Goal: Task Accomplishment & Management: Complete application form

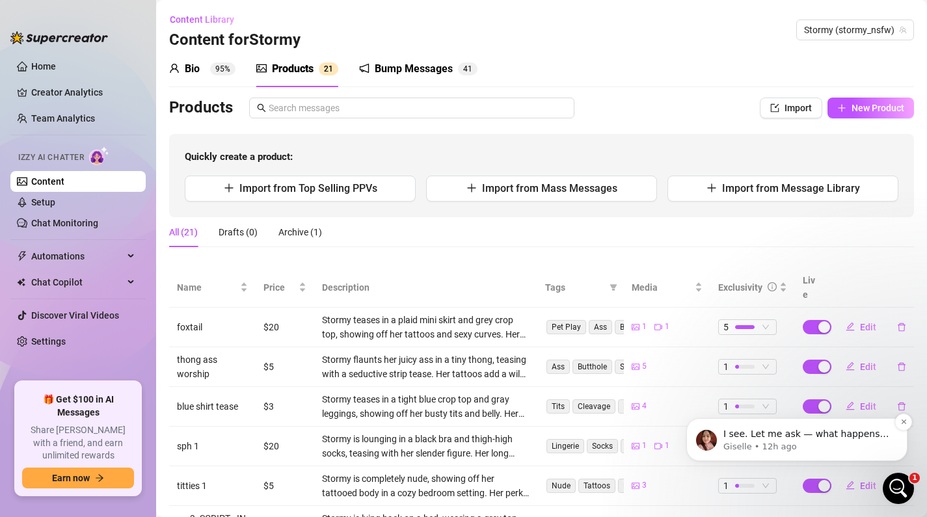
click at [752, 428] on div "I see. Let me ask — what happens if you try importing products from Supermass o…" at bounding box center [808, 434] width 172 height 17
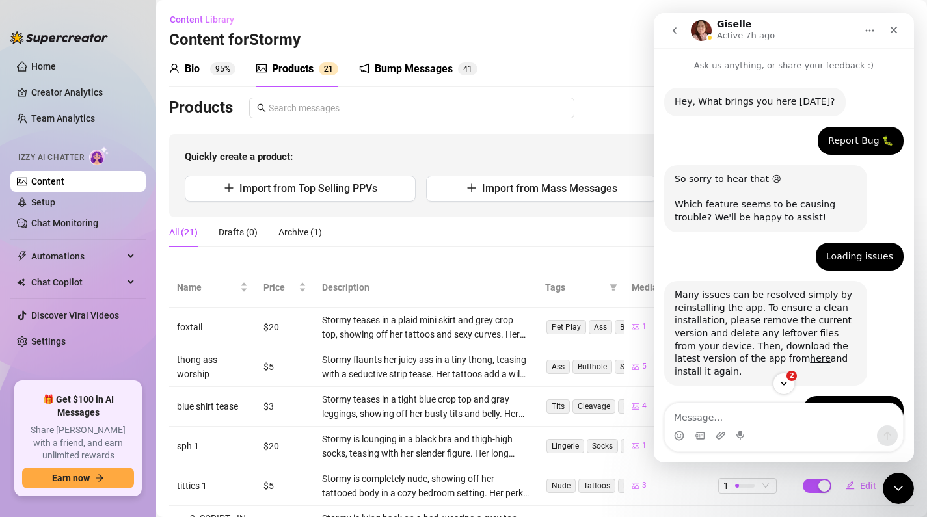
scroll to position [795, 0]
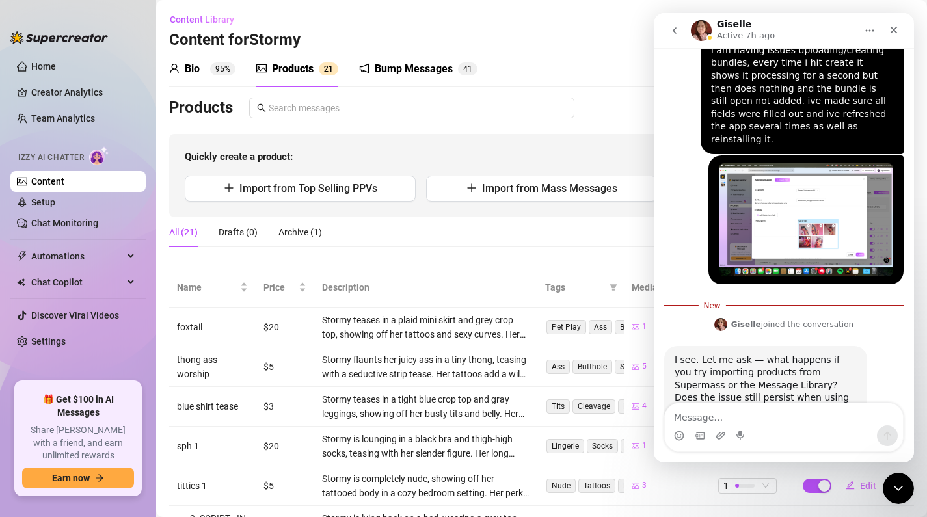
click at [776, 420] on textarea "Message…" at bounding box center [784, 414] width 238 height 22
click at [566, 167] on div "Quickly create a product: Import from Top Selling PPVs Import from Mass Message…" at bounding box center [541, 175] width 745 height 83
click at [897, 28] on icon "Close" at bounding box center [894, 30] width 10 height 10
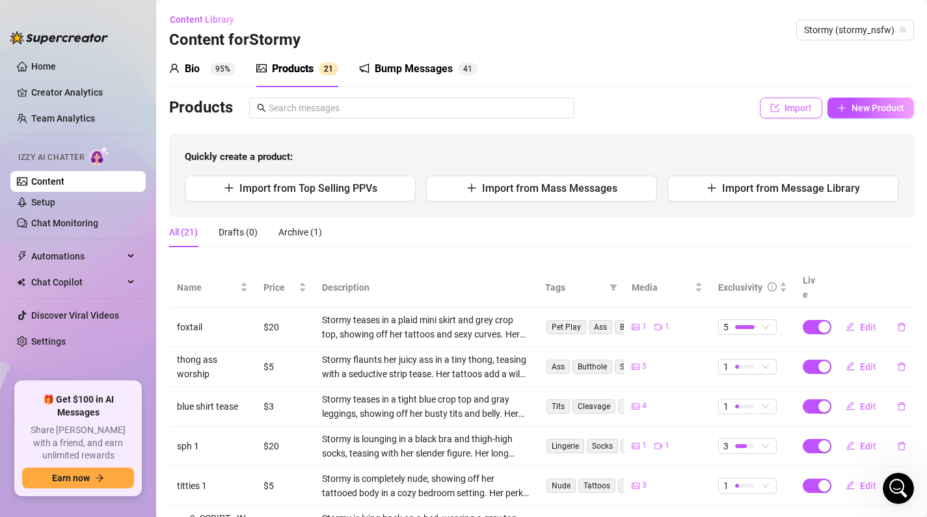
click at [795, 100] on button "Import" at bounding box center [791, 108] width 62 height 21
type textarea "Type your message here..."
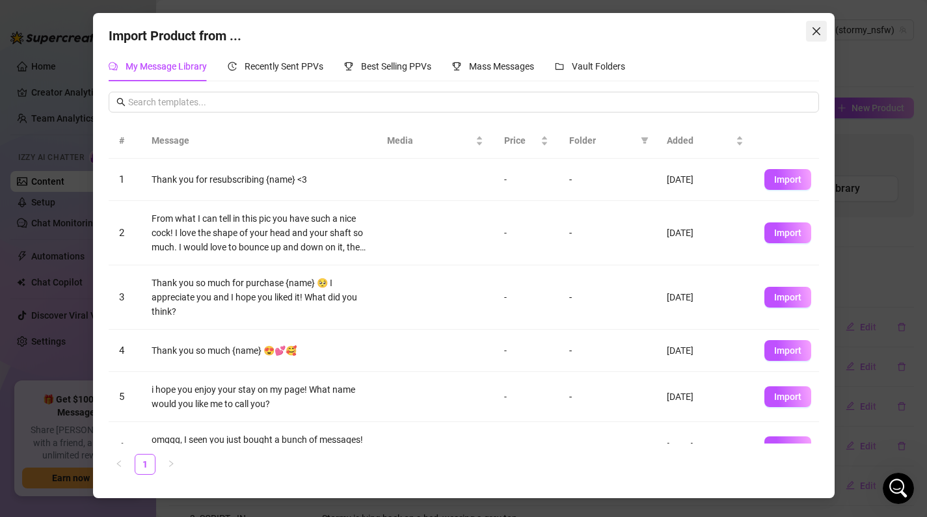
click at [816, 36] on icon "close" at bounding box center [817, 31] width 10 height 10
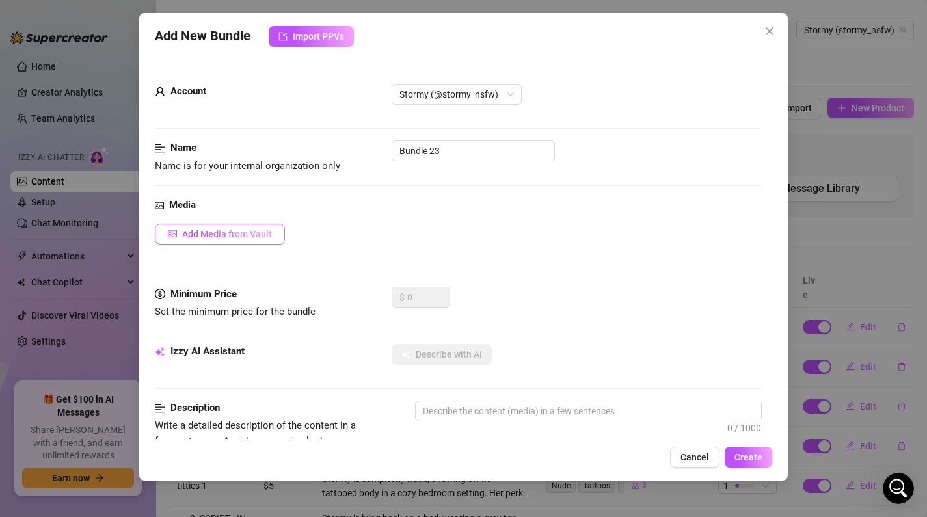
click at [221, 236] on span "Add Media from Vault" at bounding box center [227, 234] width 90 height 10
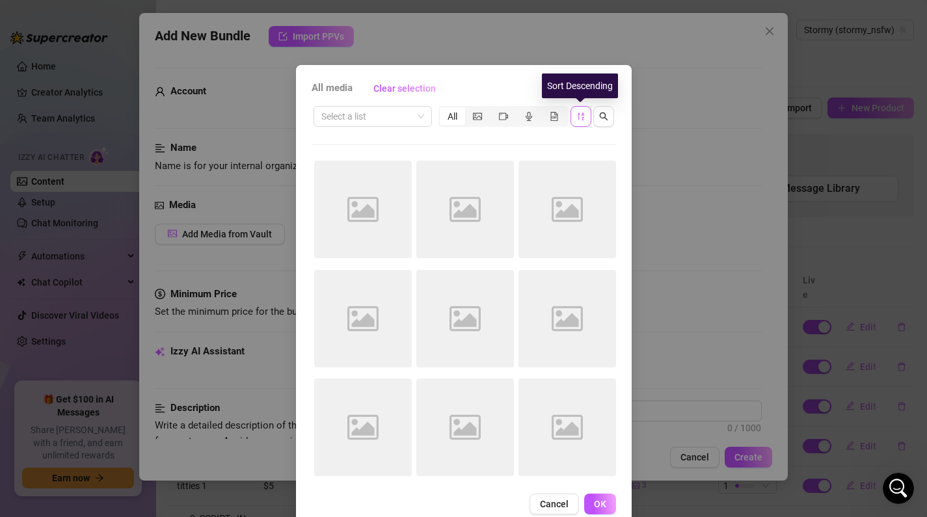
click at [581, 115] on icon "sort-descending" at bounding box center [581, 116] width 9 height 9
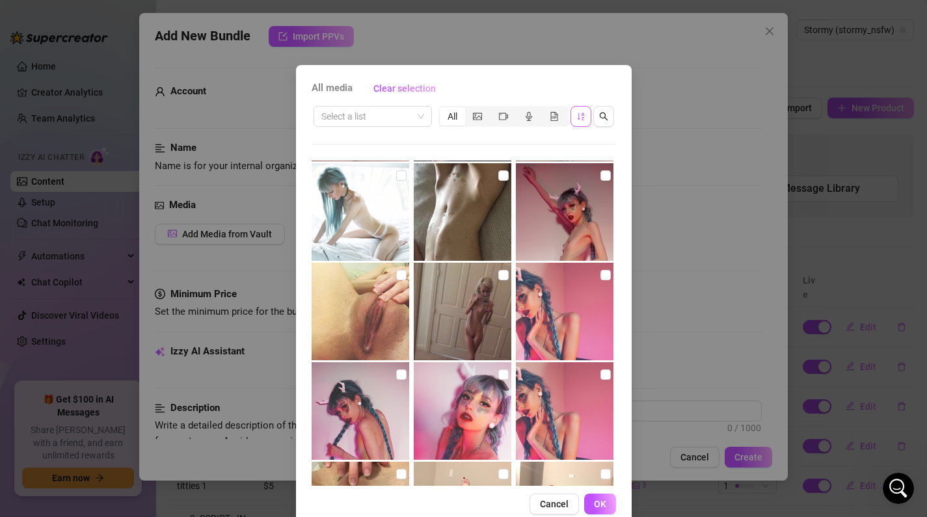
scroll to position [205, 0]
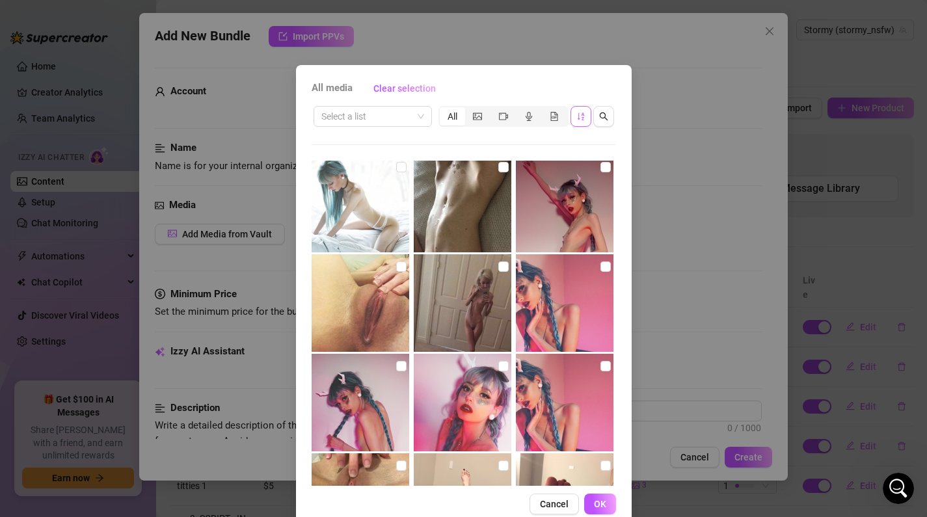
click at [575, 221] on img at bounding box center [565, 204] width 98 height 98
checkbox input "true"
click at [594, 280] on img at bounding box center [565, 303] width 98 height 98
checkbox input "true"
click at [575, 367] on img at bounding box center [565, 403] width 98 height 98
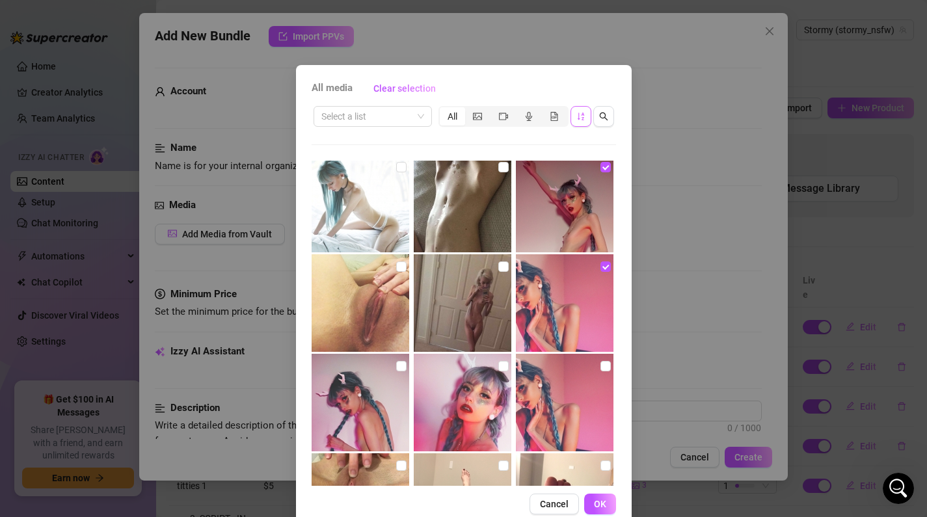
checkbox input "true"
click at [484, 381] on img at bounding box center [463, 403] width 98 height 98
checkbox input "true"
click at [381, 387] on img at bounding box center [361, 403] width 98 height 98
checkbox input "true"
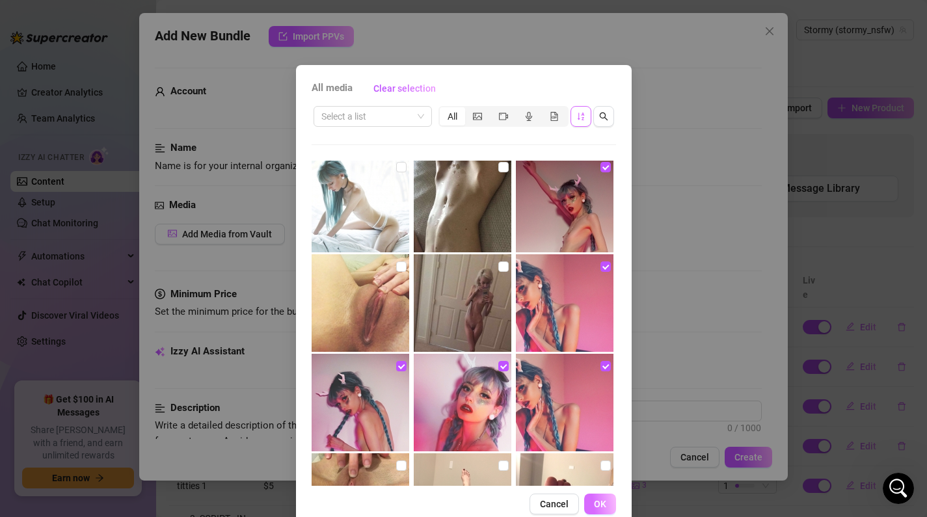
click at [601, 500] on span "OK" at bounding box center [600, 504] width 12 height 10
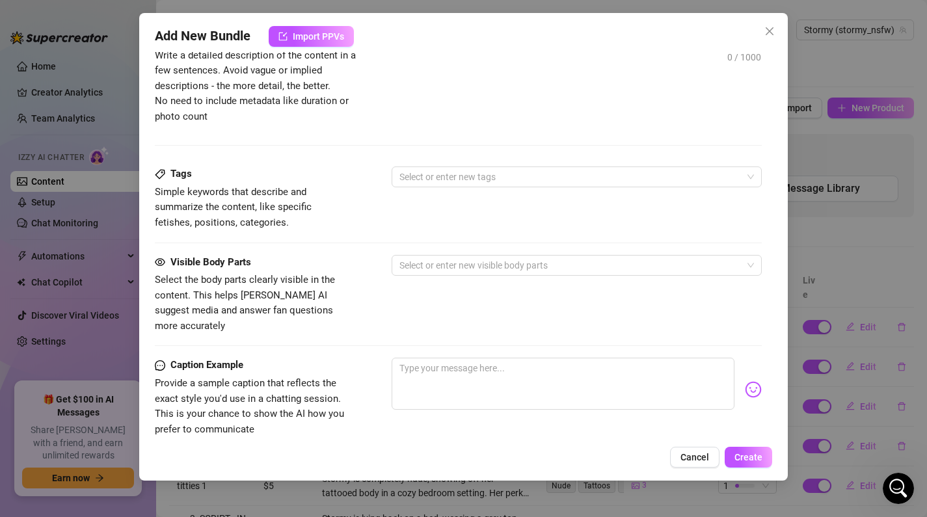
scroll to position [793, 0]
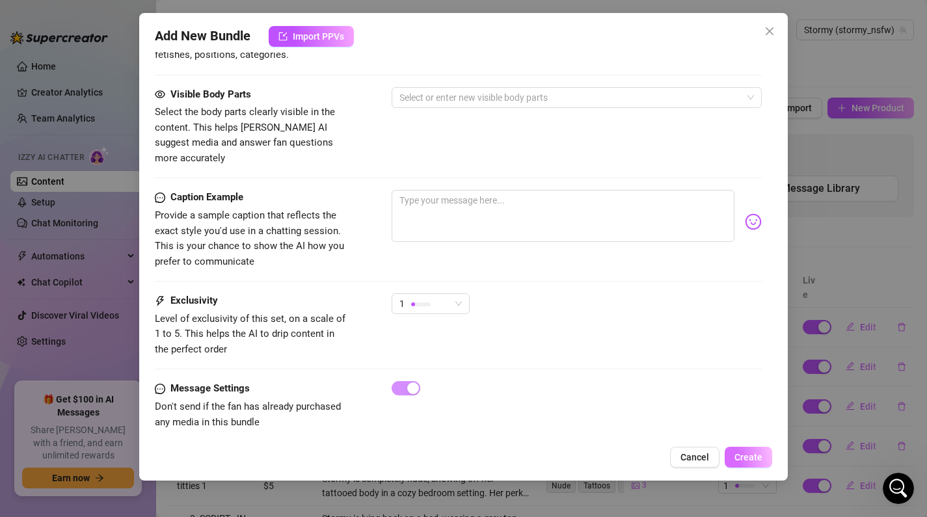
click at [751, 450] on button "Create" at bounding box center [749, 457] width 48 height 21
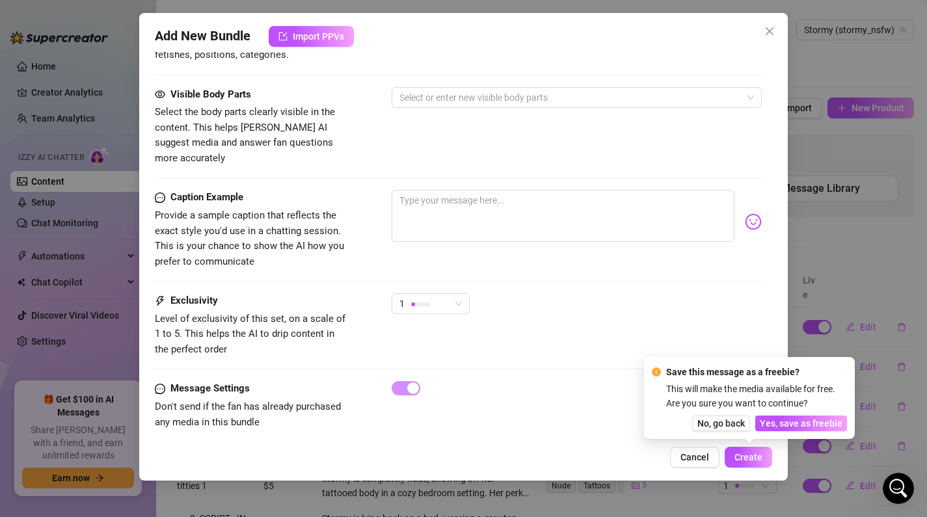
click at [723, 312] on div "Exclusivity Level of exclusivity of this set, on a scale of 1 to 5. This helps …" at bounding box center [459, 326] width 608 height 64
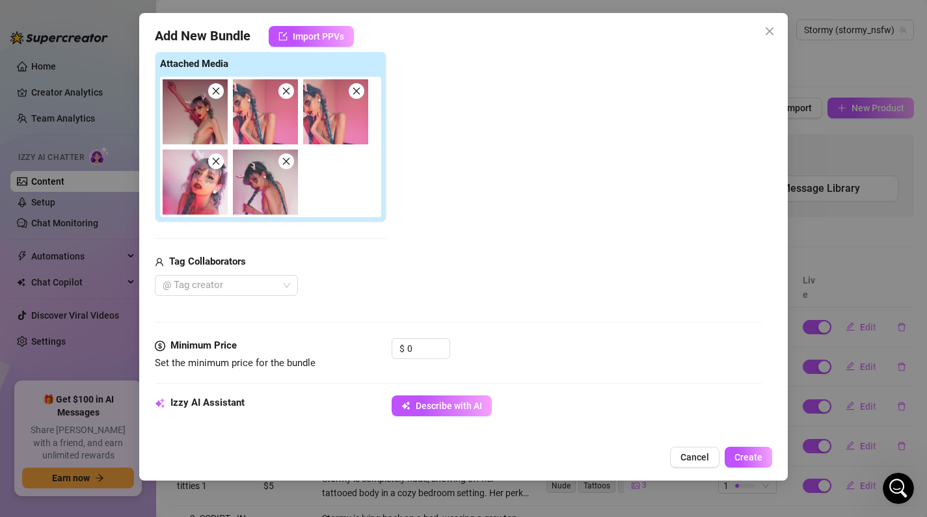
scroll to position [201, 0]
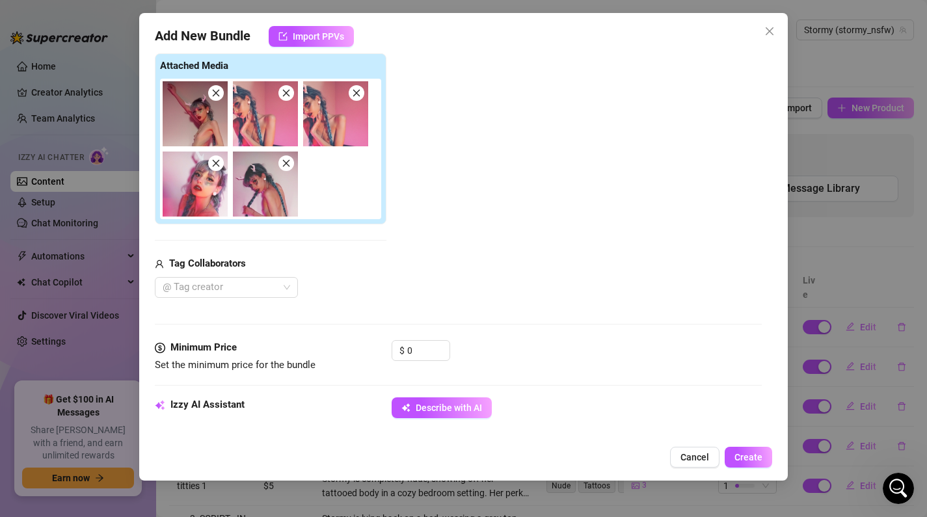
click at [427, 338] on div "Media Add Media from Vault Attached Media Tag Collaborators @ Tag creator" at bounding box center [459, 169] width 608 height 344
click at [428, 343] on input "0" at bounding box center [428, 351] width 42 height 20
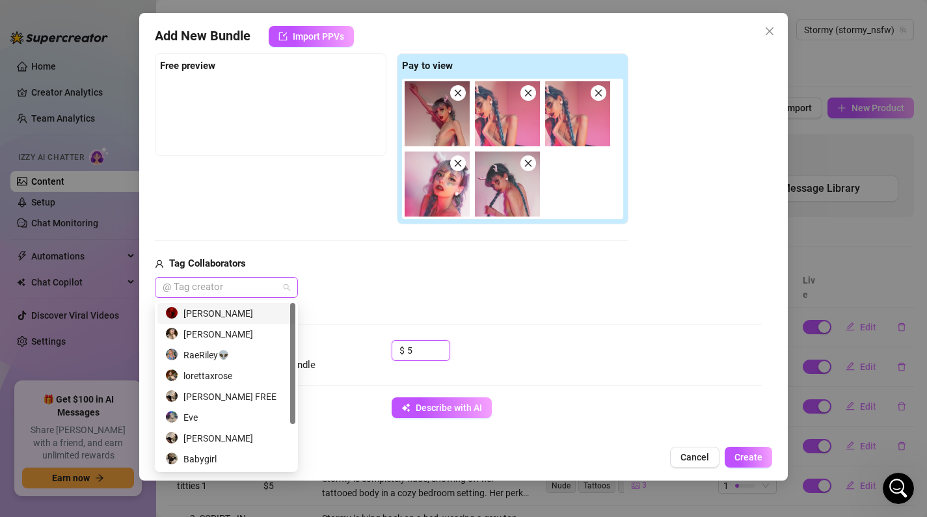
click at [269, 289] on div at bounding box center [219, 288] width 124 height 18
type input "5"
click at [248, 434] on div "[PERSON_NAME]" at bounding box center [226, 438] width 122 height 14
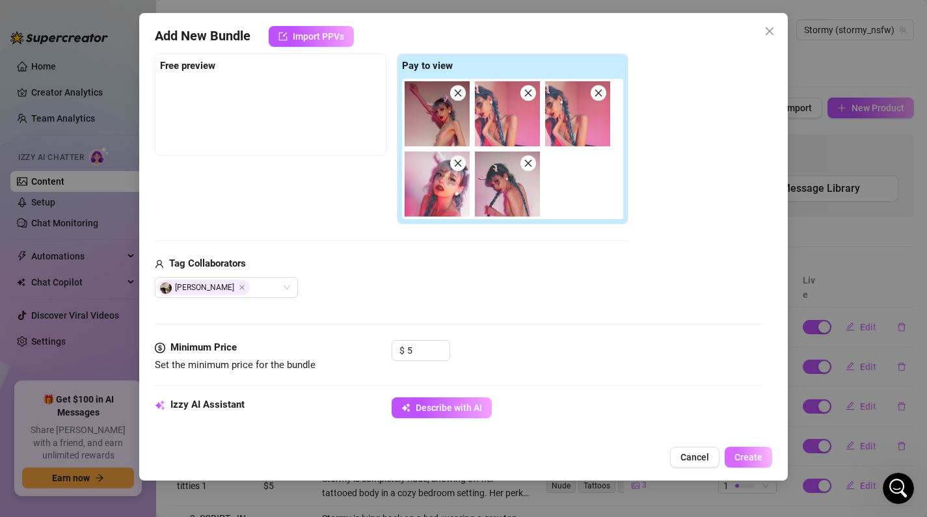
click at [746, 449] on button "Create" at bounding box center [749, 457] width 48 height 21
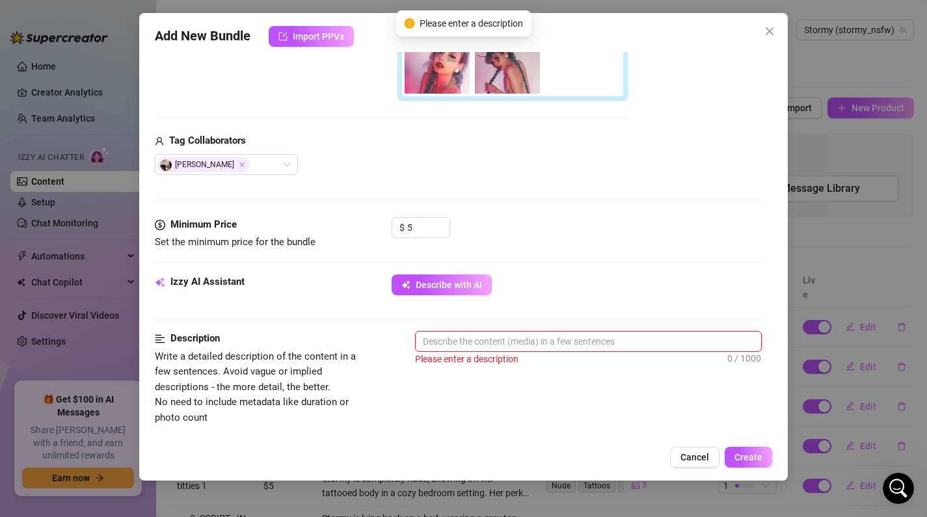
scroll to position [504, 0]
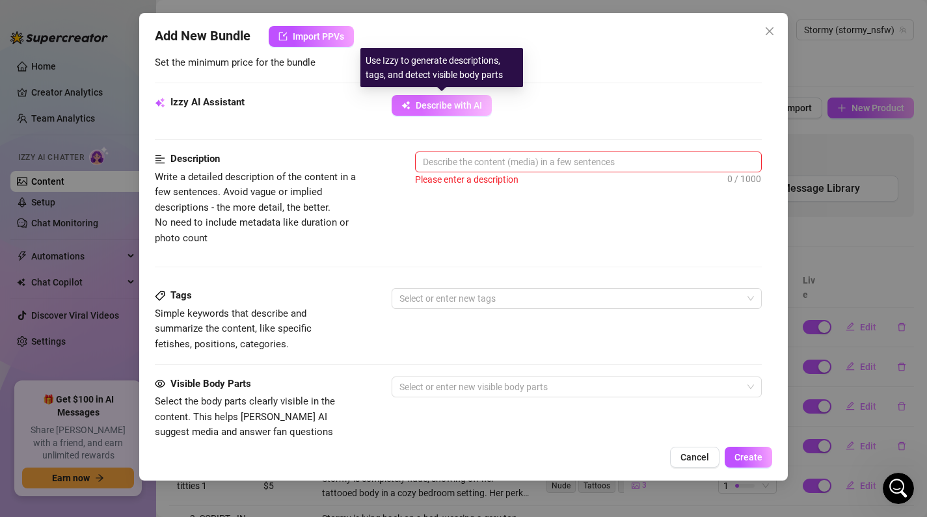
click at [449, 107] on span "Describe with AI" at bounding box center [449, 105] width 66 height 10
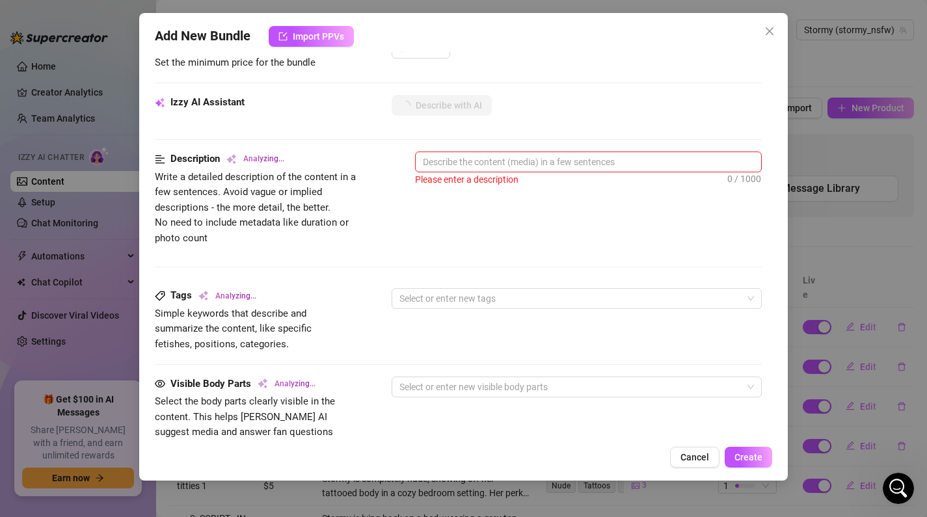
type textarea "Stormy"
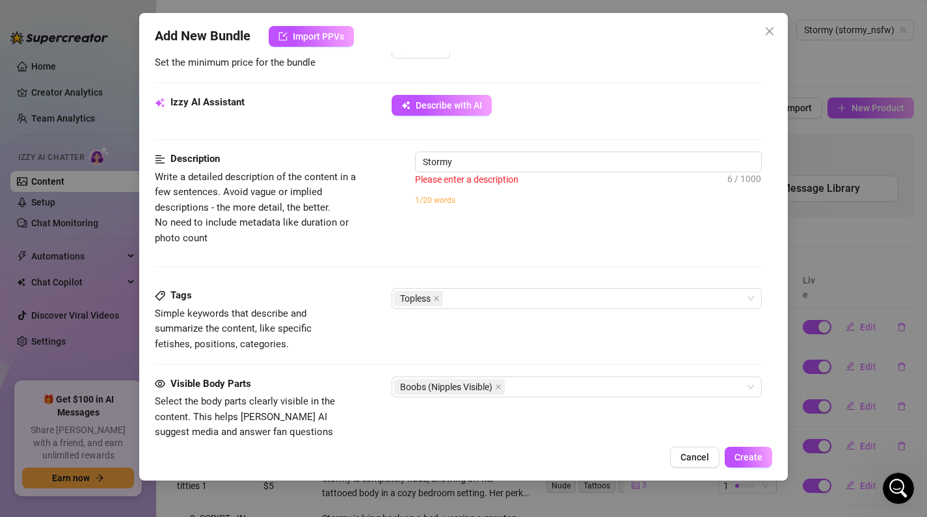
type textarea "Stormy poses"
type textarea "Stormy poses topless"
type textarea "Stormy poses topless with"
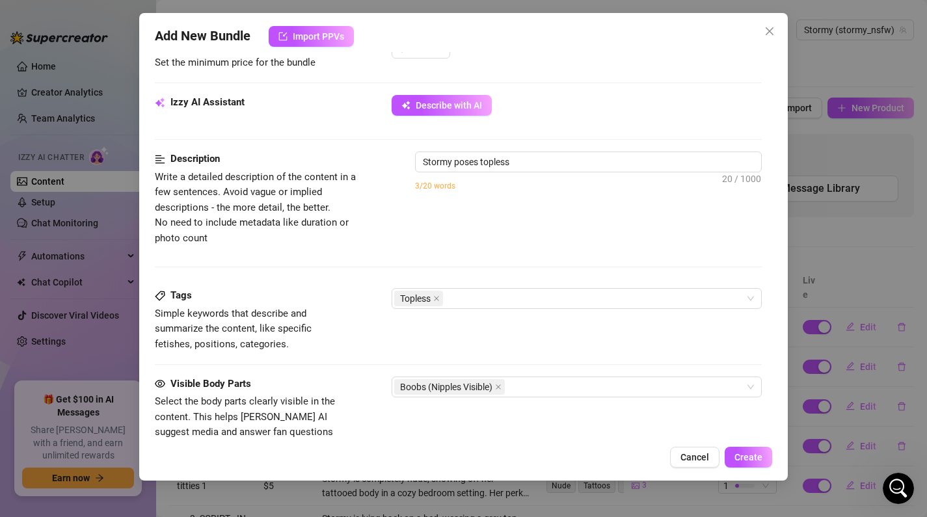
type textarea "Stormy poses topless with"
type textarea "Stormy poses topless with long"
type textarea "Stormy poses topless with long blue"
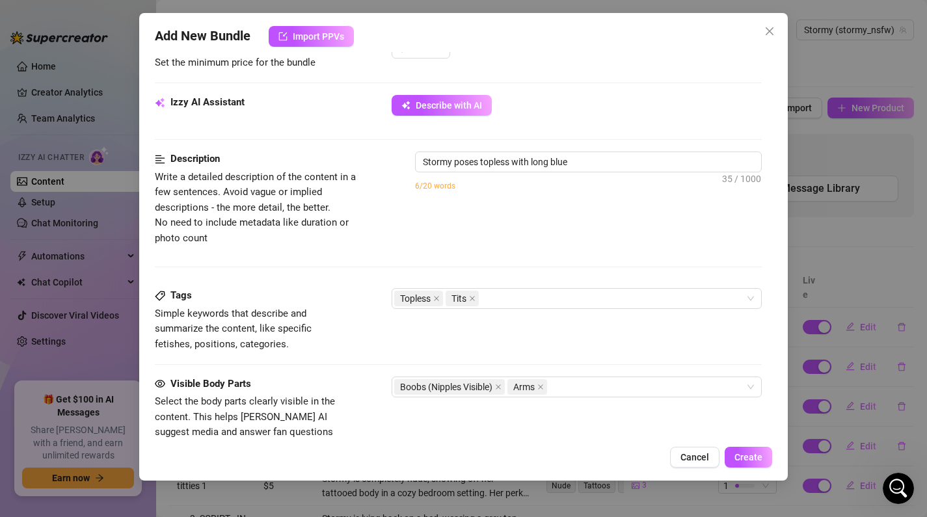
type textarea "Stormy poses topless with long blue braids"
type textarea "Stormy poses topless with long blue braids and"
type textarea "Stormy poses topless with long blue braids and white"
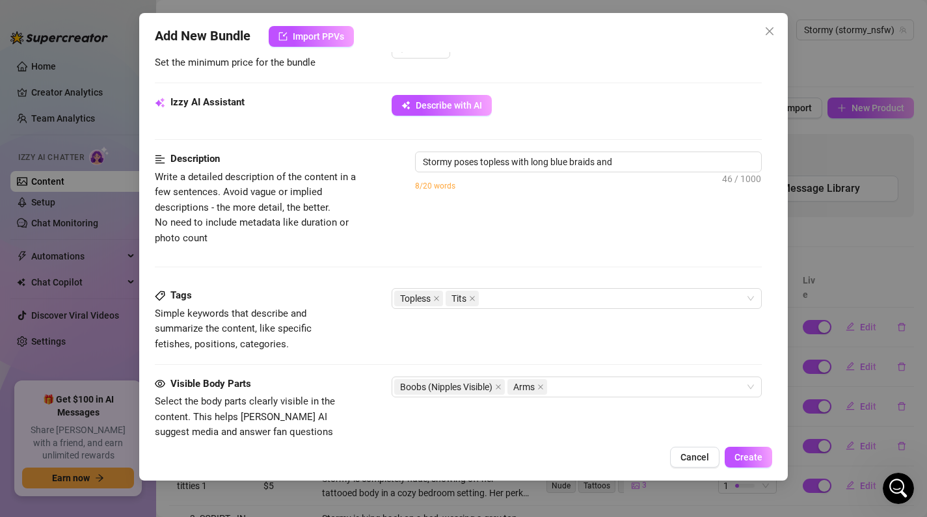
type textarea "Stormy poses topless with long blue braids and white"
type textarea "Stormy poses topless with long blue braids and white antler"
type textarea "Stormy poses topless with long blue braids and white antler headband"
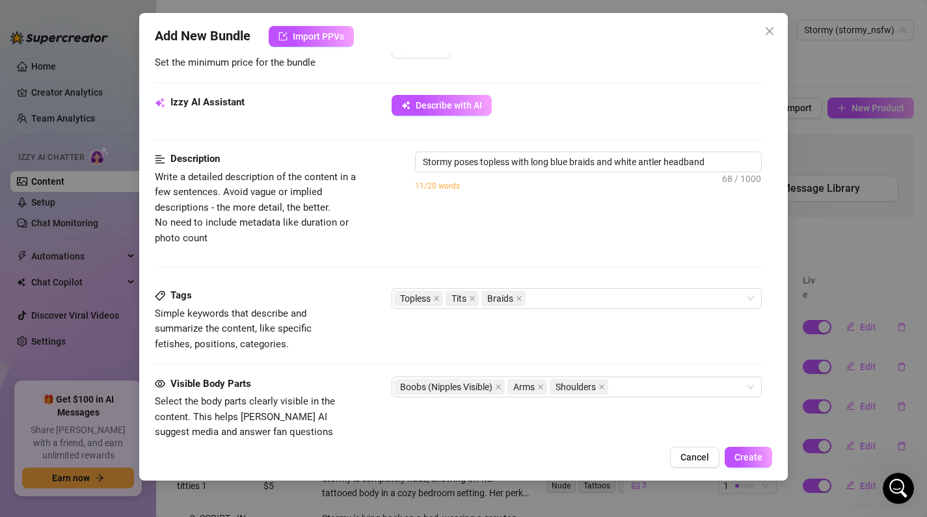
type textarea "Stormy poses topless with long blue braids and white antler headband in"
type textarea "Stormy poses topless with long blue braids and white antler headband in a"
type textarea "Stormy poses topless with long blue braids and white antler headband in a soft"
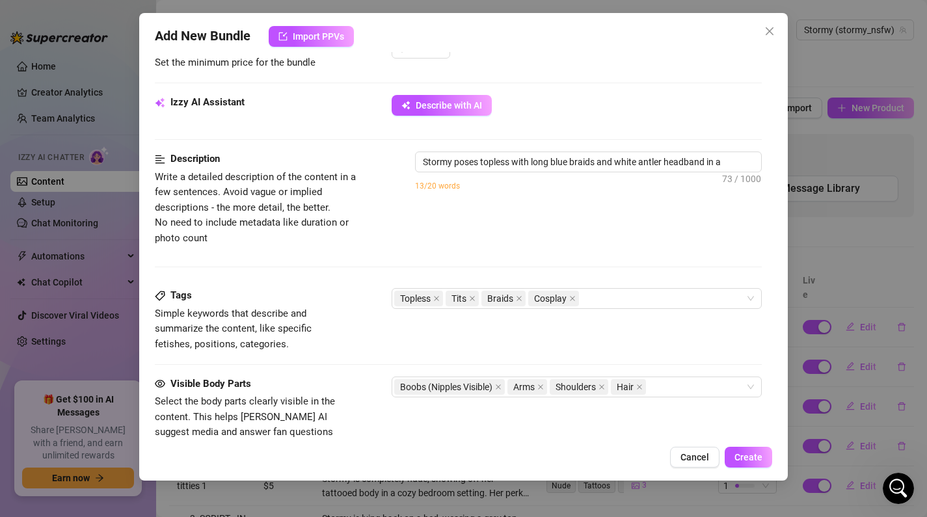
type textarea "Stormy poses topless with long blue braids and white antler headband in a soft"
type textarea "Stormy poses topless with long blue braids and white antler headband in a soft …"
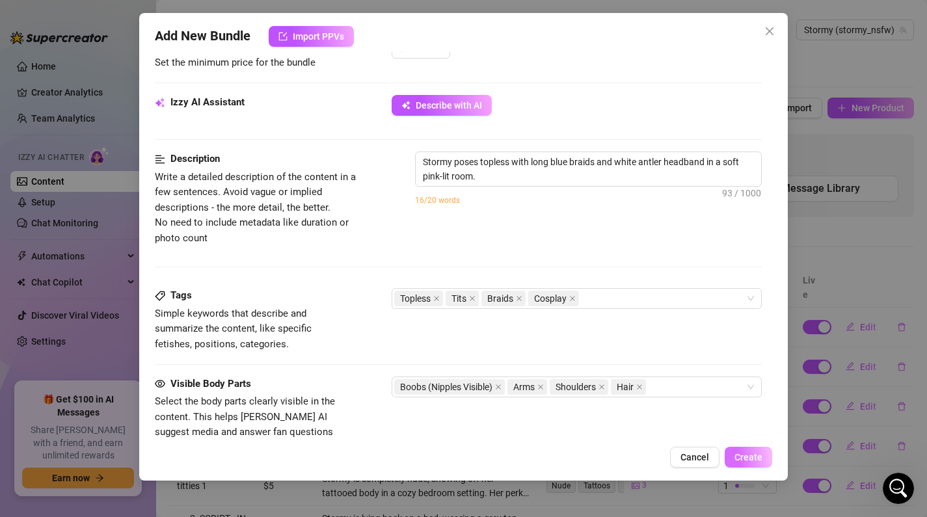
type textarea "Stormy poses topless with long blue braids and white antler headband in a soft …"
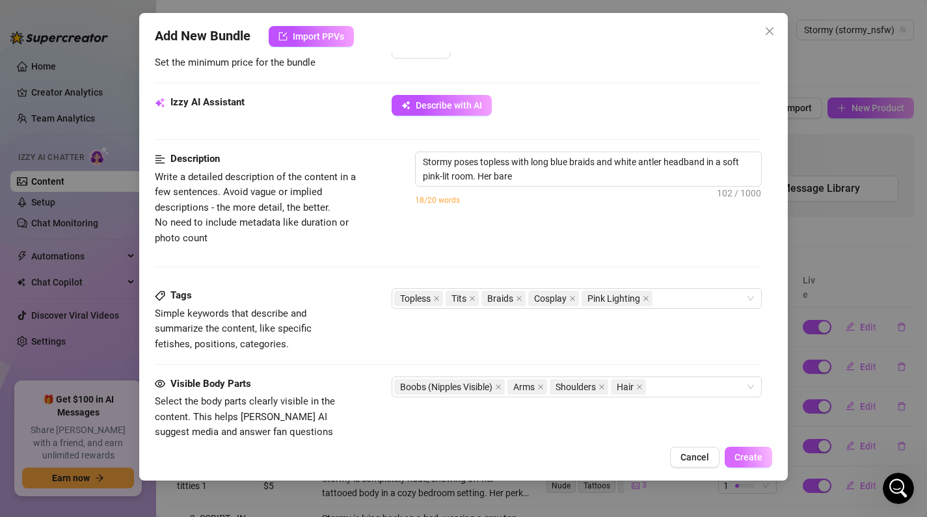
type textarea "Stormy poses topless with long blue braids and white antler headband in a soft …"
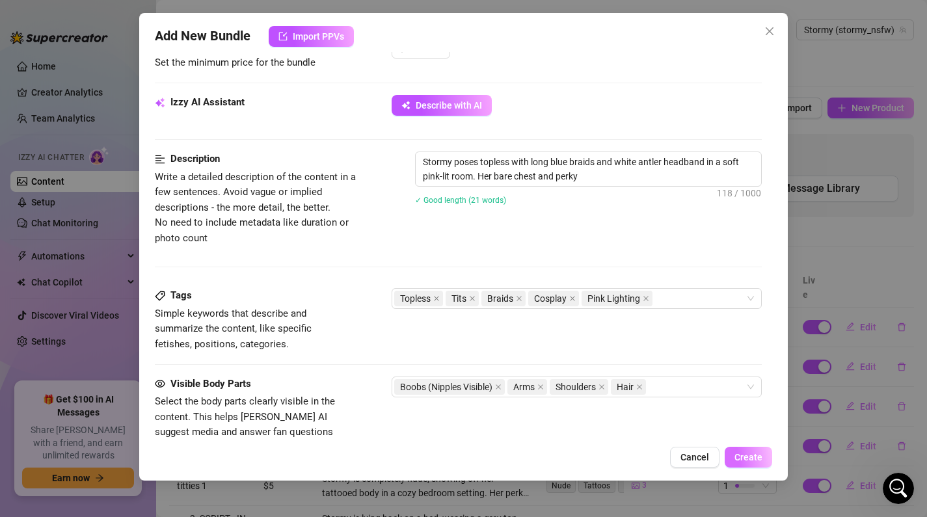
type textarea "Stormy poses topless with long blue braids and white antler headband in a soft …"
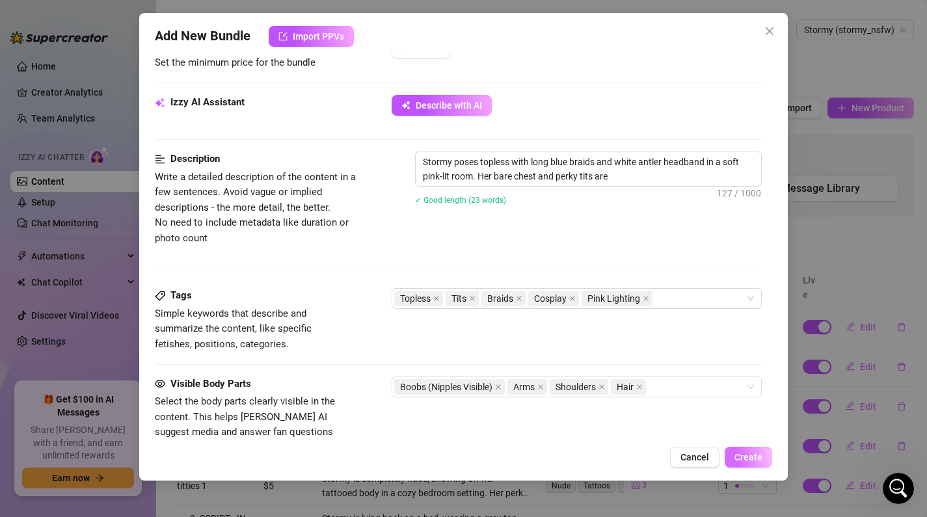
type textarea "Stormy poses topless with long blue braids and white antler headband in a soft …"
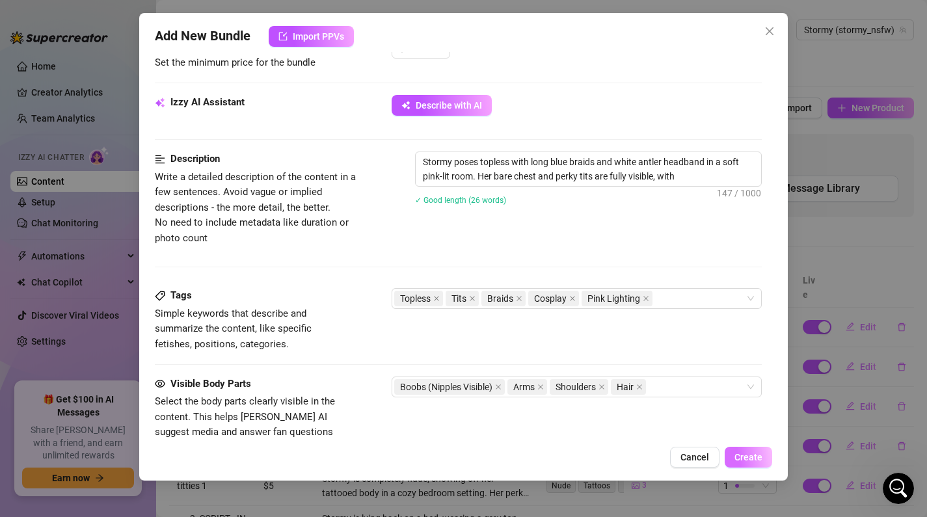
type textarea "Stormy poses topless with long blue braids and white antler headband in a soft …"
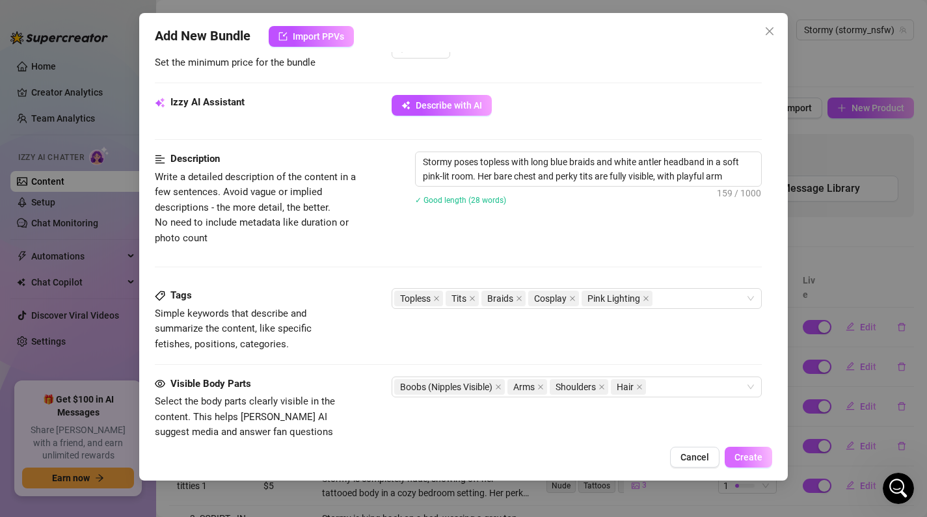
type textarea "Stormy poses topless with long blue braids and white antler headband in a soft …"
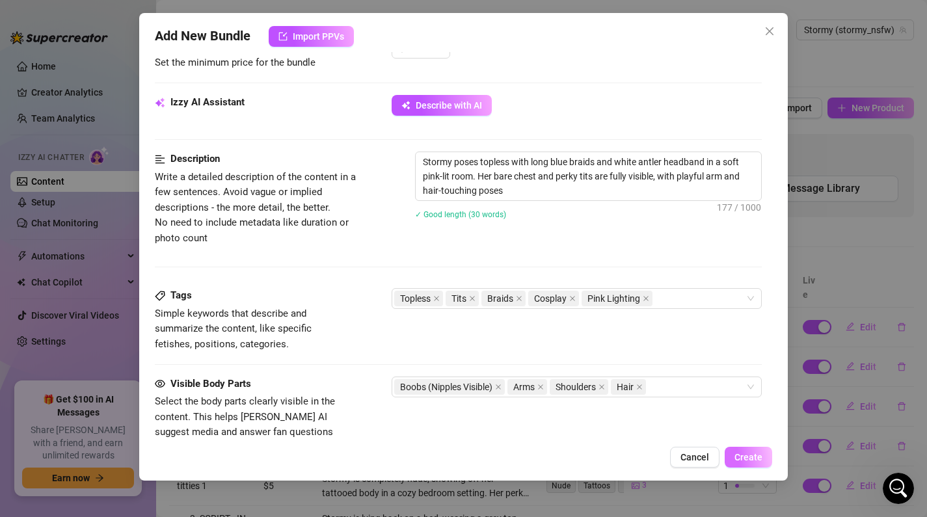
type textarea "Stormy poses topless with long blue braids and white antler headband in a soft …"
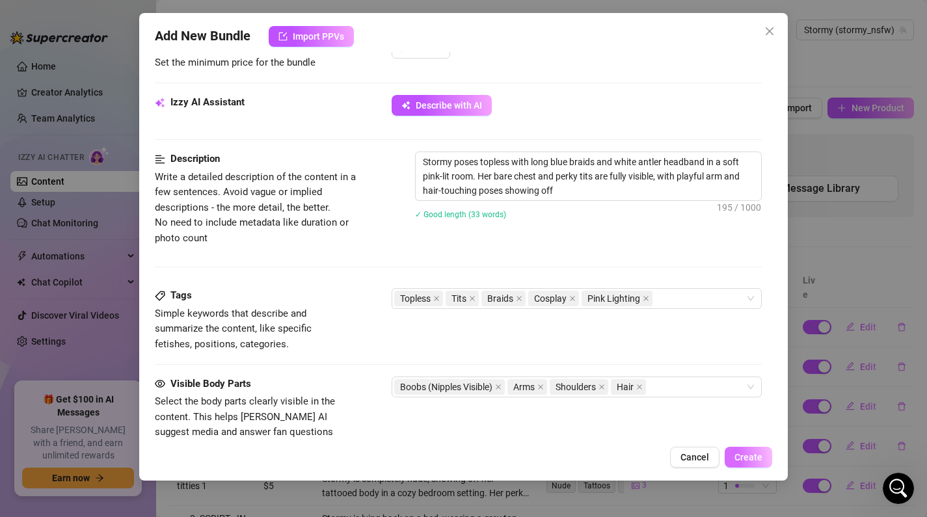
type textarea "Stormy poses topless with long blue braids and white antler headband in a soft …"
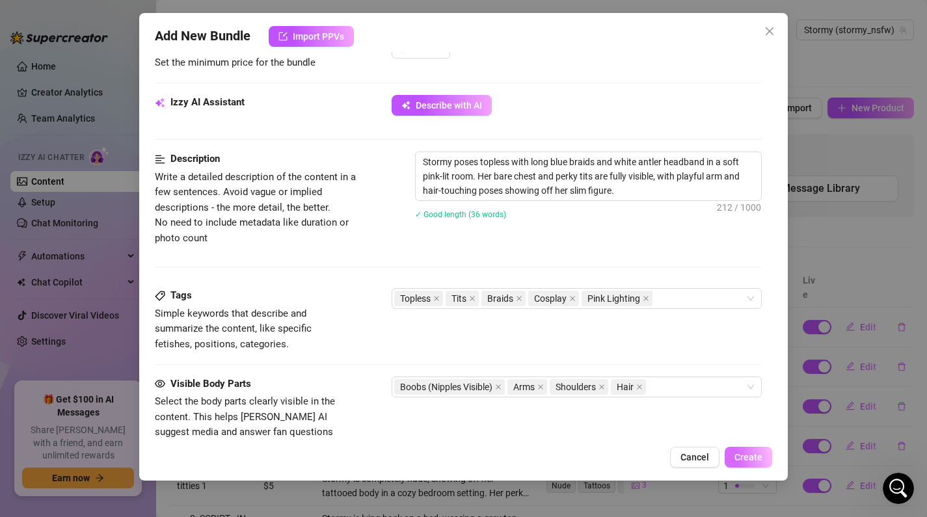
click at [752, 459] on span "Create" at bounding box center [749, 457] width 28 height 10
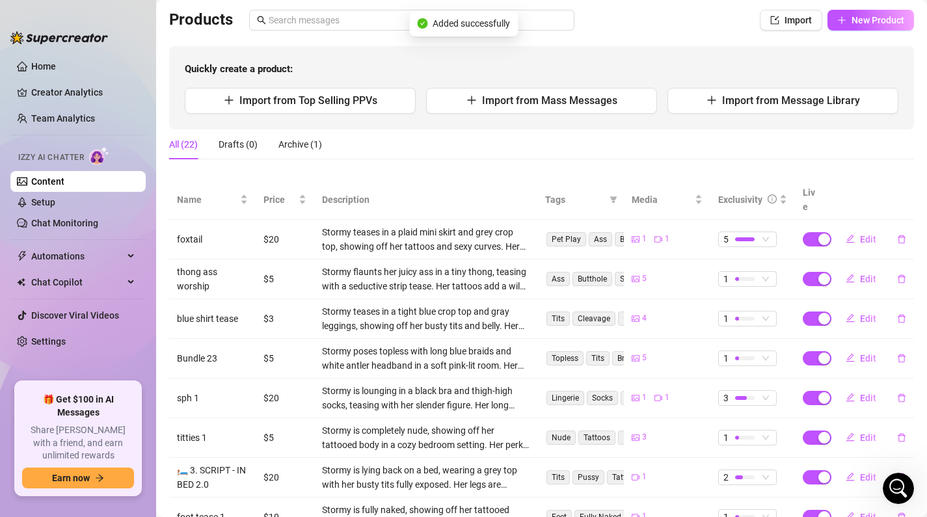
scroll to position [95, 0]
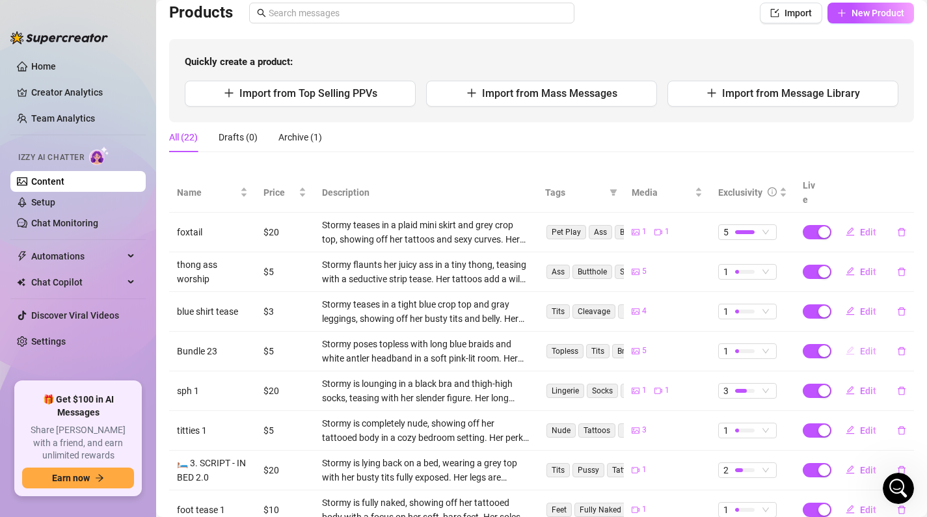
click at [863, 346] on span "Edit" at bounding box center [868, 351] width 16 height 10
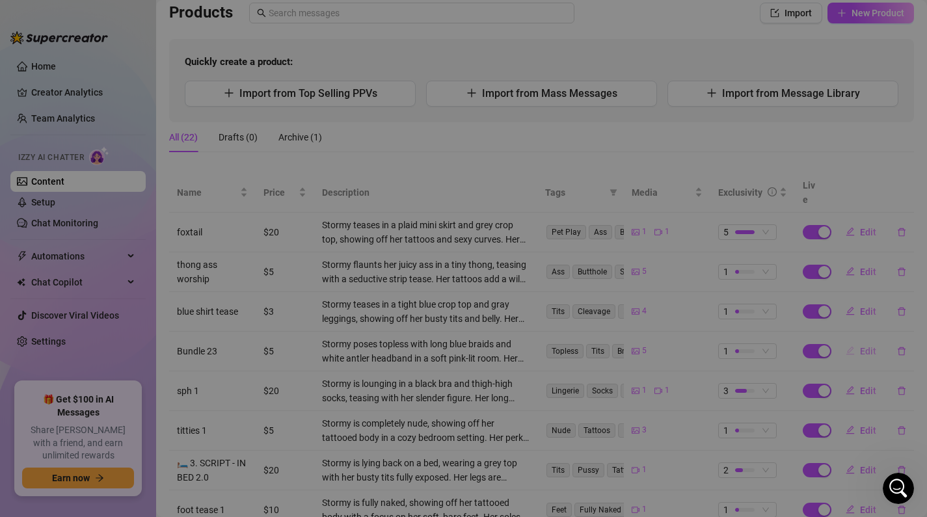
type textarea "Type your message here..."
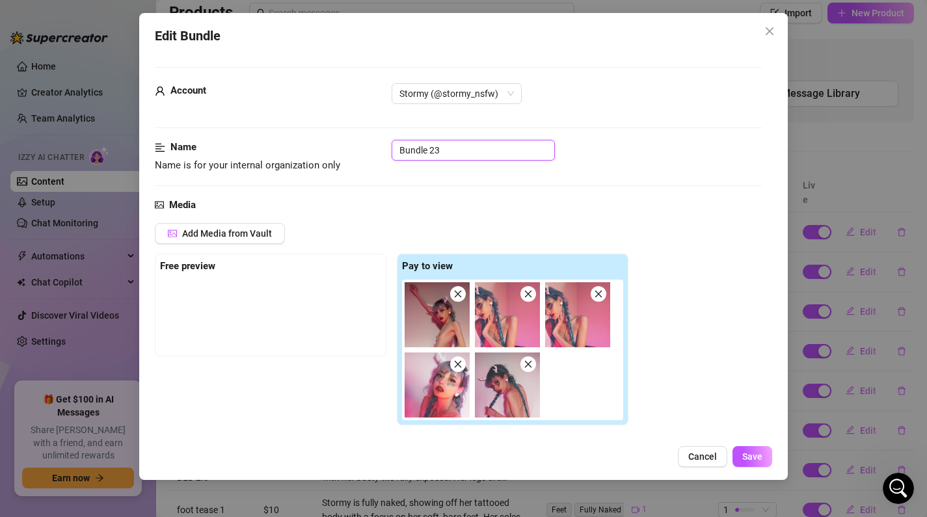
click at [465, 155] on input "Bundle 23" at bounding box center [473, 150] width 163 height 21
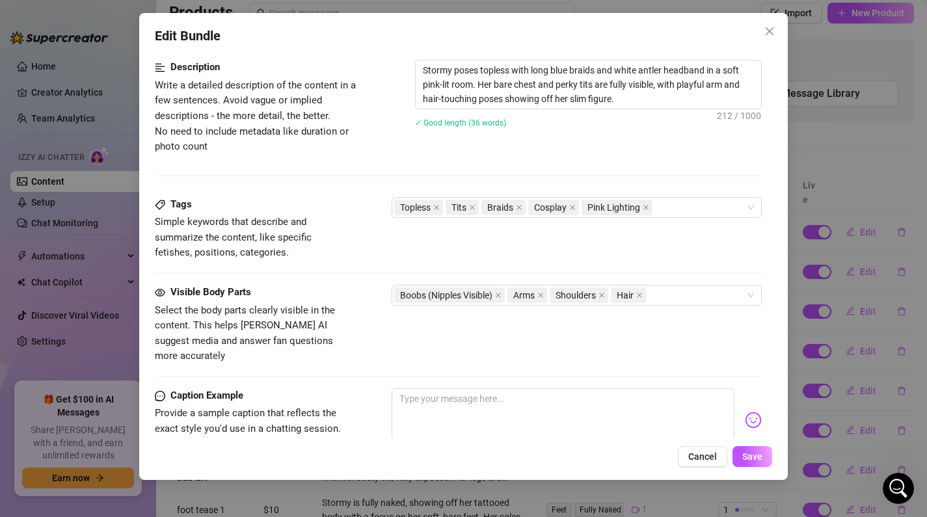
scroll to position [629, 0]
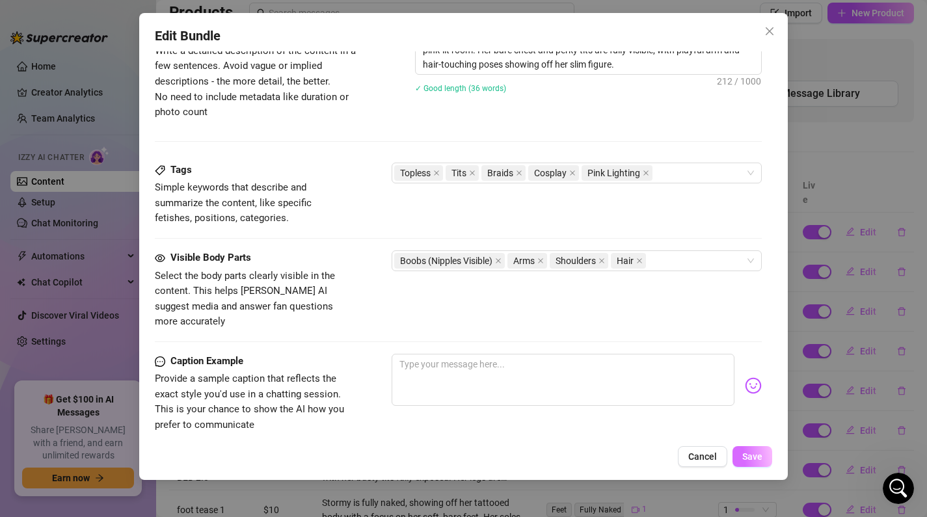
type input "blue braids young antler ears photoshoot HQ"
click at [763, 452] on button "Save" at bounding box center [753, 456] width 40 height 21
click at [767, 37] on button "Close" at bounding box center [769, 31] width 21 height 21
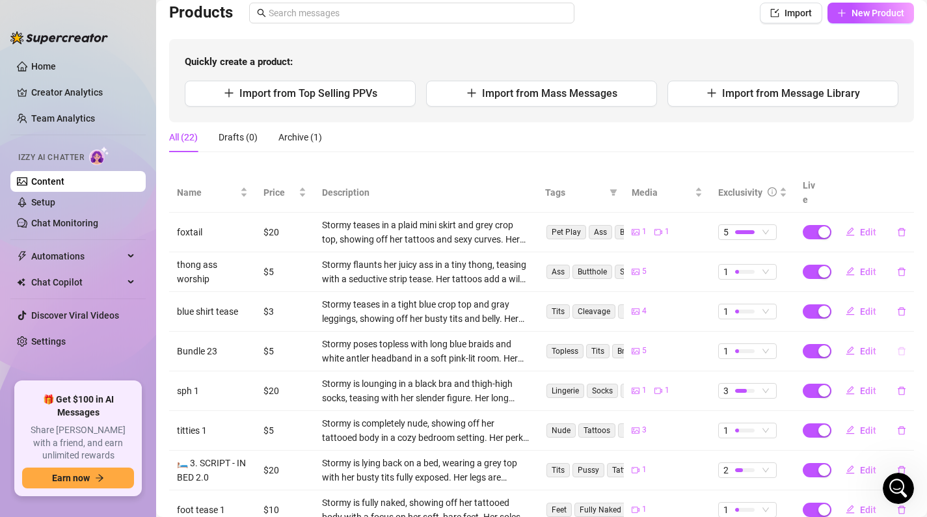
click at [908, 341] on button "button" at bounding box center [902, 351] width 30 height 21
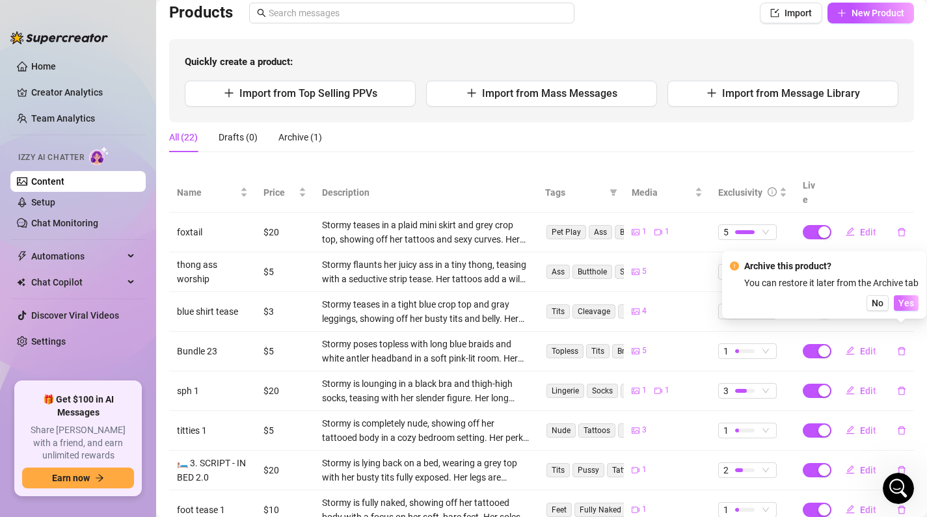
click at [910, 296] on button "Yes" at bounding box center [906, 303] width 25 height 16
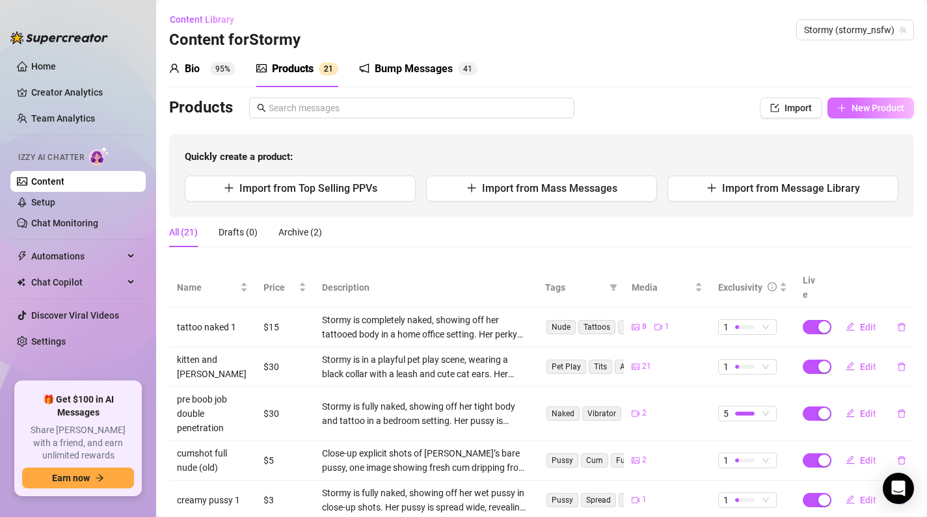
click at [841, 118] on button "New Product" at bounding box center [871, 108] width 87 height 21
type textarea "Type your message here..."
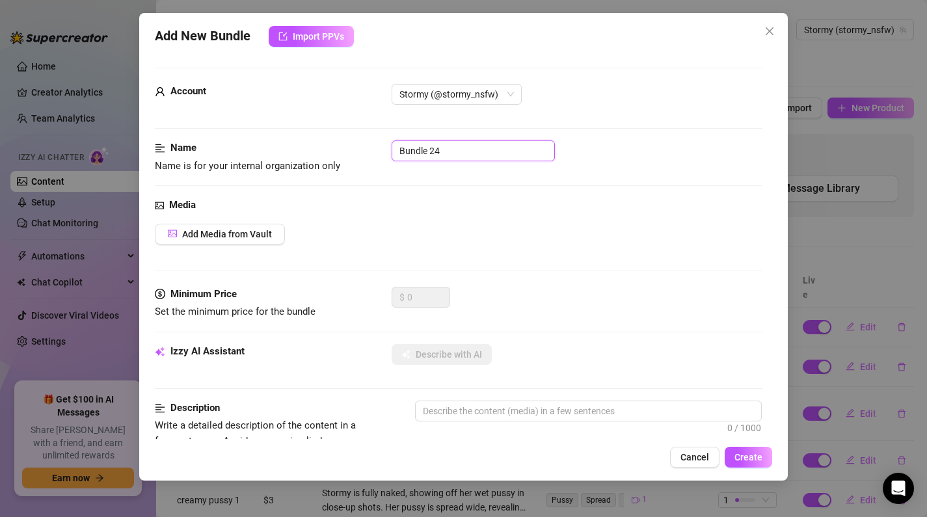
click at [474, 147] on input "Bundle 24" at bounding box center [473, 151] width 163 height 21
drag, startPoint x: 437, startPoint y: 152, endPoint x: 379, endPoint y: 151, distance: 57.9
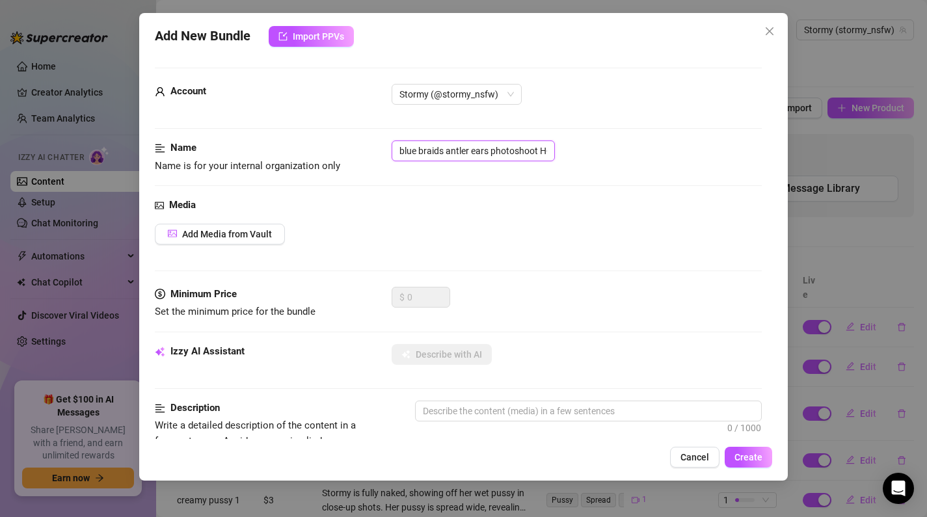
click at [379, 151] on div "Name Name is for your internal organization only blue braids antler ears photos…" at bounding box center [459, 157] width 608 height 33
click at [403, 154] on input "blue braids antler ears photoshoot HQ" at bounding box center [473, 151] width 163 height 21
click at [402, 152] on input "blue braids antler ears photoshoot HQ" at bounding box center [473, 151] width 163 height 21
click at [407, 150] on input "y blue braids antler ears photoshoot HQ" at bounding box center [473, 151] width 163 height 21
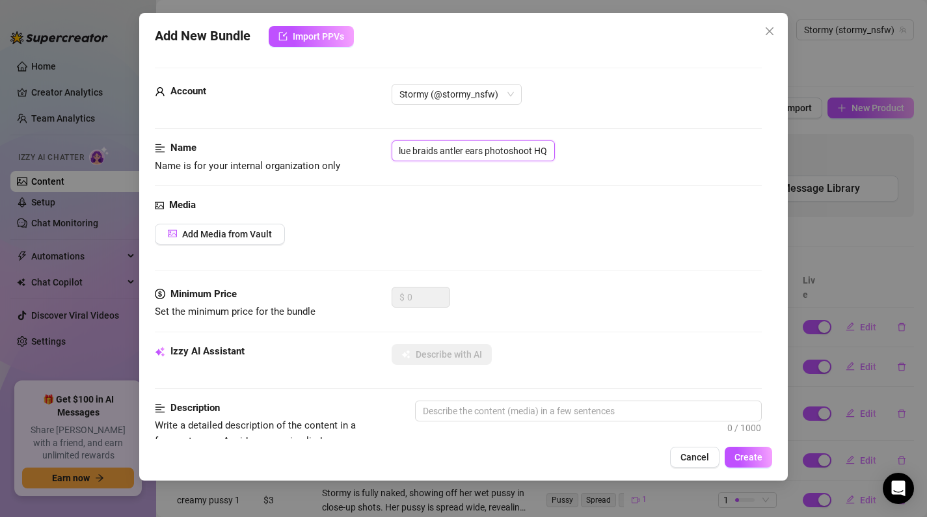
drag, startPoint x: 467, startPoint y: 157, endPoint x: 607, endPoint y: 157, distance: 140.6
click at [607, 157] on div "blue braids antler ears photoshoot HQ" at bounding box center [577, 151] width 371 height 21
click at [545, 150] on input "blue braids antler ears photoshoot HQ" at bounding box center [473, 151] width 163 height 21
type input "blue braids antler ears photoshoot HQ pbj"
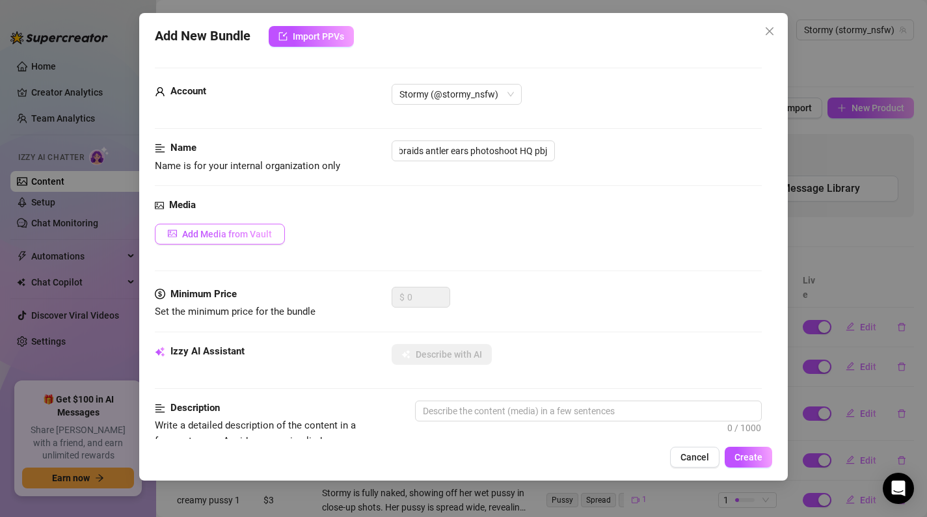
scroll to position [0, 0]
click at [220, 241] on button "Add Media from Vault" at bounding box center [220, 234] width 130 height 21
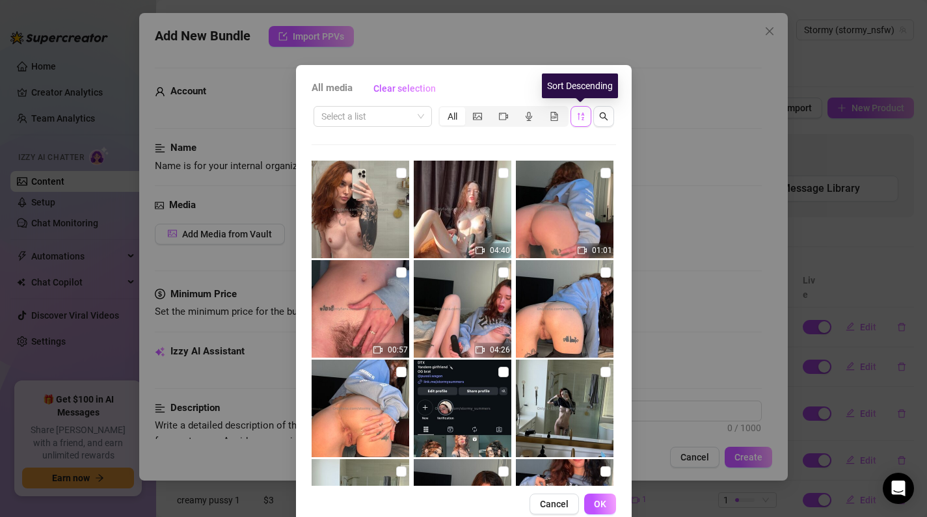
click at [582, 120] on span "button" at bounding box center [581, 116] width 9 height 10
click at [579, 124] on button "button" at bounding box center [581, 116] width 21 height 21
click at [561, 504] on span "Cancel" at bounding box center [554, 504] width 29 height 10
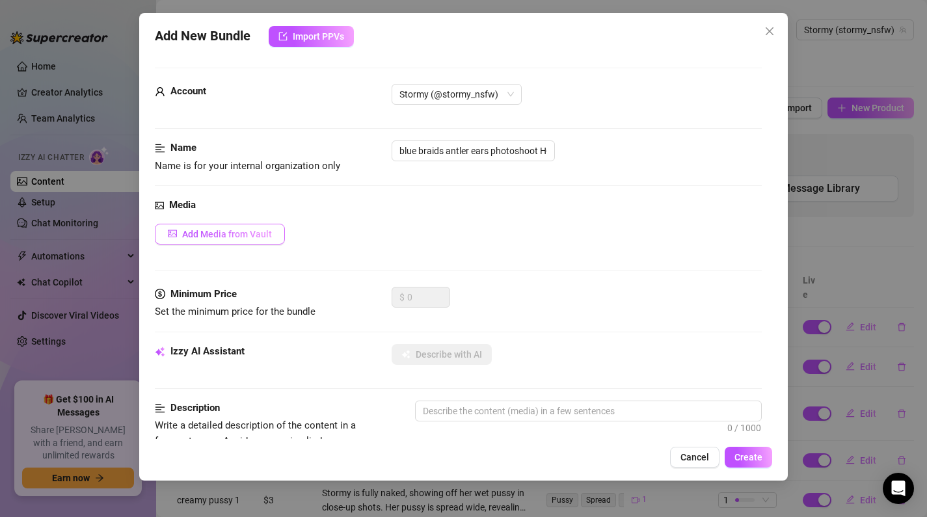
click at [242, 233] on span "Add Media from Vault" at bounding box center [227, 234] width 90 height 10
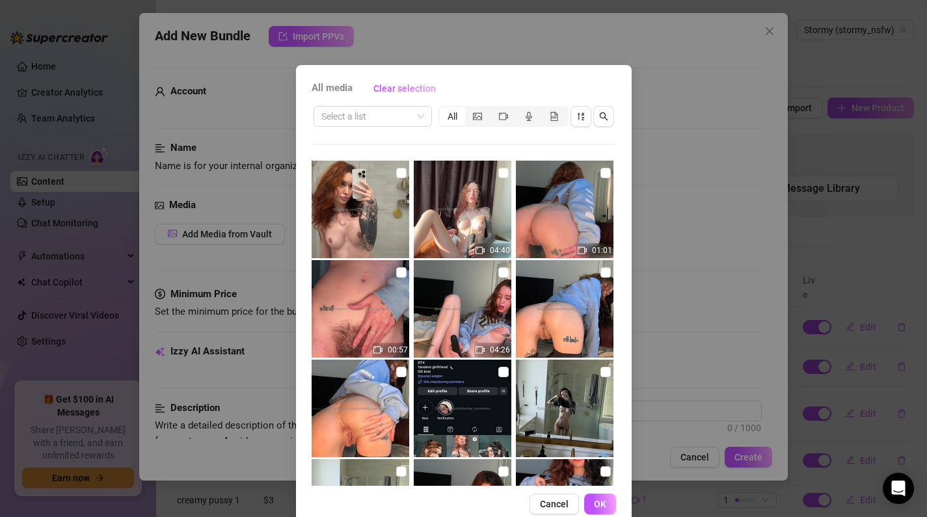
click at [569, 120] on div "All" at bounding box center [527, 116] width 176 height 21
click at [575, 120] on button "button" at bounding box center [581, 116] width 21 height 21
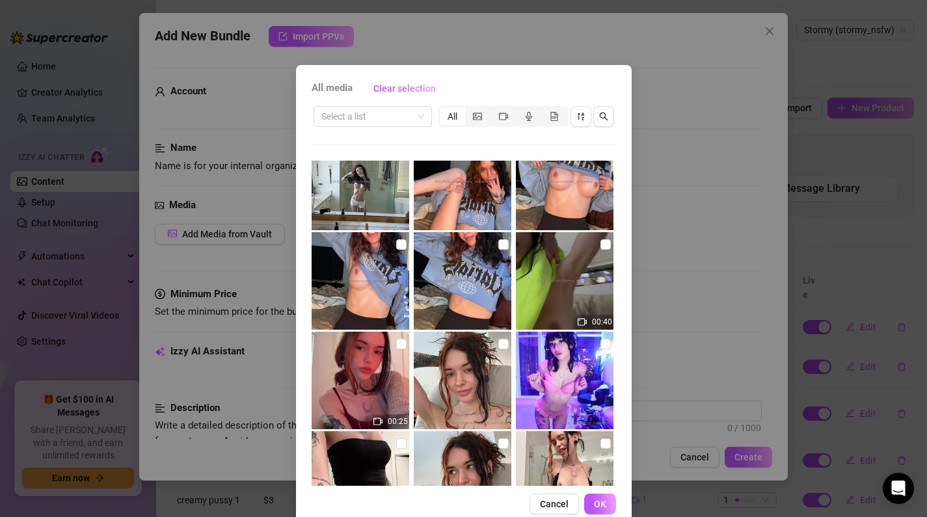
scroll to position [491, 0]
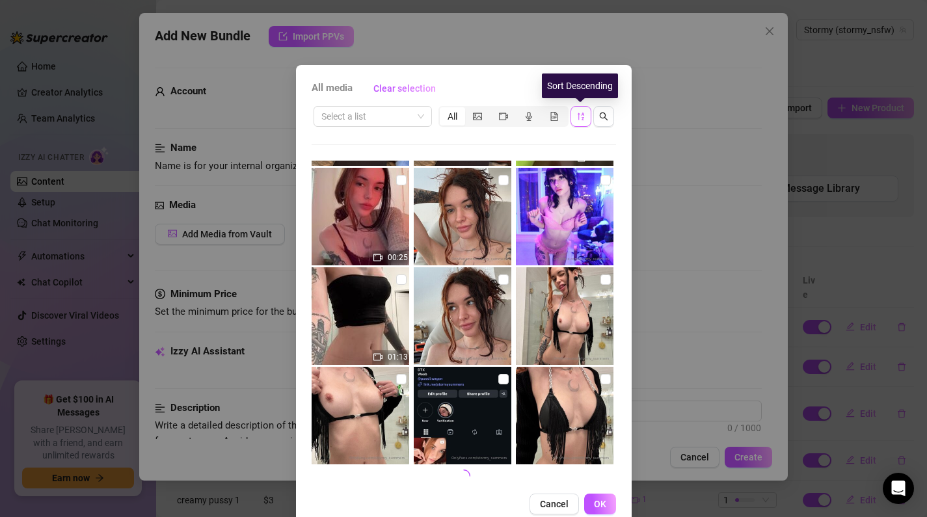
click at [584, 118] on icon "sort-descending" at bounding box center [581, 116] width 9 height 9
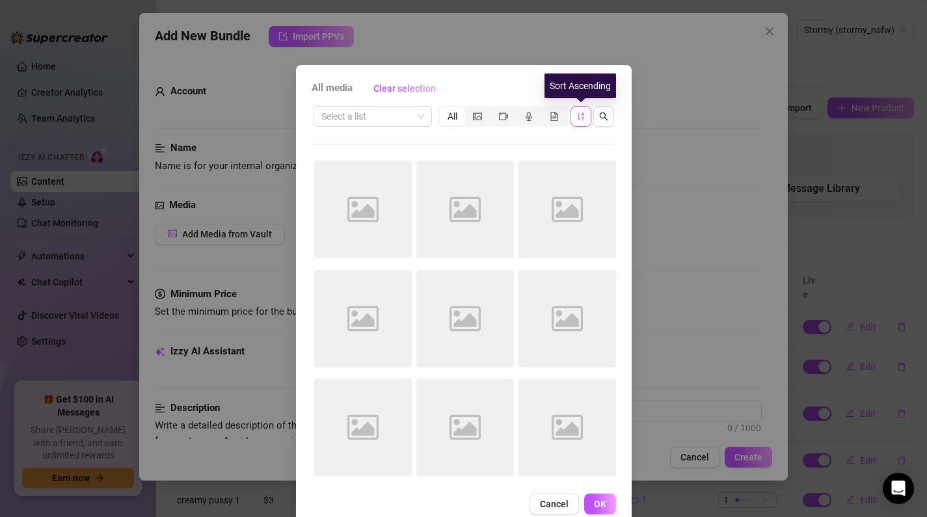
scroll to position [0, 0]
click at [584, 118] on icon "sort-ascending" at bounding box center [581, 116] width 9 height 9
click at [584, 118] on icon "sort-descending" at bounding box center [581, 116] width 9 height 9
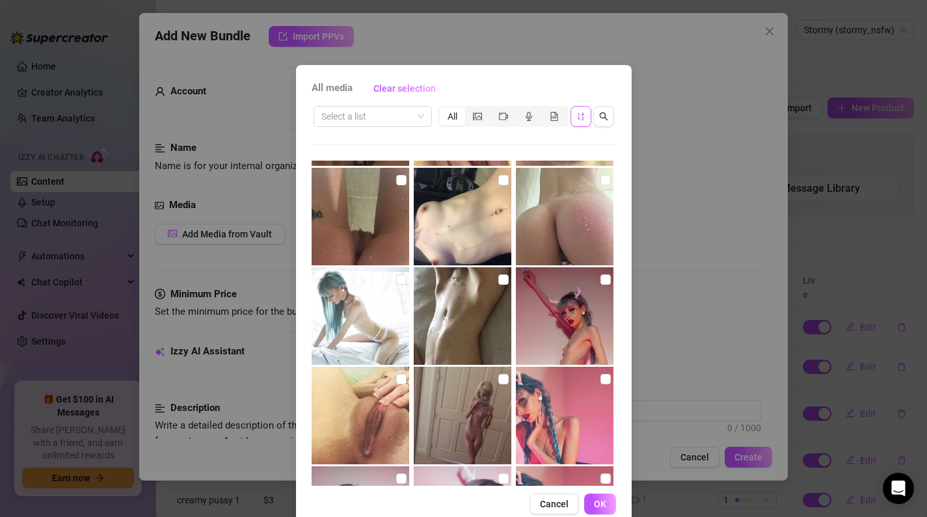
scroll to position [171, 0]
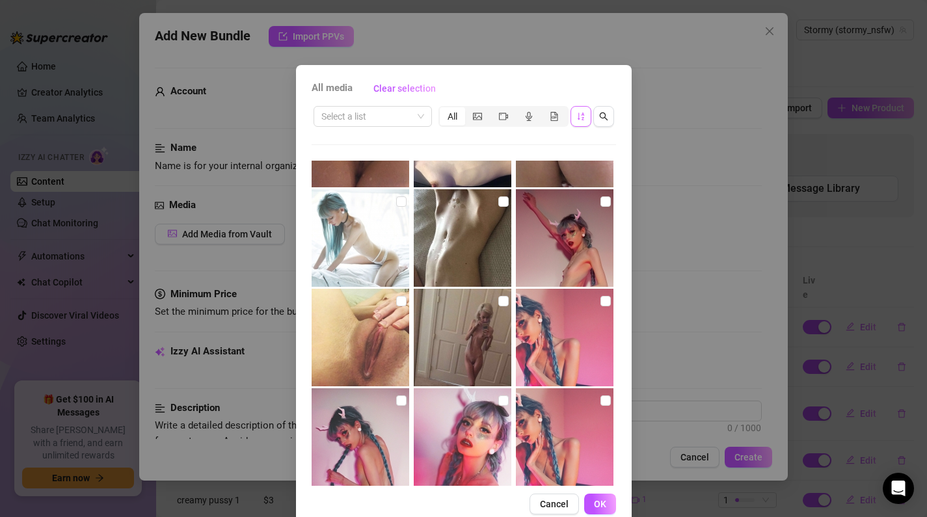
click at [561, 261] on img at bounding box center [565, 238] width 98 height 98
checkbox input "true"
click at [575, 322] on img at bounding box center [565, 338] width 98 height 98
checkbox input "true"
click at [577, 411] on img at bounding box center [565, 438] width 98 height 98
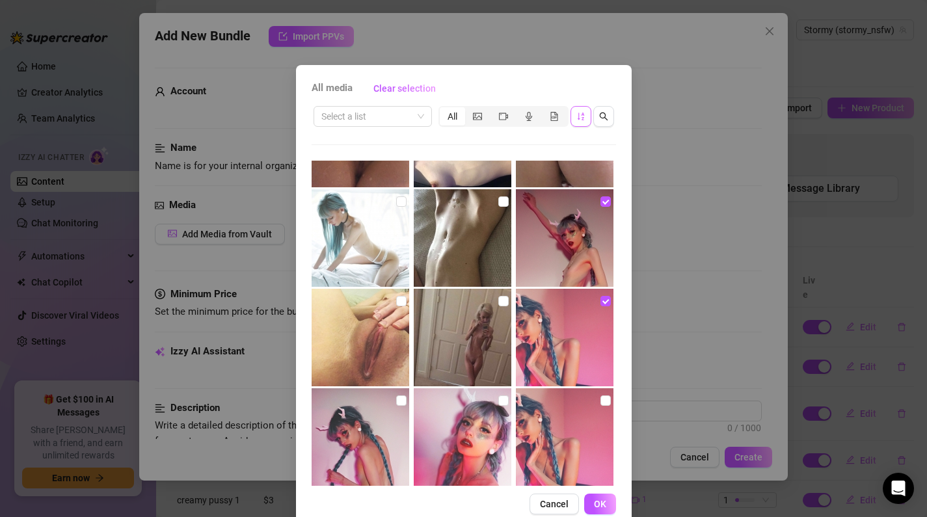
checkbox input "true"
click at [448, 428] on img at bounding box center [463, 438] width 98 height 98
checkbox input "true"
click at [349, 451] on img at bounding box center [361, 438] width 98 height 98
checkbox input "true"
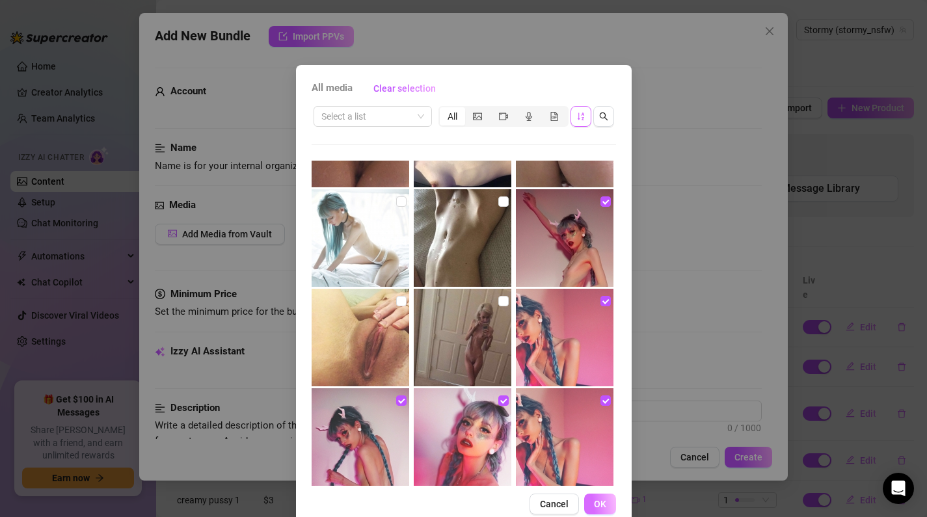
click at [605, 504] on span "OK" at bounding box center [600, 504] width 12 height 10
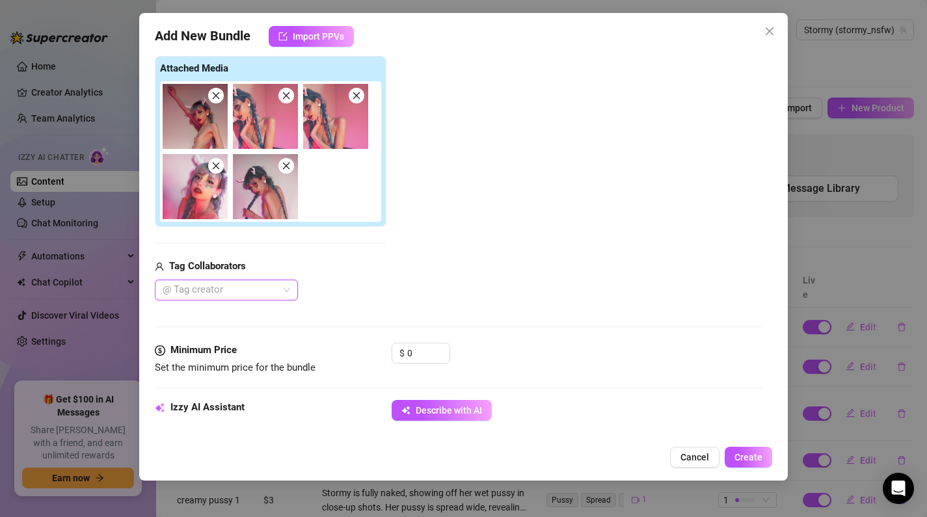
scroll to position [216, 0]
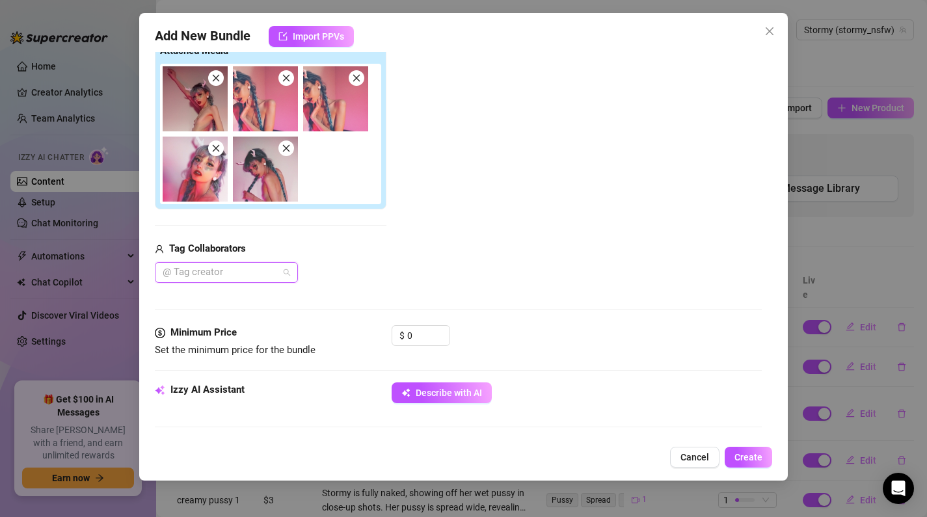
click at [240, 275] on div at bounding box center [219, 273] width 124 height 18
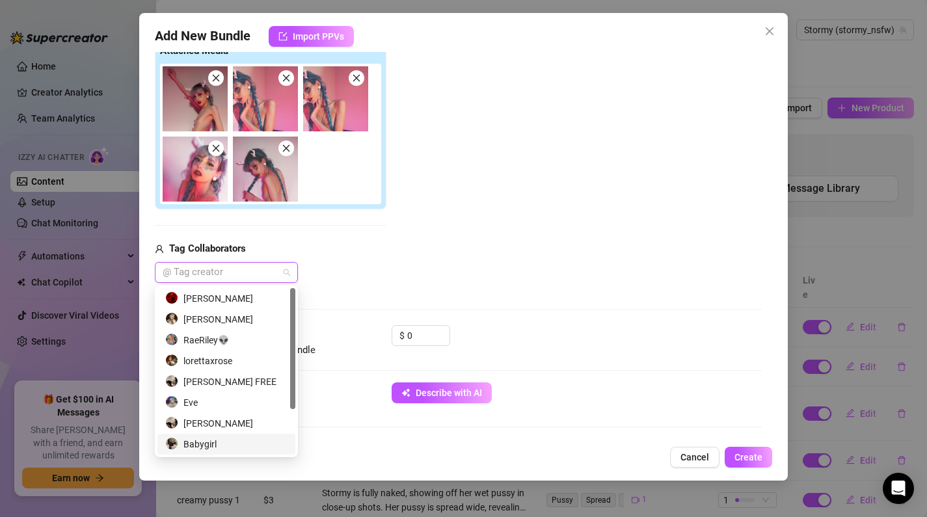
click at [243, 434] on div "Babygirl" at bounding box center [226, 444] width 138 height 21
click at [248, 428] on div "[PERSON_NAME]" at bounding box center [226, 424] width 122 height 14
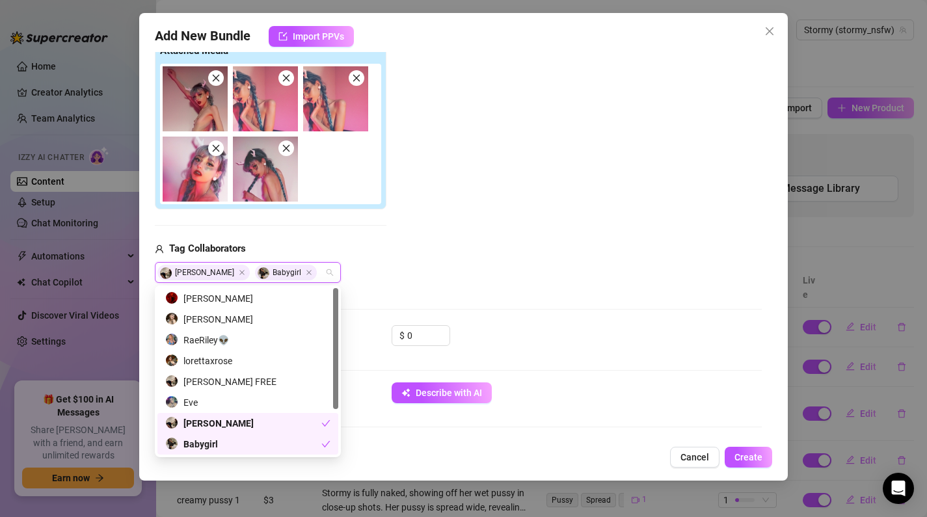
click at [256, 450] on div "Babygirl" at bounding box center [243, 444] width 156 height 14
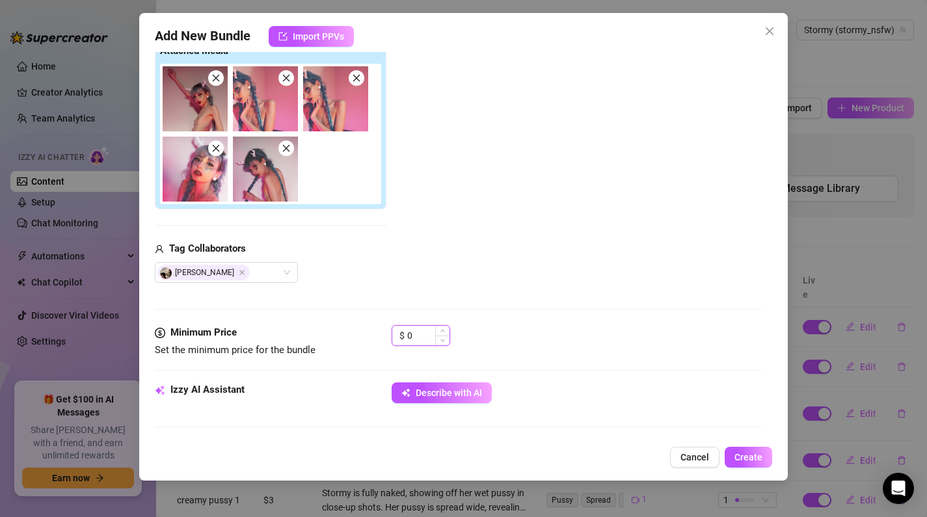
click at [433, 341] on input "0" at bounding box center [428, 336] width 42 height 20
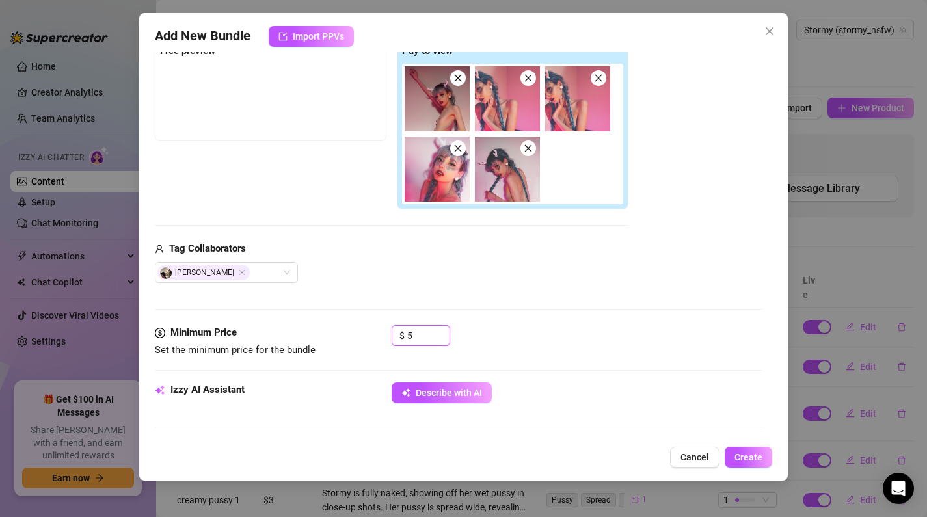
type input "5"
click at [594, 292] on div "Media Add Media from Vault Free preview Pay to view Tag Collaborators [PERSON_N…" at bounding box center [459, 154] width 608 height 344
click at [469, 389] on span "Describe with AI" at bounding box center [449, 393] width 66 height 10
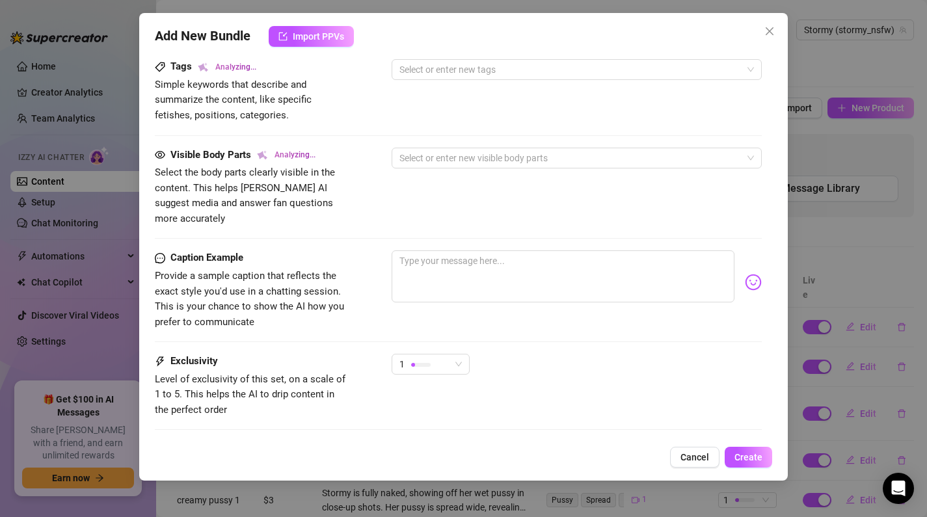
scroll to position [793, 0]
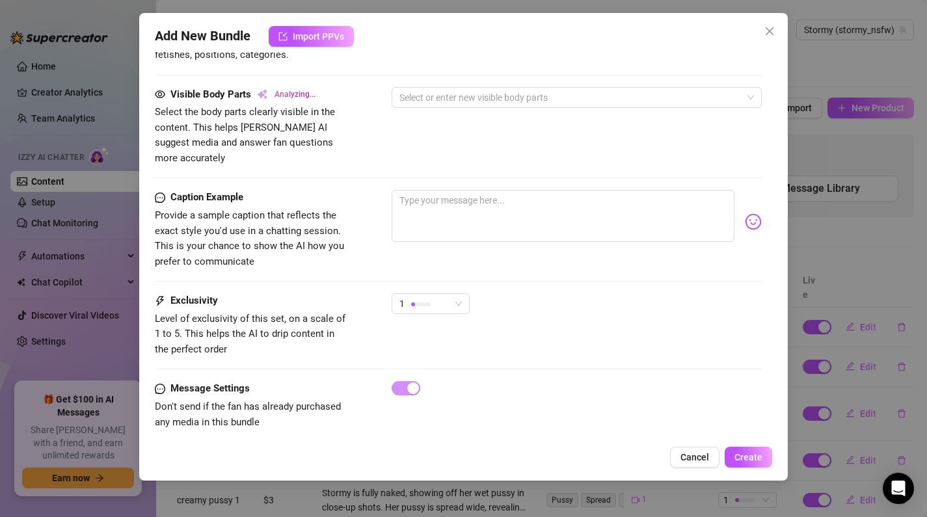
type textarea "Stormy"
type textarea "Stormy poses"
type textarea "Stormy poses topless"
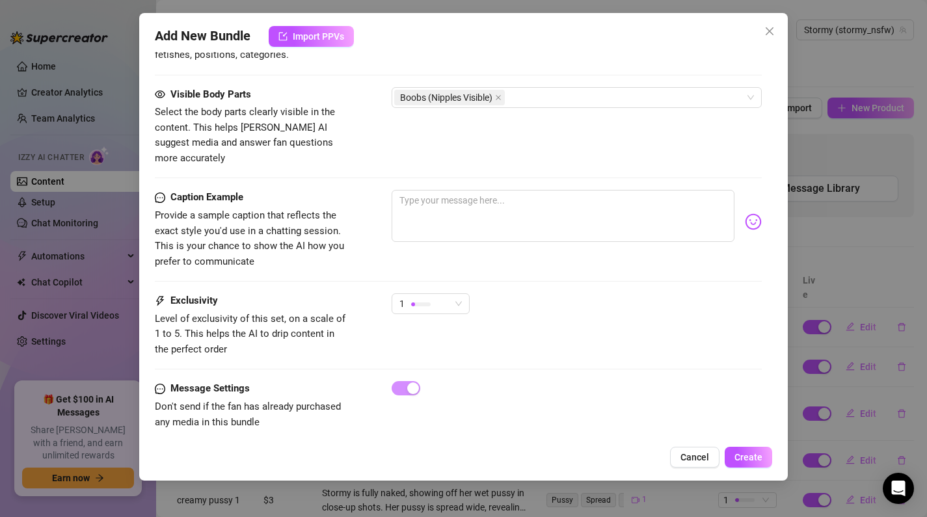
type textarea "Stormy poses topless"
type textarea "Stormy poses topless with"
type textarea "Stormy poses topless with long"
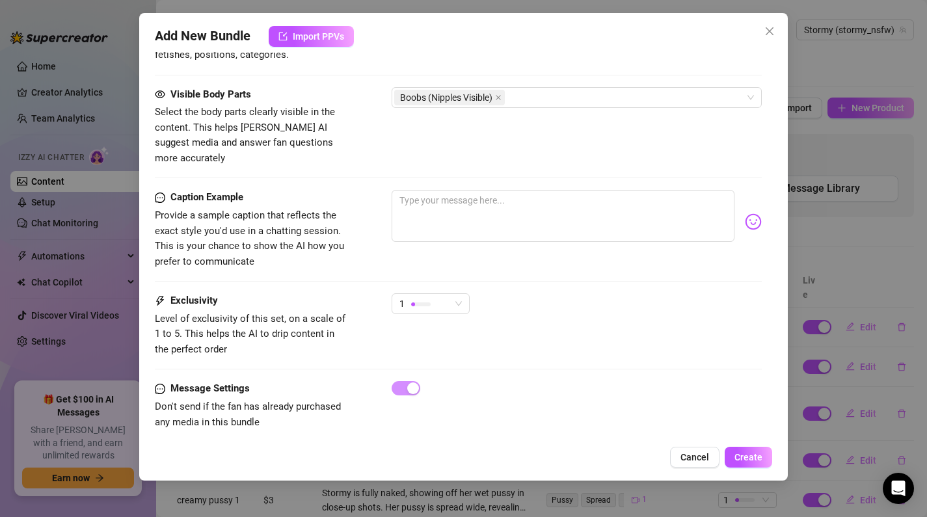
type textarea "Stormy poses topless with long blue"
type textarea "Stormy poses topless with long blue braids"
type textarea "Stormy poses topless with long blue braids and"
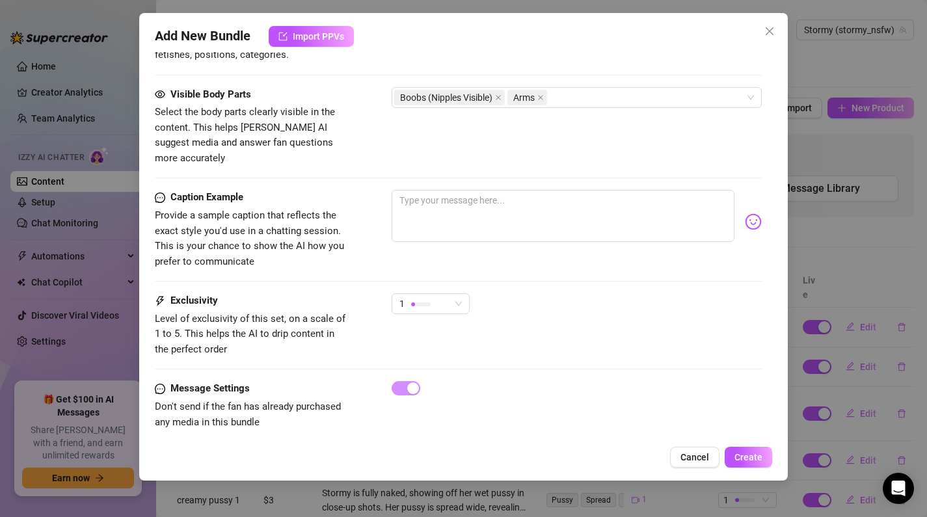
type textarea "Stormy poses topless with long blue braids and"
type textarea "Stormy poses topless with long blue braids and white"
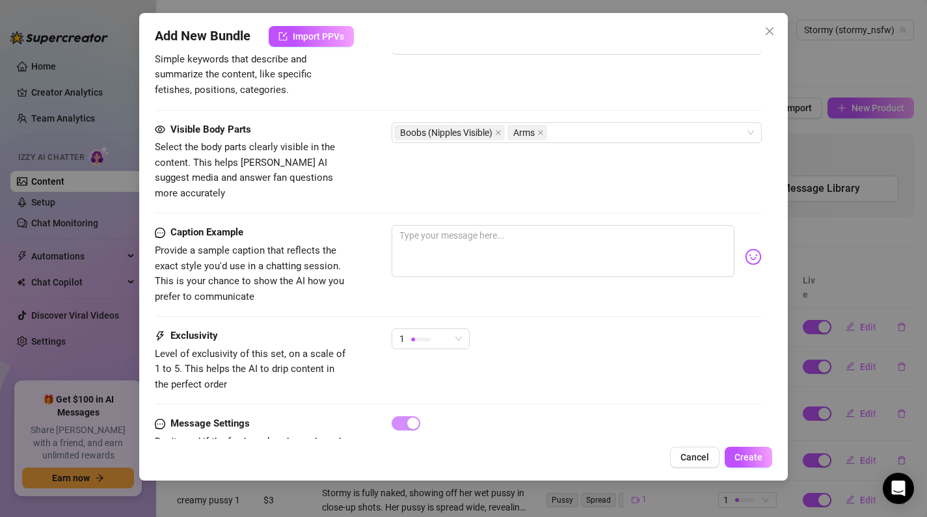
type textarea "Stormy poses topless with long blue braids and white antler"
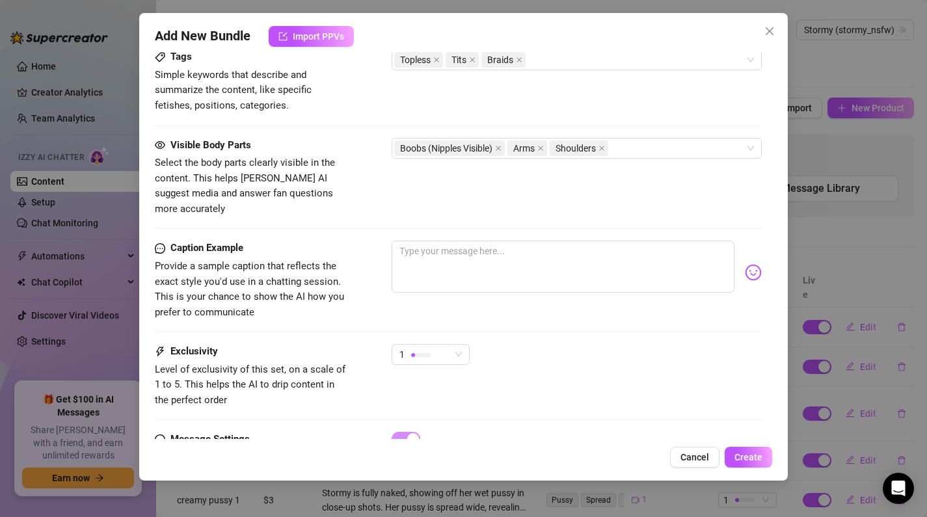
type textarea "Stormy poses topless with long blue braids and white antler headband"
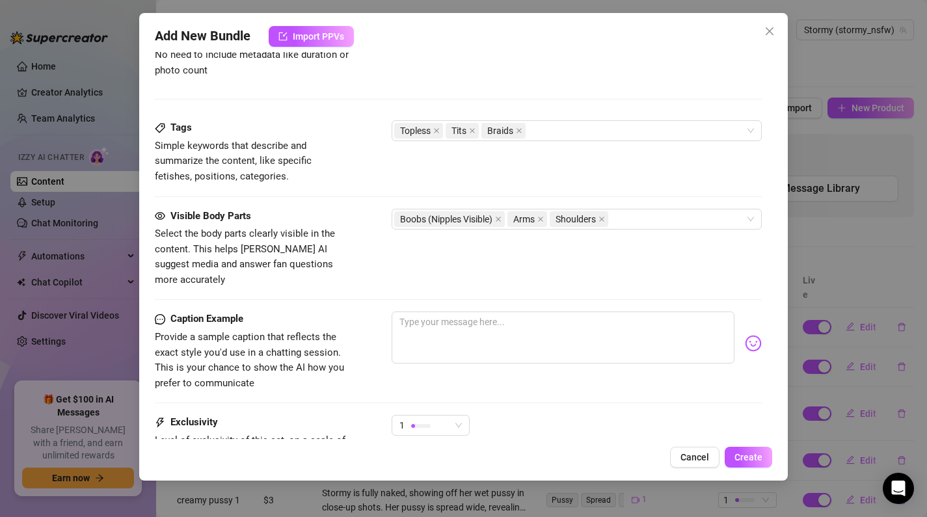
type textarea "Stormy poses topless with long blue braids and white antler headband in"
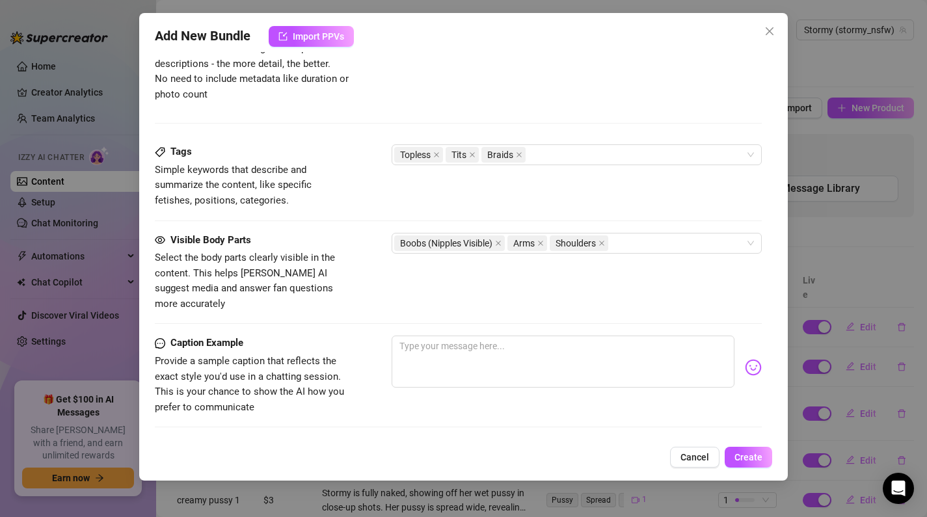
type textarea "Stormy poses topless with long blue braids and white antler headband in a"
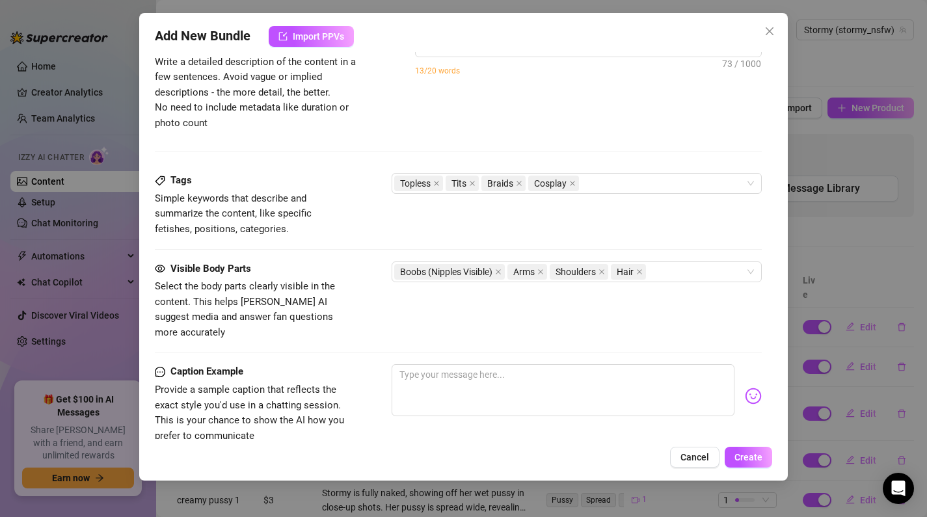
type textarea "Stormy poses topless with long blue braids and white antler headband in a pink-…"
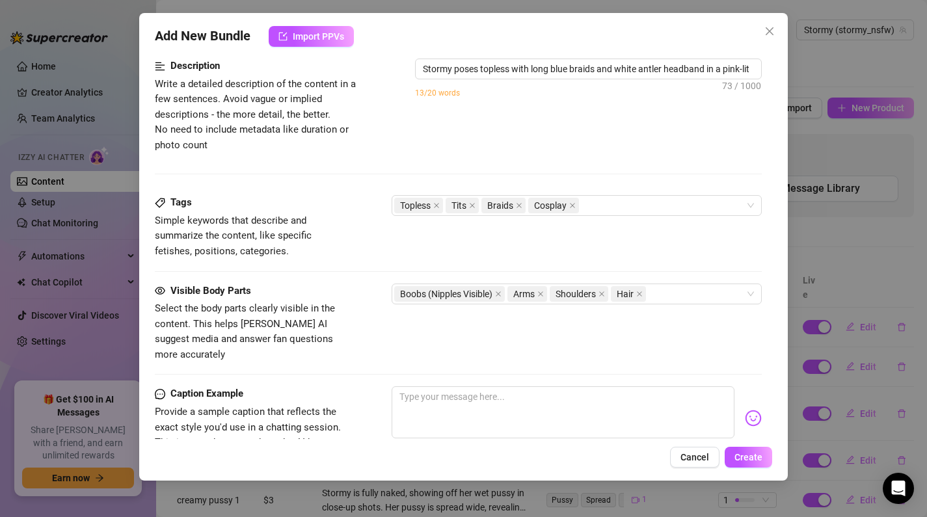
type textarea "Stormy poses topless with long blue braids and white antler headband in a pink-…"
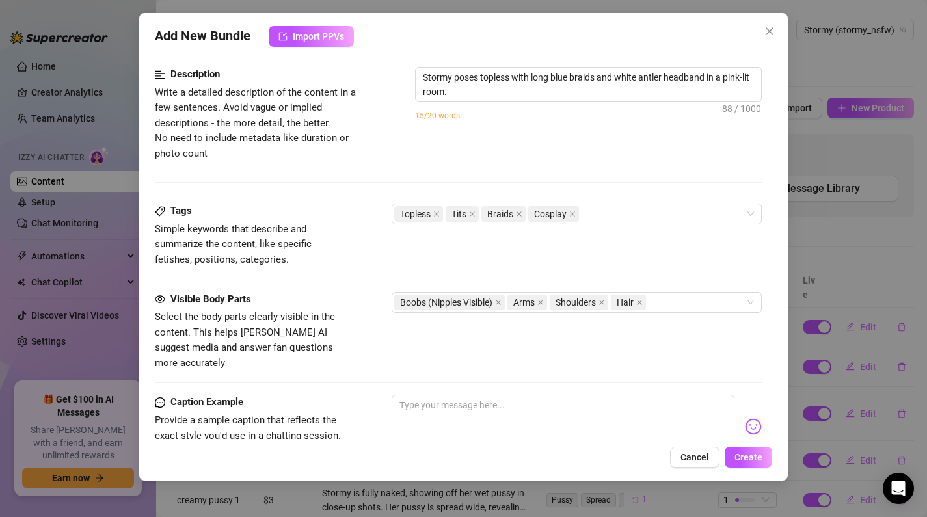
type textarea "Stormy poses topless with long blue braids and white antler headband in a pink-…"
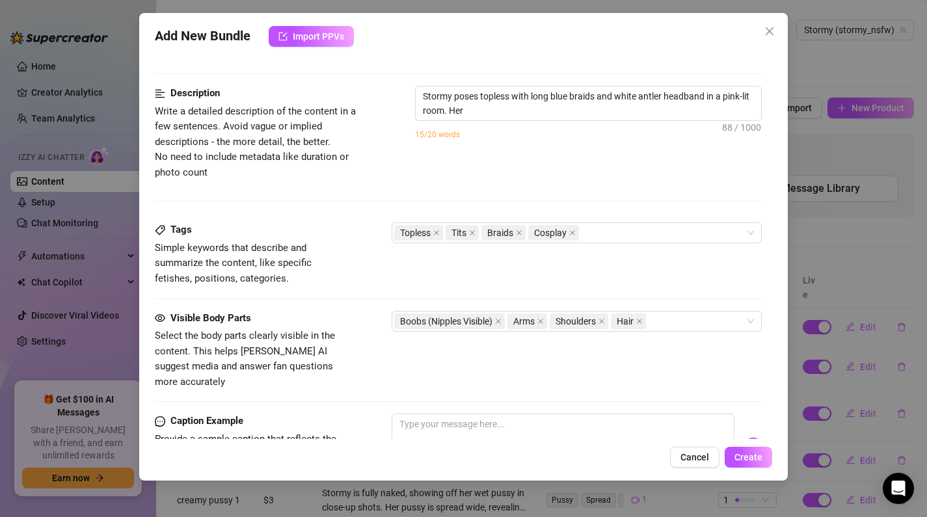
type textarea "Stormy poses topless with long blue braids and white antler headband in a pink-…"
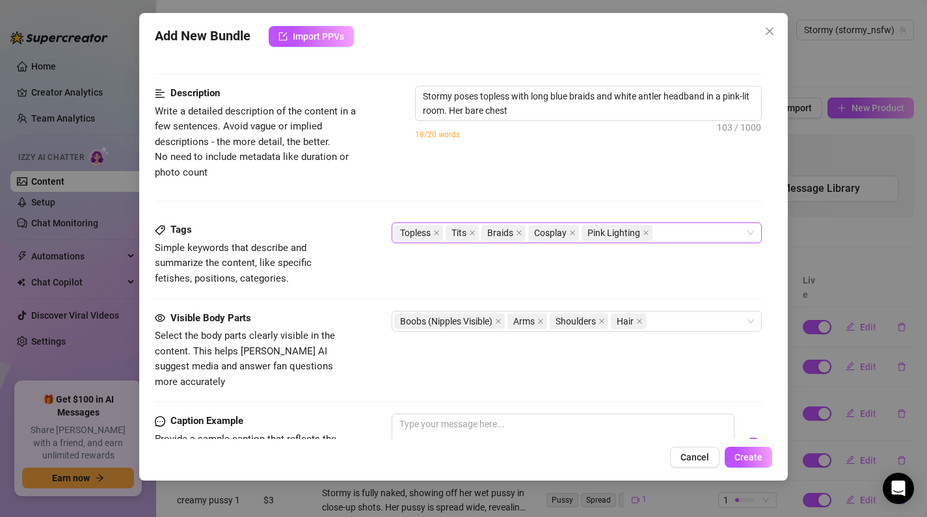
type textarea "Stormy poses topless with long blue braids and white antler headband in a pink-…"
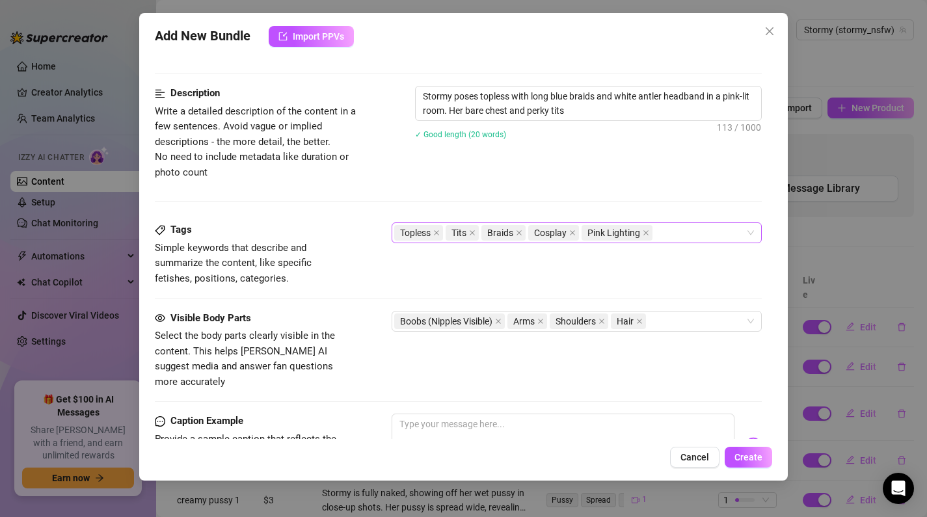
type textarea "Stormy poses topless with long blue braids and white antler headband in a pink-…"
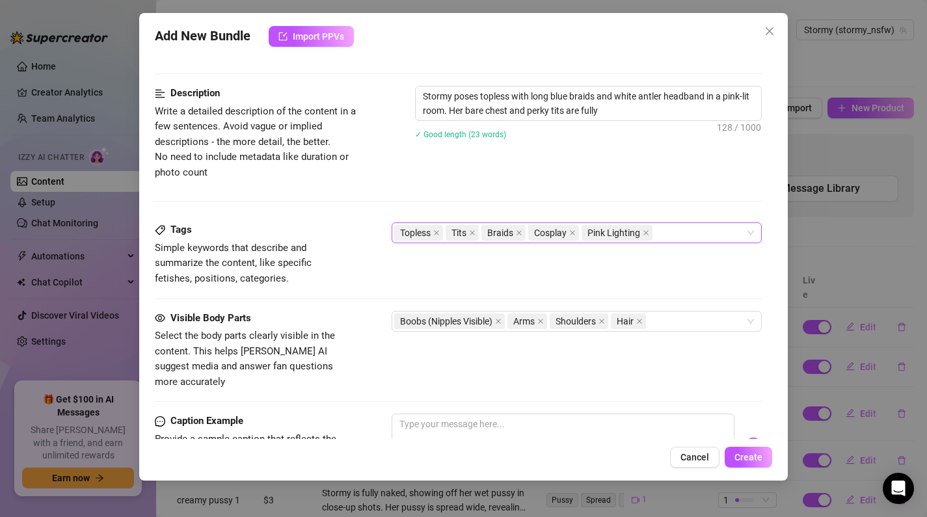
type textarea "Stormy poses topless with long blue braids and white antler headband in a pink-…"
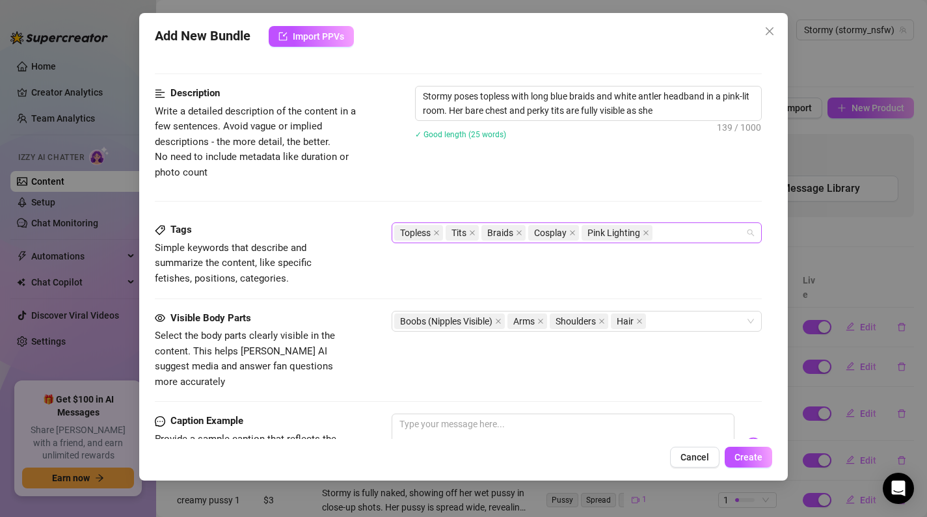
click at [690, 230] on div "Topless Tits Braids Cosplay Pink Lighting" at bounding box center [570, 233] width 352 height 18
type textarea "Stormy poses topless with long blue braids and white antler headband in a pink-…"
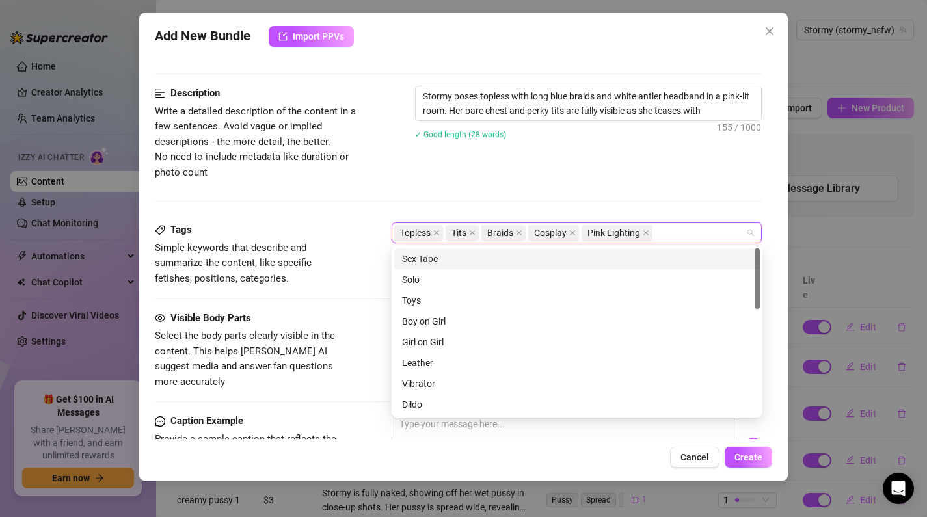
type textarea "Stormy poses topless with long blue braids and white antler headband in a pink-…"
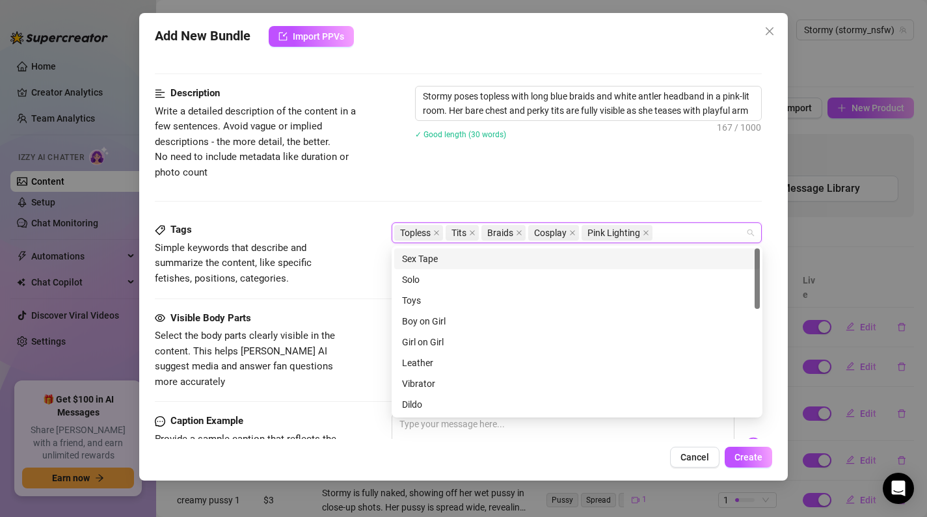
type textarea "Stormy poses topless with long blue braids and white antler headband in a pink-…"
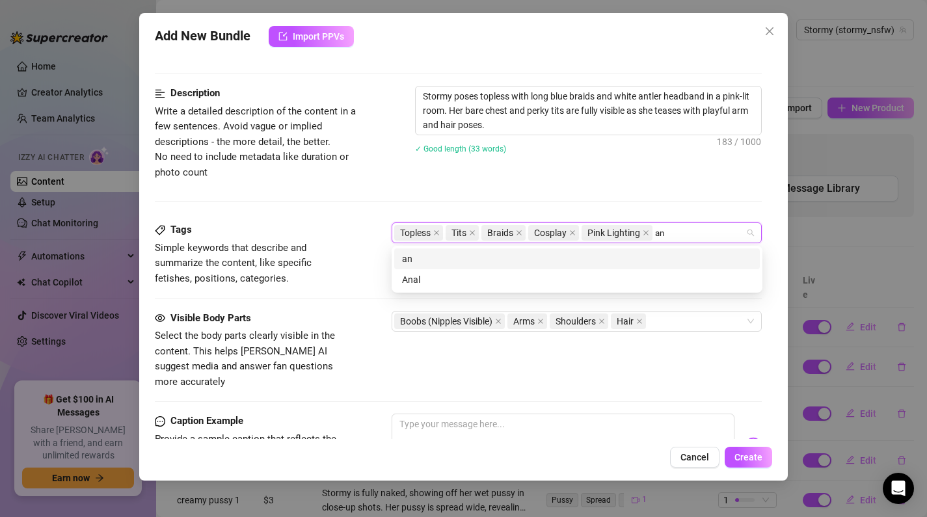
type input "an"
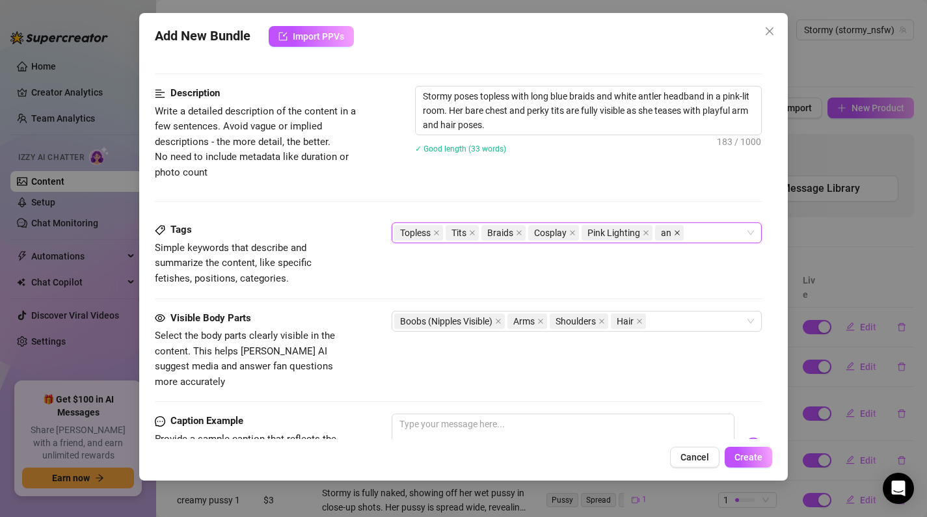
click at [675, 231] on icon "close" at bounding box center [677, 233] width 7 height 7
click at [692, 236] on div "Topless Tits Braids Cosplay Pink Lighting" at bounding box center [570, 233] width 352 height 18
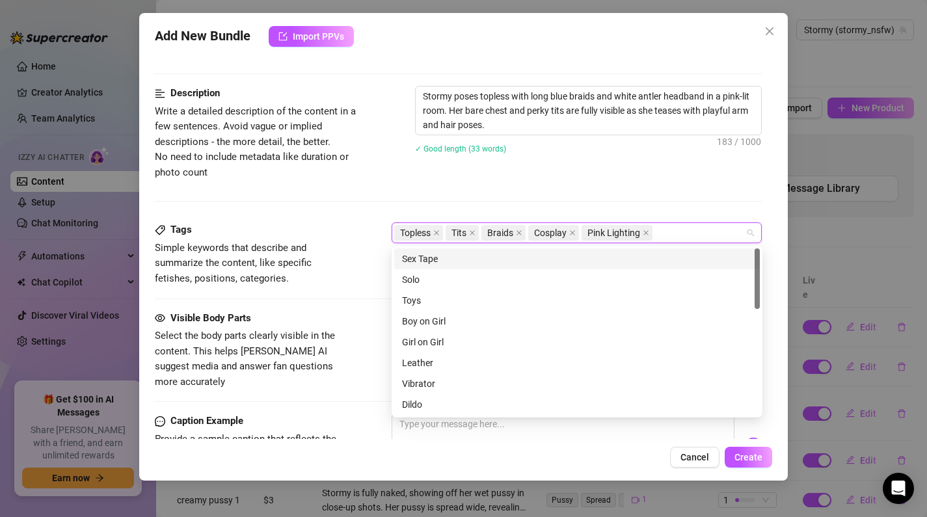
click at [691, 229] on div "Topless Tits Braids Cosplay Pink Lighting" at bounding box center [570, 233] width 352 height 18
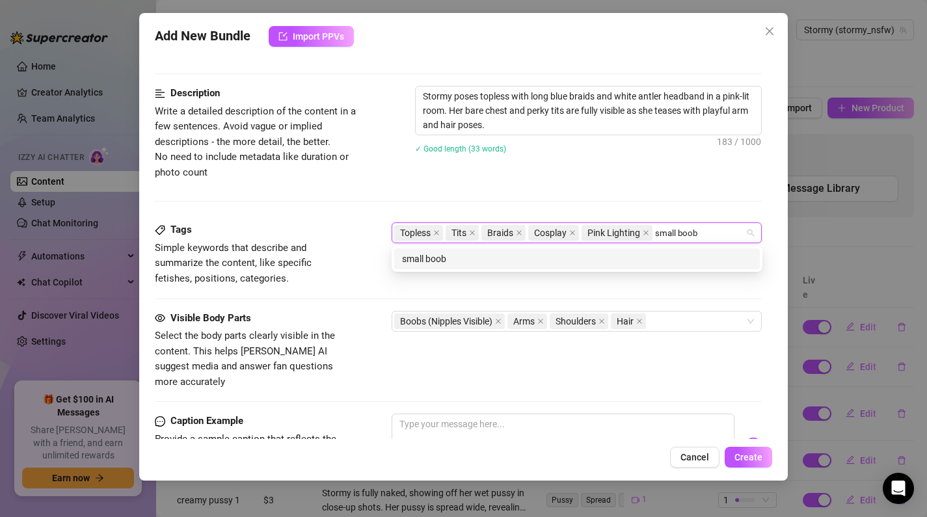
type input "small boobs"
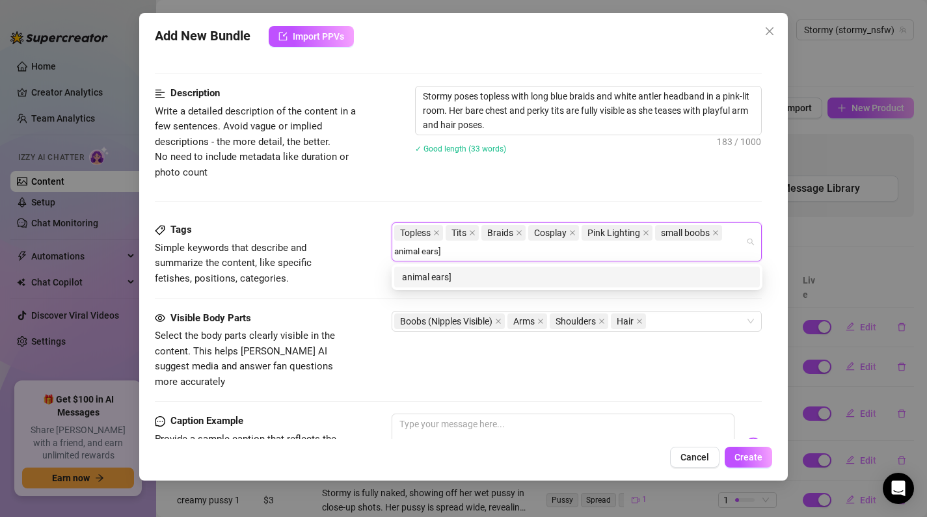
type input "animal ears"
type input "high quality"
type input "photoshoot"
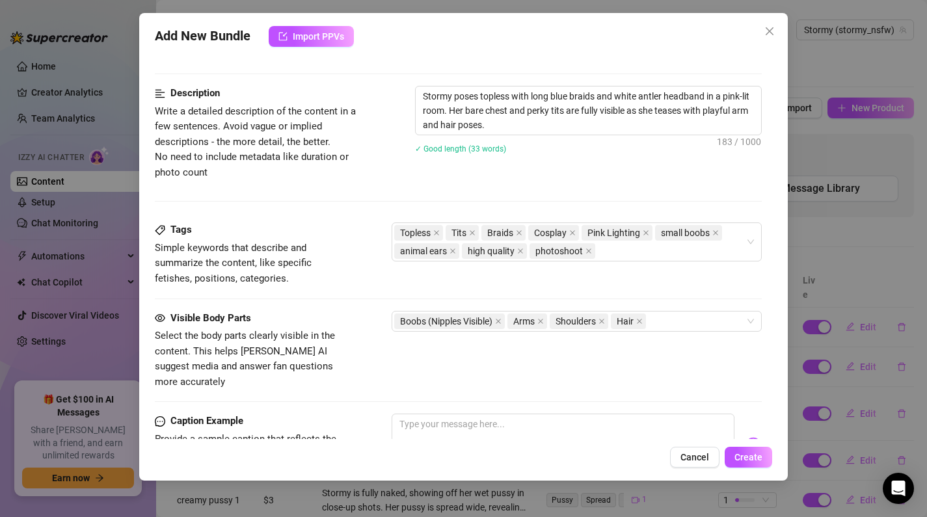
click at [579, 198] on div "Description Write a detailed description of the content in a few sentences. Avo…" at bounding box center [459, 154] width 608 height 137
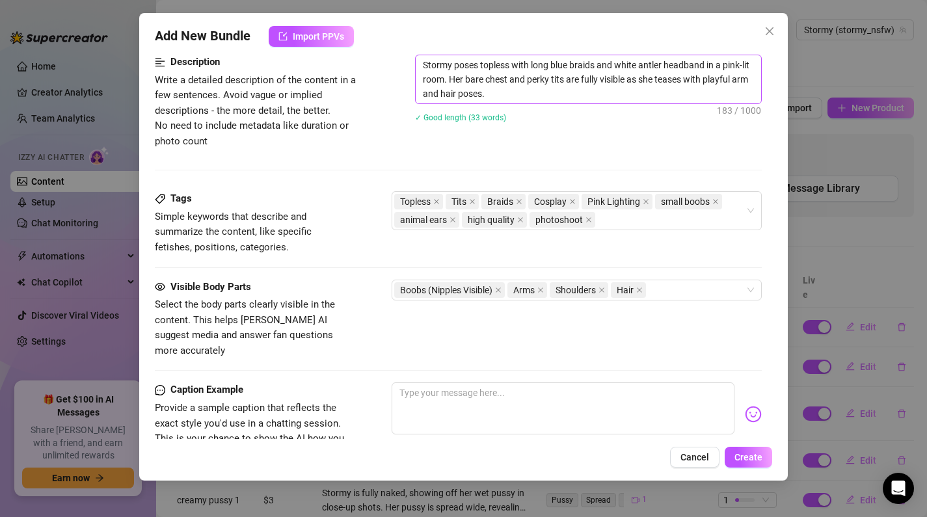
scroll to position [793, 0]
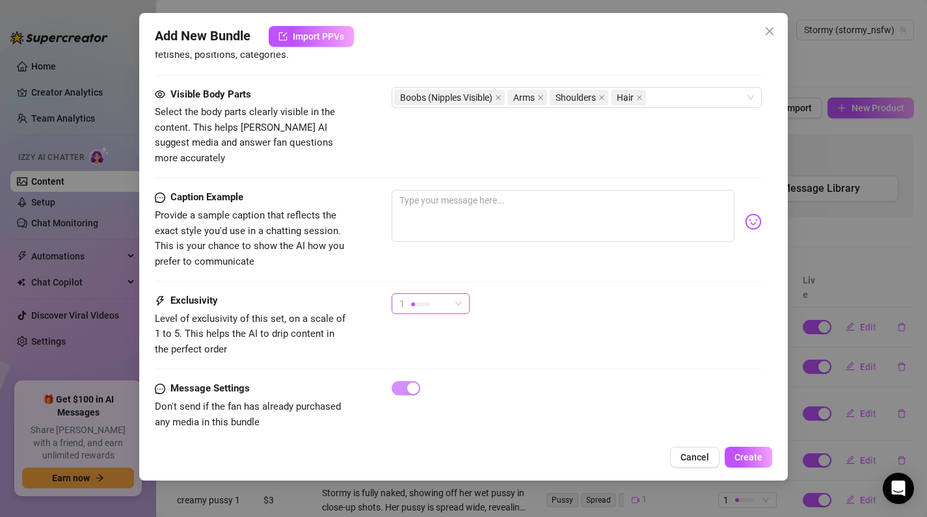
click at [436, 295] on div "1" at bounding box center [425, 304] width 51 height 20
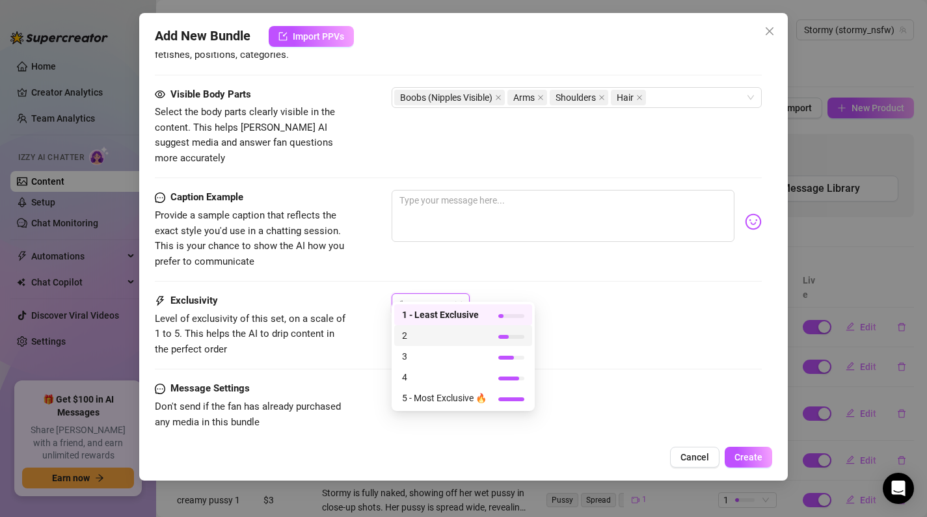
click at [434, 338] on span "2" at bounding box center [444, 336] width 85 height 14
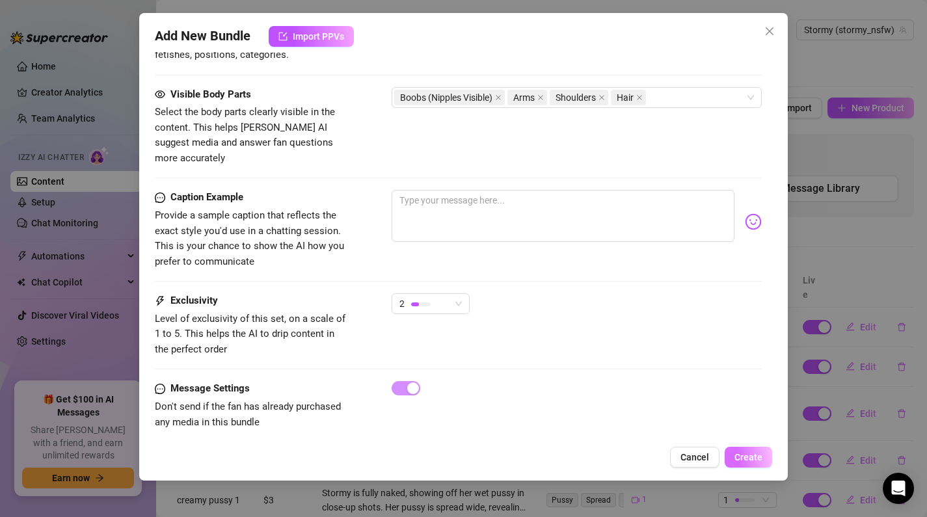
click at [736, 456] on span "Create" at bounding box center [749, 457] width 28 height 10
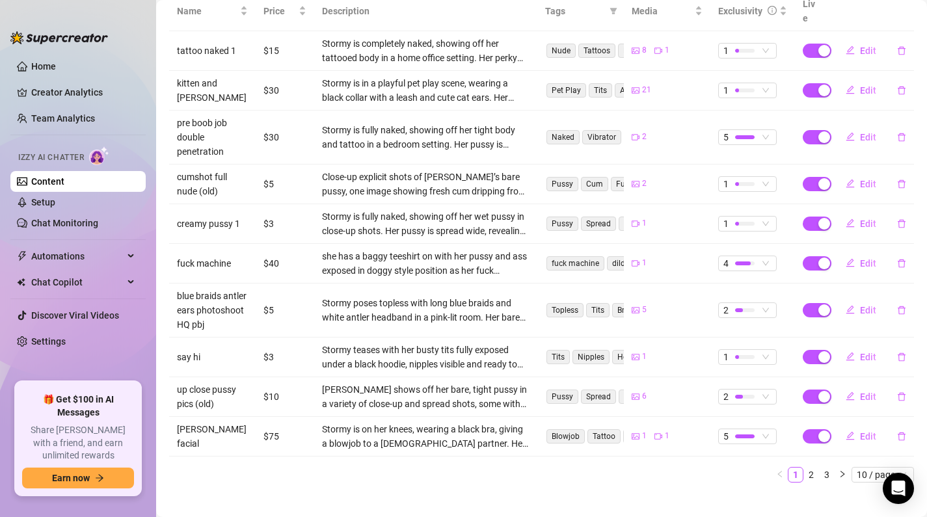
scroll to position [0, 0]
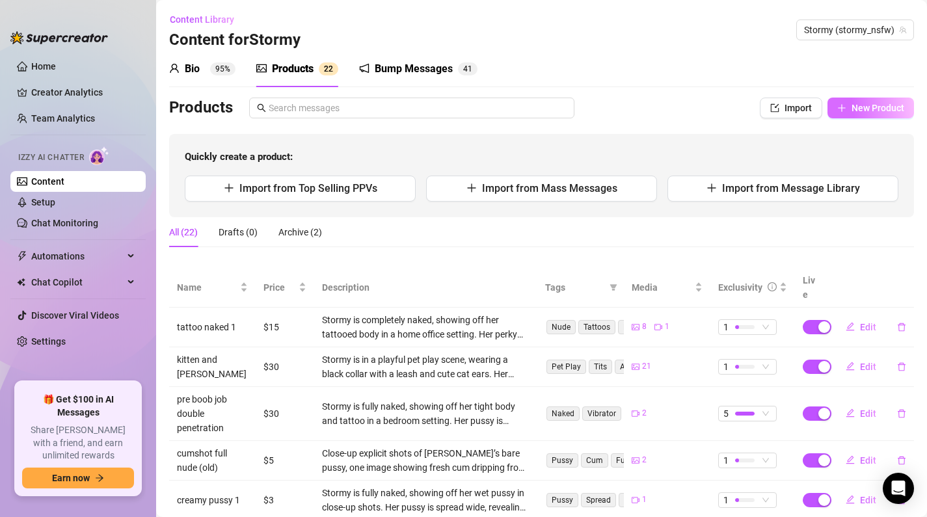
click at [875, 112] on span "New Product" at bounding box center [878, 108] width 53 height 10
type textarea "Type your message here..."
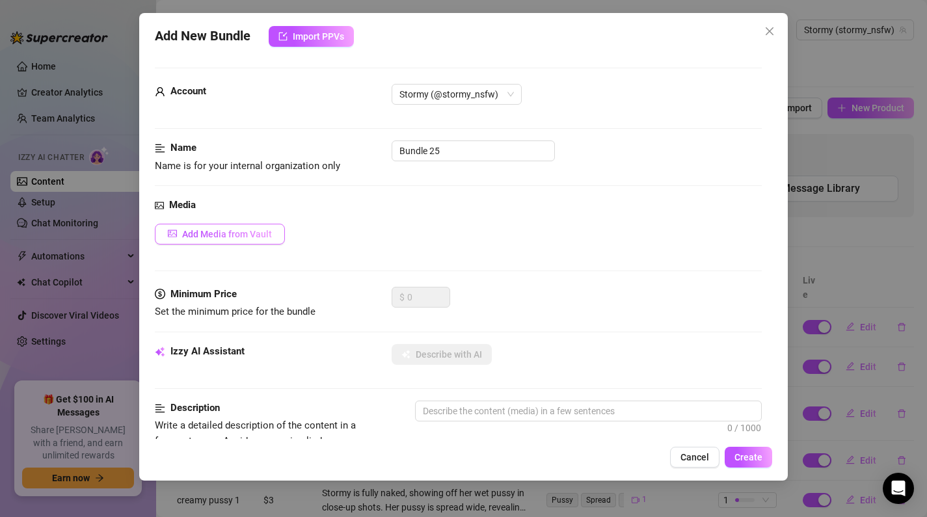
click at [256, 237] on span "Add Media from Vault" at bounding box center [227, 234] width 90 height 10
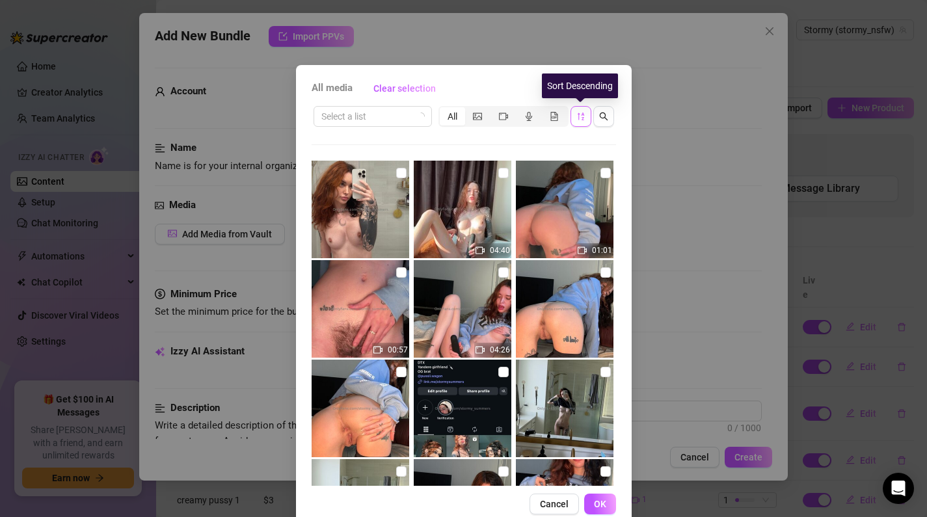
click at [581, 120] on icon "sort-descending" at bounding box center [581, 116] width 9 height 9
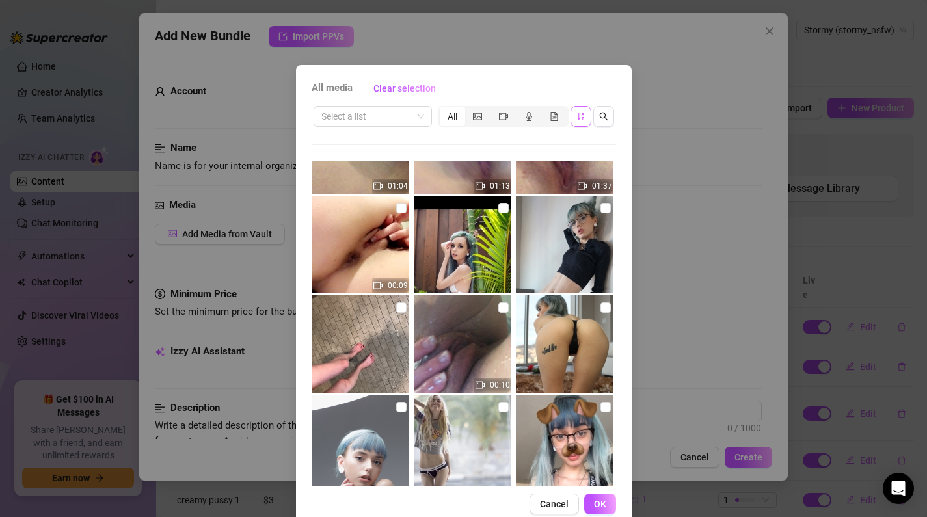
scroll to position [1579, 0]
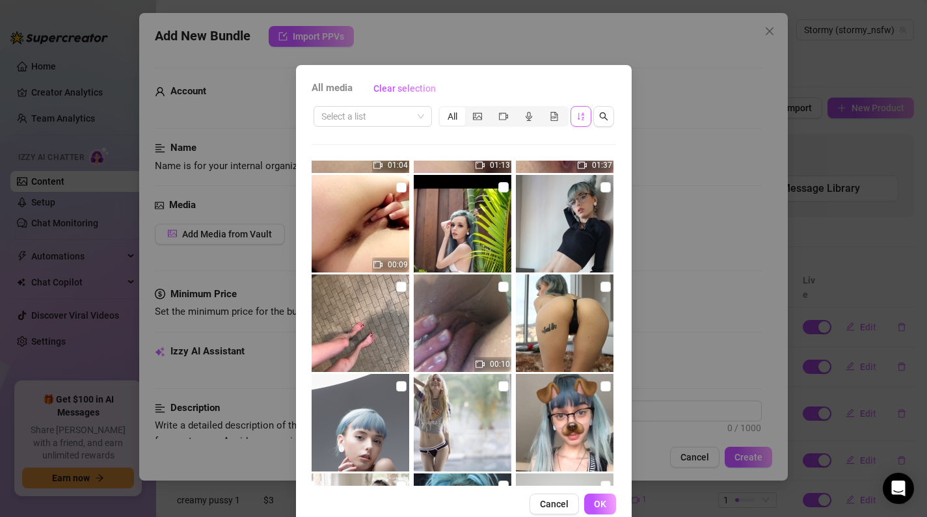
click at [560, 310] on img at bounding box center [565, 324] width 98 height 98
checkbox input "true"
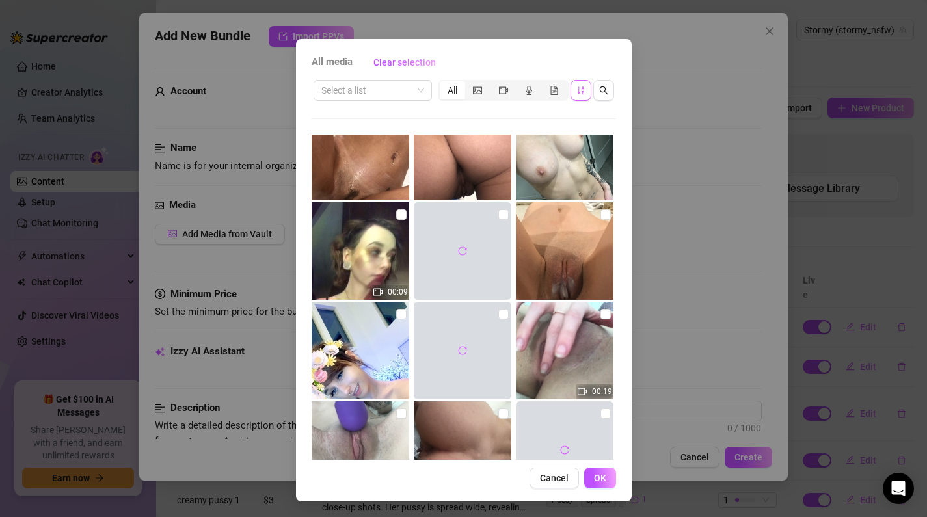
scroll to position [12193, 0]
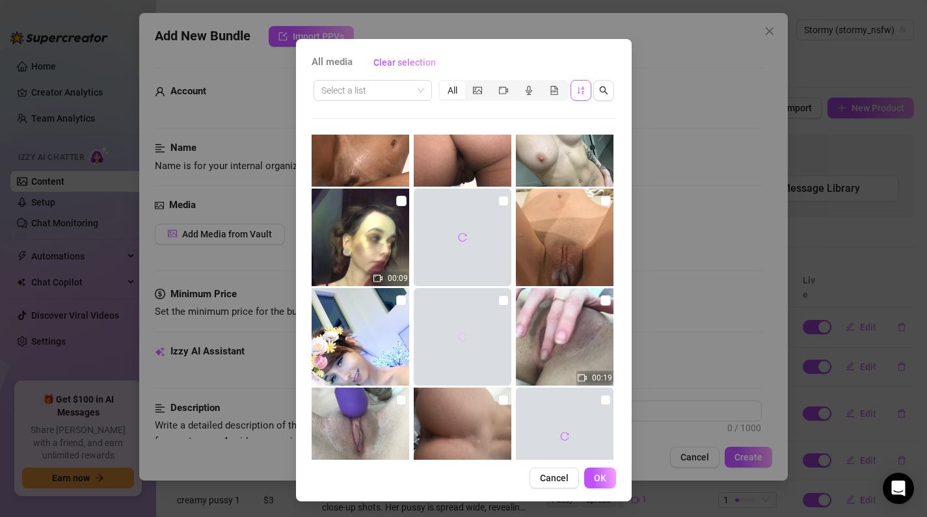
click at [454, 339] on button "button" at bounding box center [462, 337] width 21 height 21
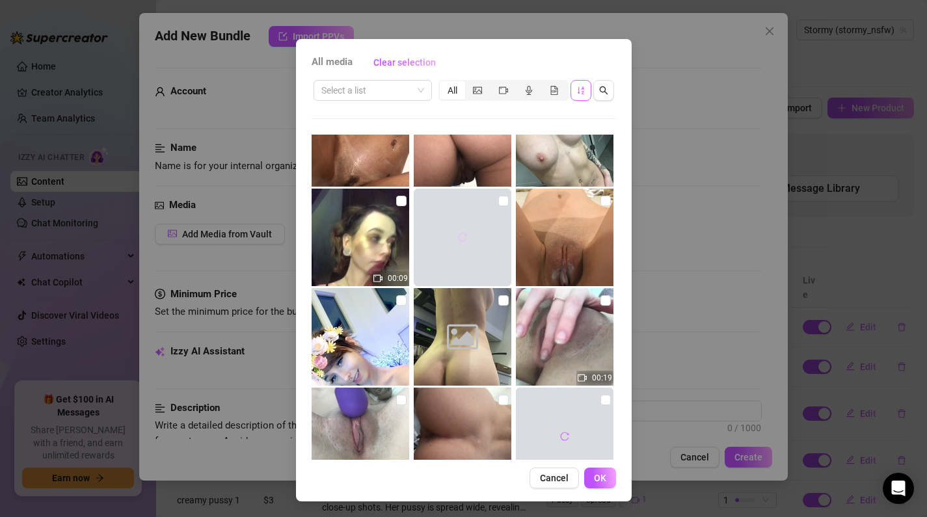
click at [462, 233] on icon "reload" at bounding box center [462, 237] width 9 height 9
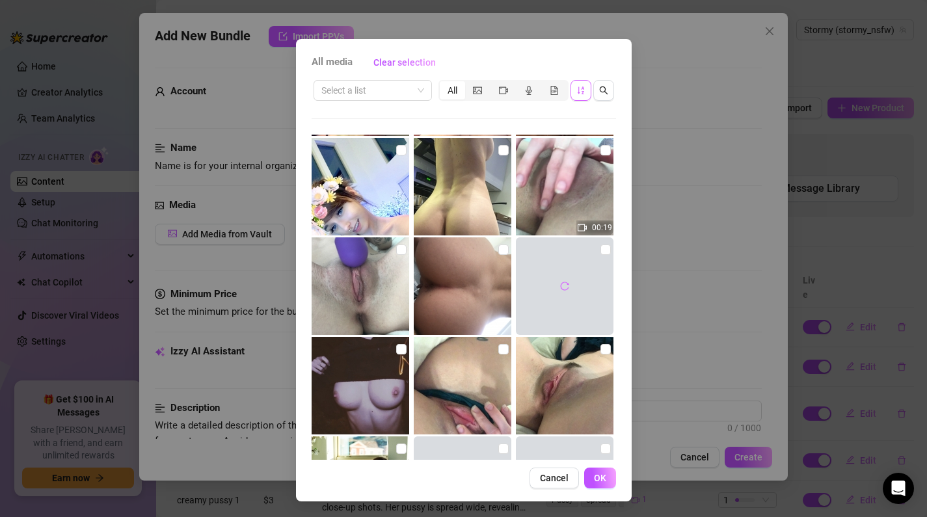
scroll to position [12350, 0]
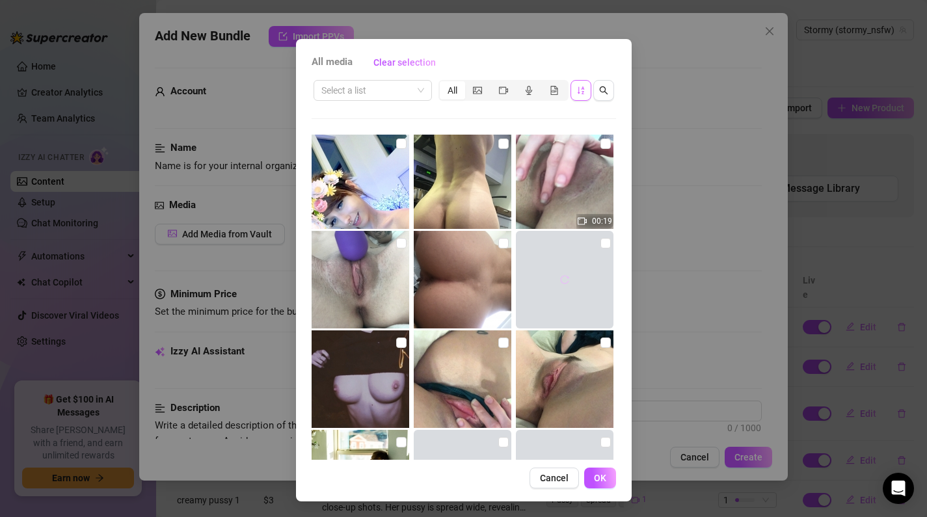
click at [566, 273] on button "button" at bounding box center [564, 279] width 21 height 21
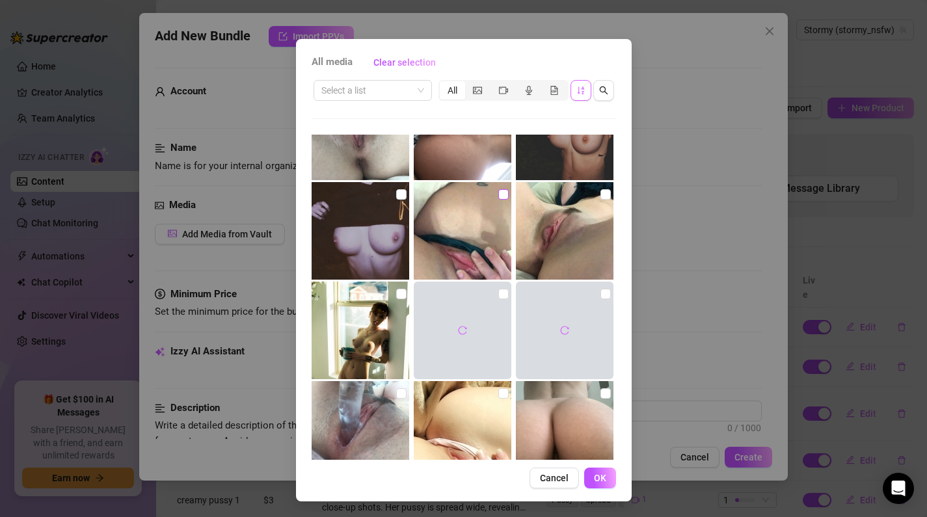
scroll to position [12506, 0]
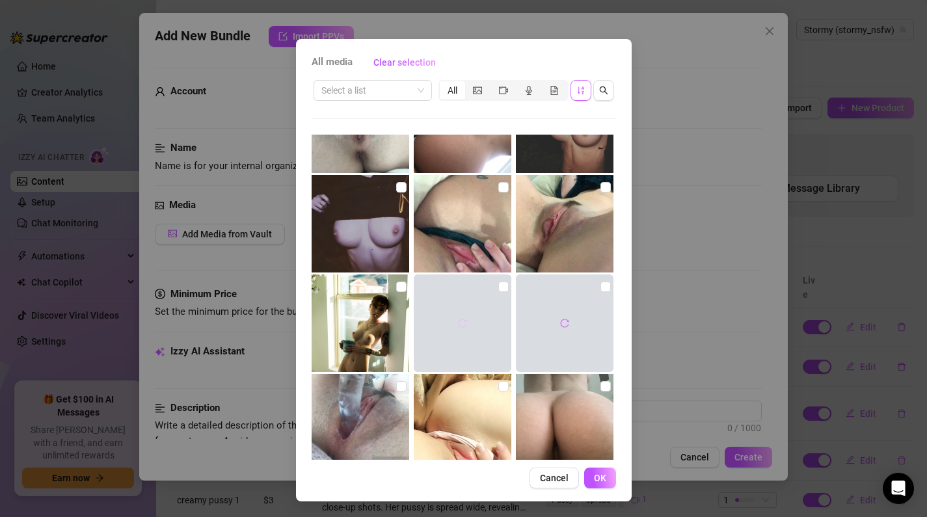
click at [468, 333] on button "button" at bounding box center [462, 323] width 21 height 21
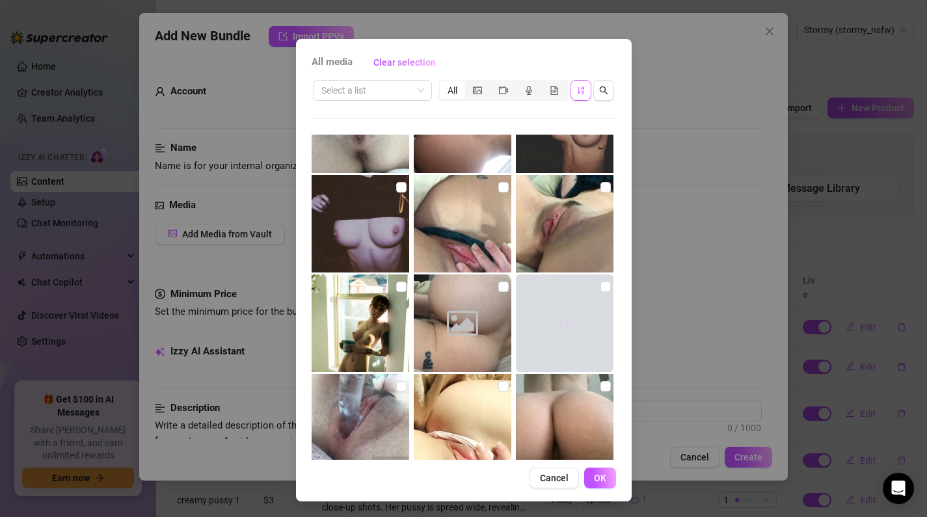
click at [567, 320] on icon "reload" at bounding box center [564, 323] width 8 height 8
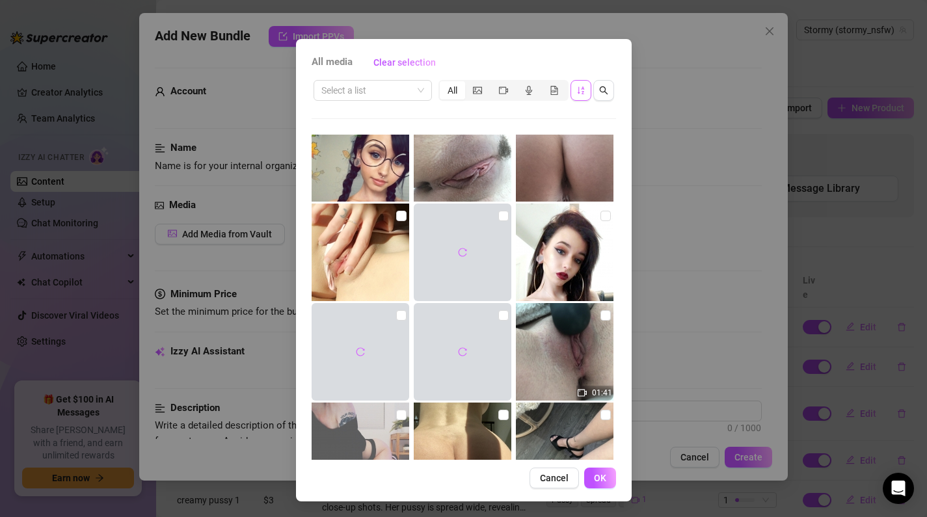
scroll to position [13076, 0]
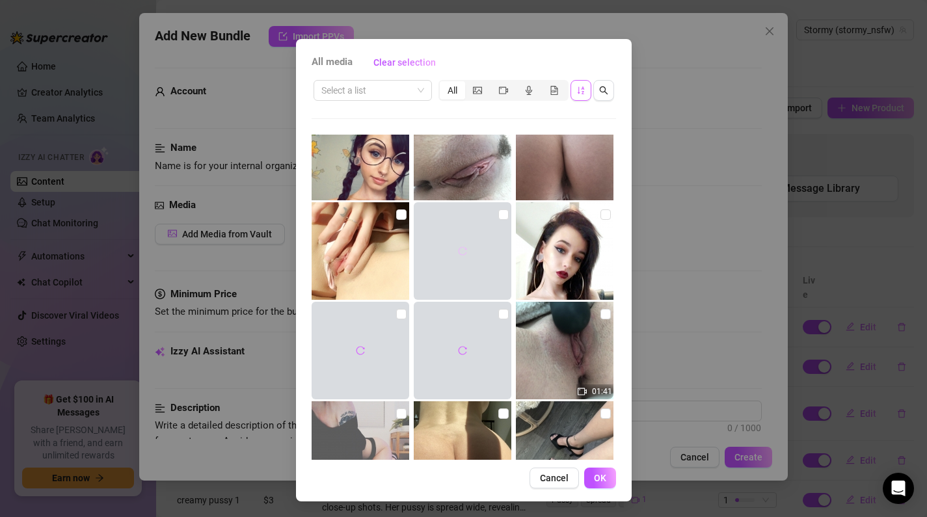
click at [459, 247] on icon "reload" at bounding box center [462, 251] width 9 height 9
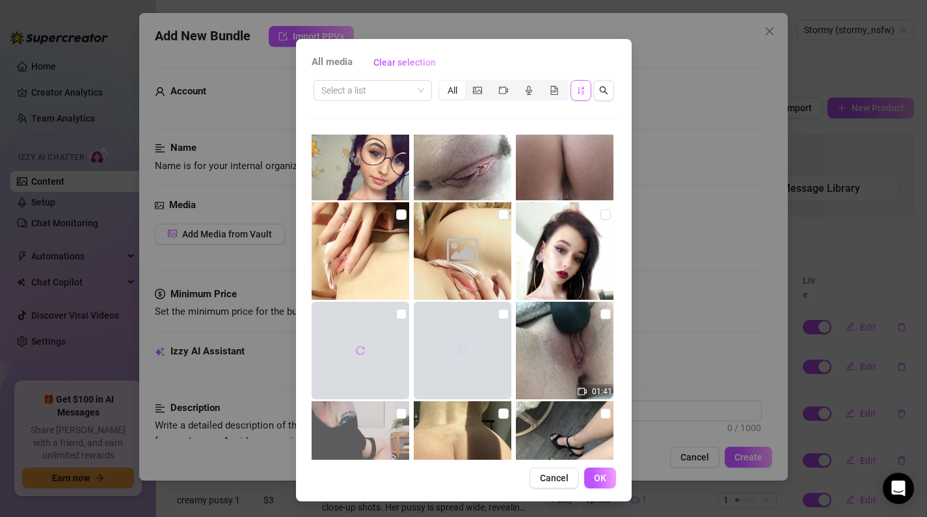
click at [462, 349] on icon "reload" at bounding box center [462, 350] width 9 height 9
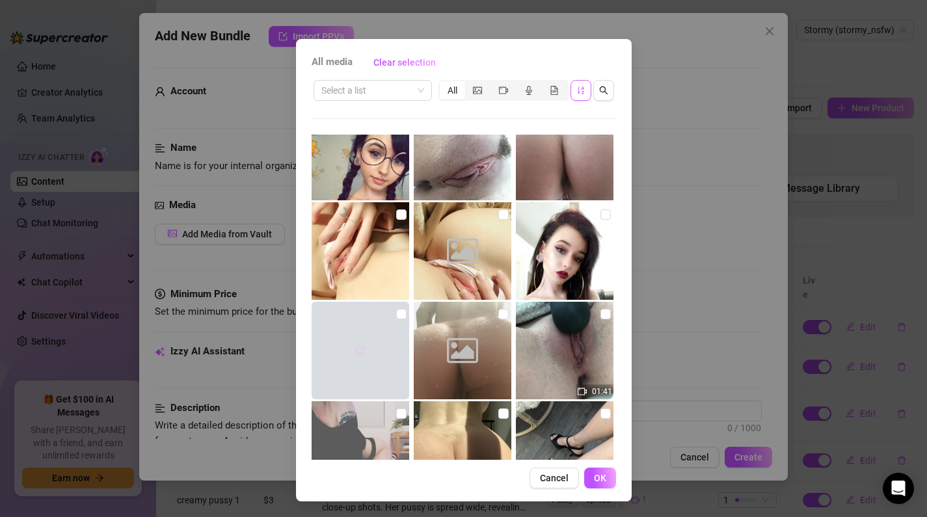
click at [356, 349] on icon "reload" at bounding box center [360, 350] width 8 height 8
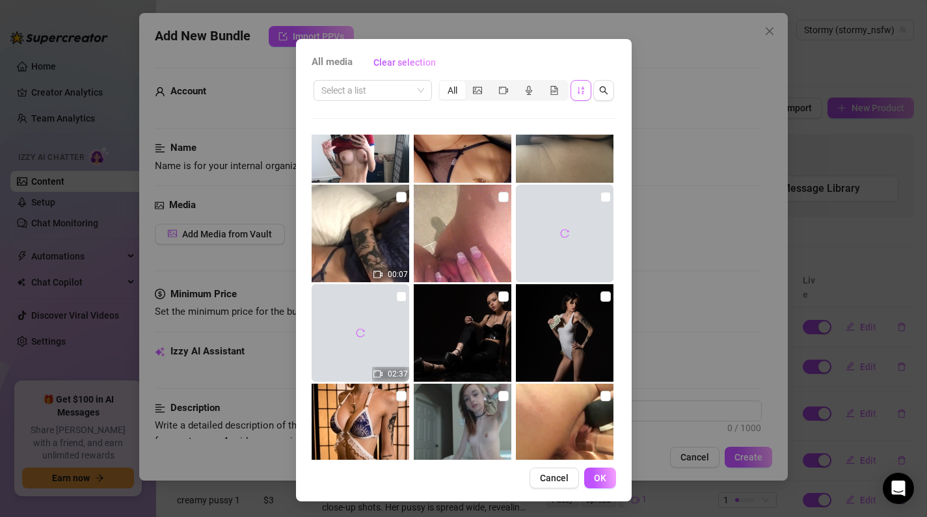
scroll to position [13891, 0]
click at [564, 236] on icon "reload" at bounding box center [564, 232] width 9 height 9
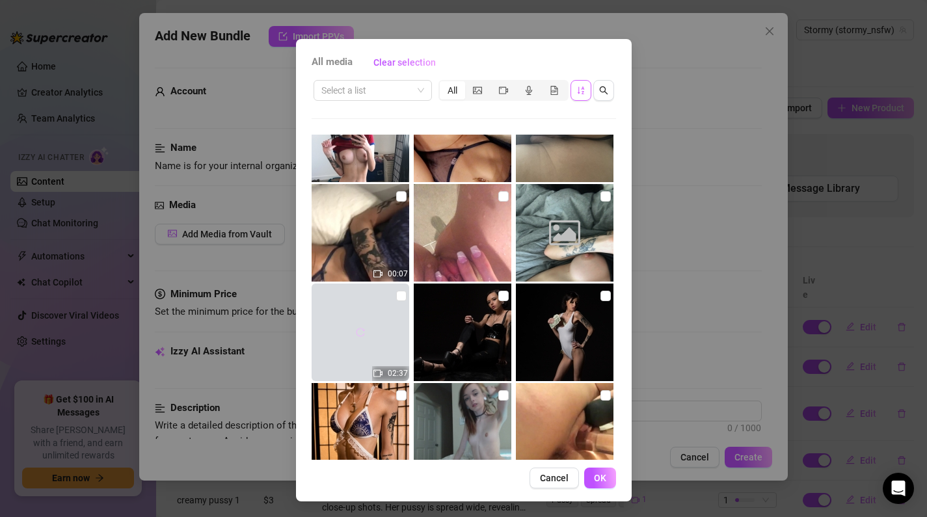
click at [350, 333] on button "button" at bounding box center [360, 332] width 21 height 21
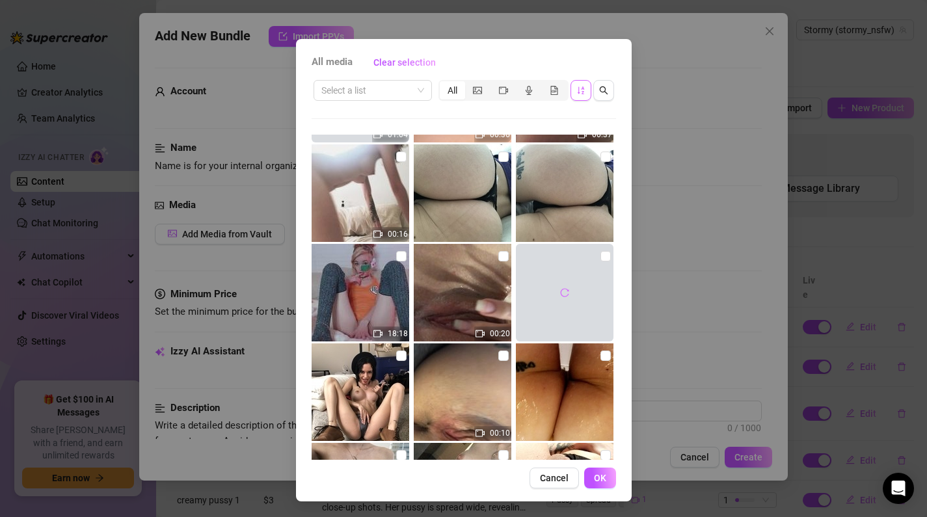
scroll to position [15231, 0]
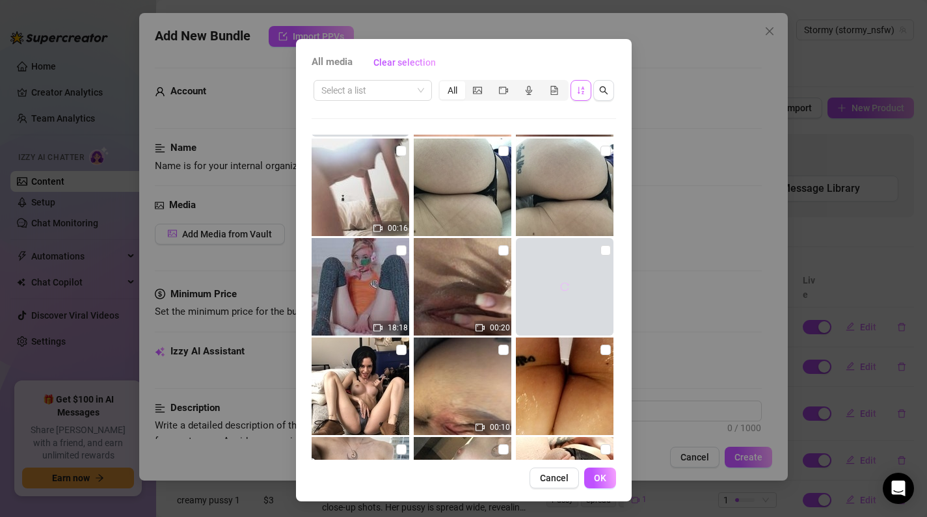
click at [570, 286] on button "button" at bounding box center [564, 287] width 21 height 21
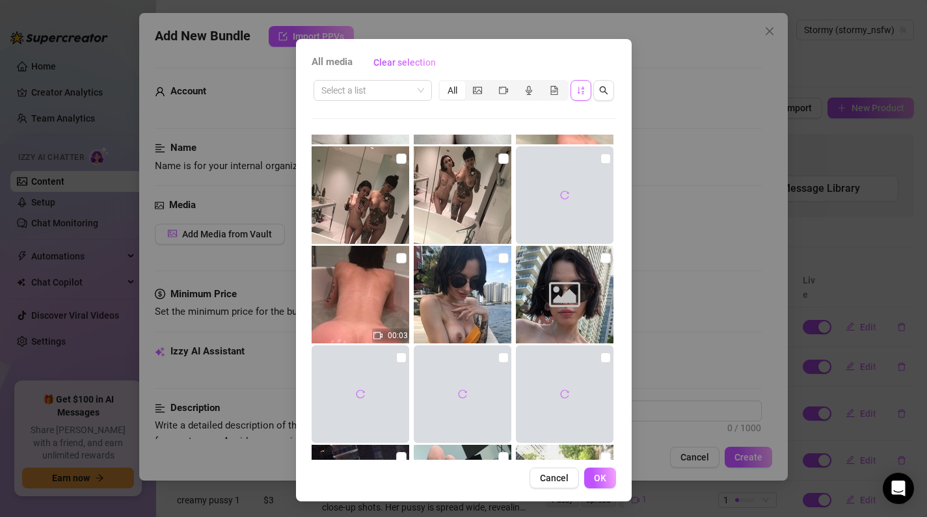
scroll to position [15921, 0]
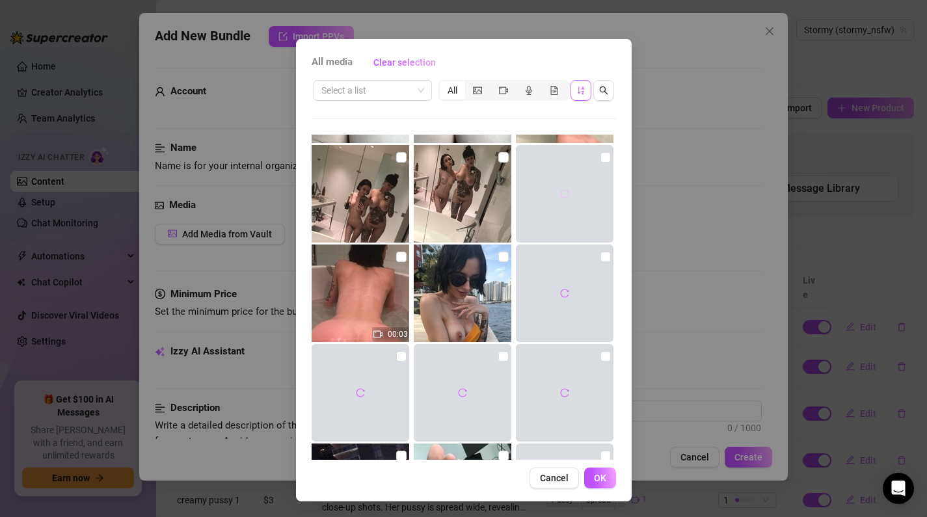
click at [564, 187] on button "button" at bounding box center [564, 194] width 21 height 21
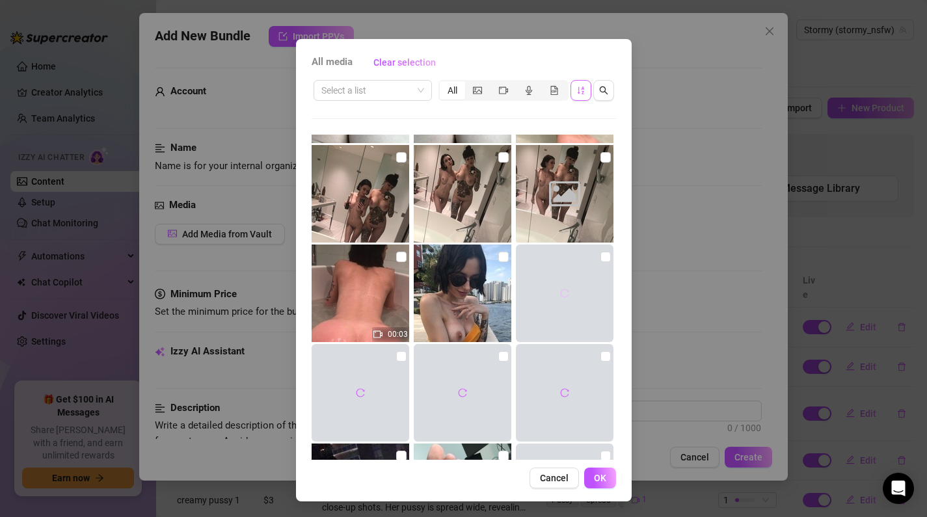
click at [564, 292] on icon "reload" at bounding box center [564, 293] width 9 height 9
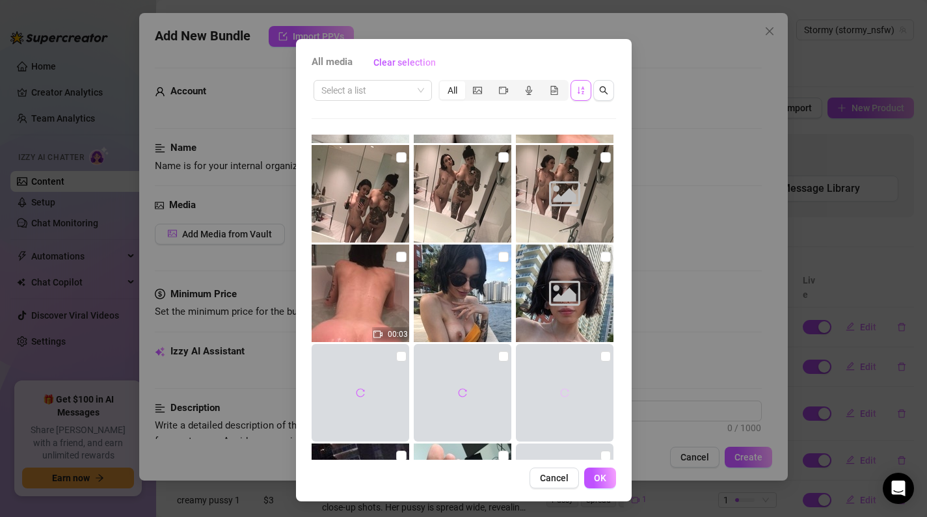
click at [559, 391] on button "button" at bounding box center [564, 393] width 21 height 21
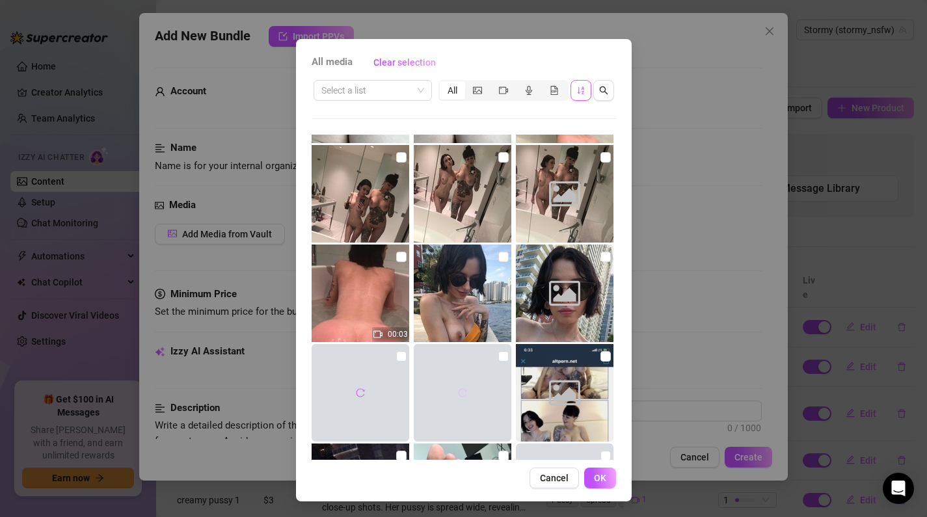
click at [464, 391] on icon "reload" at bounding box center [462, 393] width 9 height 9
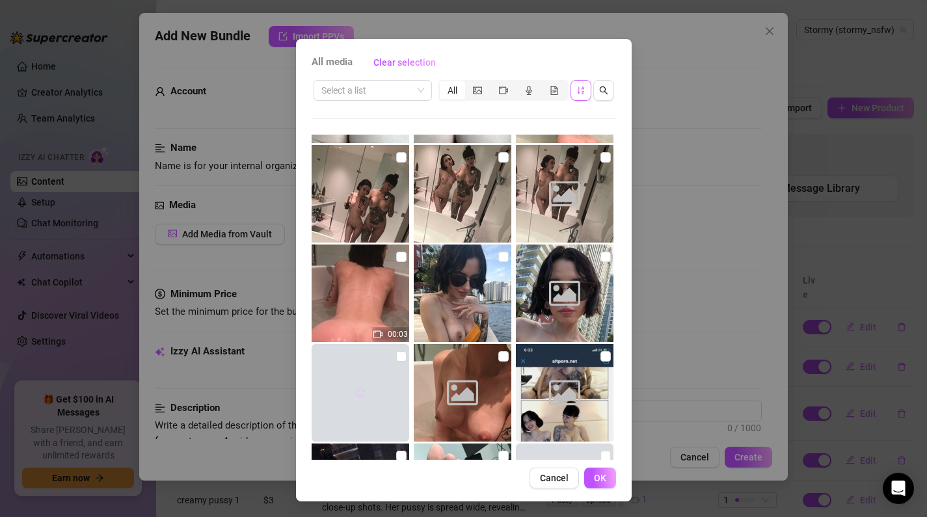
click at [361, 394] on icon "reload" at bounding box center [360, 393] width 9 height 9
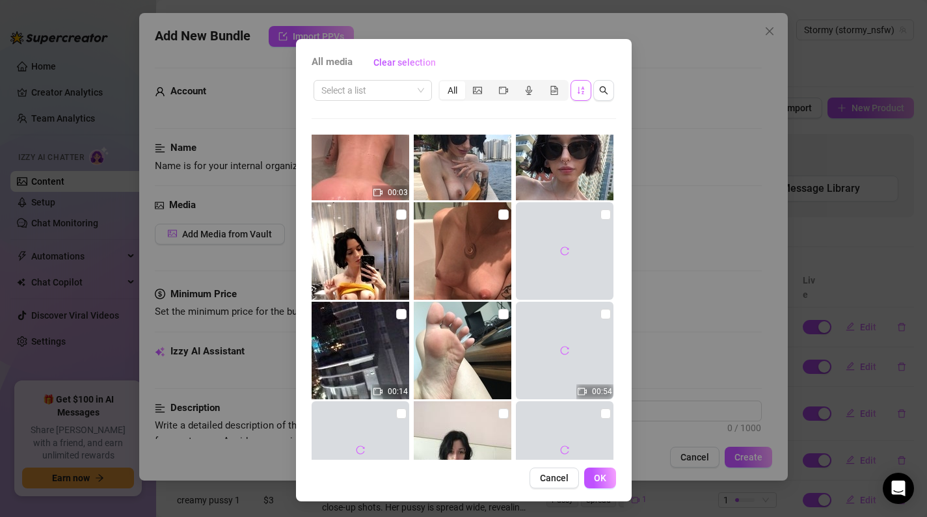
scroll to position [16071, 0]
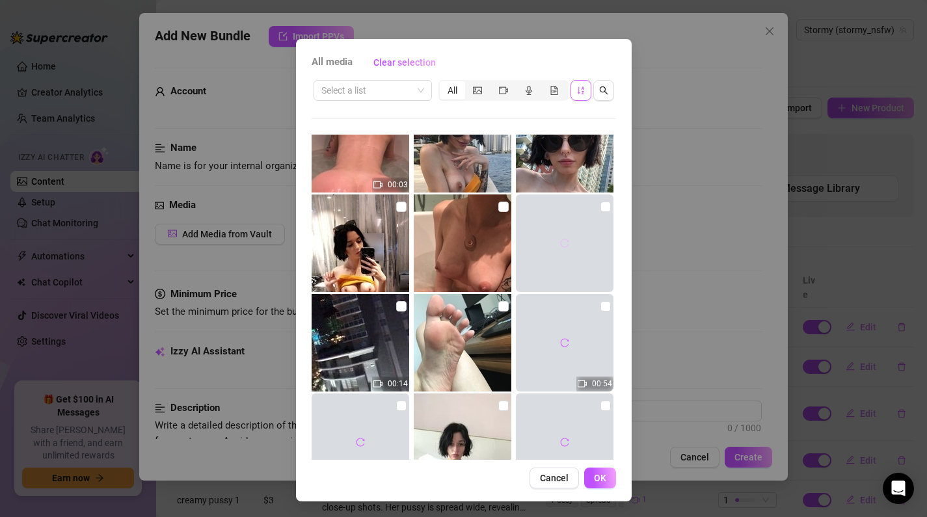
click at [571, 239] on button "button" at bounding box center [564, 243] width 21 height 21
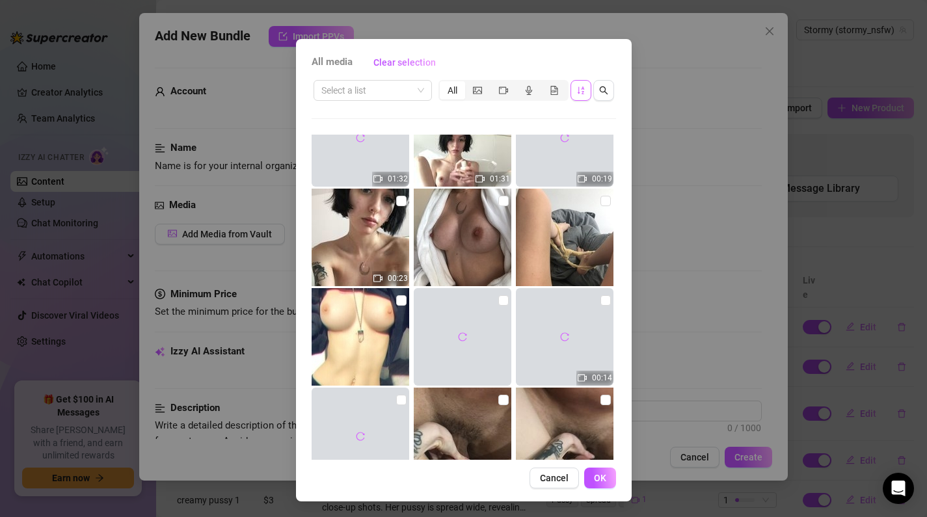
scroll to position [16389, 0]
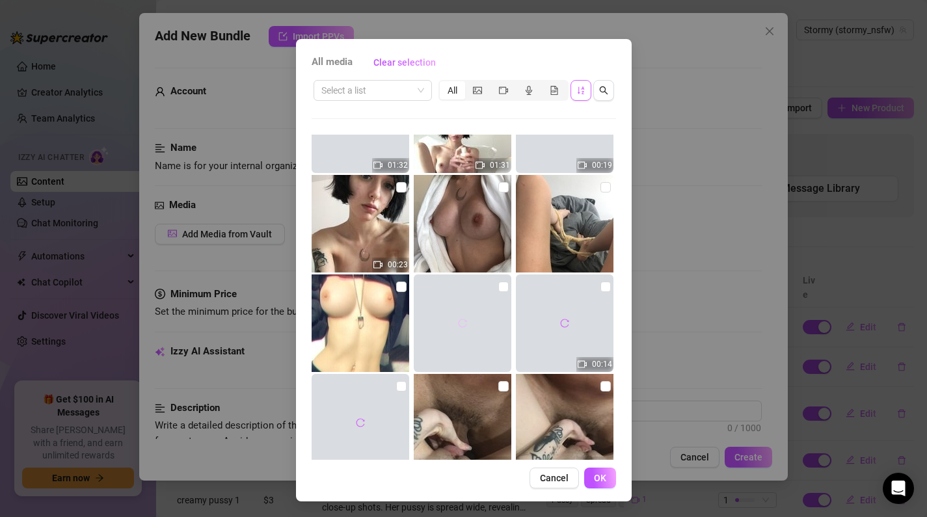
click at [455, 326] on button "button" at bounding box center [462, 323] width 21 height 21
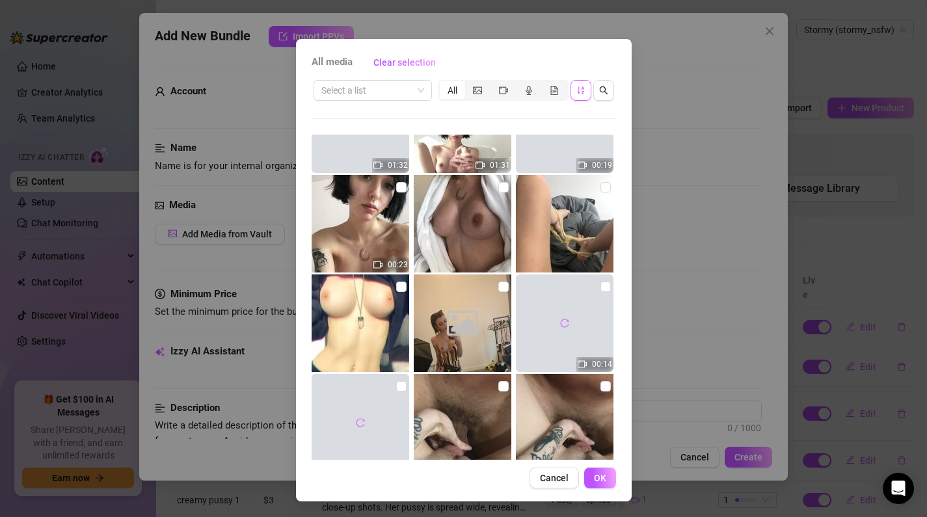
click at [575, 310] on div at bounding box center [565, 324] width 98 height 98
click at [607, 284] on input "checkbox" at bounding box center [606, 287] width 10 height 10
checkbox input "false"
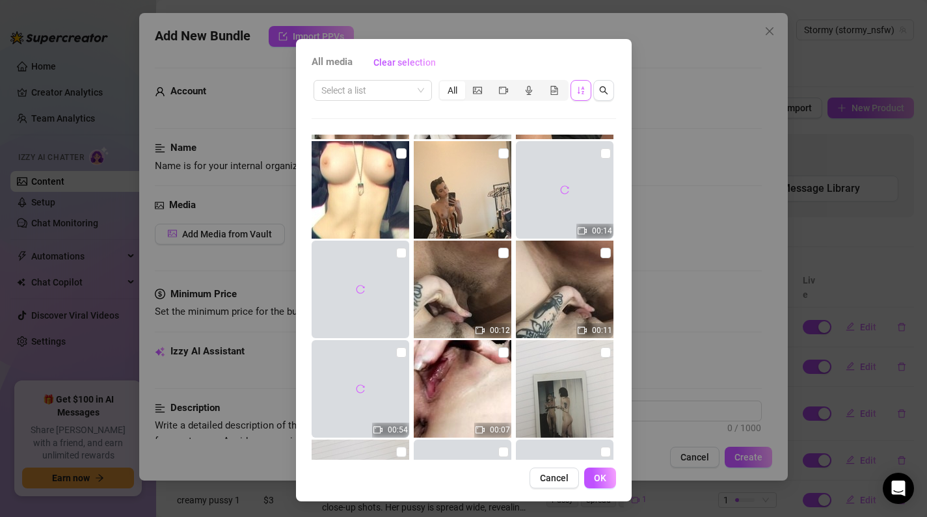
scroll to position [16524, 0]
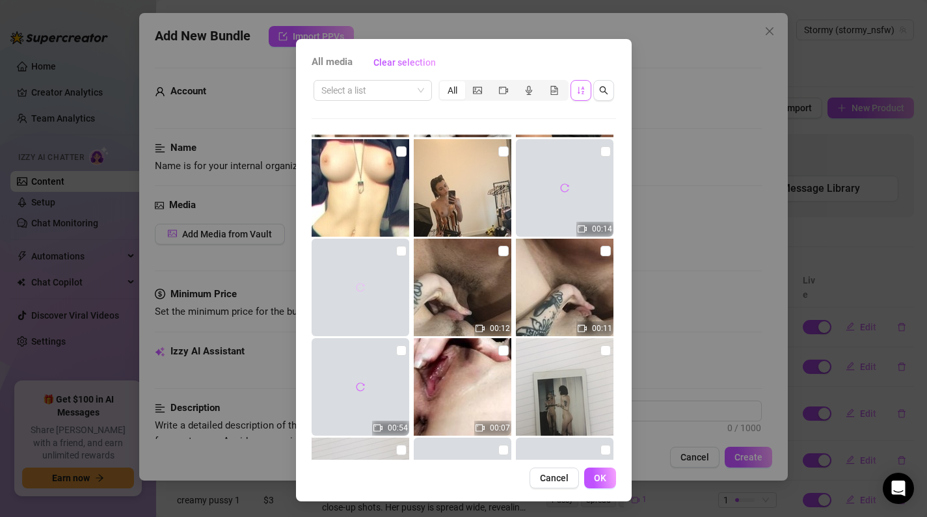
click at [361, 284] on icon "reload" at bounding box center [360, 287] width 9 height 9
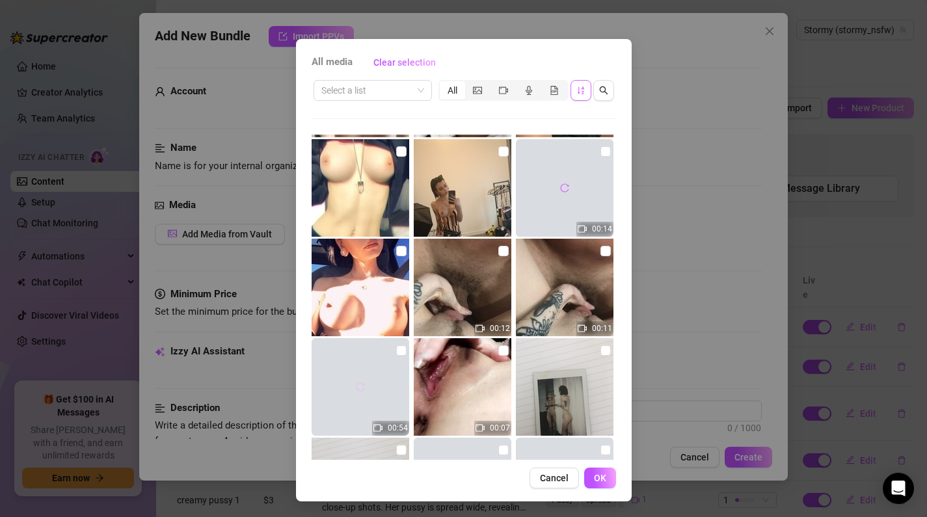
click at [350, 393] on button "button" at bounding box center [360, 387] width 21 height 21
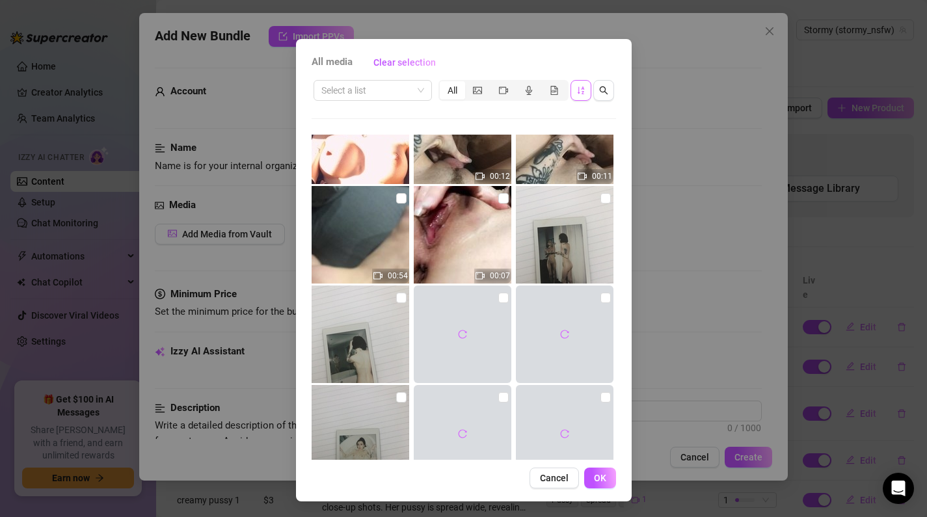
scroll to position [16681, 0]
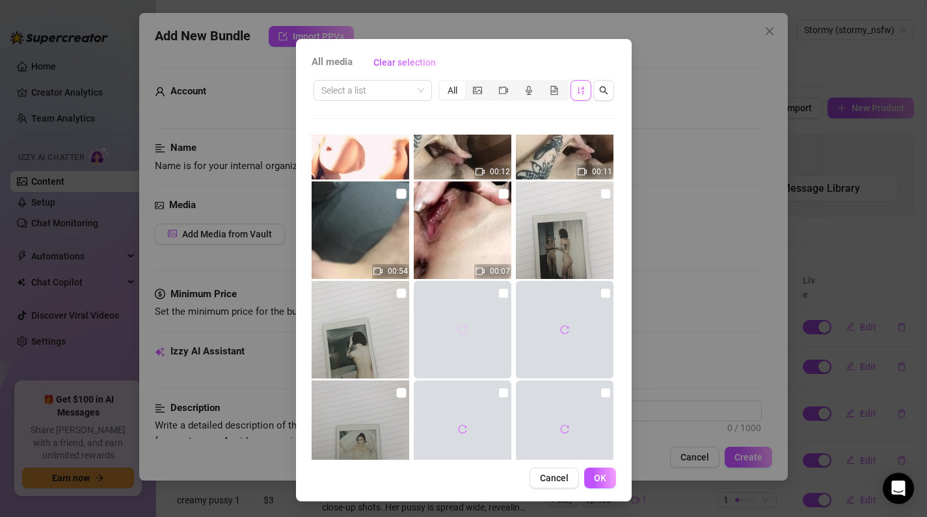
click at [461, 323] on button "button" at bounding box center [462, 330] width 21 height 21
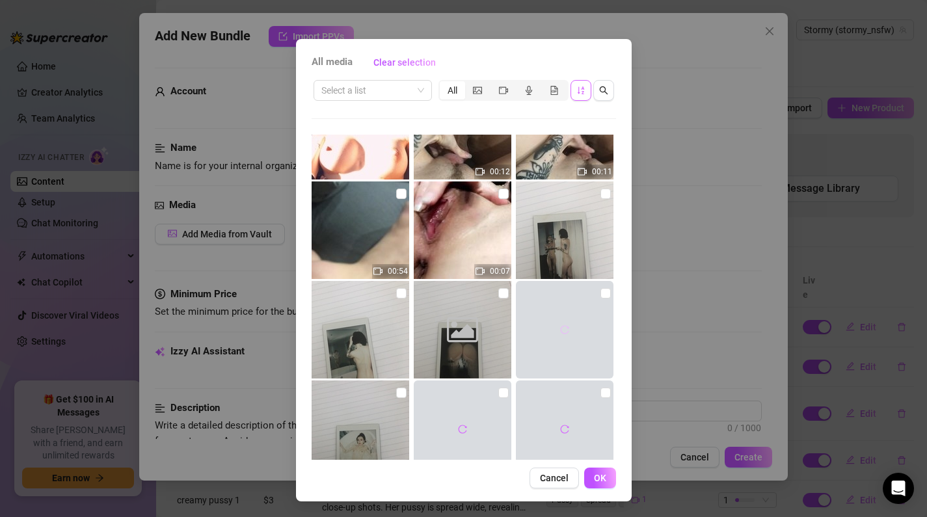
click at [562, 327] on icon "reload" at bounding box center [564, 329] width 9 height 9
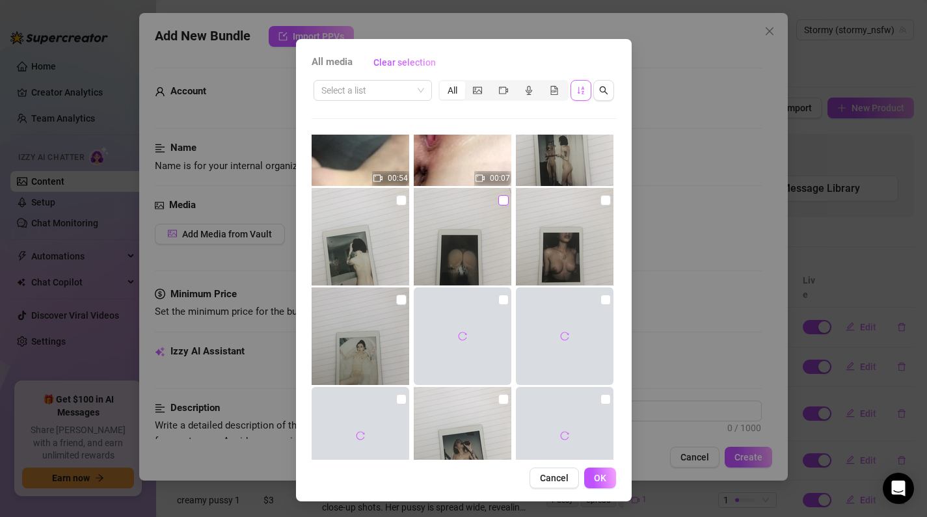
scroll to position [16830, 0]
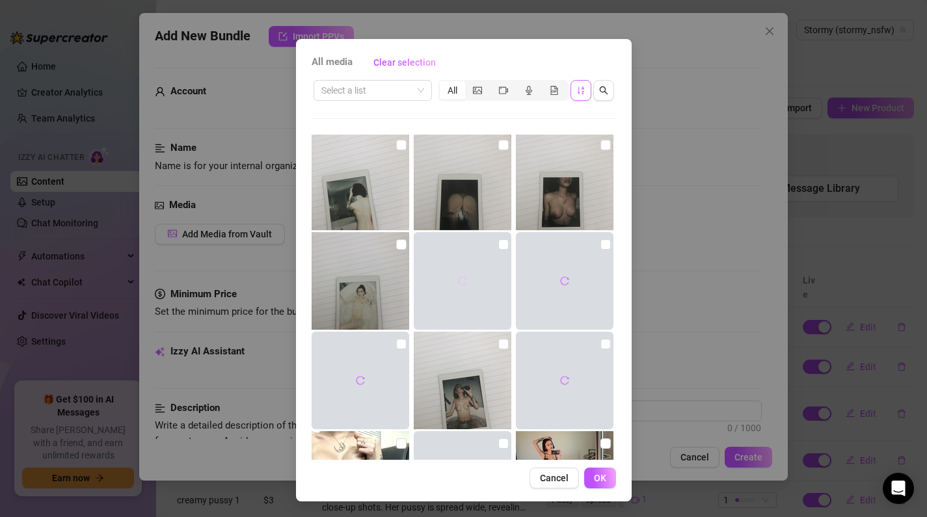
click at [461, 284] on icon "reload" at bounding box center [462, 281] width 9 height 9
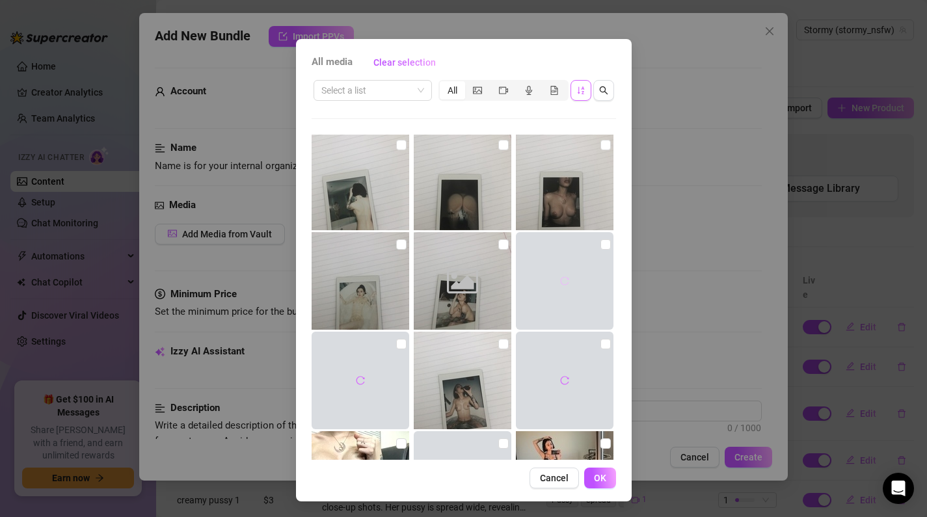
click at [567, 280] on icon "reload" at bounding box center [564, 281] width 9 height 9
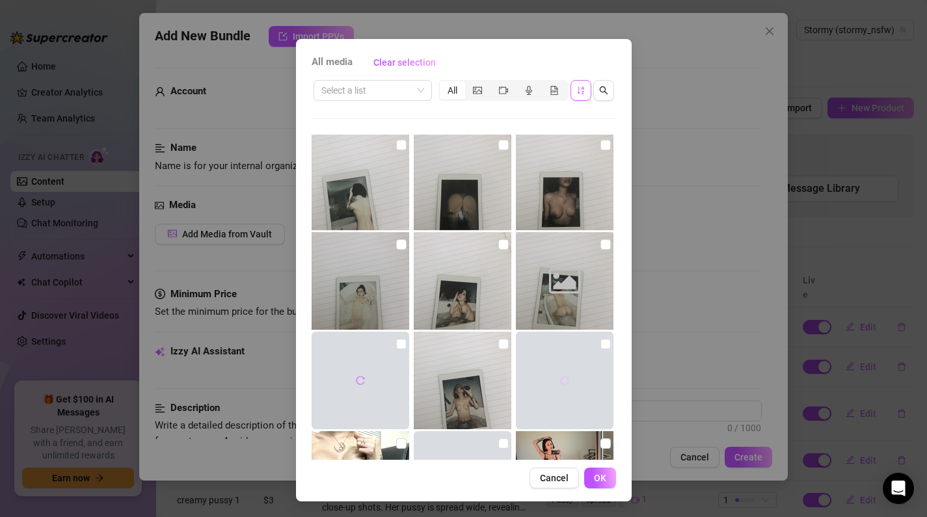
click at [564, 382] on icon "reload" at bounding box center [564, 380] width 9 height 9
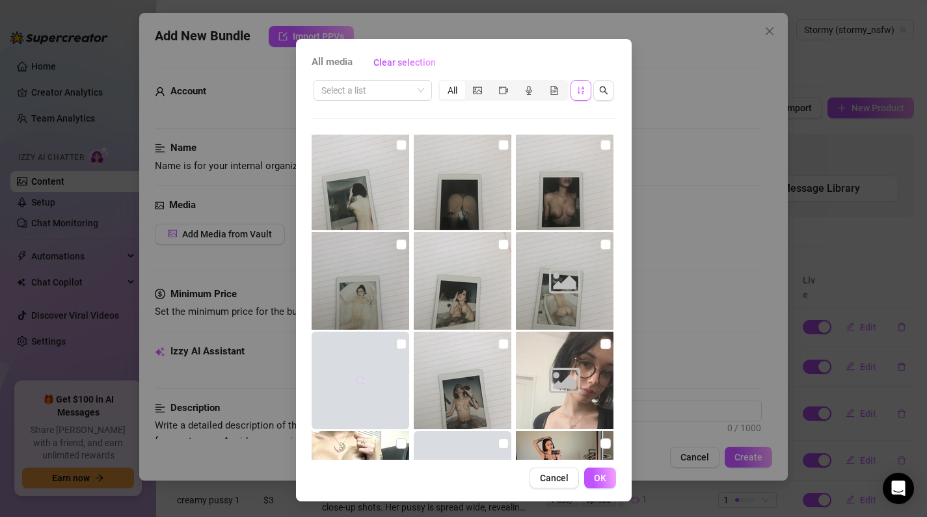
click at [356, 383] on icon "reload" at bounding box center [360, 380] width 9 height 9
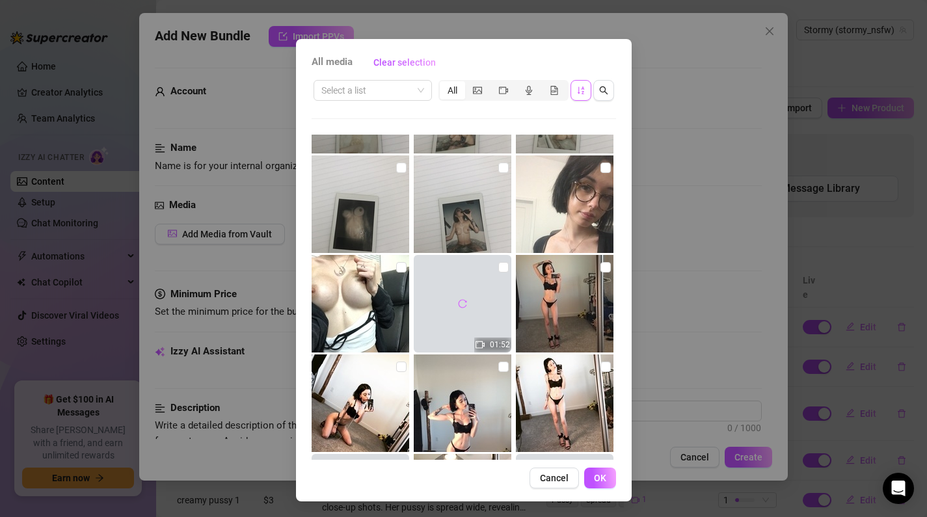
scroll to position [17005, 0]
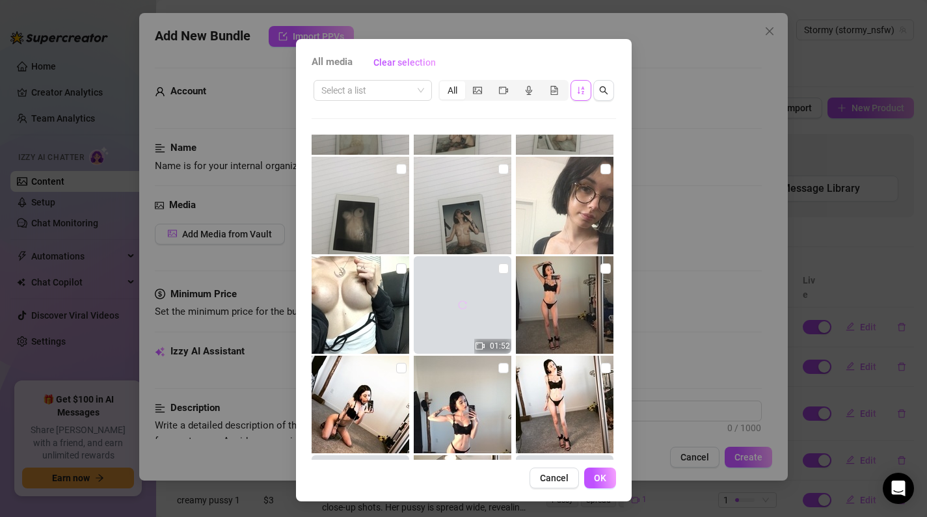
click at [467, 301] on button "button" at bounding box center [462, 305] width 21 height 21
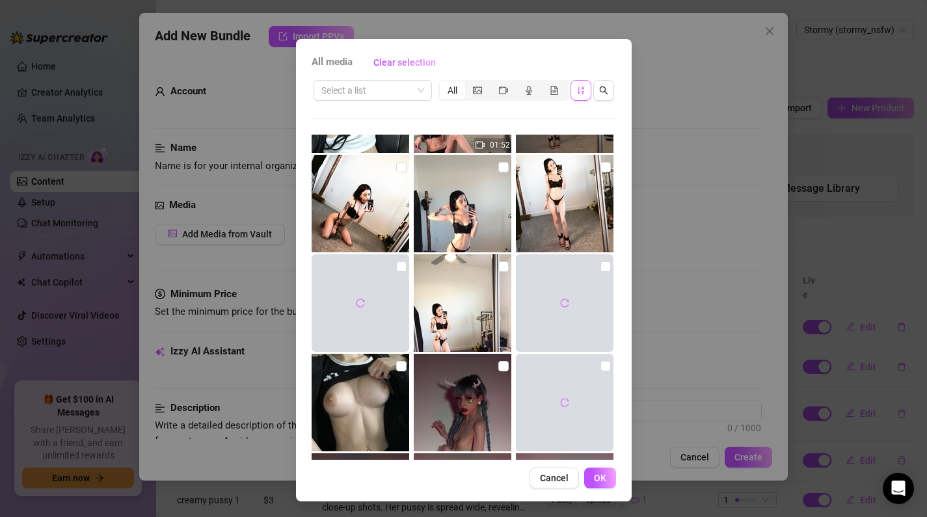
scroll to position [17240, 0]
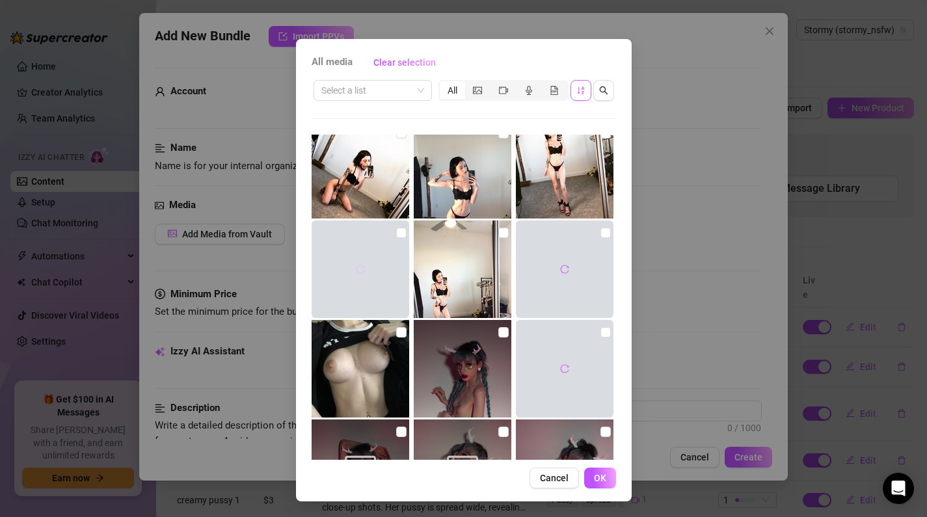
click at [362, 266] on icon "reload" at bounding box center [360, 269] width 8 height 8
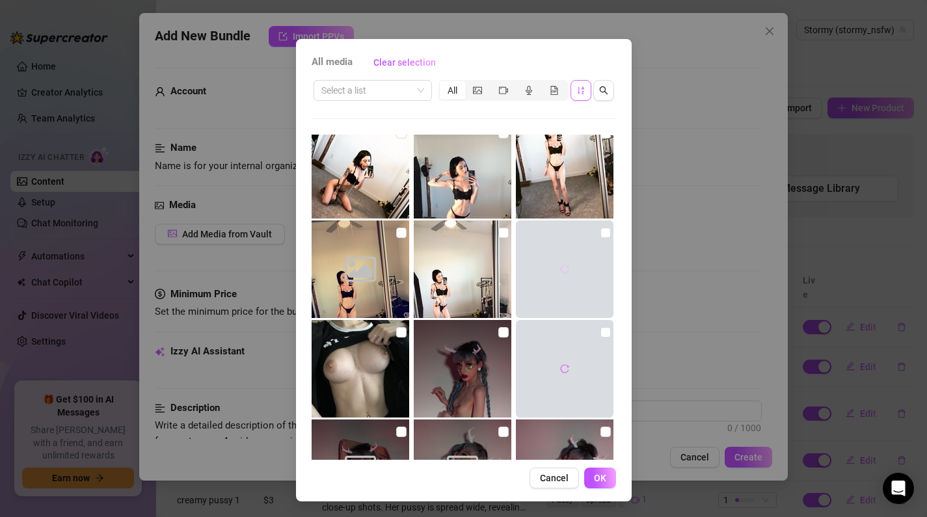
click at [559, 266] on button "button" at bounding box center [564, 269] width 21 height 21
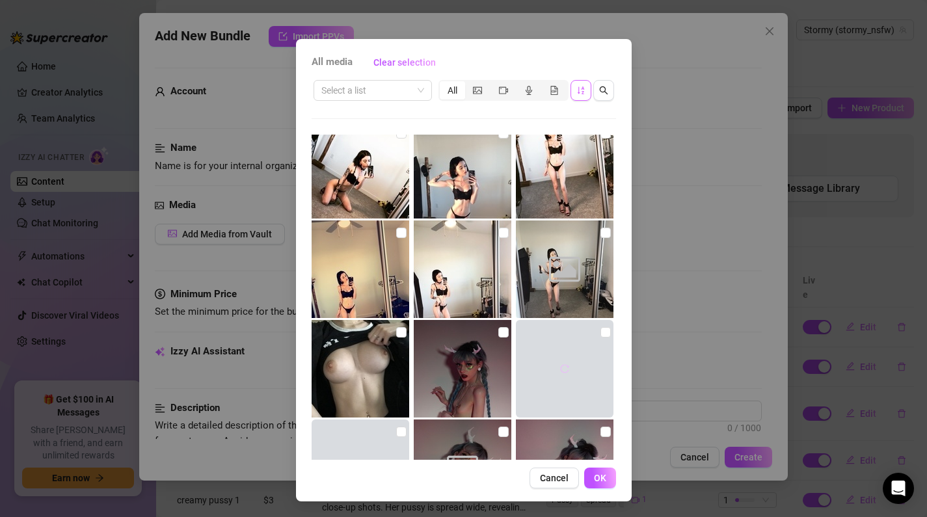
click at [563, 361] on button "button" at bounding box center [564, 369] width 21 height 21
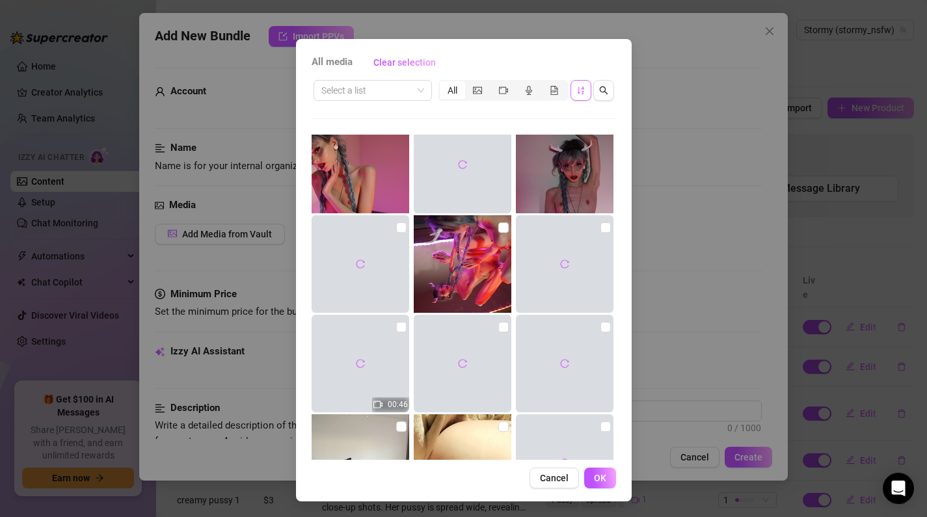
scroll to position [18015, 0]
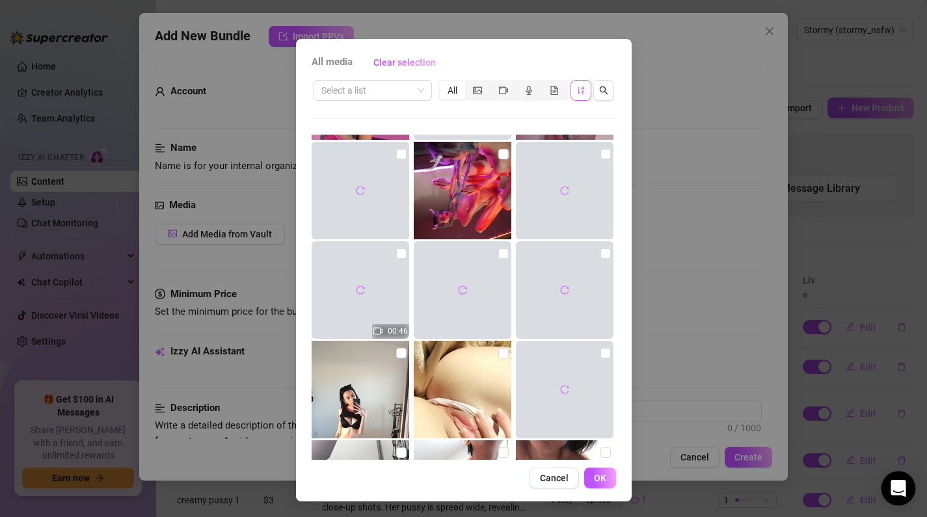
click at [905, 482] on div "Open Intercom Messenger" at bounding box center [899, 489] width 34 height 34
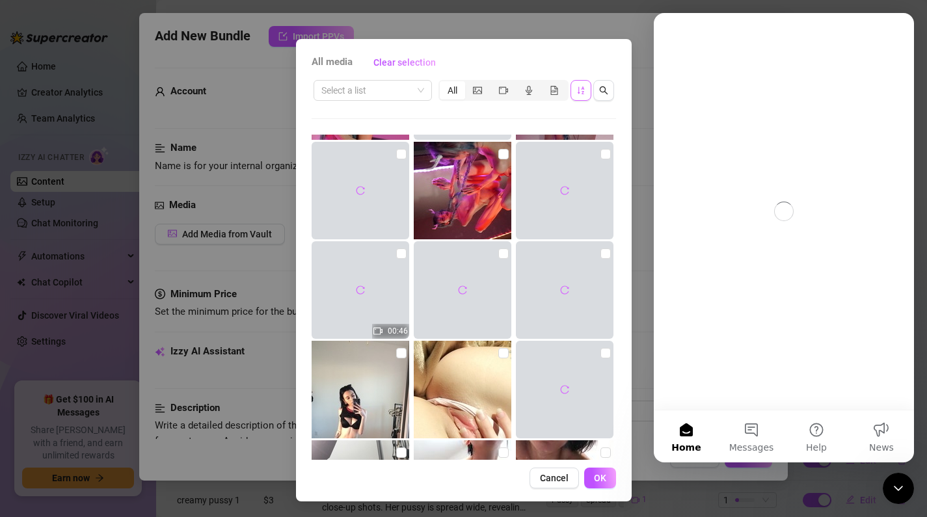
scroll to position [0, 0]
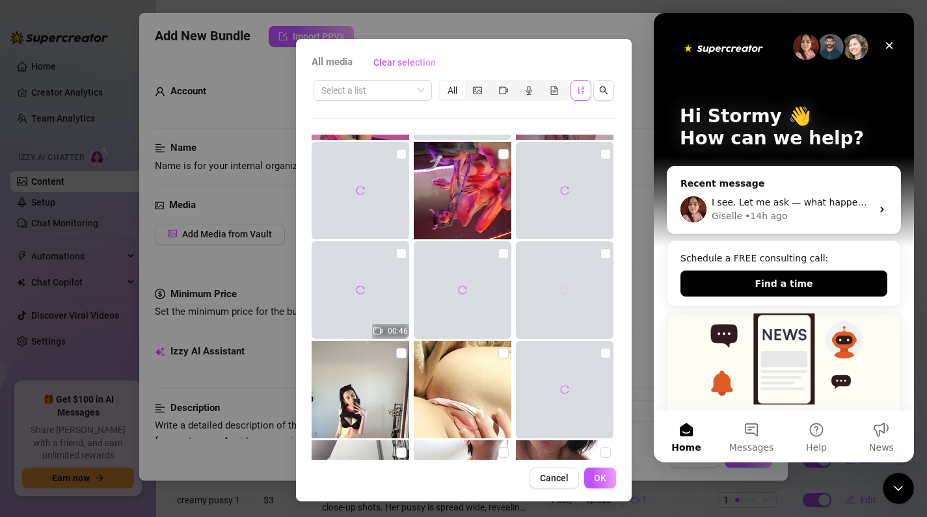
click at [567, 286] on icon "reload" at bounding box center [564, 290] width 9 height 9
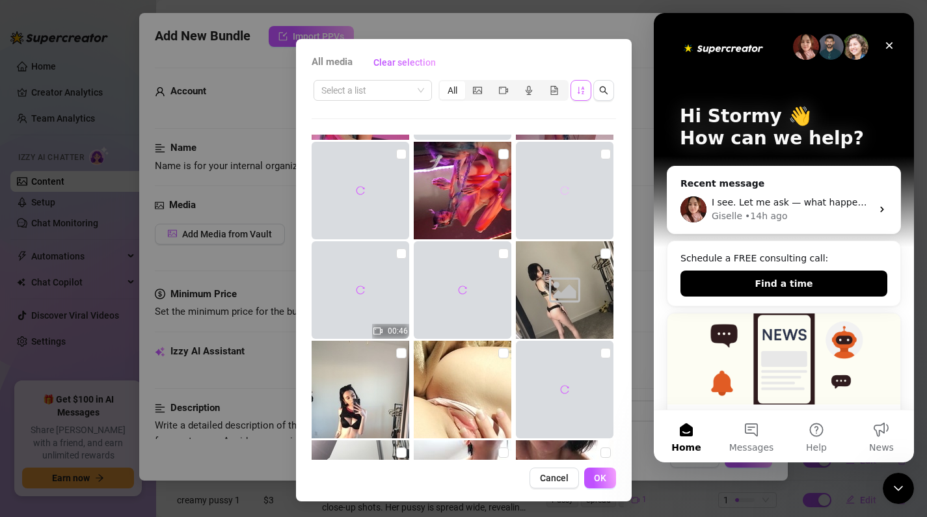
click at [569, 193] on button "button" at bounding box center [564, 190] width 21 height 21
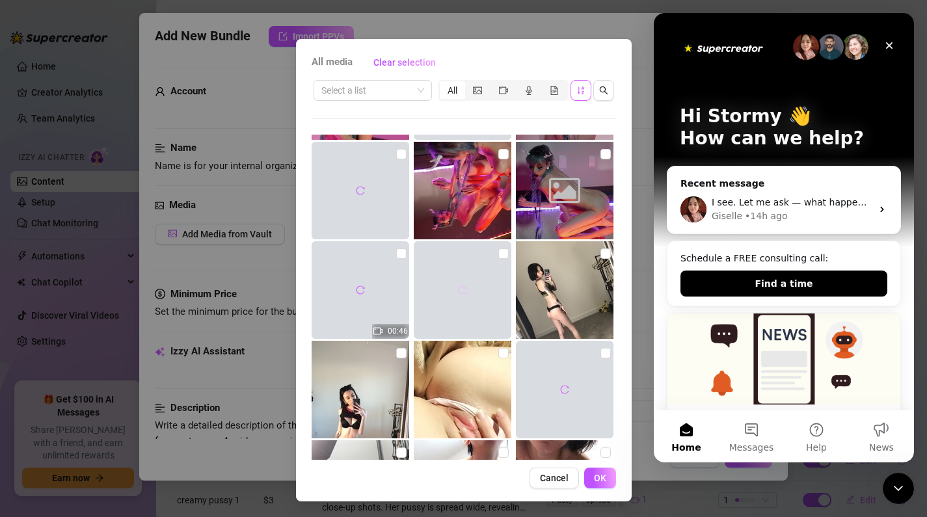
click at [464, 295] on span "button" at bounding box center [462, 290] width 9 height 10
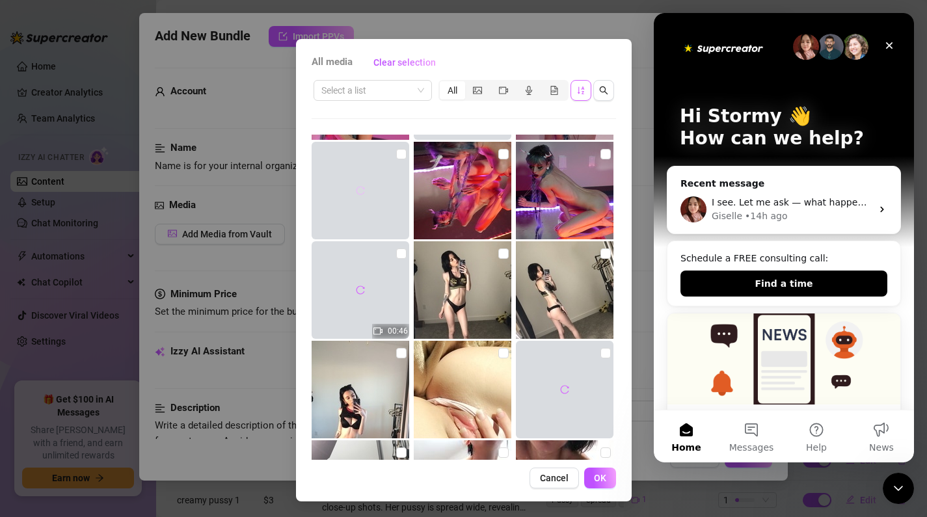
click at [359, 196] on button "button" at bounding box center [360, 190] width 21 height 21
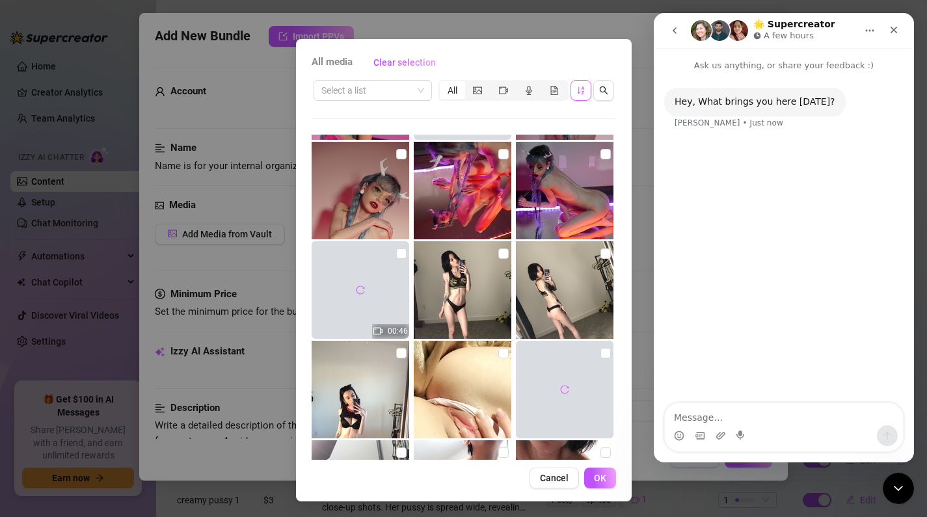
click at [644, 24] on div "All media Clear selection Select a list All 00:38 00:30 00:15 00:20 01:00 00:55…" at bounding box center [463, 258] width 927 height 517
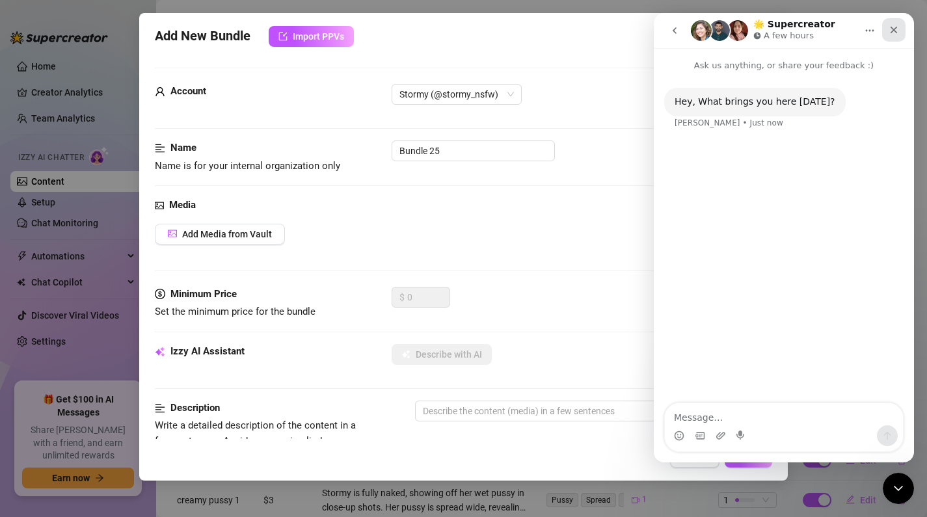
click at [901, 31] on div "Close" at bounding box center [893, 29] width 23 height 23
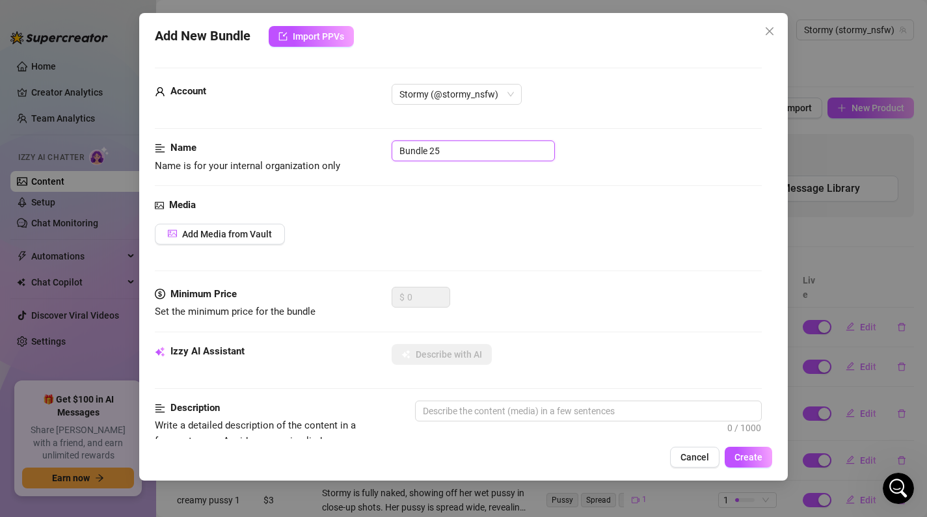
drag, startPoint x: 461, startPoint y: 150, endPoint x: 372, endPoint y: 150, distance: 88.5
click at [372, 150] on div "Name Name is for your internal organization only Bundle 25" at bounding box center [459, 157] width 608 height 33
click at [235, 237] on span "Add Media from Vault" at bounding box center [227, 234] width 90 height 10
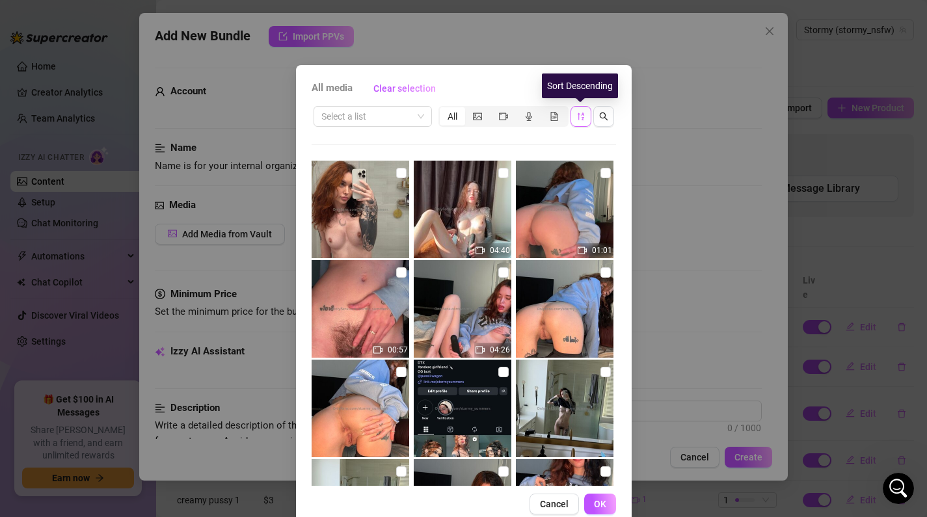
click at [575, 122] on button "button" at bounding box center [581, 116] width 21 height 21
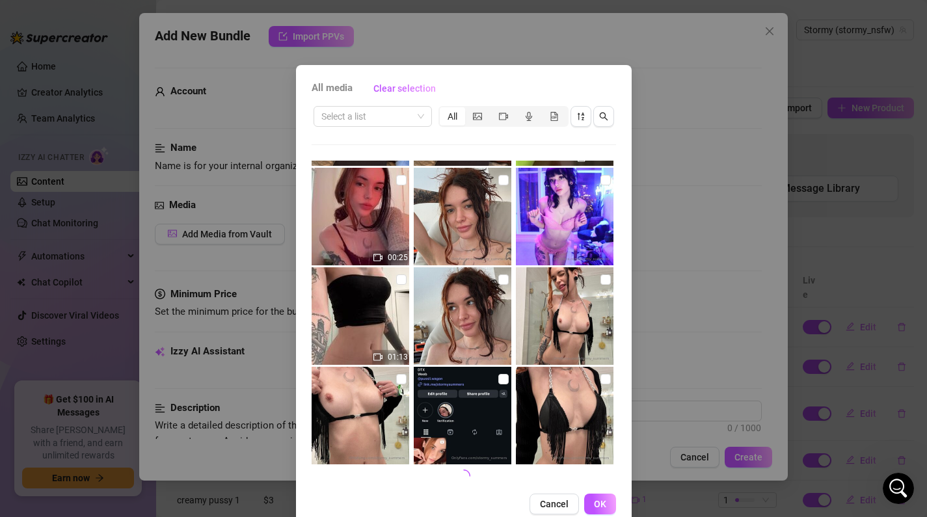
scroll to position [26, 0]
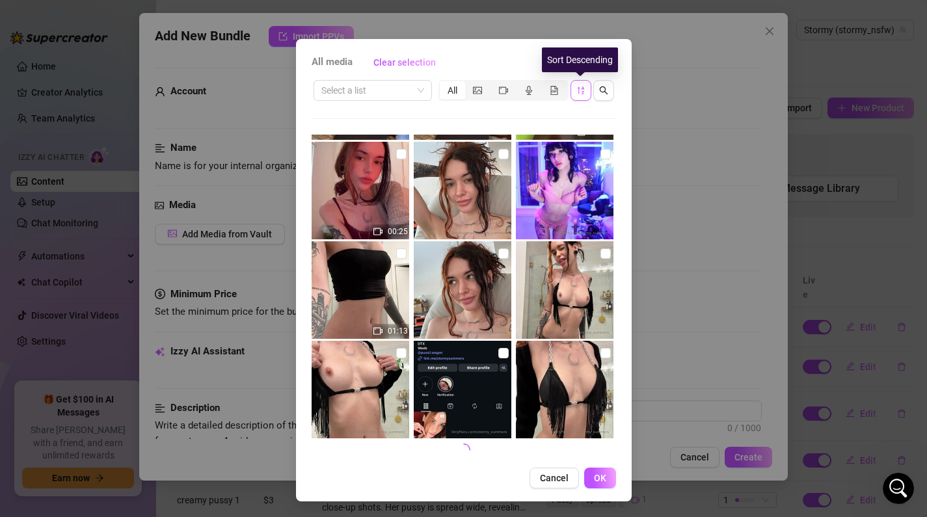
click at [580, 89] on icon "sort-descending" at bounding box center [581, 90] width 9 height 9
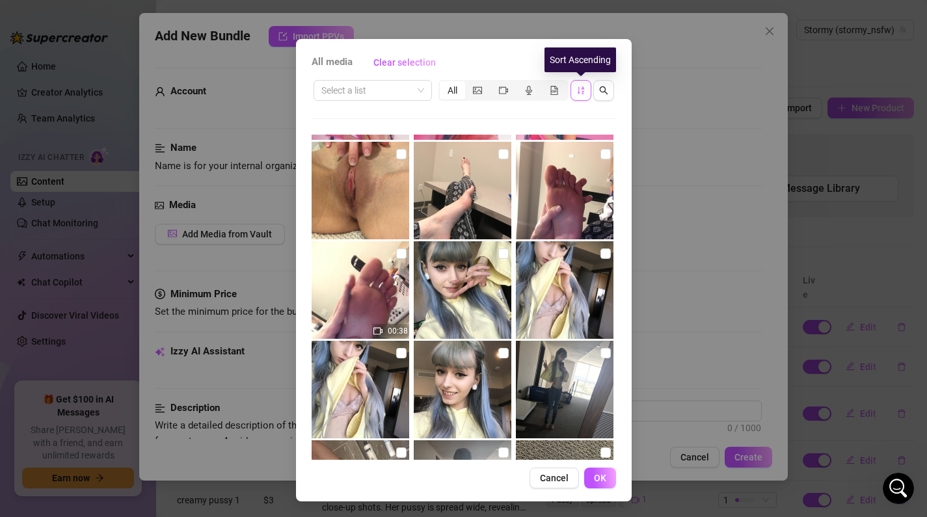
click at [574, 81] on button "button" at bounding box center [581, 90] width 21 height 21
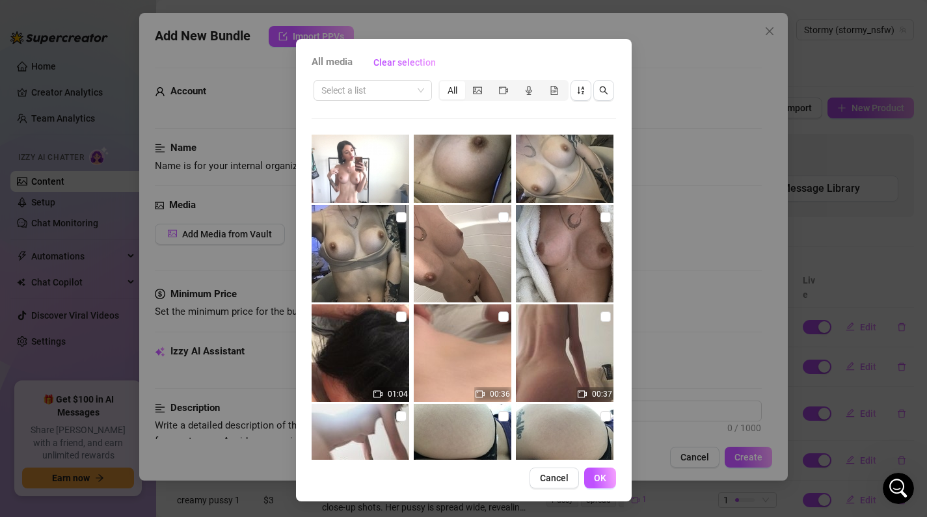
scroll to position [14970, 0]
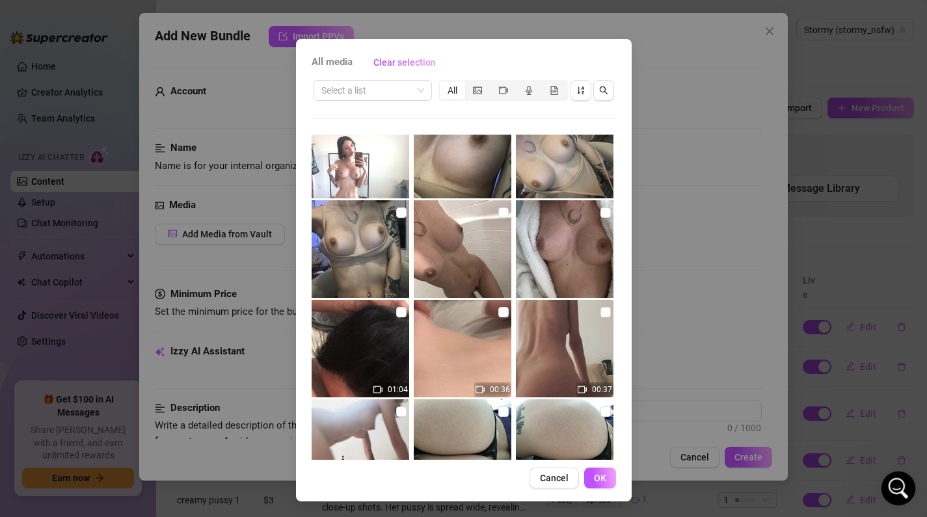
click at [902, 487] on icon "Open Intercom Messenger" at bounding box center [896, 486] width 21 height 21
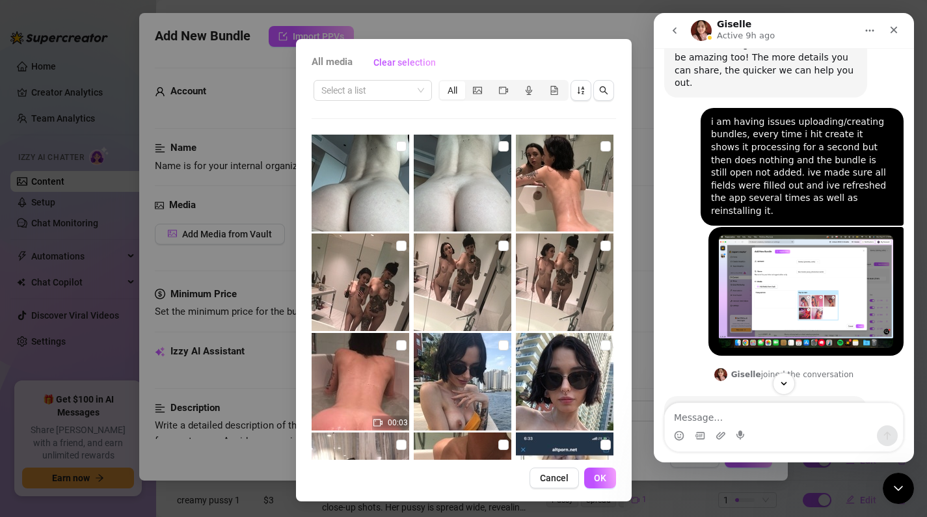
scroll to position [774, 0]
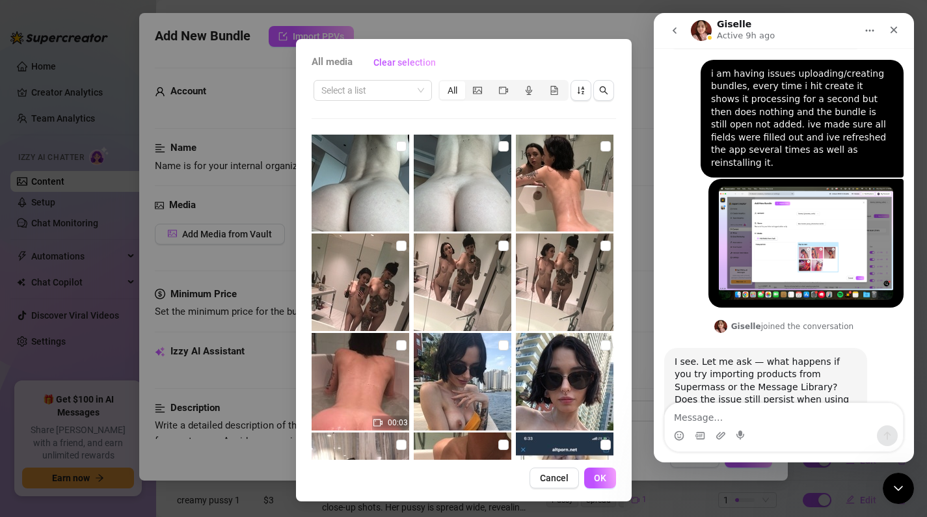
click at [764, 423] on textarea "Message…" at bounding box center [784, 414] width 238 height 22
type textarea "i"
click at [374, 299] on img at bounding box center [361, 283] width 98 height 98
checkbox input "true"
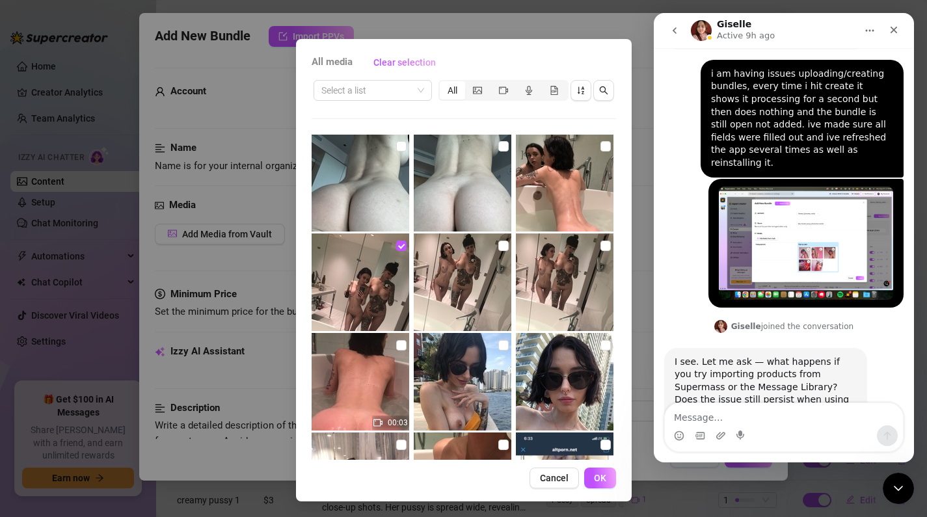
click at [474, 299] on img at bounding box center [463, 283] width 98 height 98
checkbox input "true"
click at [546, 295] on img at bounding box center [565, 283] width 98 height 98
checkbox input "true"
click at [601, 478] on span "OK" at bounding box center [600, 478] width 12 height 10
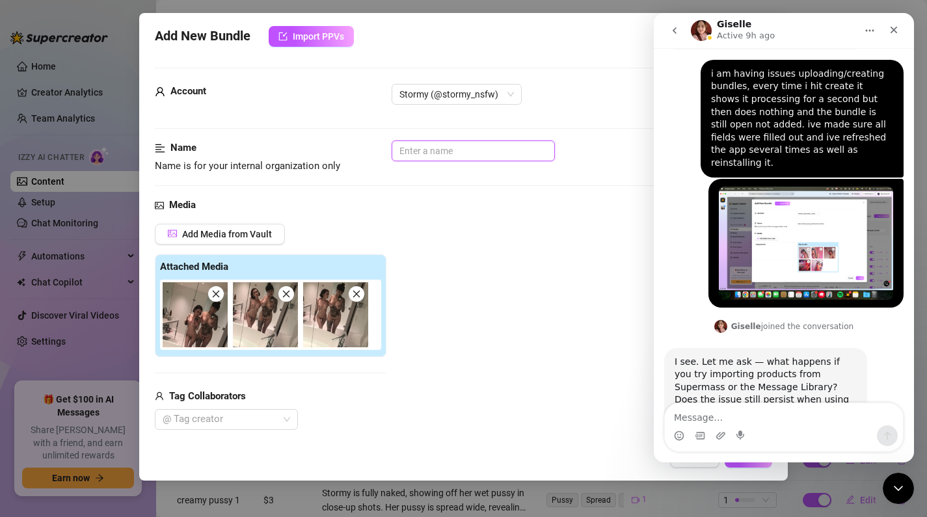
click at [440, 147] on input "text" at bounding box center [473, 151] width 163 height 21
type input "l"
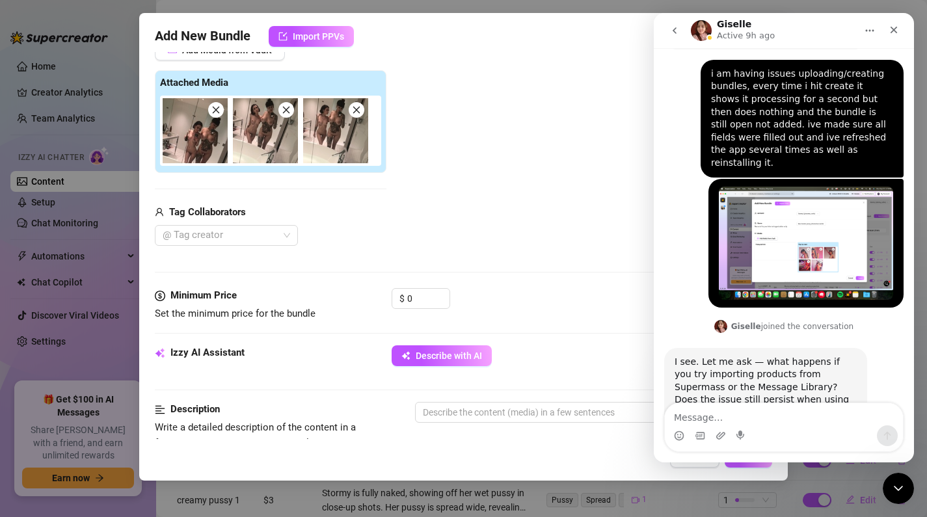
scroll to position [205, 0]
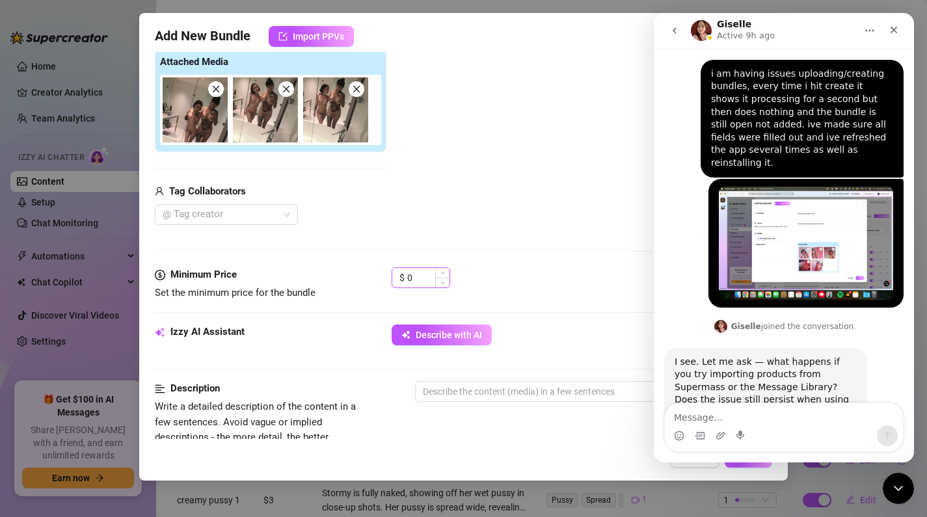
type input "gg full nude mirror [PERSON_NAME]"
click at [414, 272] on input "0" at bounding box center [428, 278] width 42 height 20
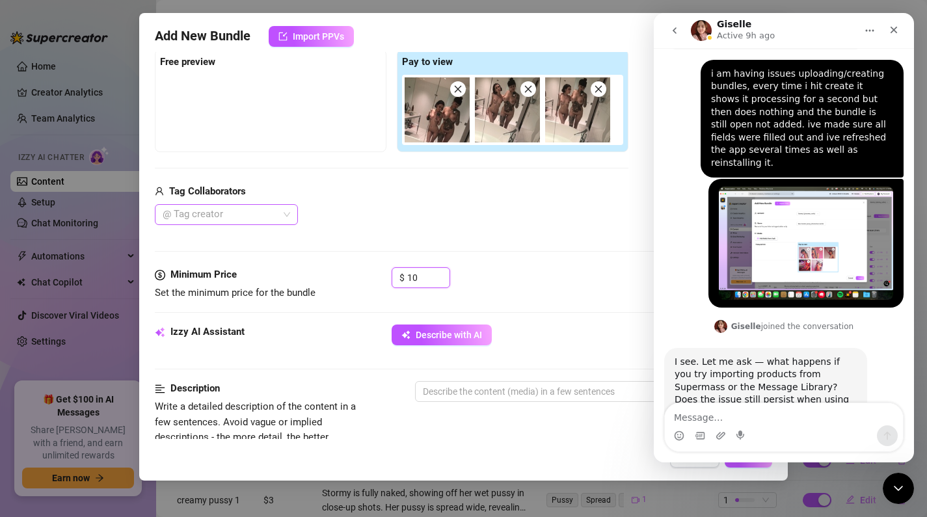
click at [259, 213] on div at bounding box center [219, 215] width 124 height 18
type input "10"
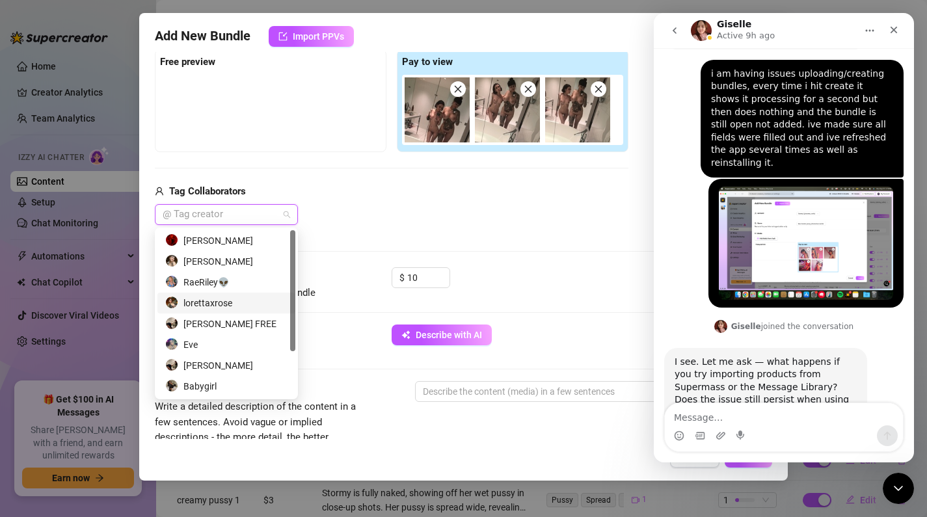
click at [245, 312] on div "lorettaxrose" at bounding box center [226, 303] width 138 height 21
click at [462, 229] on div "Media Add Media from Vault Free preview Pay to view Tag Collaborators lorettaxr…" at bounding box center [459, 130] width 608 height 275
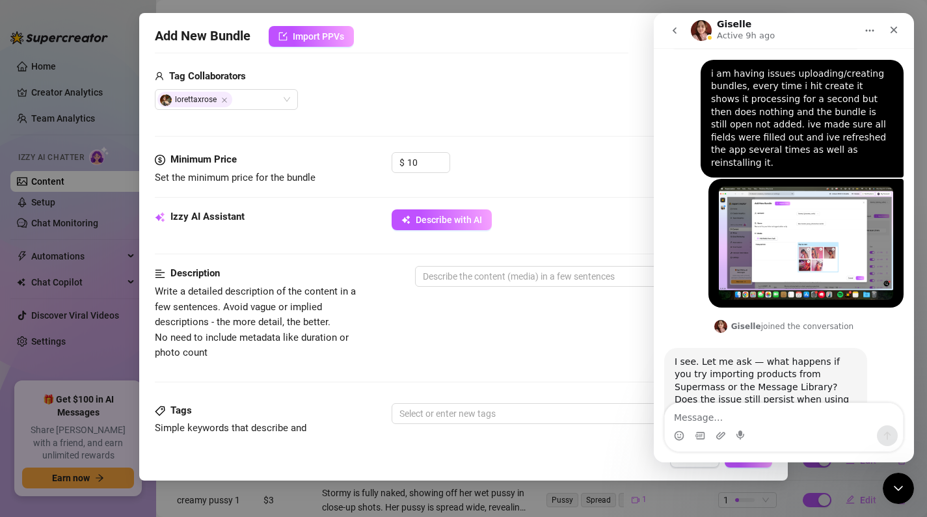
scroll to position [352, 0]
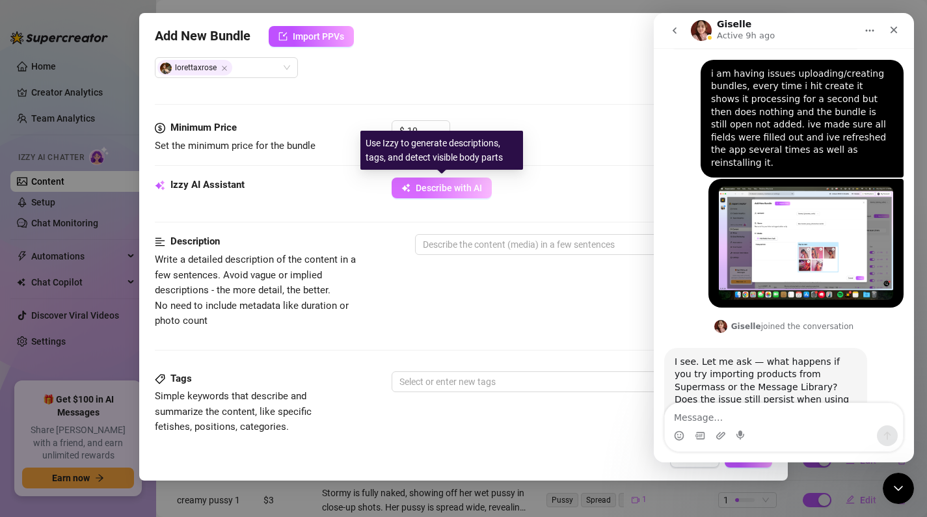
click at [463, 184] on span "Describe with AI" at bounding box center [449, 188] width 66 height 10
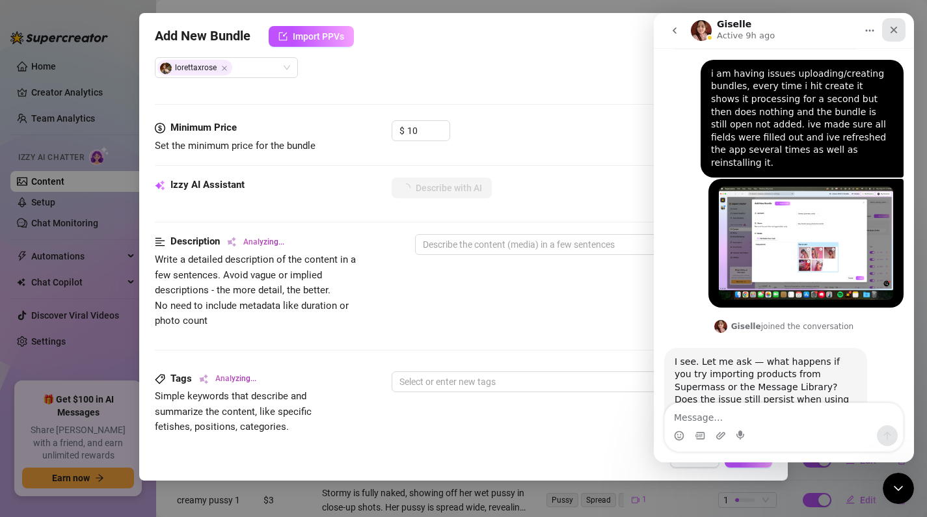
click at [887, 29] on div "Close" at bounding box center [893, 29] width 23 height 23
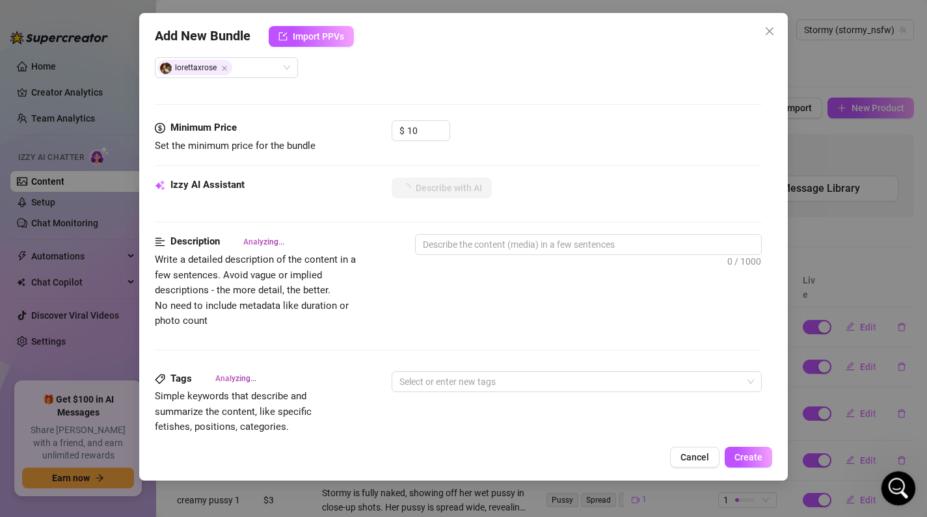
click at [904, 480] on div "Open Intercom Messenger" at bounding box center [896, 486] width 43 height 43
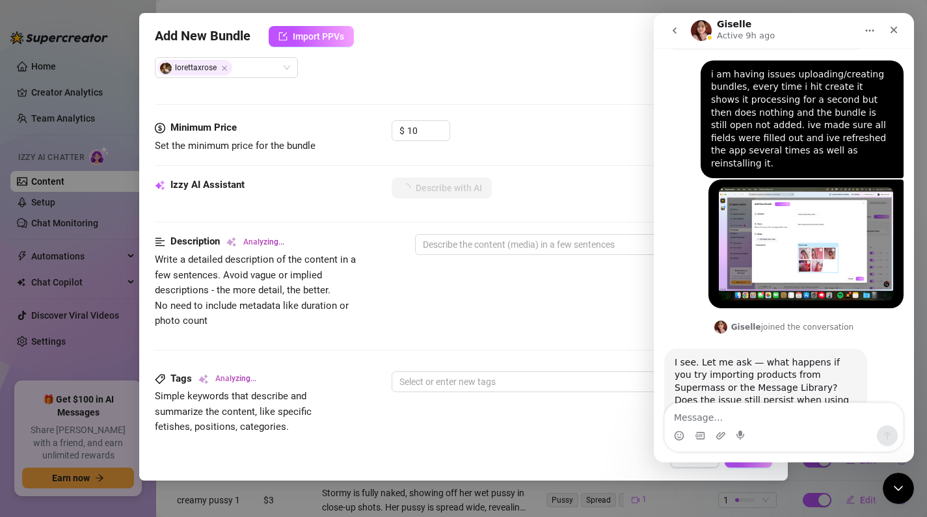
scroll to position [774, 0]
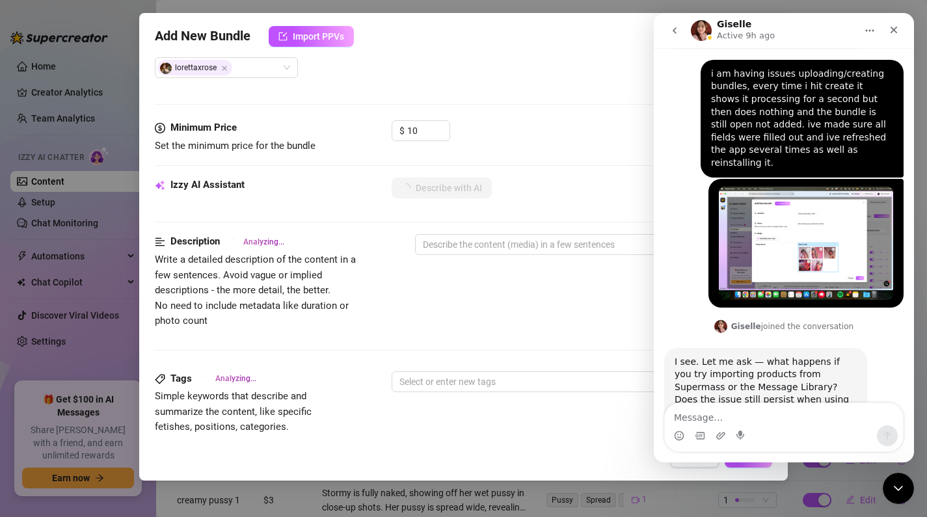
type textarea "Two"
type textarea "Two fully"
type textarea "Two fully naked"
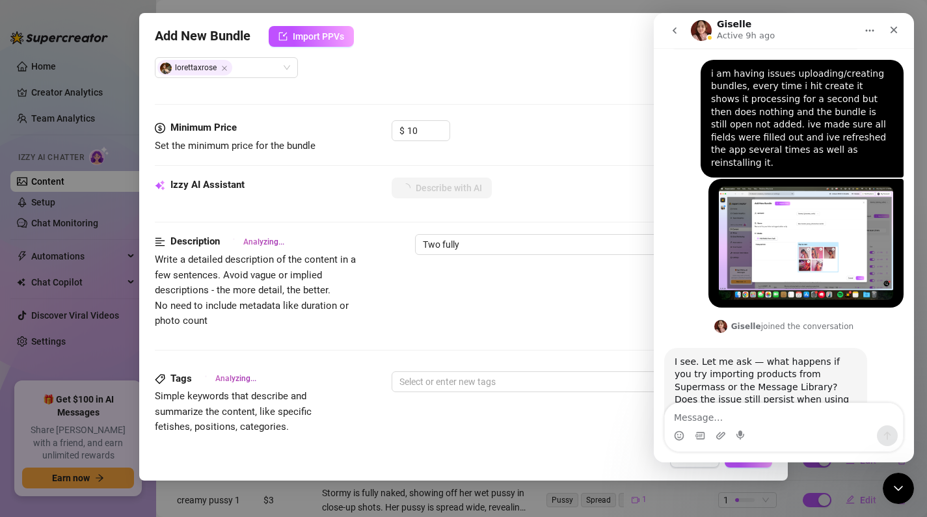
type textarea "Two fully naked"
type textarea "Two fully naked women"
type textarea "Two fully naked women taking"
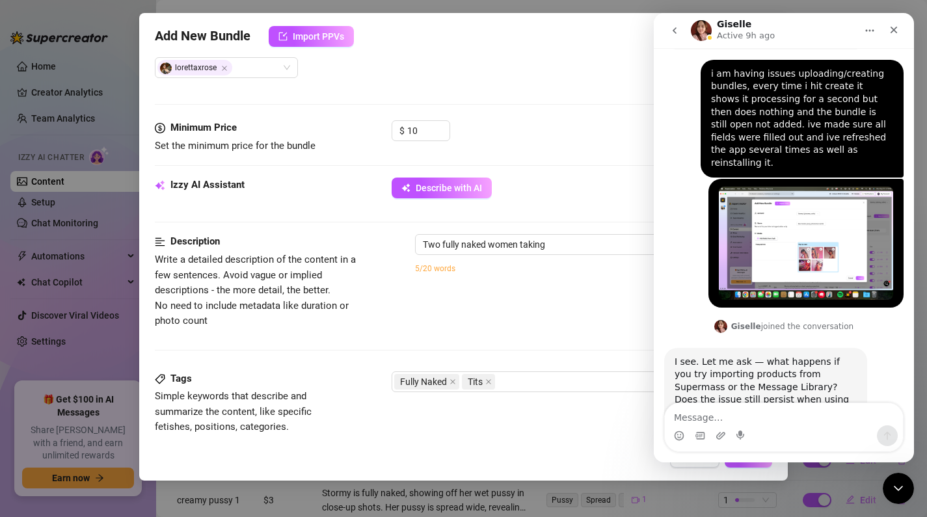
type textarea "Two fully naked women taking mirror"
type textarea "Two fully naked women taking mirror selfies"
type textarea "i"
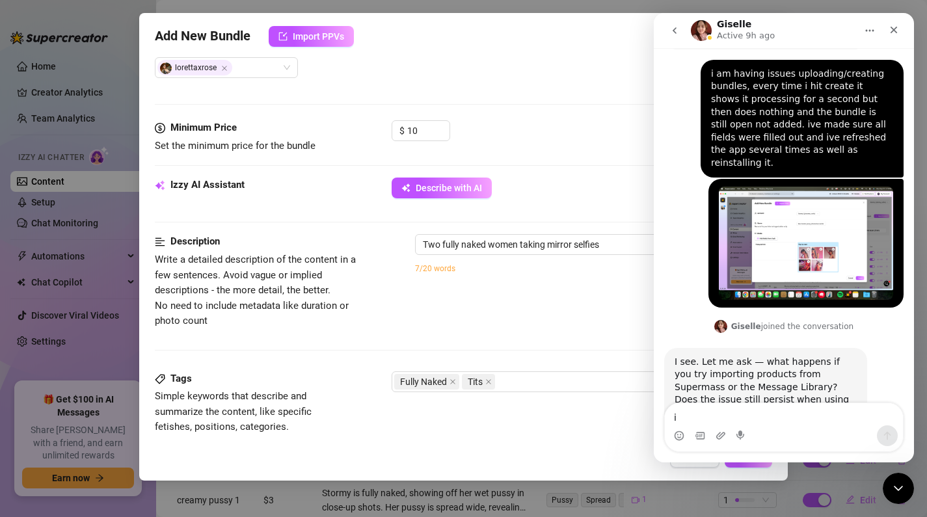
type textarea "Two fully naked women taking mirror selfies in"
type textarea "Two fully naked women taking mirror selfies in a"
type textarea "Two fully naked women taking mirror selfies in a bathroom."
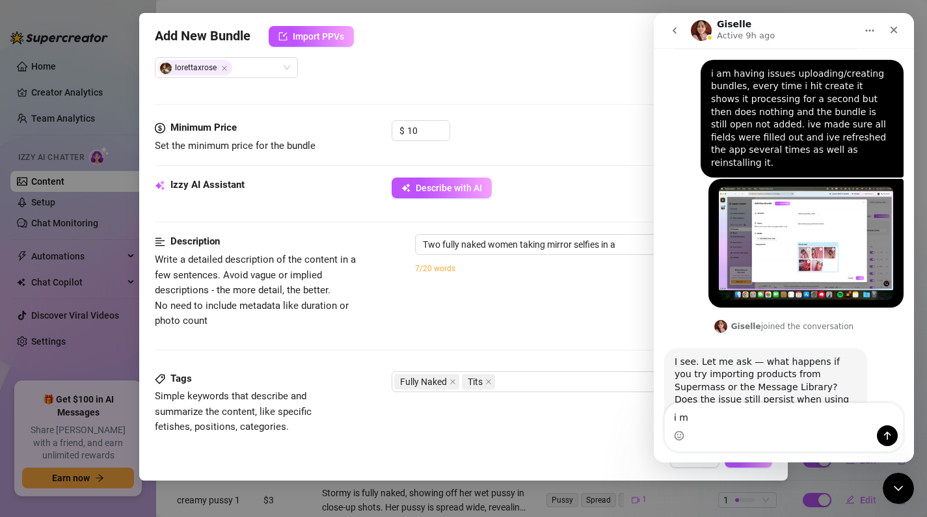
type textarea "Two fully naked women taking mirror selfies in a bathroom."
type textarea "i me"
type textarea "Two fully naked women taking mirror selfies in a bathroom. Both"
type textarea "Two fully naked women taking mirror selfies in a bathroom. Both have"
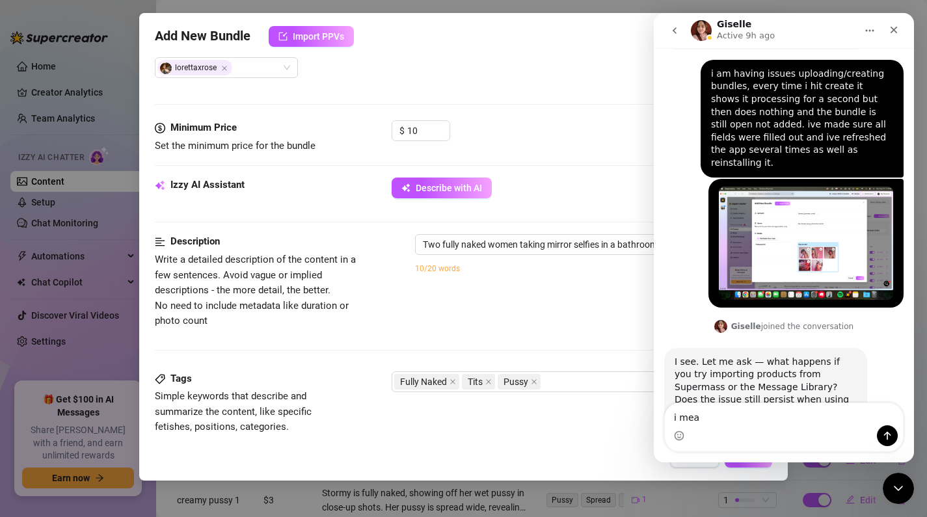
type textarea "Two fully naked women taking mirror selfies in a bathroom. Both have"
type textarea "Two fully naked women taking mirror selfies in a bathroom. Both have their"
type textarea "i meat"
type textarea "Two fully naked women taking mirror selfies in a bathroom. Both have their faces"
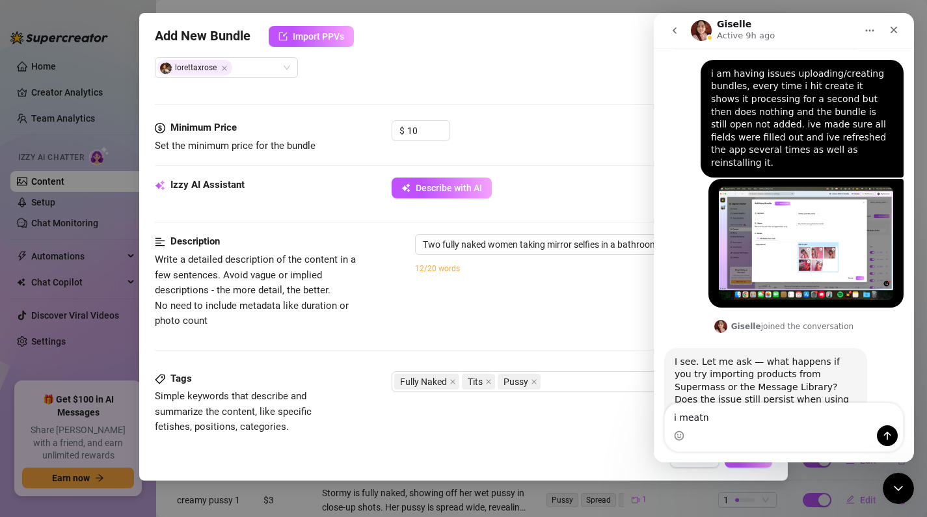
type textarea "Two fully naked women taking mirror selfies in a bathroom. Both have their faces"
type textarea "i meatnt"
type textarea "Two fully naked women taking mirror selfies in a bathroom. Both have their face…"
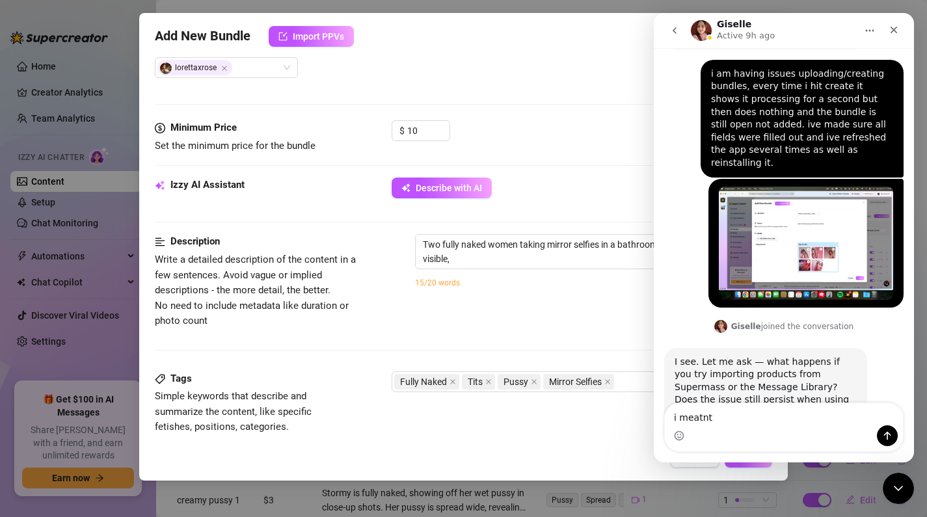
type textarea "Two fully naked women taking mirror selfies in a bathroom. Both have their face…"
type textarea "i meatn"
type textarea "Two fully naked women taking mirror selfies in a bathroom. Both have their face…"
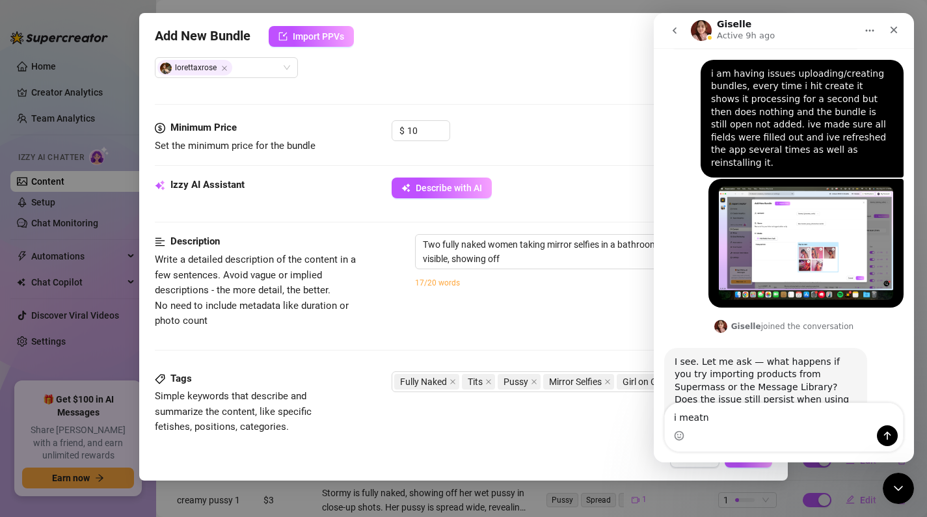
type textarea "Two fully naked women taking mirror selfies in a bathroom. Both have their face…"
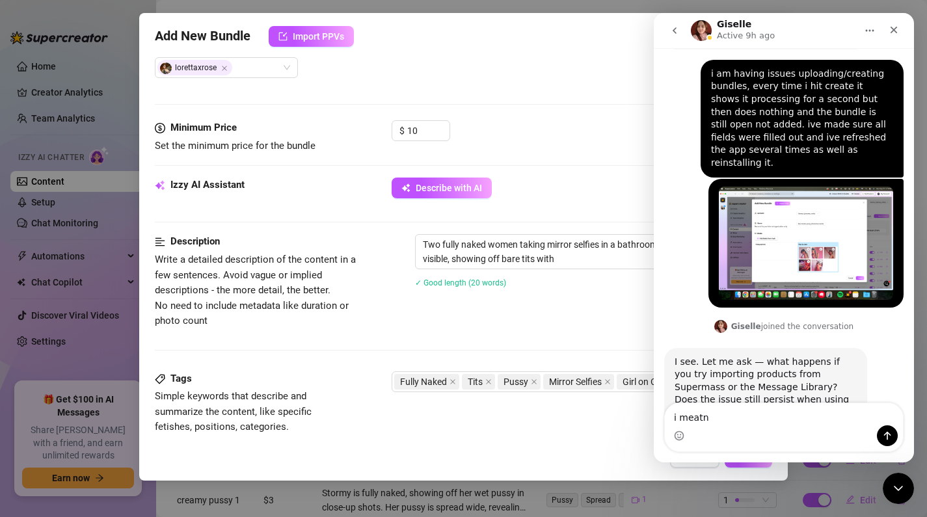
type textarea "Two fully naked women taking mirror selfies in a bathroom. Both have their face…"
type textarea "i mea"
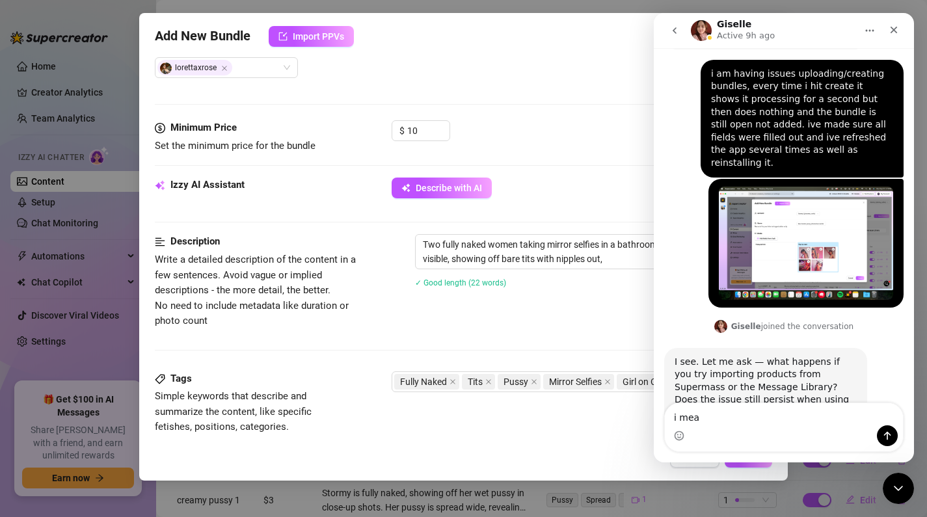
type textarea "Two fully naked women taking mirror selfies in a bathroom. Both have their face…"
type textarea "i"
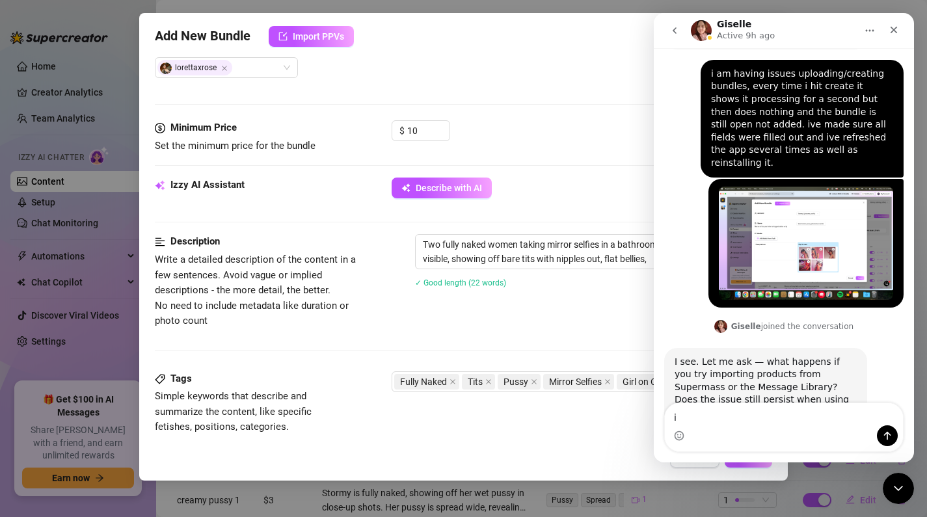
type textarea "Two fully naked women taking mirror selfies in a bathroom. Both have their face…"
type textarea "i"
type textarea "Two fully naked women taking mirror selfies in a bathroom. Both have their face…"
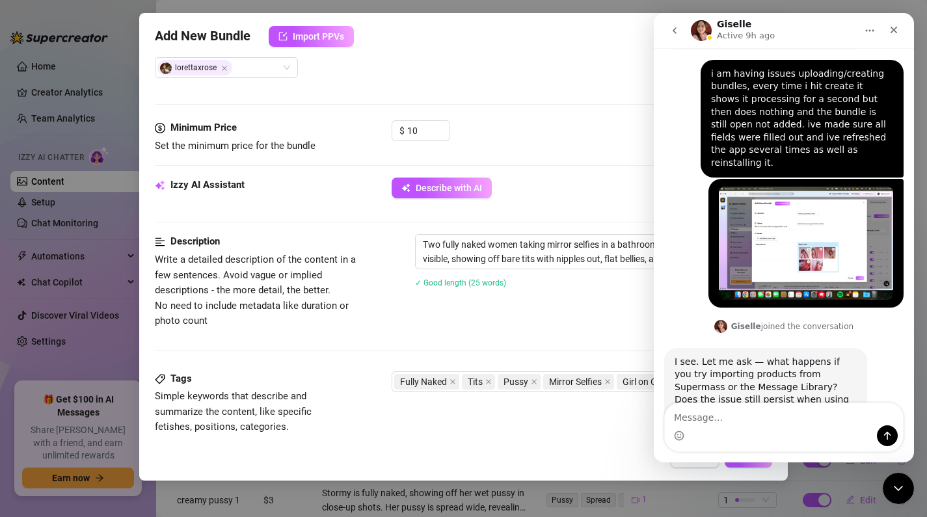
type textarea "Two fully naked women taking mirror selfies in a bathroom. Both have their face…"
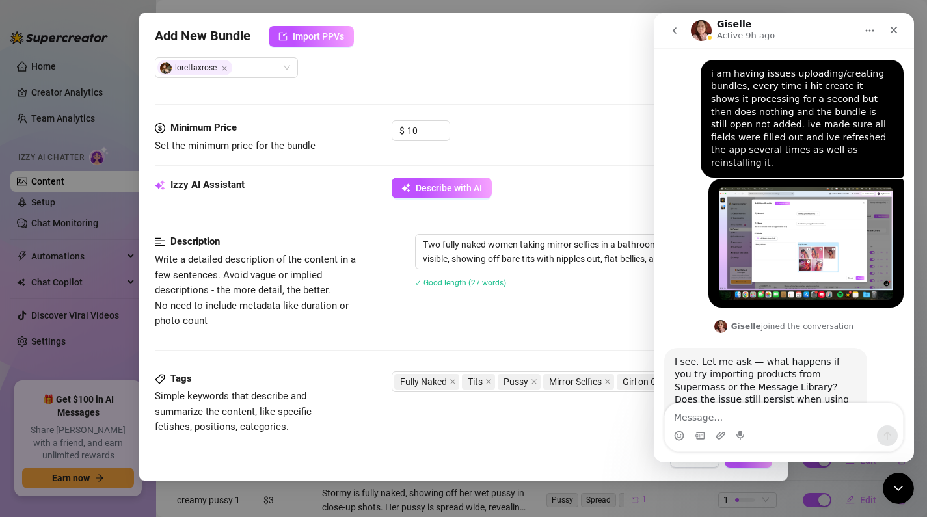
type textarea "Two fully naked women taking mirror selfies in a bathroom. Both have their face…"
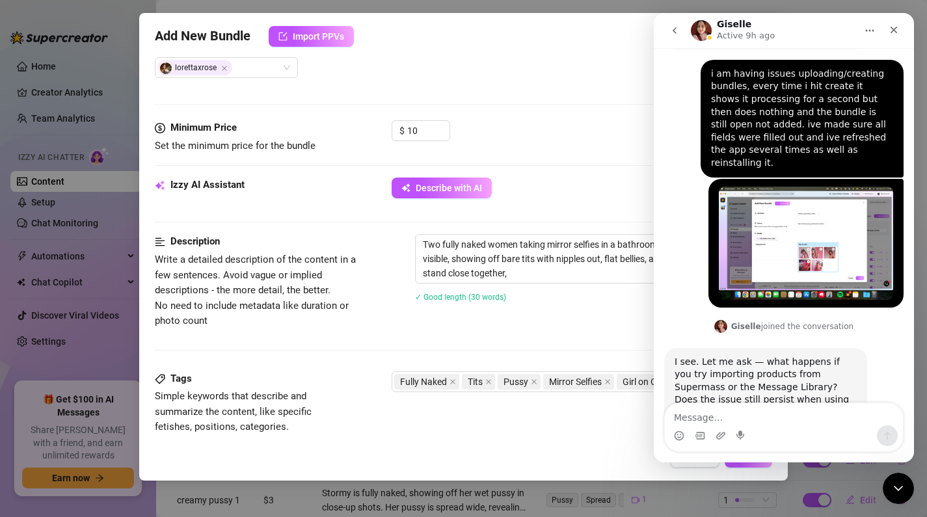
type textarea "Two fully naked women taking mirror selfies in a bathroom. Both have their face…"
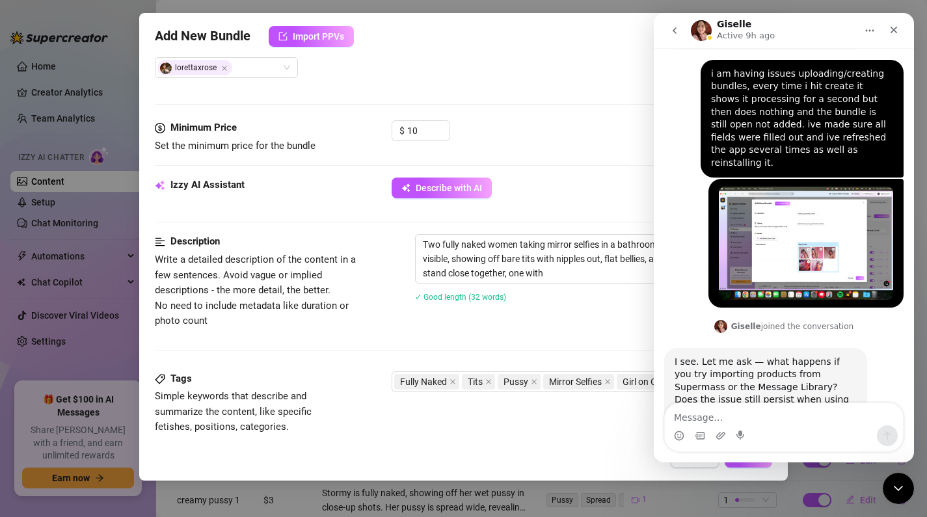
type textarea "Two fully naked women taking mirror selfies in a bathroom. Both have their face…"
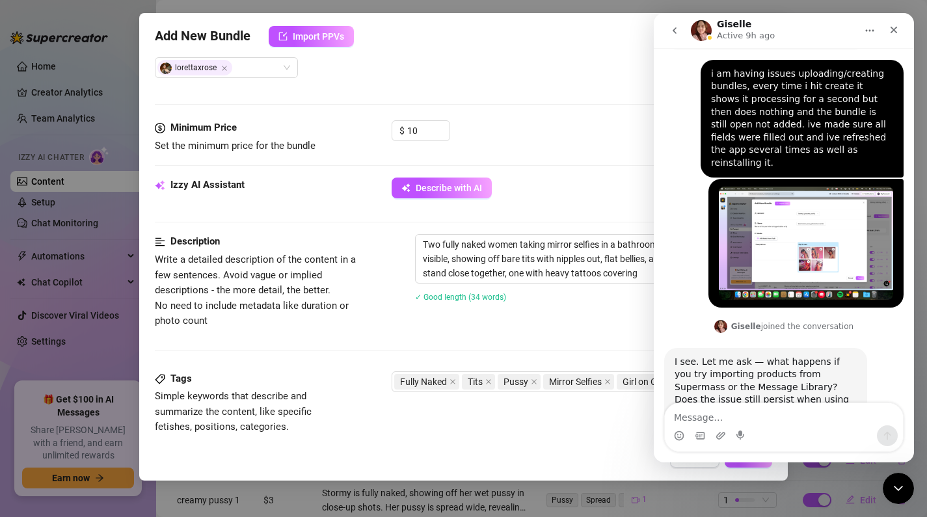
type textarea "Two fully naked women taking mirror selfies in a bathroom. Both have their face…"
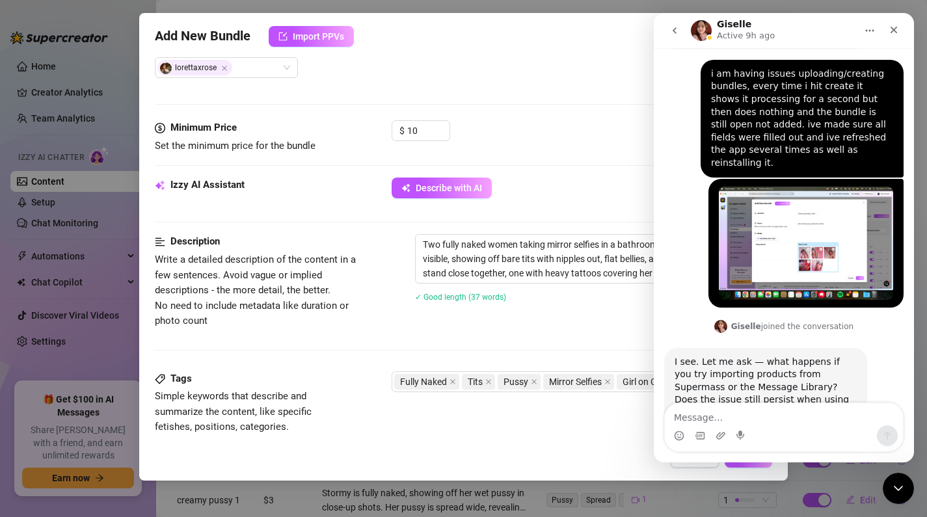
type textarea "Two fully naked women taking mirror selfies in a bathroom. Both have their face…"
click at [564, 332] on div "Description Write a detailed description of the content in a few sentences. Avo…" at bounding box center [459, 302] width 608 height 137
type textarea "Two fully naked women taking mirror selfies in a bathroom. Both have their face…"
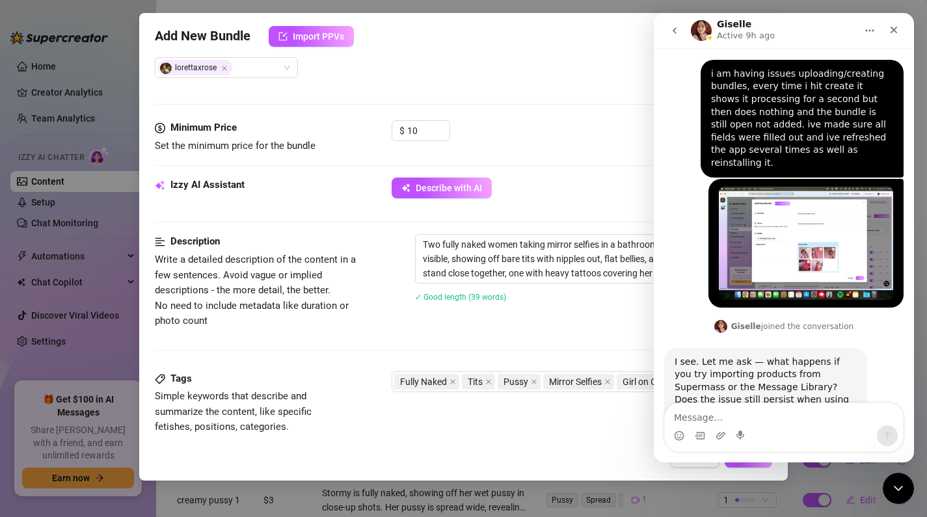
type textarea "Two fully naked women taking mirror selfies in a bathroom. Both have their face…"
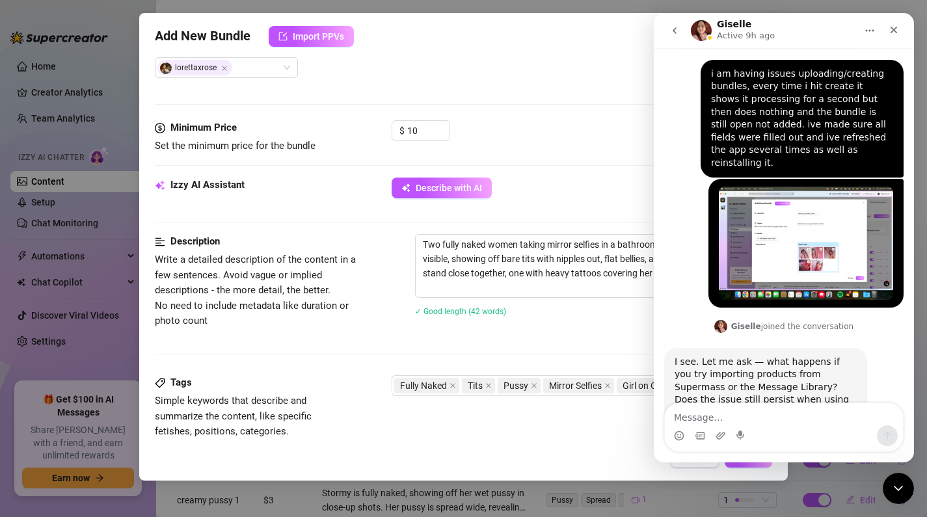
type textarea "Two fully naked women taking mirror selfies in a bathroom. Both have their face…"
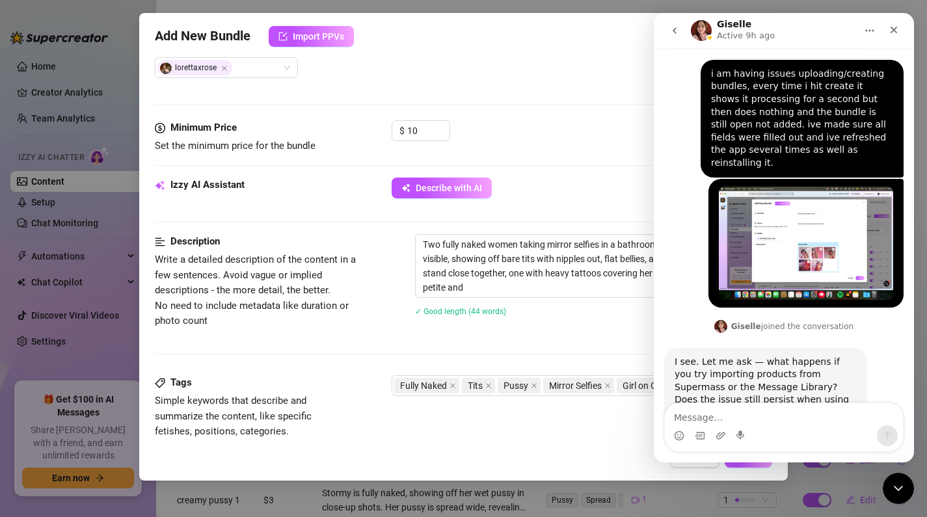
type textarea "Two fully naked women taking mirror selfies in a bathroom. Both have their face…"
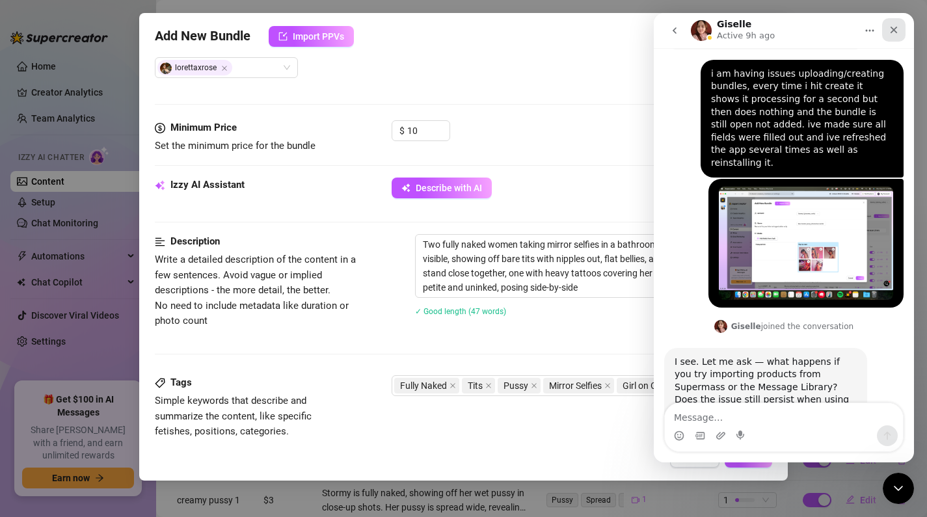
type textarea "Two fully naked women taking mirror selfies in a bathroom. Both have their face…"
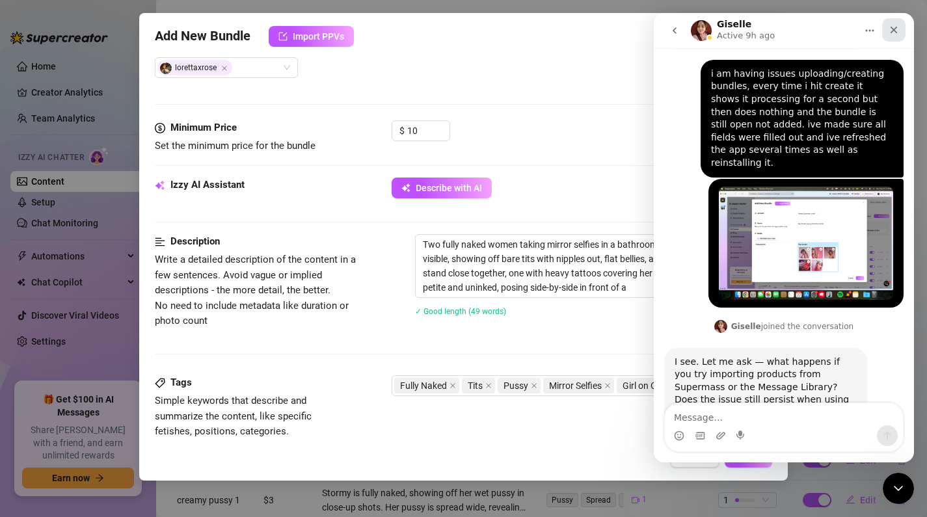
drag, startPoint x: 894, startPoint y: 28, endPoint x: 1540, endPoint y: 44, distance: 646.4
click at [894, 28] on icon "Close" at bounding box center [894, 30] width 10 height 10
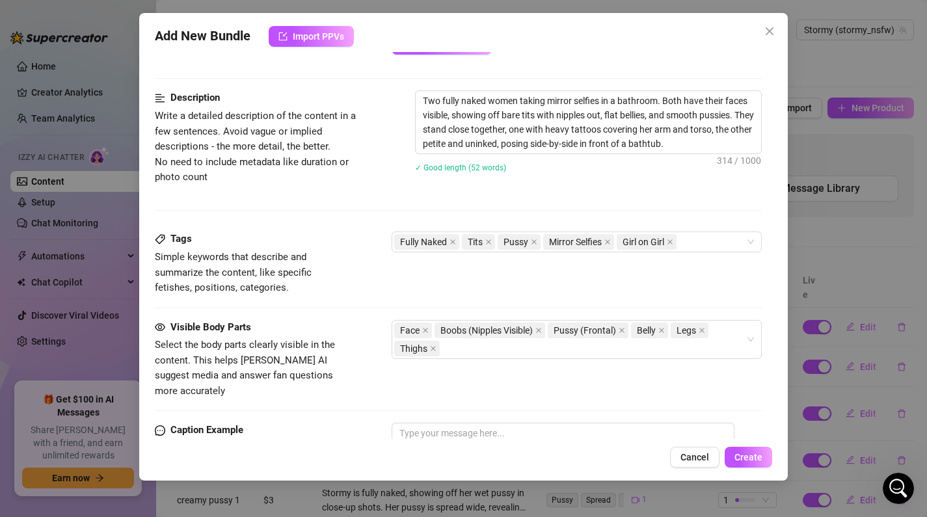
scroll to position [505, 0]
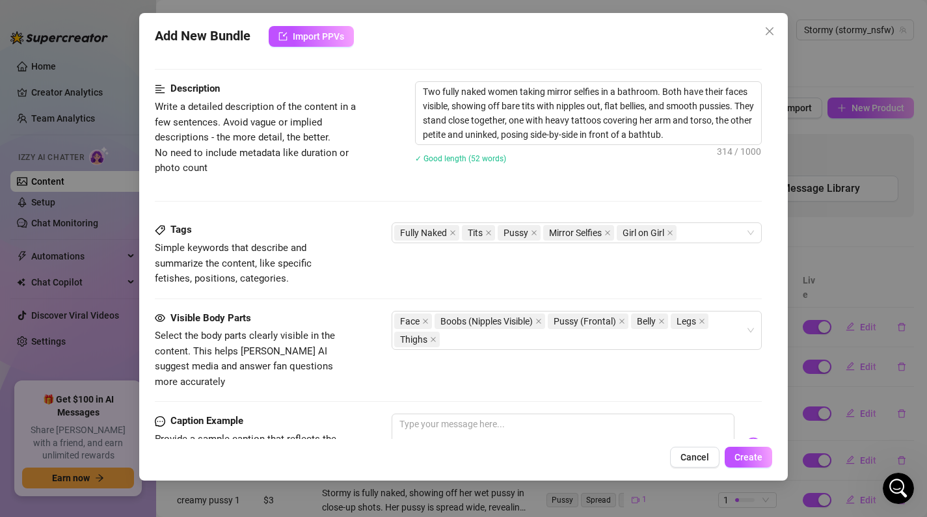
click at [705, 216] on div "Description Write a detailed description of the content in a few sentences. Avo…" at bounding box center [459, 151] width 608 height 141
click at [703, 230] on div "Fully Naked Tits Pussy Mirror Selfies Girl on Girl" at bounding box center [570, 233] width 352 height 18
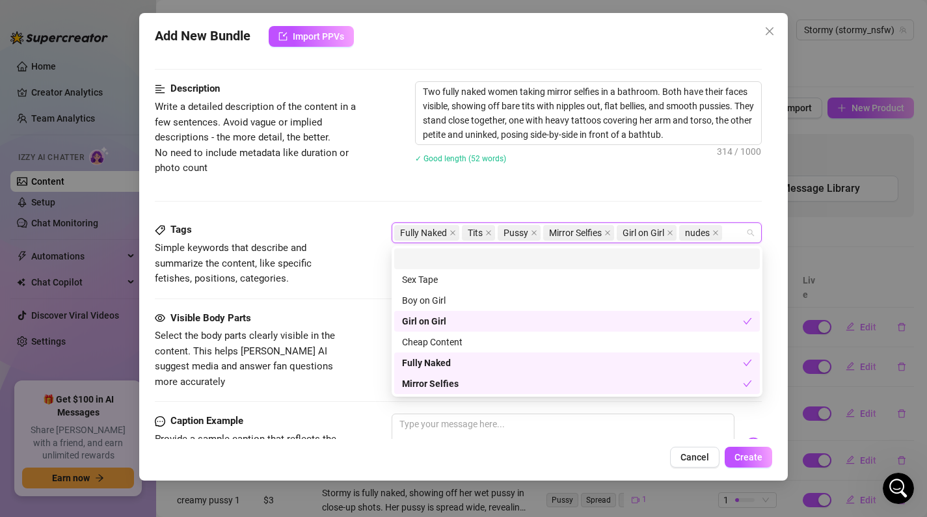
click at [755, 200] on div "Description Write a detailed description of the content in a few sentences. Avo…" at bounding box center [459, 151] width 608 height 141
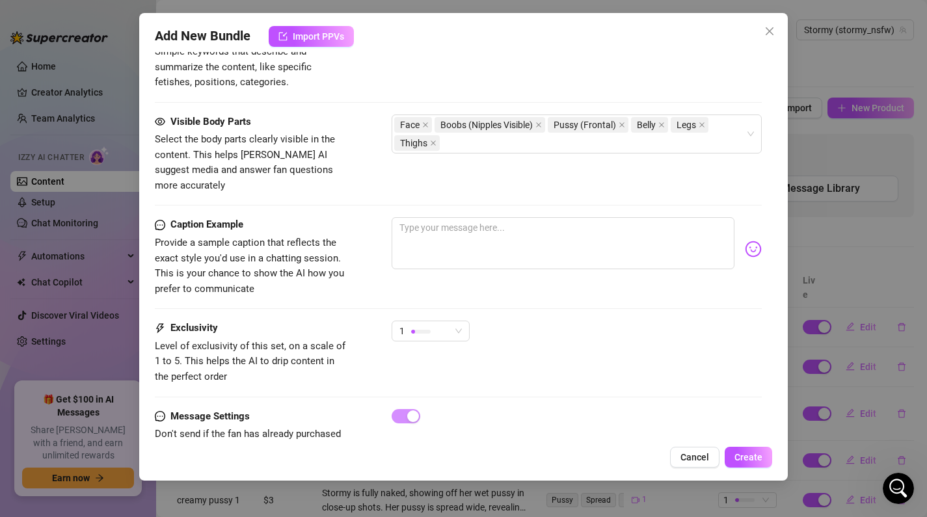
scroll to position [729, 0]
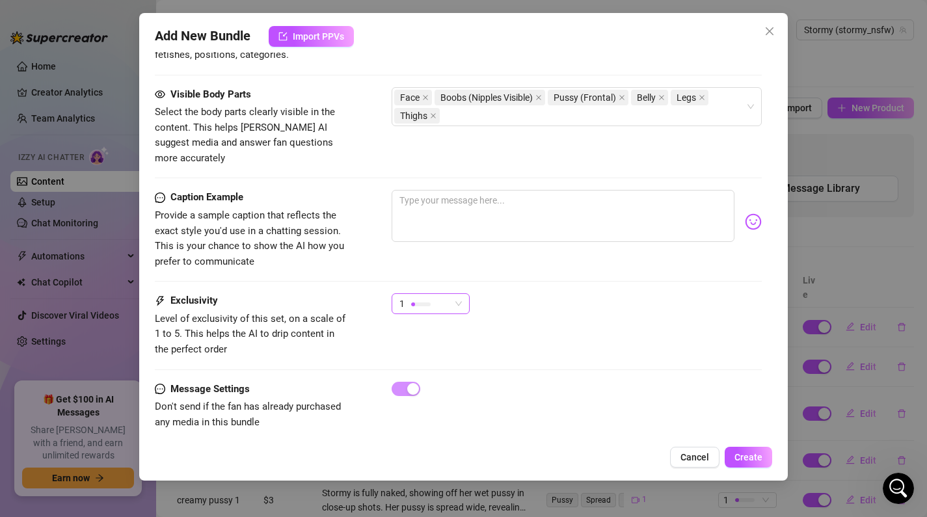
click at [451, 296] on span "1" at bounding box center [431, 304] width 62 height 20
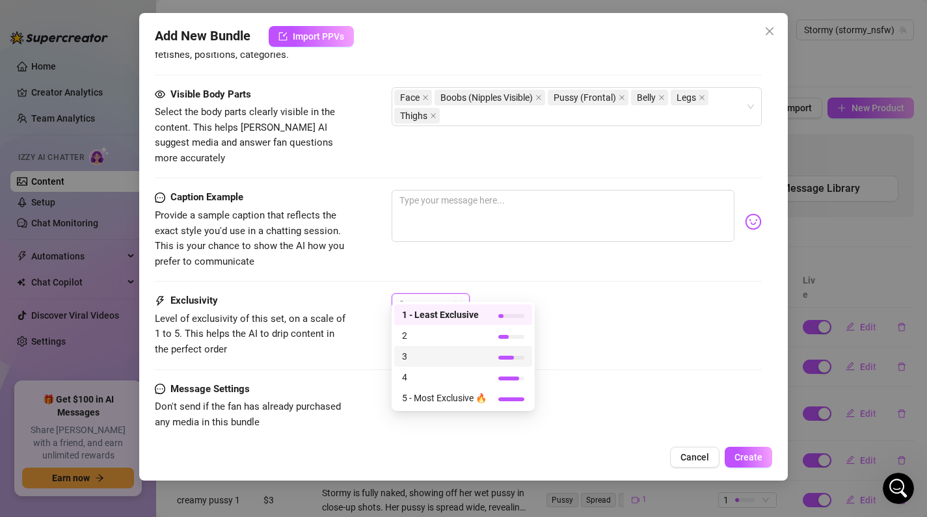
click at [443, 348] on div "3" at bounding box center [463, 356] width 138 height 21
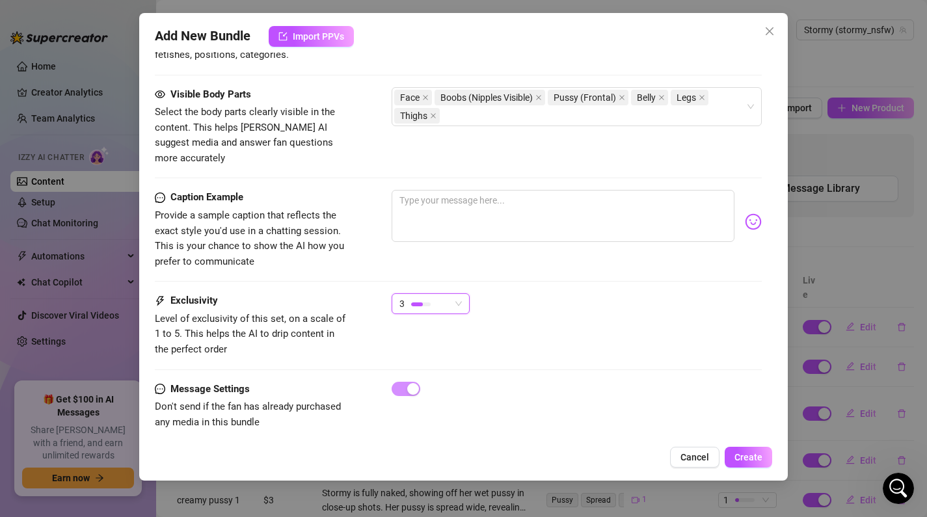
click at [451, 296] on span "3" at bounding box center [431, 304] width 62 height 20
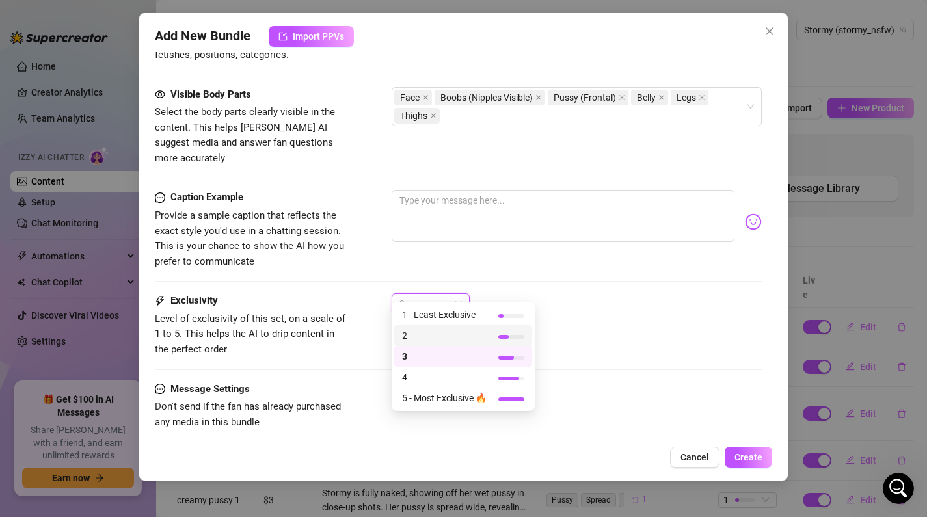
click at [445, 338] on span "2" at bounding box center [444, 336] width 85 height 14
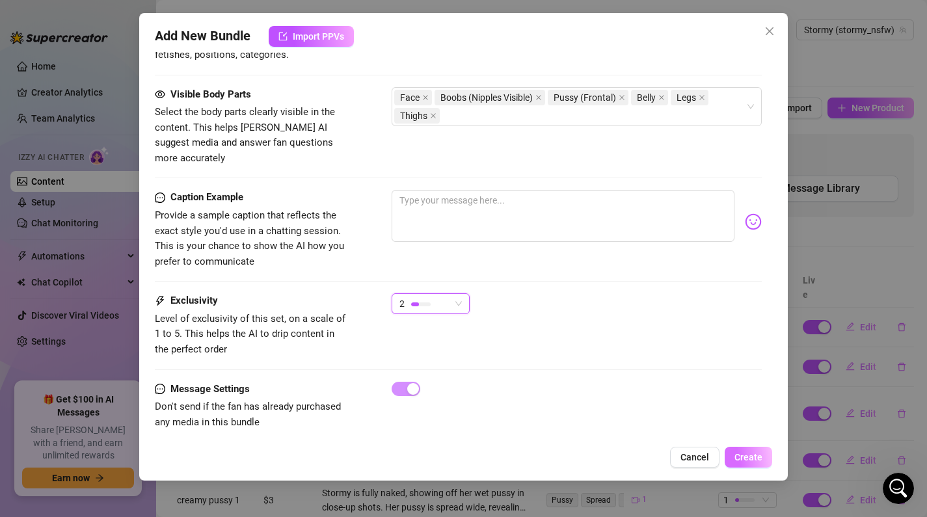
click at [760, 455] on span "Create" at bounding box center [749, 457] width 28 height 10
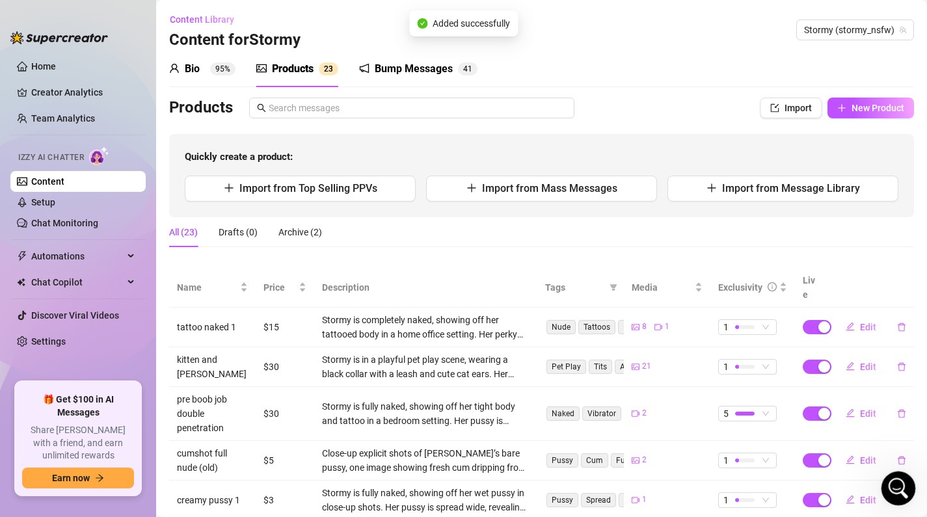
click at [897, 493] on icon "Open Intercom Messenger" at bounding box center [896, 486] width 21 height 21
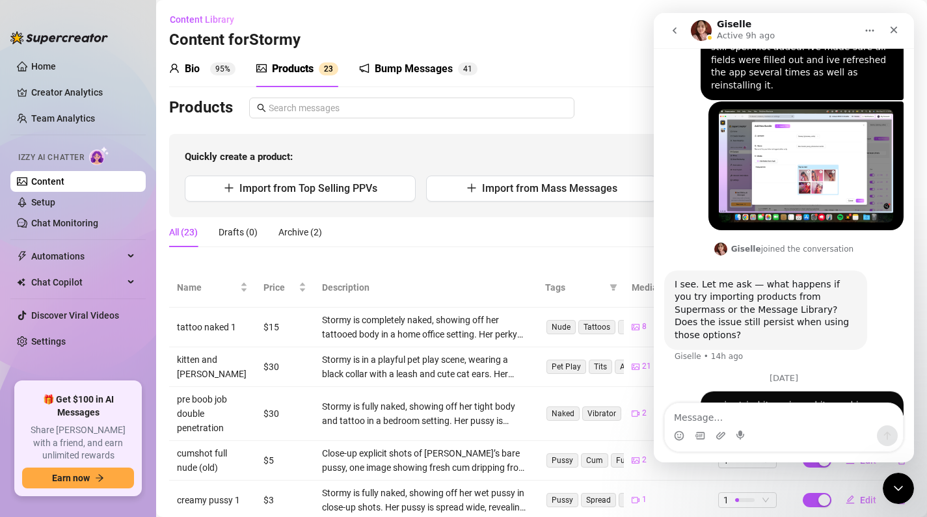
scroll to position [873, 0]
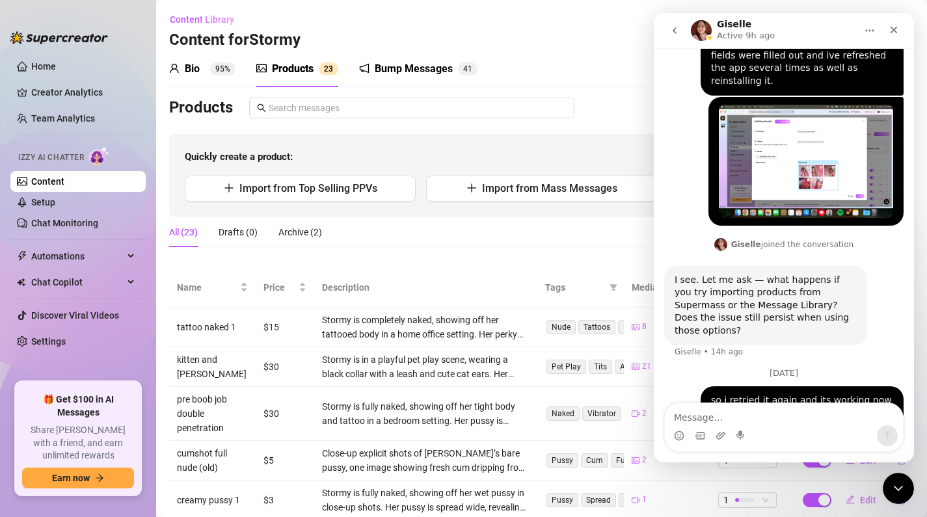
click at [666, 27] on button "go back" at bounding box center [675, 30] width 25 height 25
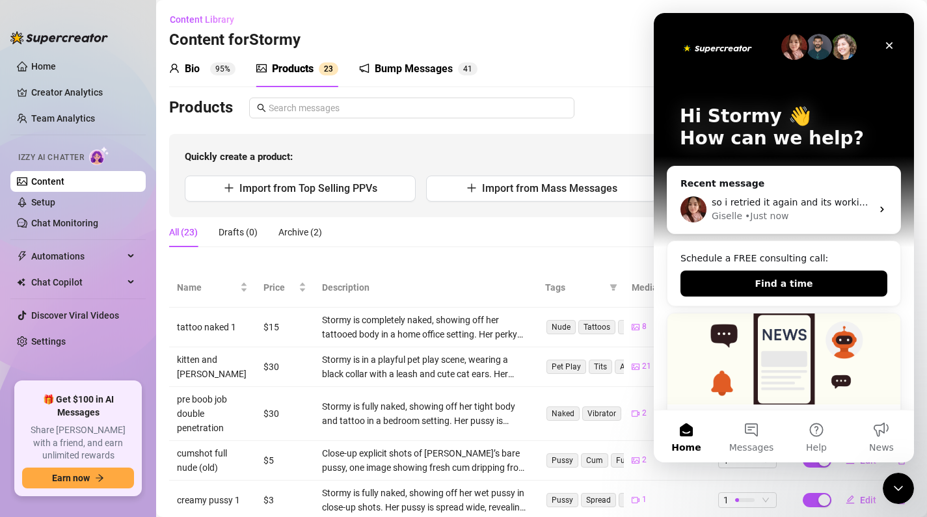
scroll to position [0, 0]
click at [890, 40] on div "Close" at bounding box center [889, 45] width 23 height 23
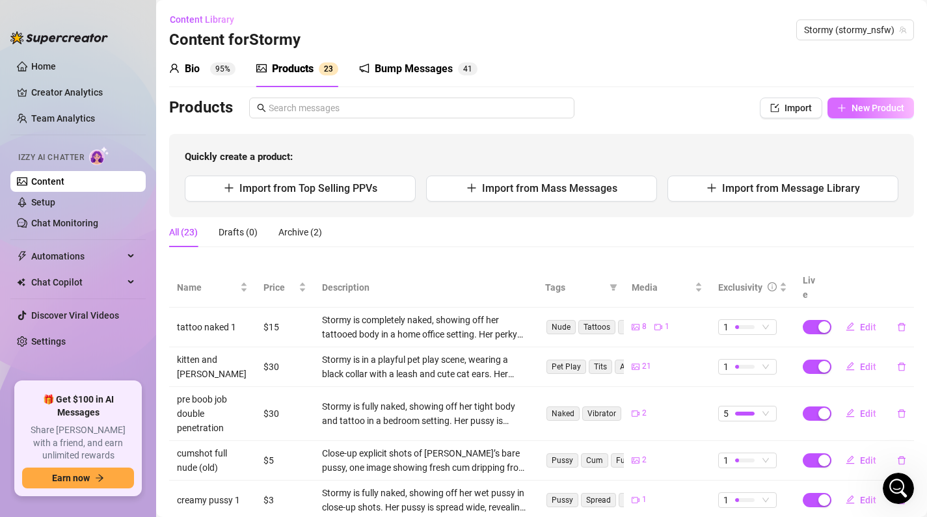
click at [862, 108] on span "New Product" at bounding box center [878, 108] width 53 height 10
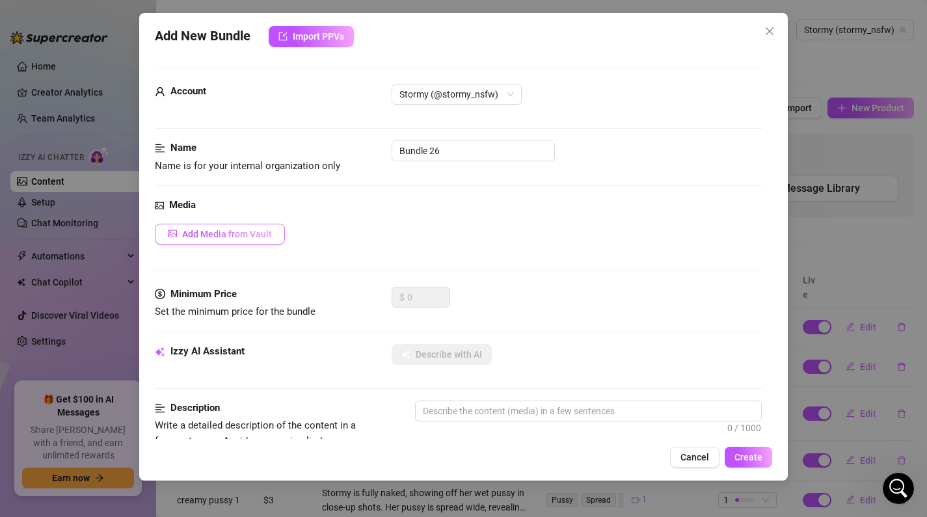
click at [222, 232] on span "Add Media from Vault" at bounding box center [227, 234] width 90 height 10
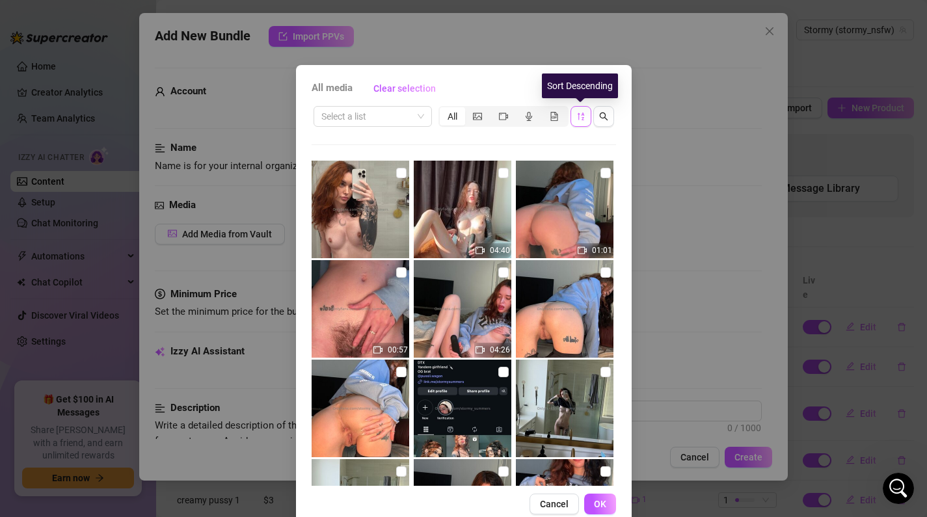
click at [582, 110] on button "button" at bounding box center [581, 116] width 21 height 21
click at [582, 117] on icon "sort-descending" at bounding box center [580, 117] width 7 height 8
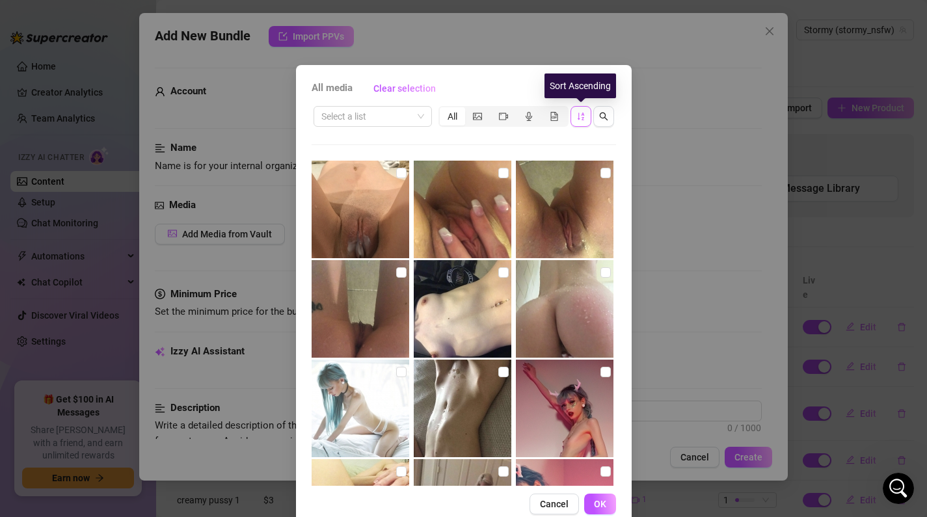
click at [582, 123] on button "button" at bounding box center [581, 116] width 21 height 21
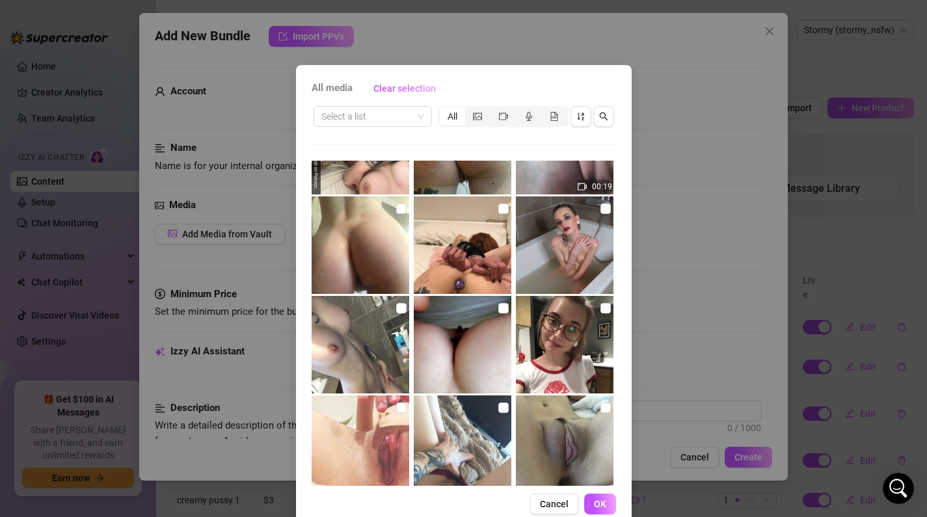
scroll to position [9923, 0]
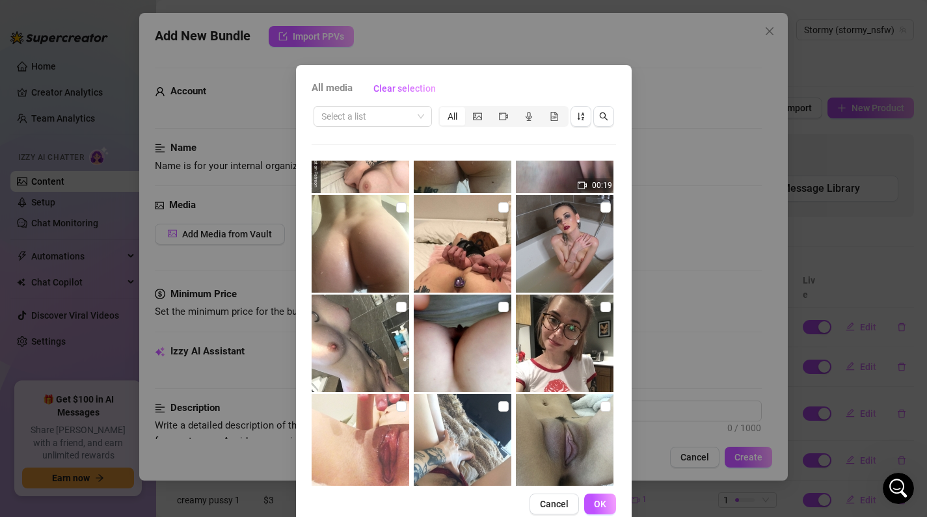
click at [456, 267] on img at bounding box center [463, 244] width 98 height 98
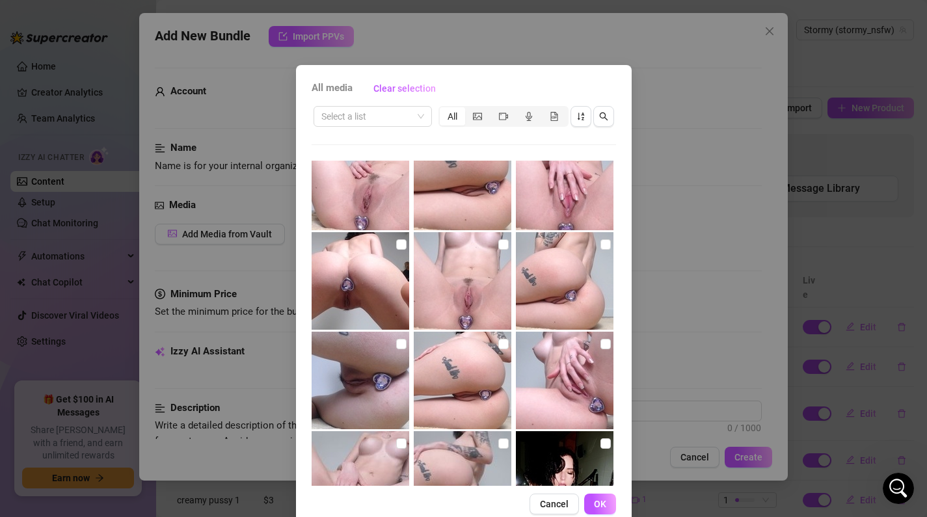
scroll to position [19239, 0]
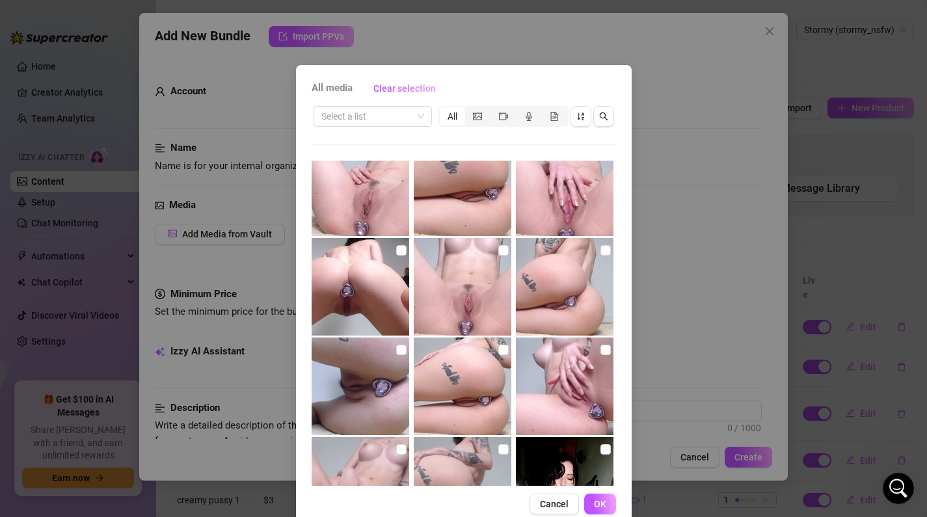
click at [553, 266] on img at bounding box center [565, 287] width 98 height 98
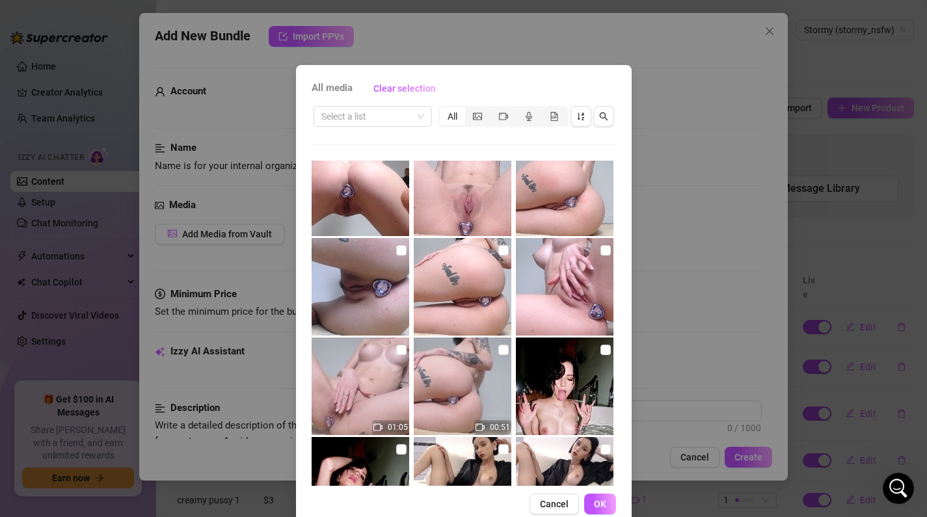
scroll to position [19336, 0]
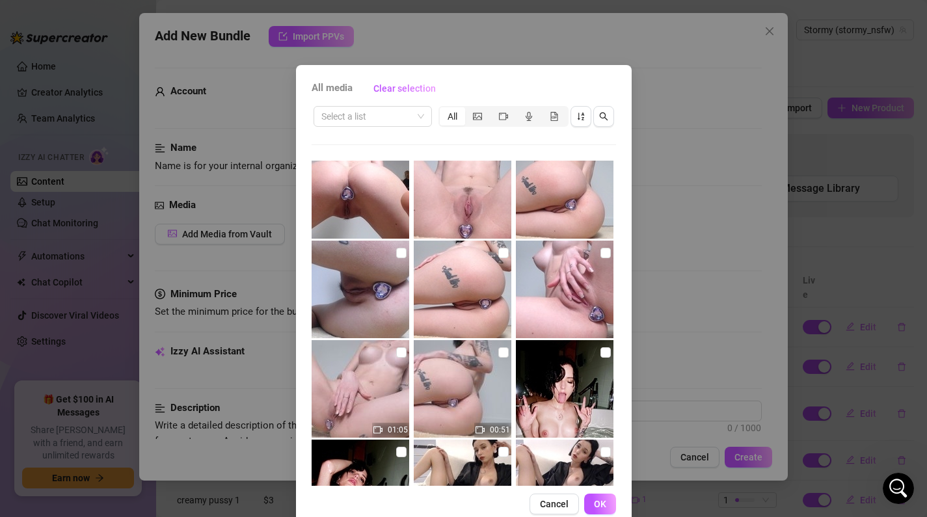
click at [603, 302] on img at bounding box center [565, 290] width 98 height 98
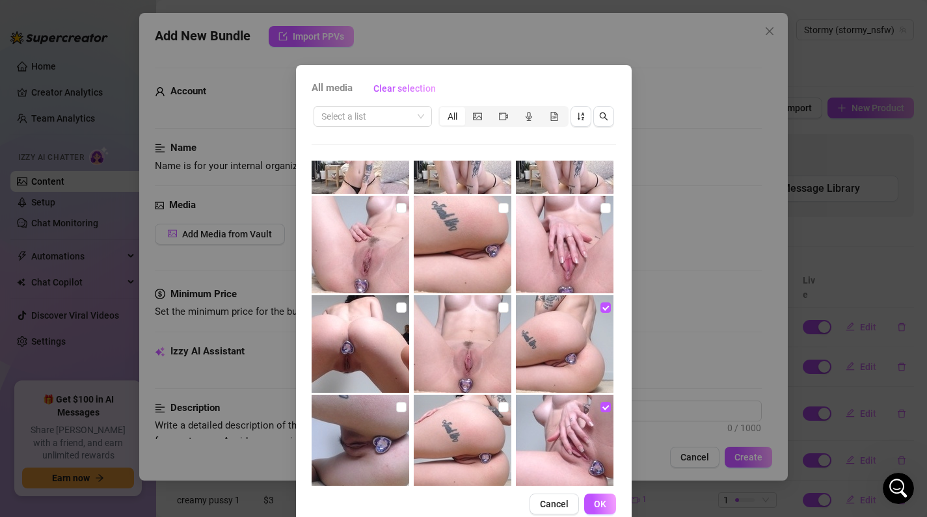
scroll to position [19181, 0]
click at [581, 229] on img at bounding box center [565, 246] width 98 height 98
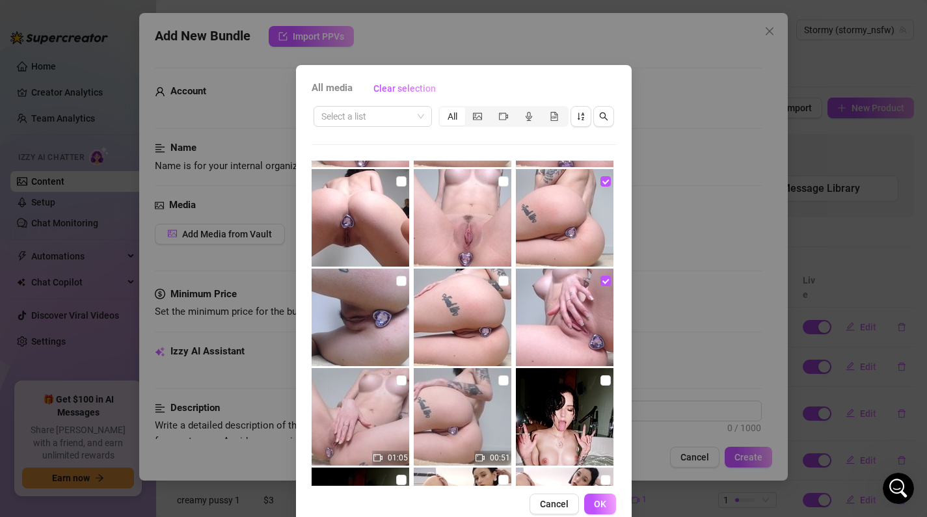
scroll to position [19307, 0]
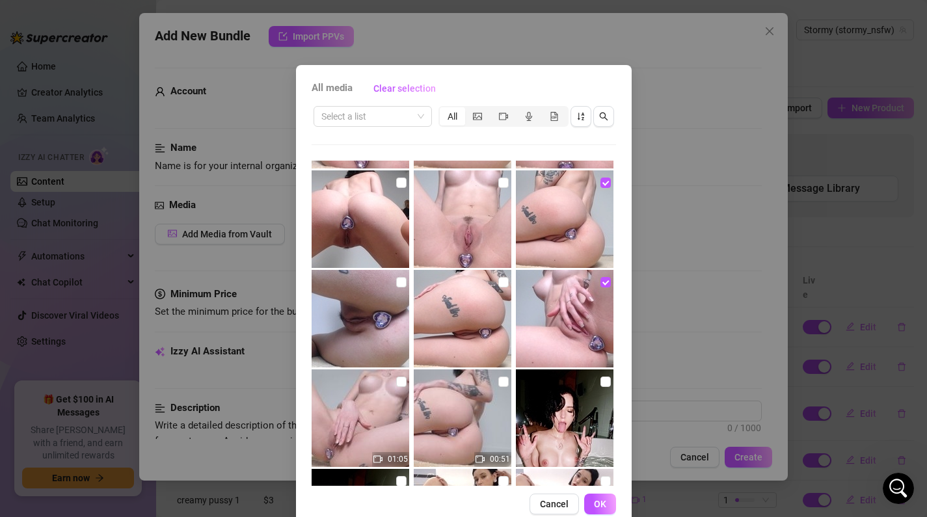
click at [471, 322] on img at bounding box center [463, 319] width 98 height 98
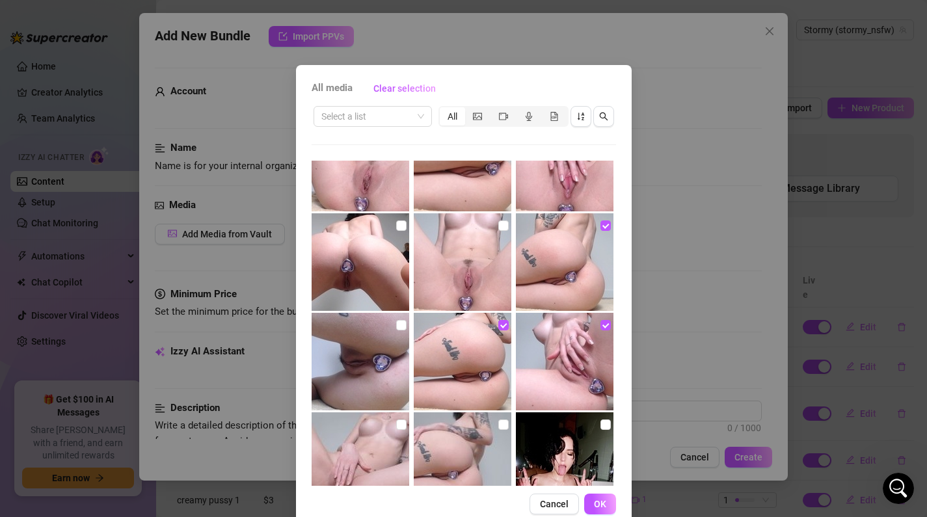
scroll to position [19265, 0]
click at [601, 226] on input "checkbox" at bounding box center [606, 225] width 10 height 10
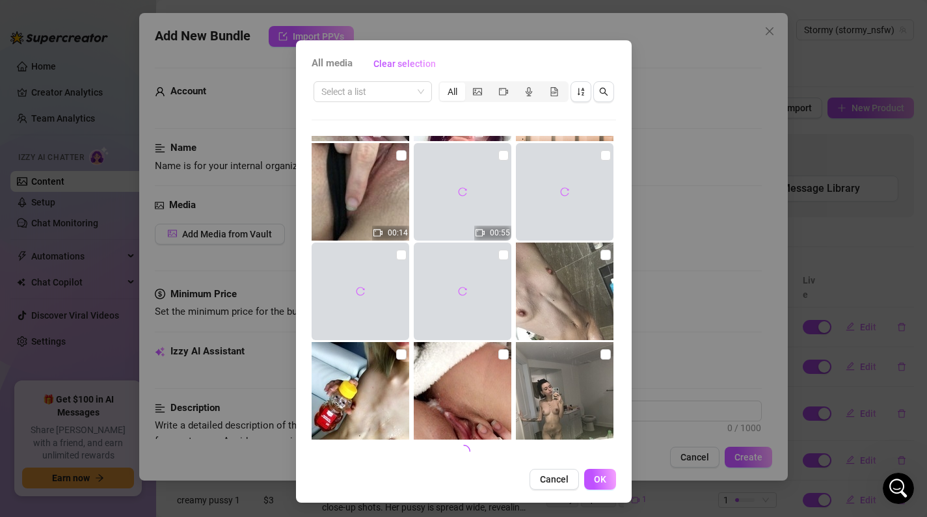
scroll to position [26, 0]
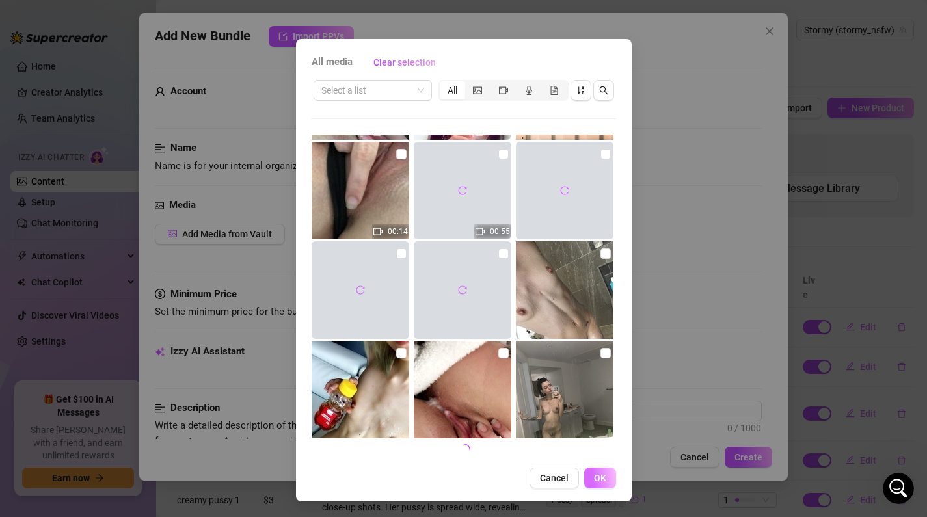
click at [610, 474] on button "OK" at bounding box center [600, 478] width 32 height 21
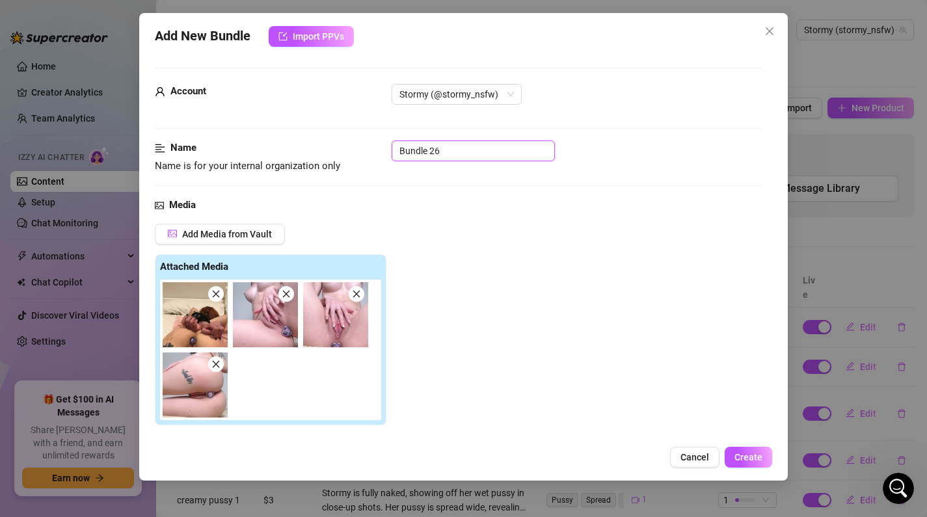
click at [452, 157] on input "Bundle 26" at bounding box center [473, 151] width 163 height 21
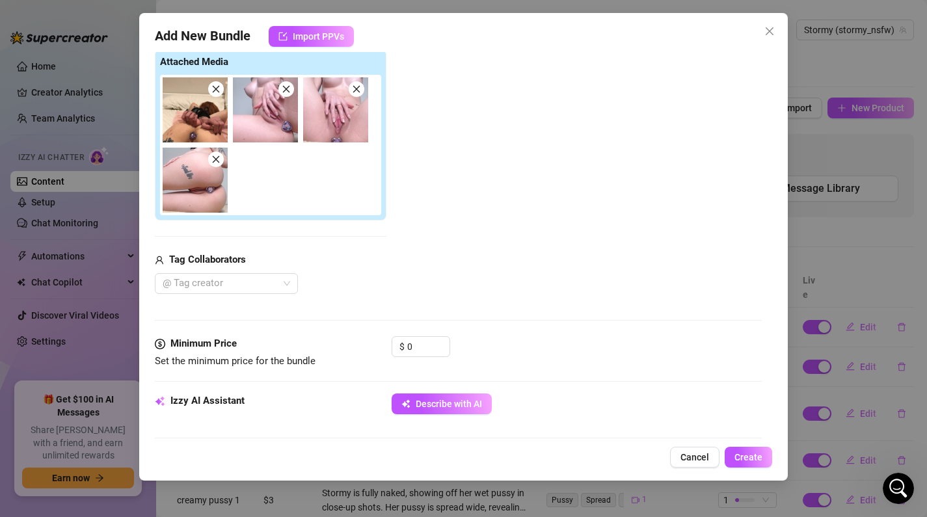
scroll to position [211, 0]
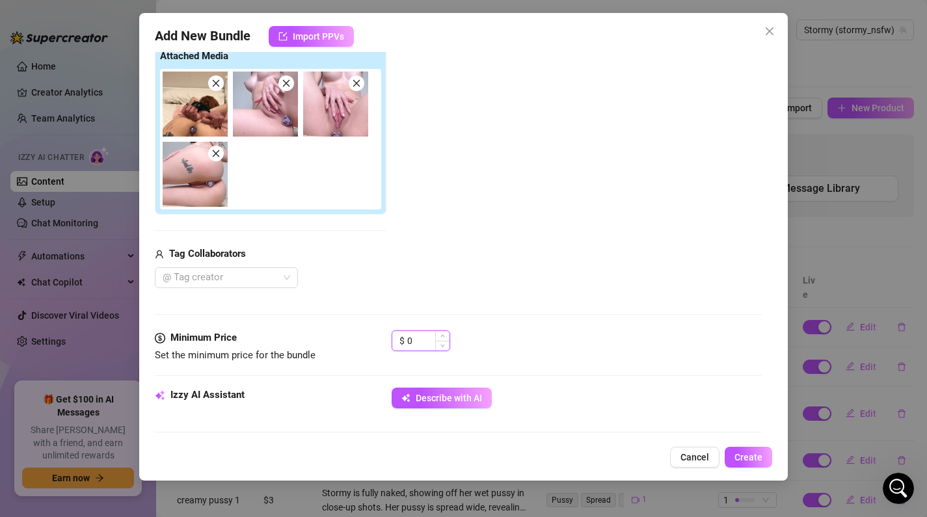
click at [413, 339] on input "0" at bounding box center [428, 341] width 42 height 20
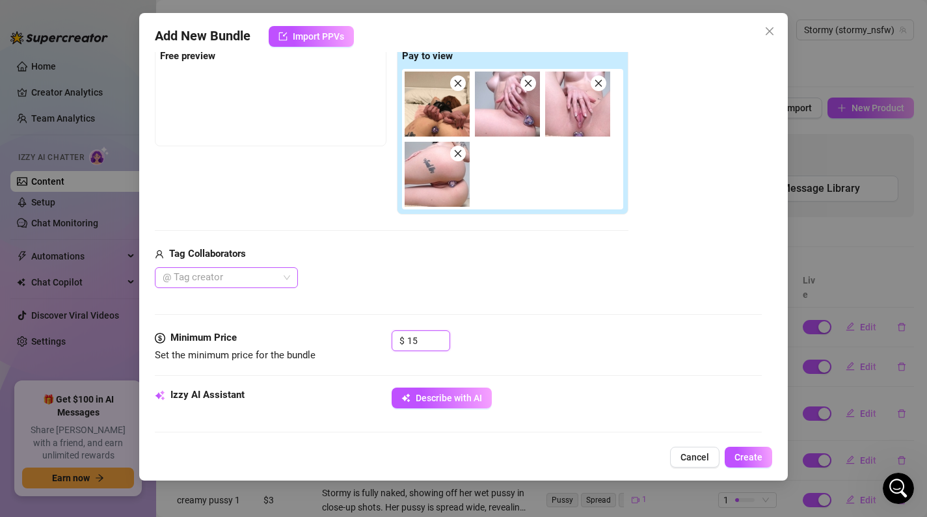
click at [212, 275] on div at bounding box center [219, 278] width 124 height 18
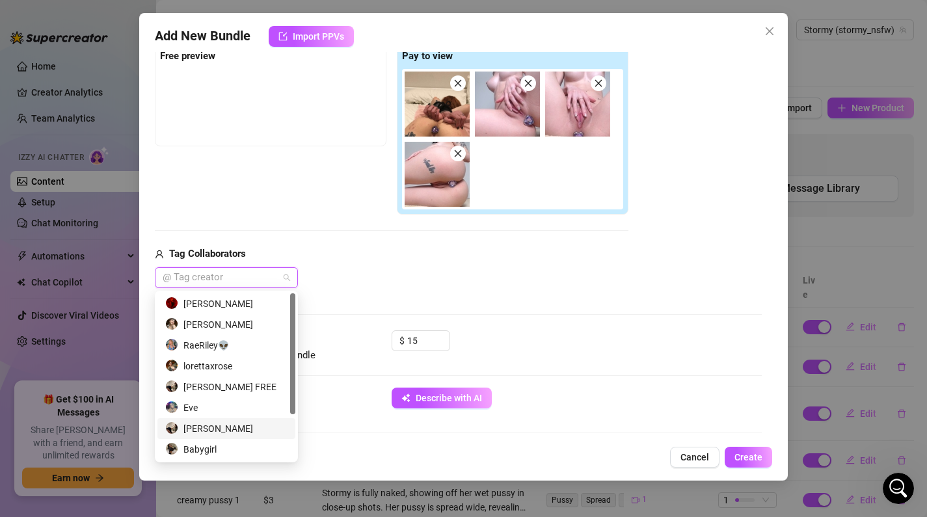
click at [230, 435] on div "[PERSON_NAME]" at bounding box center [226, 429] width 122 height 14
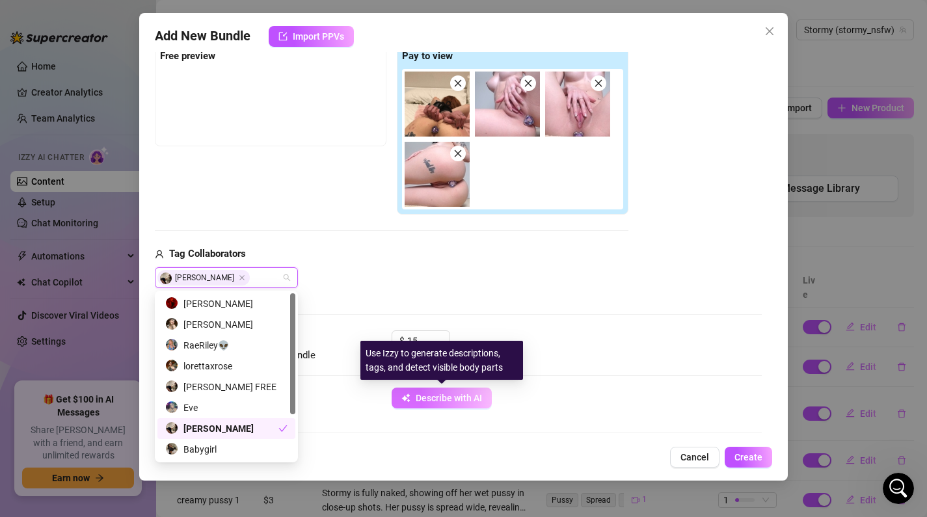
click at [450, 402] on span "Describe with AI" at bounding box center [449, 398] width 66 height 10
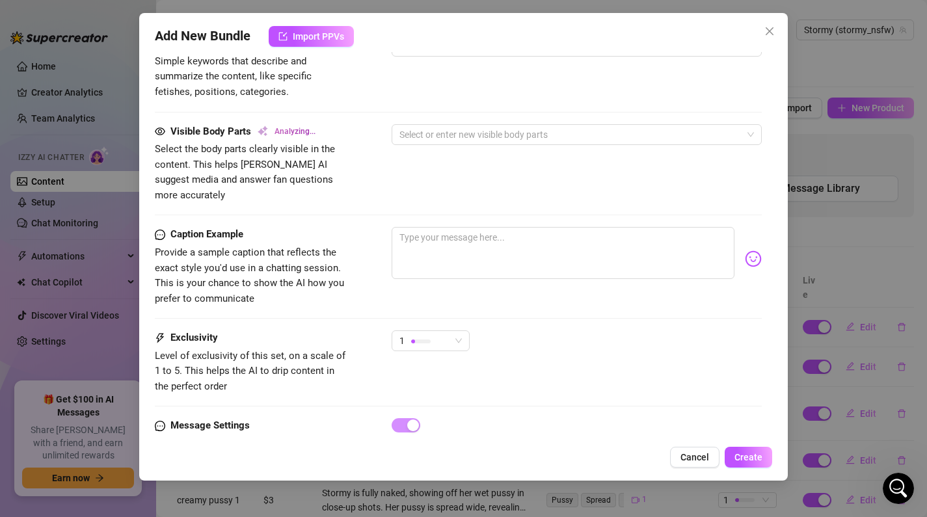
scroll to position [793, 0]
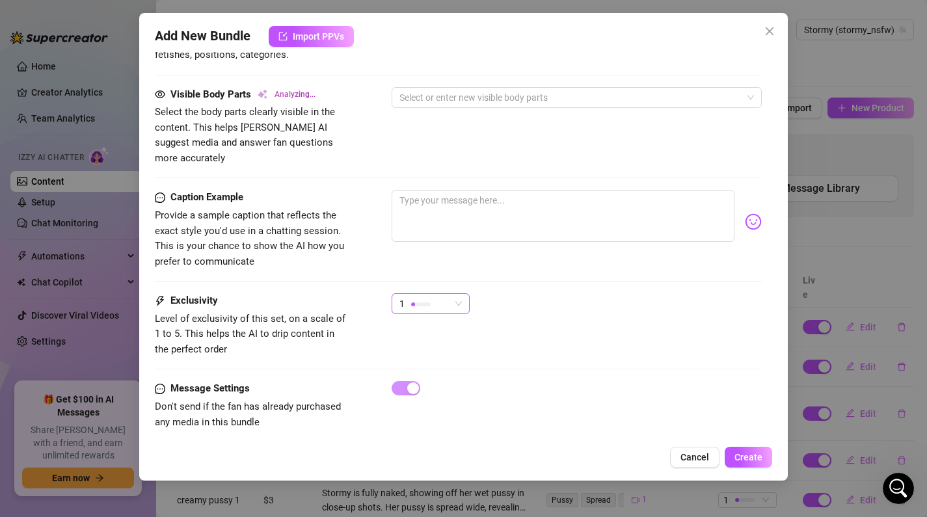
click at [454, 294] on span "1" at bounding box center [431, 304] width 62 height 20
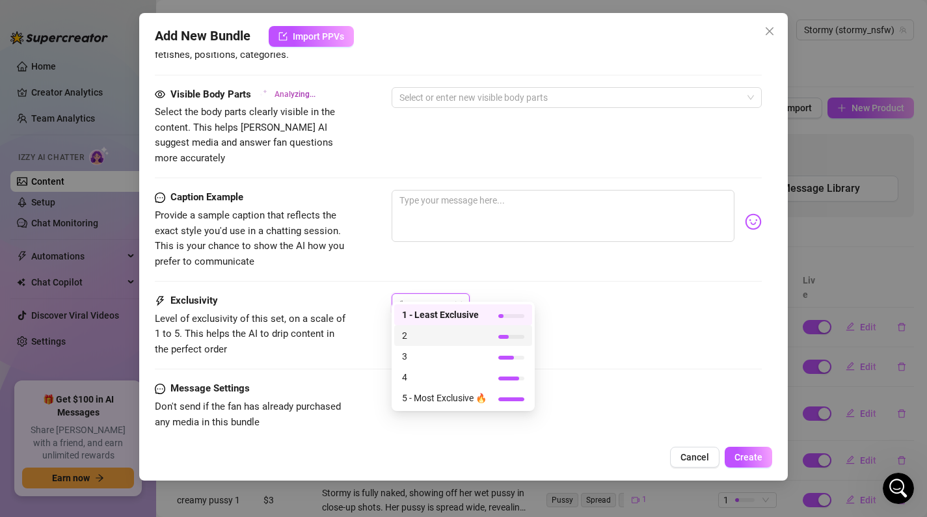
click at [444, 341] on span "2" at bounding box center [444, 336] width 85 height 14
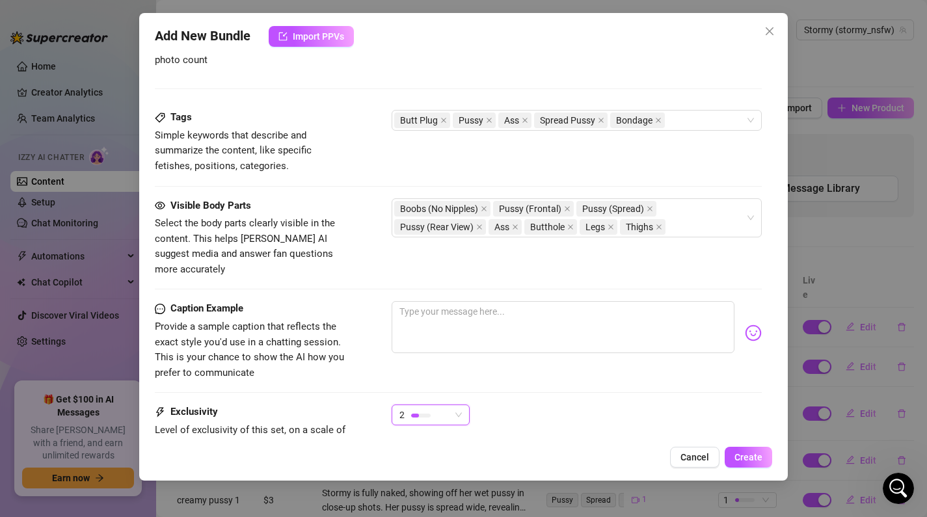
scroll to position [720, 0]
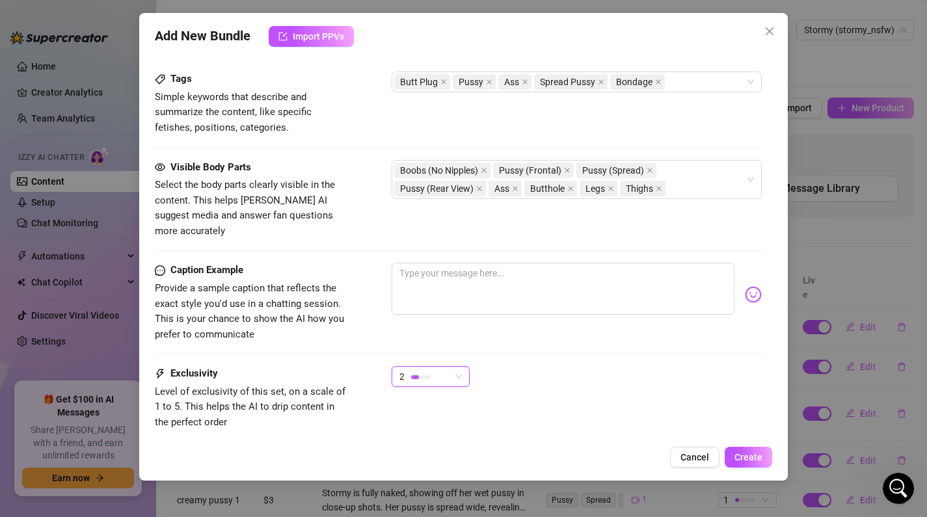
click at [444, 367] on div "2" at bounding box center [425, 377] width 51 height 20
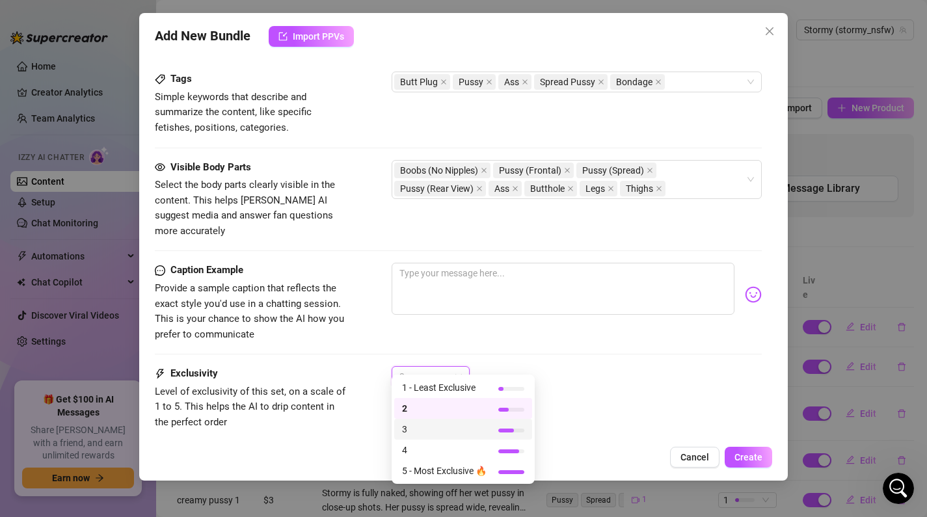
click at [422, 430] on span "3" at bounding box center [444, 429] width 85 height 14
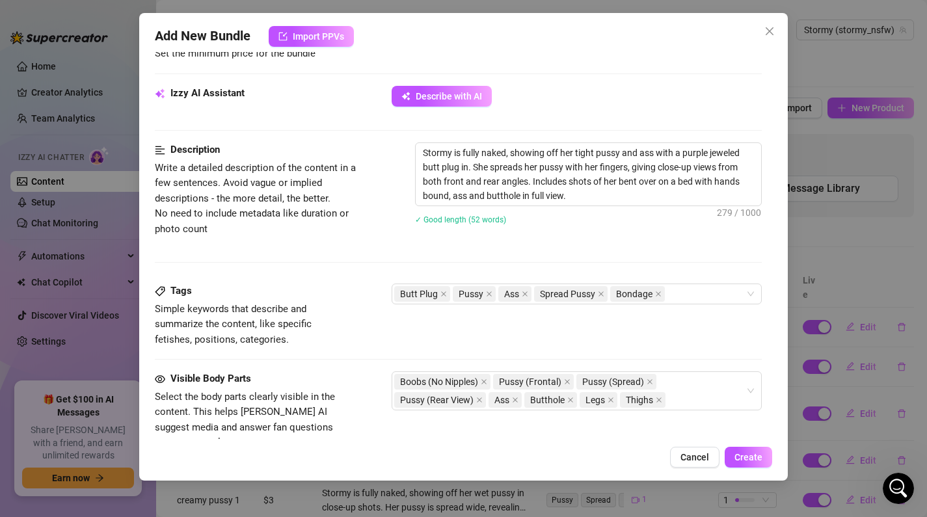
scroll to position [494, 0]
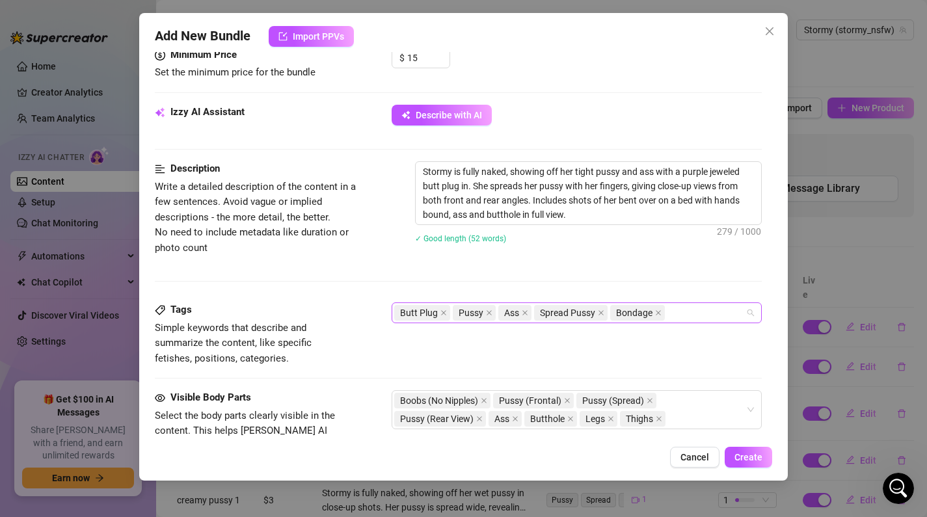
click at [692, 312] on div "Butt Plug Pussy Ass Spread Pussy Bondage" at bounding box center [570, 313] width 352 height 18
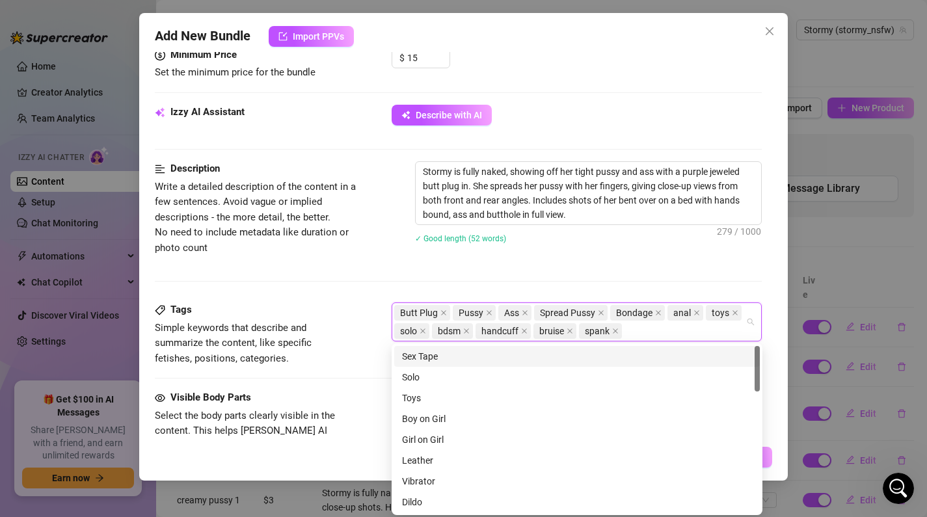
click at [722, 247] on div "✓ Good length (52 words)" at bounding box center [589, 238] width 348 height 21
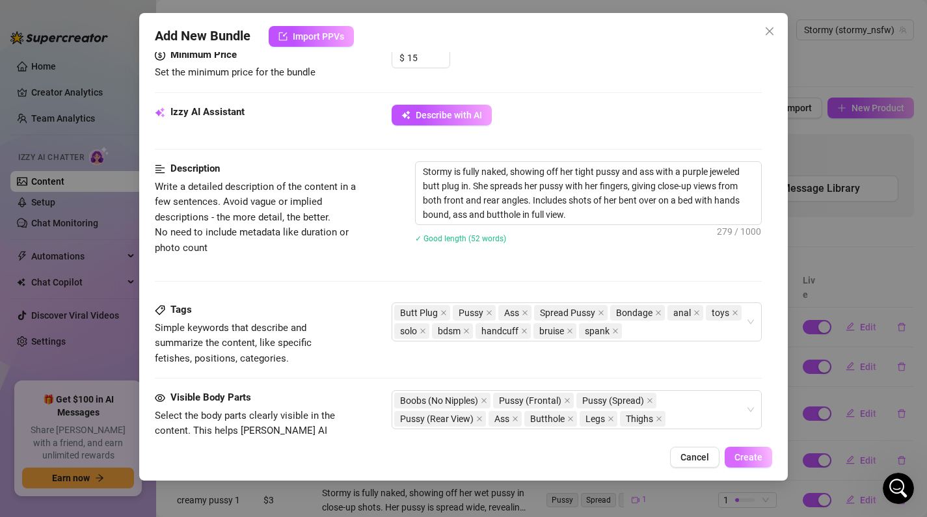
click at [748, 453] on span "Create" at bounding box center [749, 457] width 28 height 10
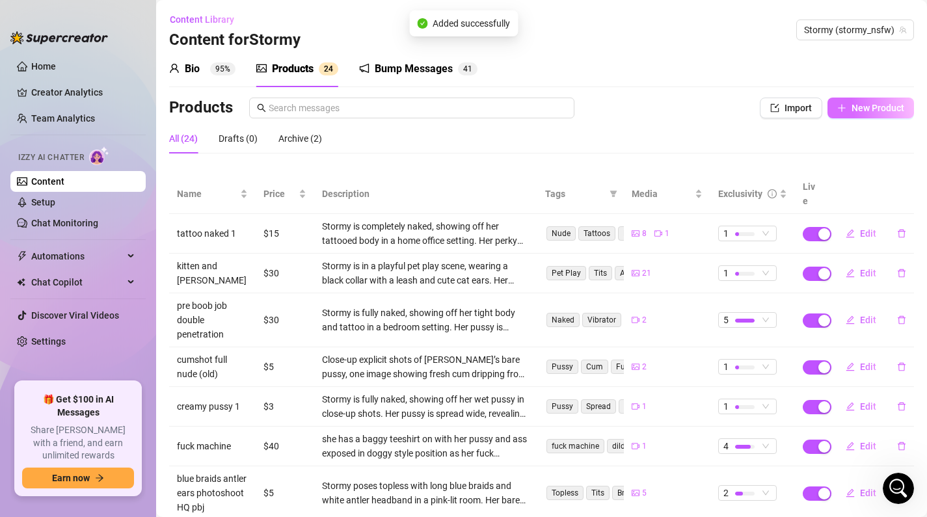
click at [873, 116] on button "New Product" at bounding box center [871, 108] width 87 height 21
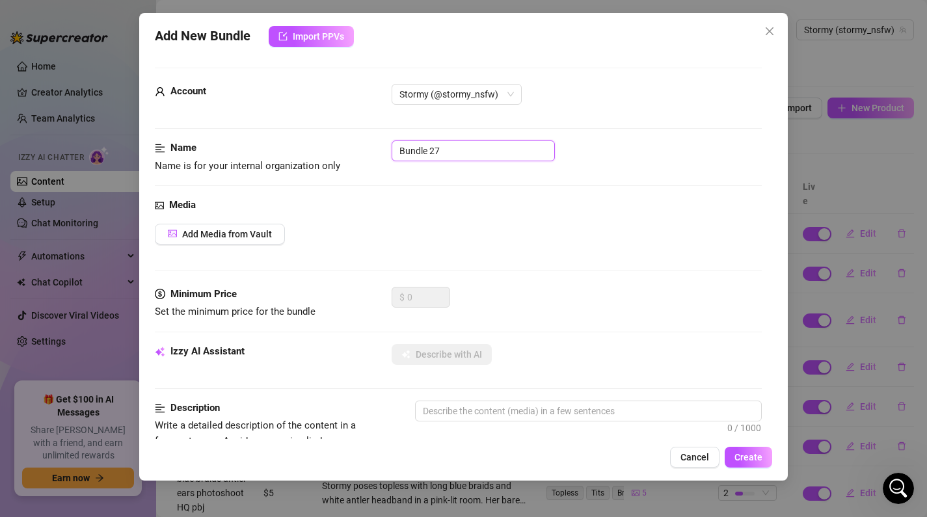
click at [470, 158] on input "Bundle 27" at bounding box center [473, 151] width 163 height 21
click at [214, 238] on span "Add Media from Vault" at bounding box center [227, 234] width 90 height 10
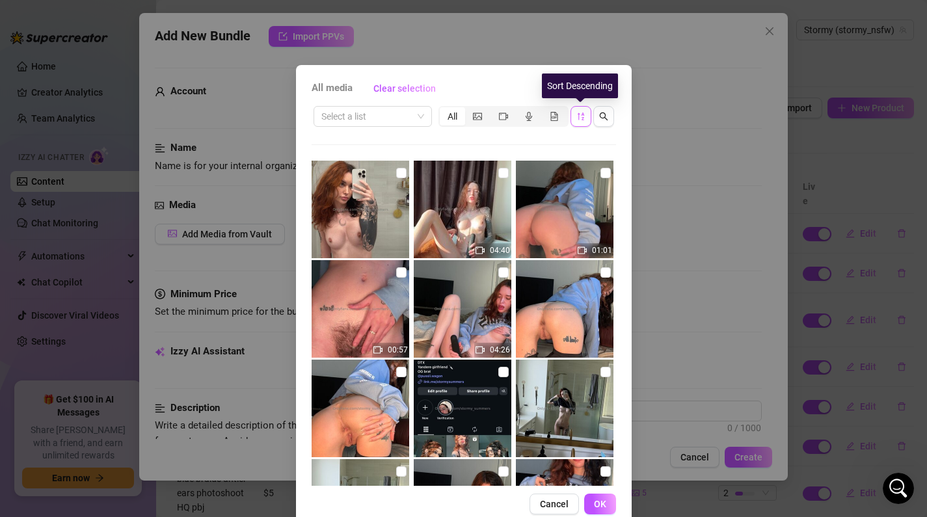
click at [575, 116] on button "button" at bounding box center [581, 116] width 21 height 21
click at [573, 116] on button "button" at bounding box center [581, 116] width 21 height 21
click at [583, 124] on button "button" at bounding box center [581, 116] width 21 height 21
click at [582, 124] on button "button" at bounding box center [581, 116] width 21 height 21
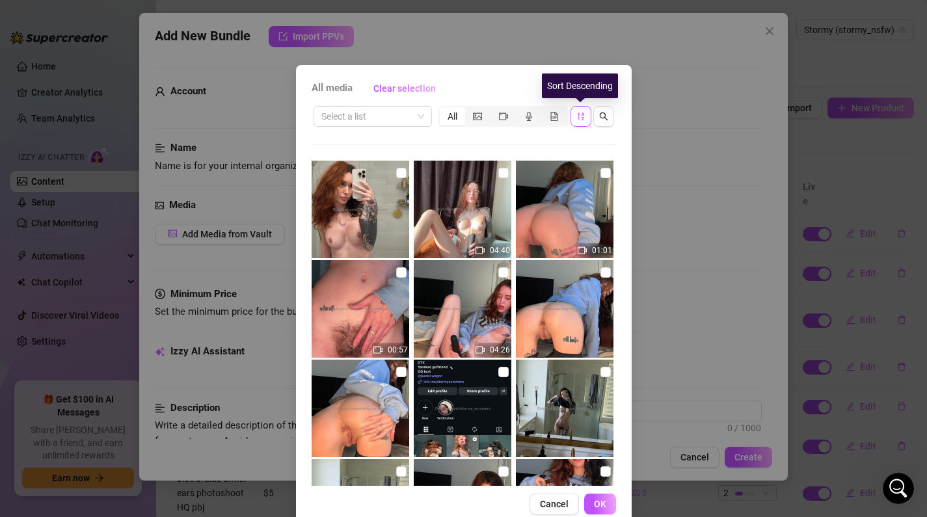
click at [582, 124] on button "button" at bounding box center [581, 116] width 21 height 21
click at [581, 121] on span "button" at bounding box center [581, 116] width 9 height 10
click at [568, 130] on div "Select a list All 04:40 01:01 00:57 04:26 00:40 00:25 01:13 03:56 00:21" at bounding box center [464, 295] width 305 height 382
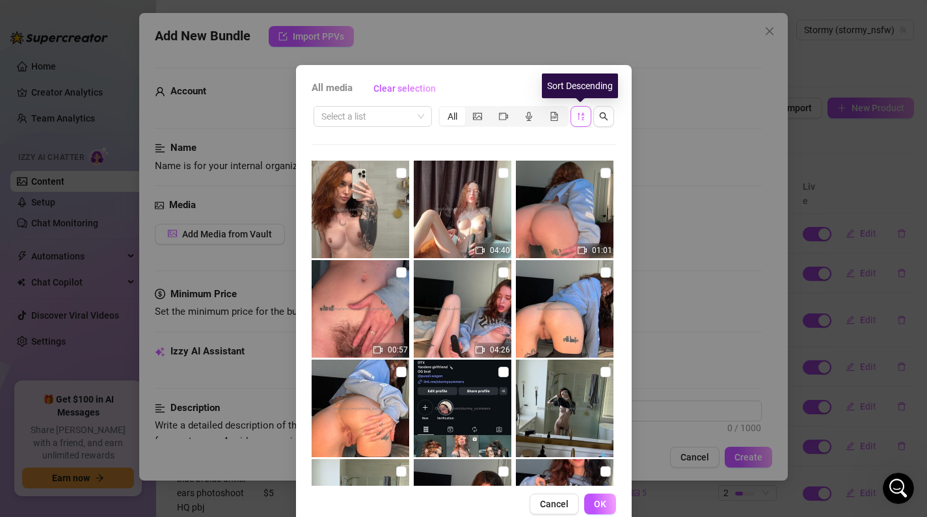
click at [582, 116] on icon "sort-descending" at bounding box center [581, 116] width 9 height 9
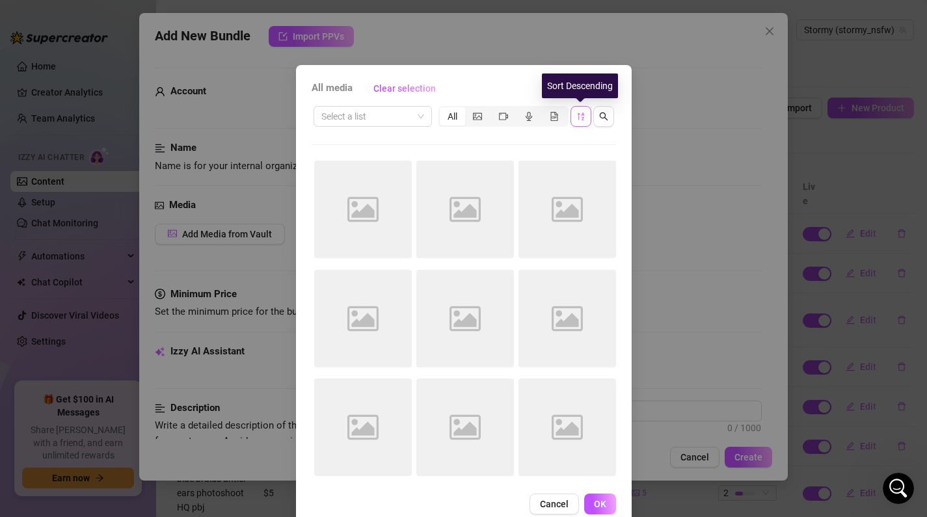
click at [582, 116] on icon "sort-descending" at bounding box center [581, 116] width 9 height 9
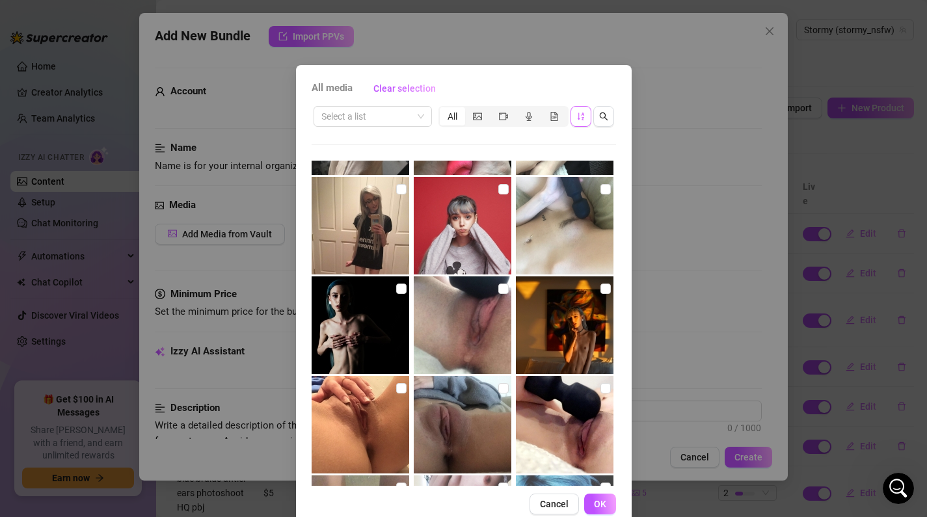
scroll to position [2992, 0]
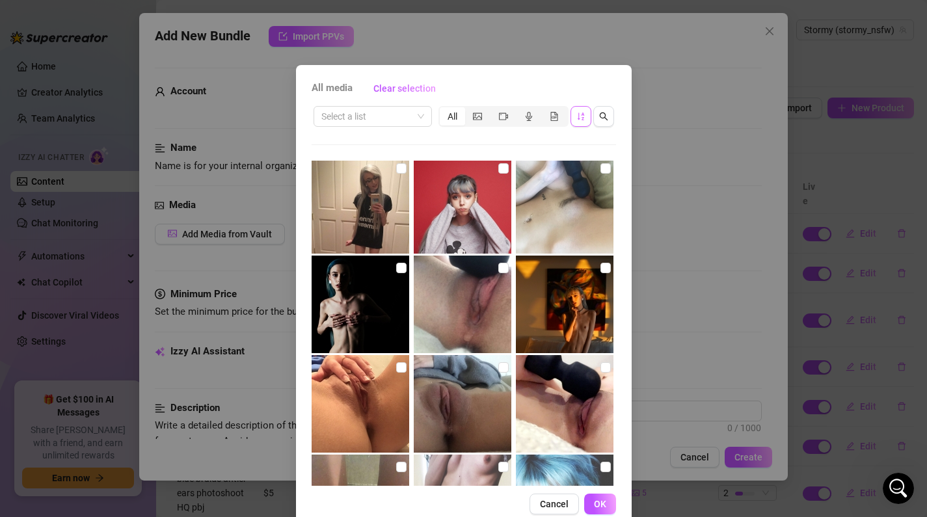
click at [561, 202] on img at bounding box center [565, 205] width 98 height 98
click at [499, 280] on img at bounding box center [463, 305] width 98 height 98
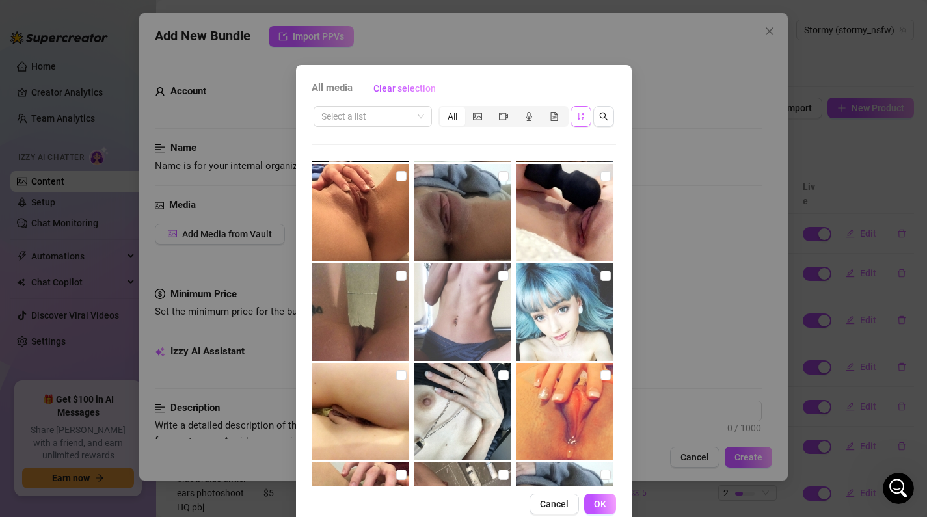
scroll to position [3190, 0]
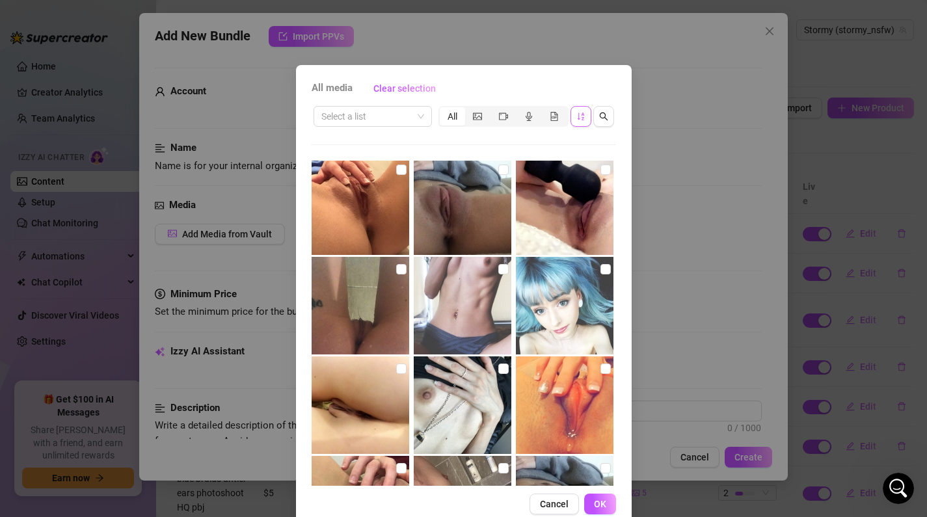
click at [593, 407] on img at bounding box center [565, 406] width 98 height 98
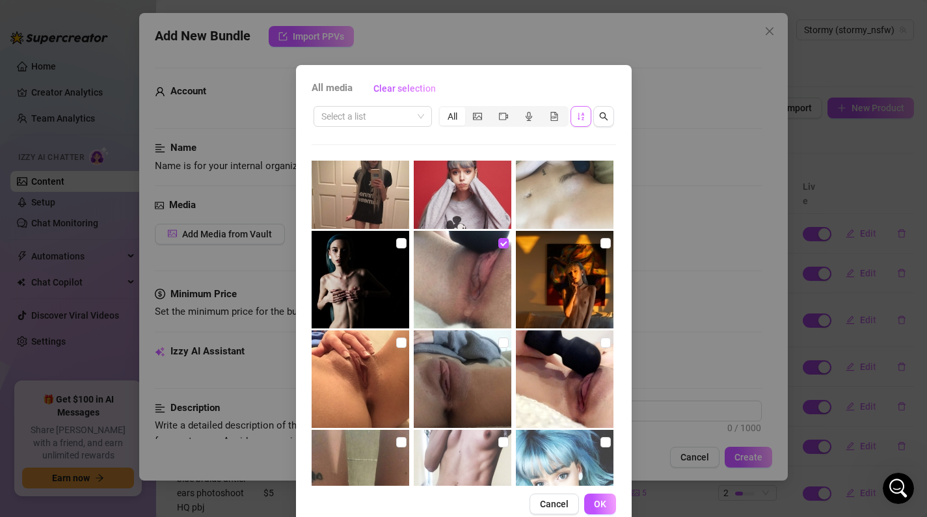
scroll to position [3041, 0]
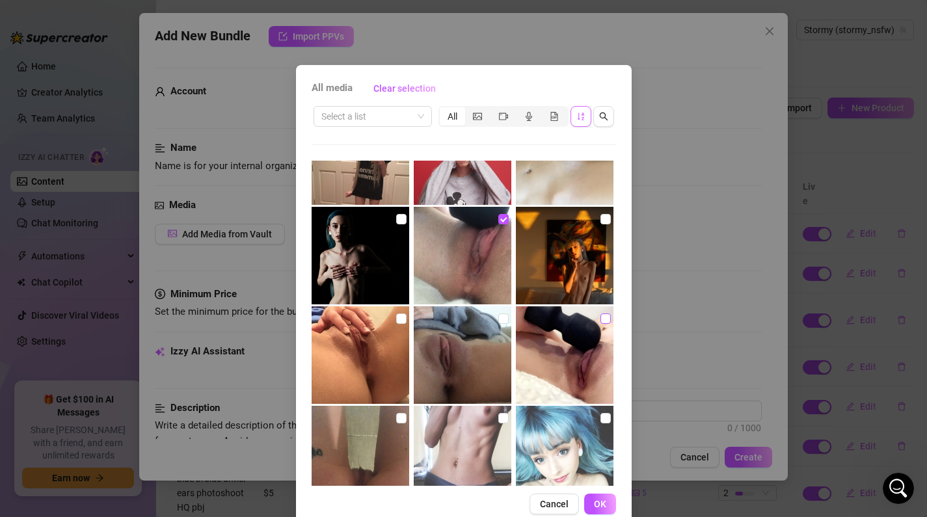
click at [603, 325] on label at bounding box center [606, 319] width 10 height 14
click at [603, 324] on input "checkbox" at bounding box center [606, 319] width 10 height 10
click at [745, 451] on div "All media Clear selection Select a list All 00:38 00:30 00:15 00:20 01:00 00:55…" at bounding box center [463, 258] width 927 height 517
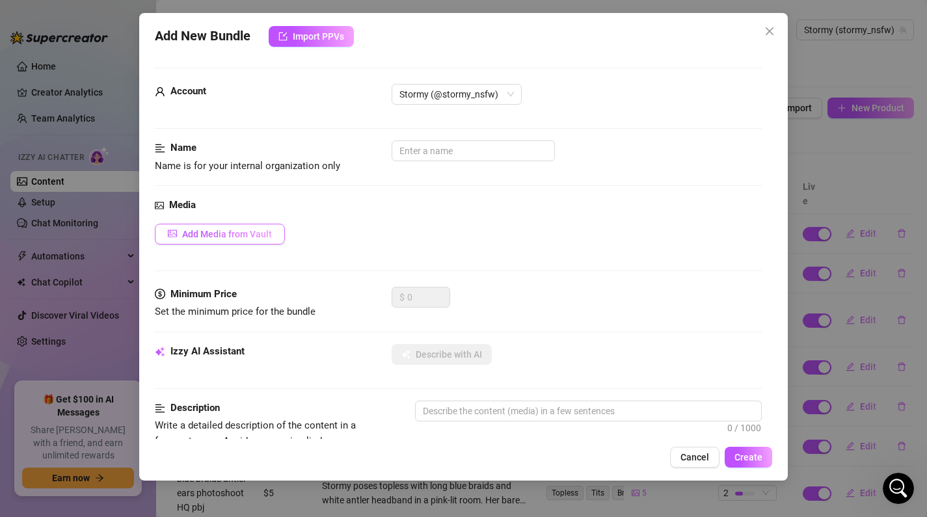
click at [239, 232] on span "Add Media from Vault" at bounding box center [227, 234] width 90 height 10
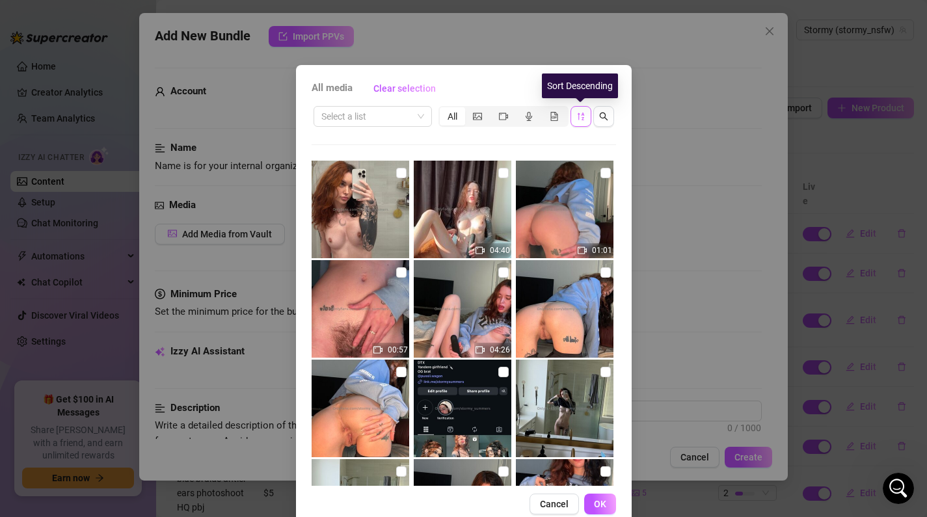
click at [573, 116] on button "button" at bounding box center [581, 116] width 21 height 21
click at [599, 507] on span "OK" at bounding box center [600, 504] width 12 height 10
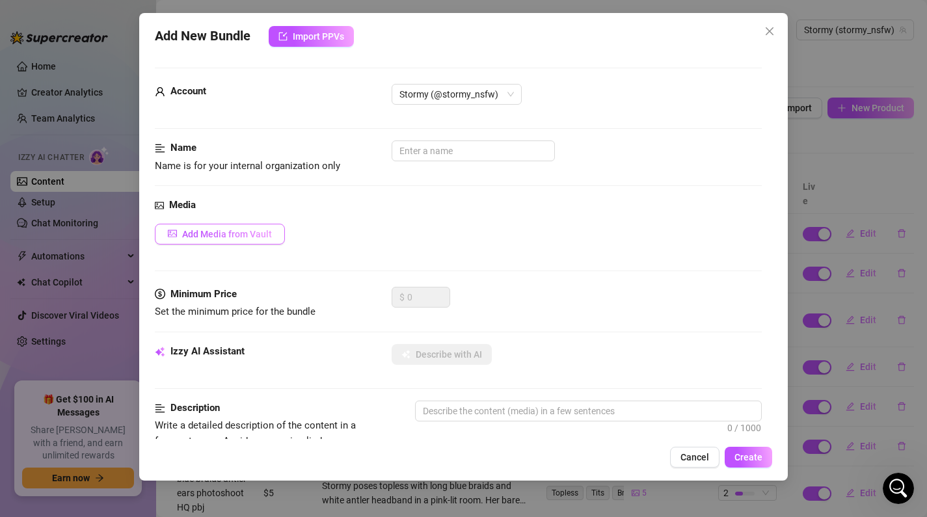
click at [247, 227] on button "Add Media from Vault" at bounding box center [220, 234] width 130 height 21
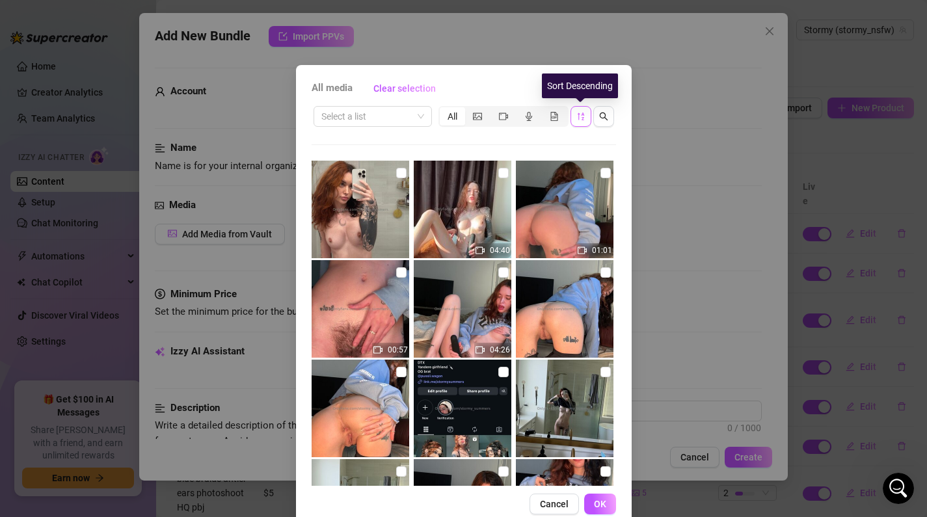
click at [581, 115] on icon "sort-descending" at bounding box center [581, 116] width 9 height 9
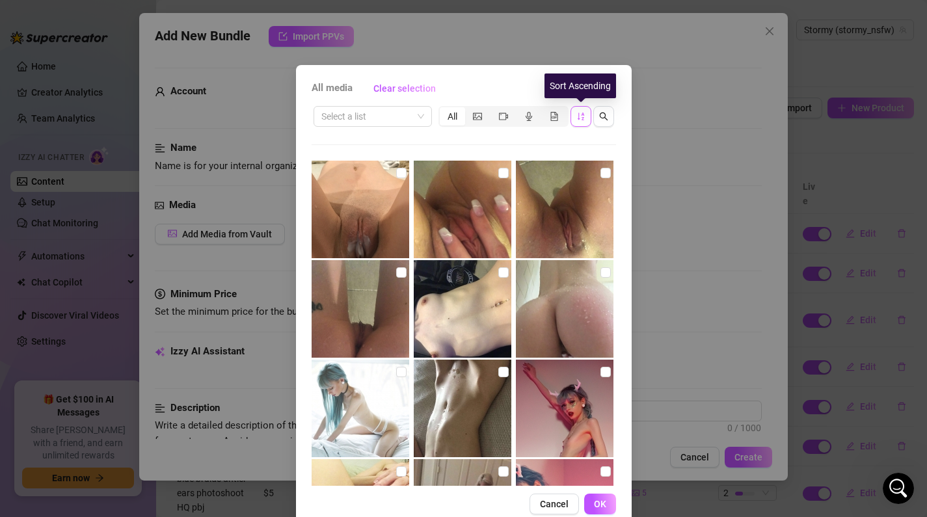
click at [599, 94] on div "Sort Ascending" at bounding box center [581, 86] width 72 height 25
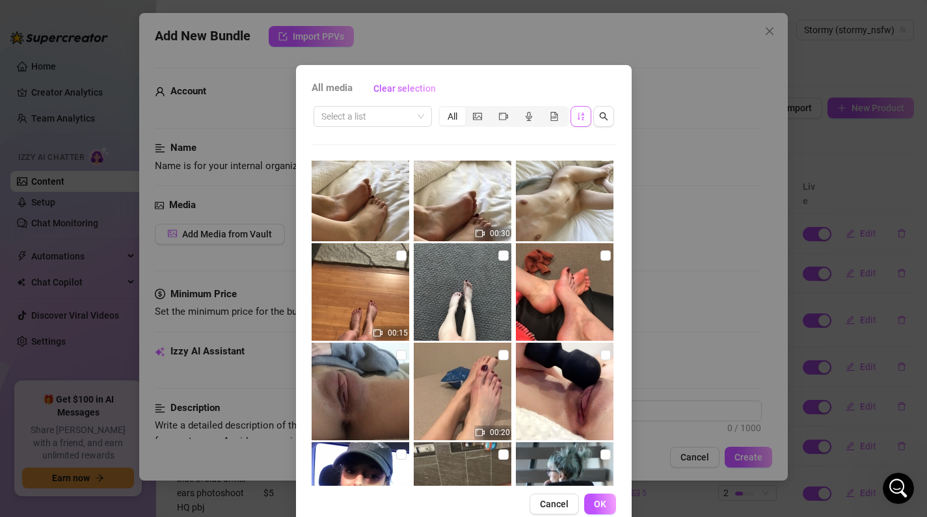
scroll to position [1028, 0]
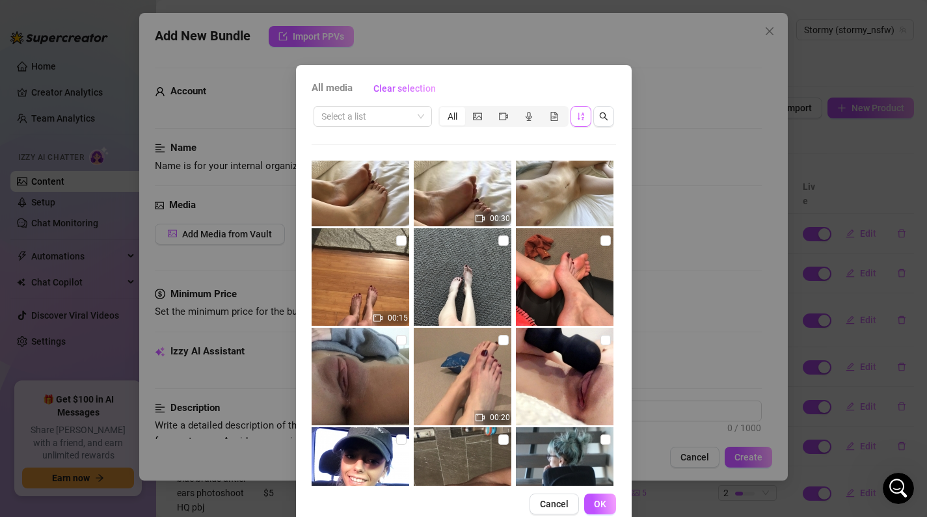
click at [598, 341] on img at bounding box center [565, 377] width 98 height 98
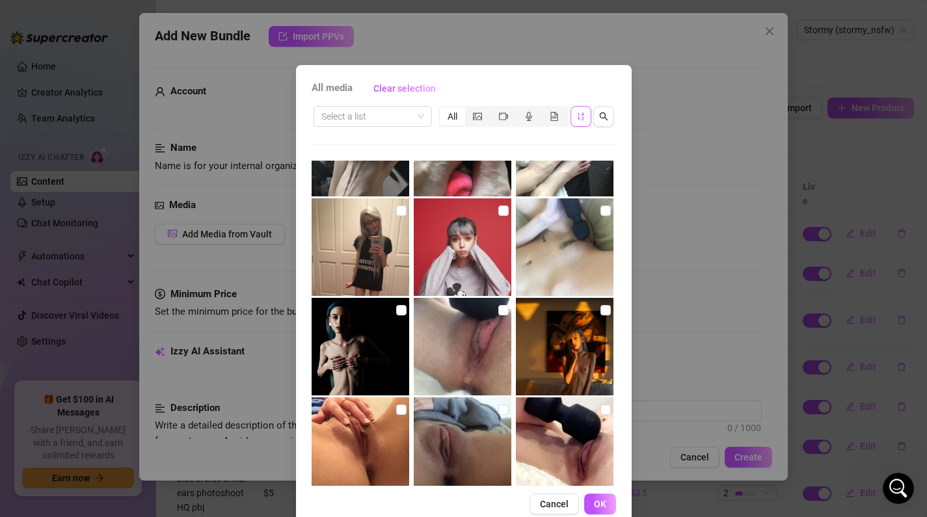
scroll to position [2906, 0]
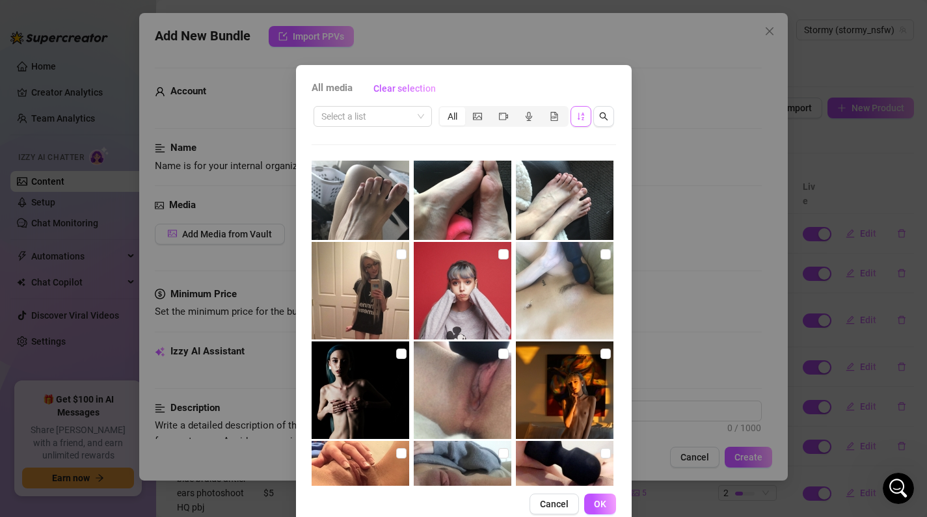
click at [598, 254] on img at bounding box center [565, 291] width 98 height 98
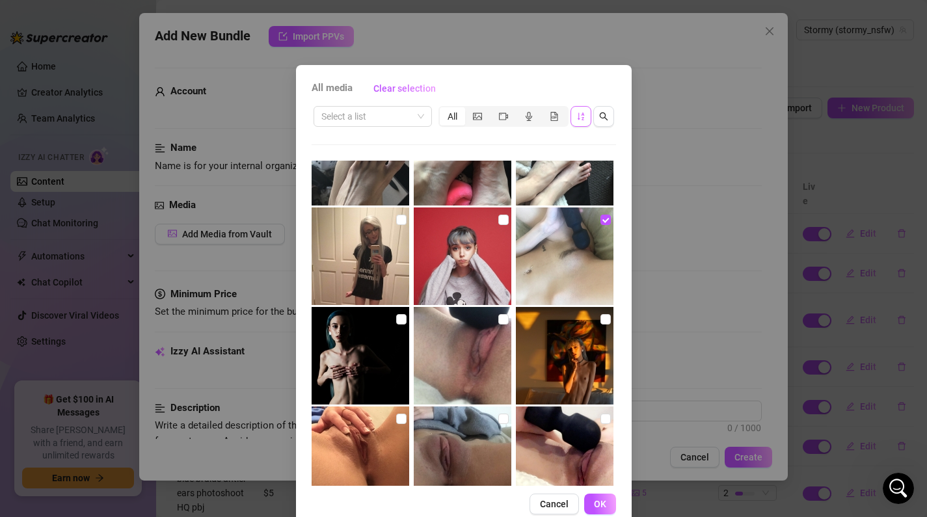
scroll to position [2958, 0]
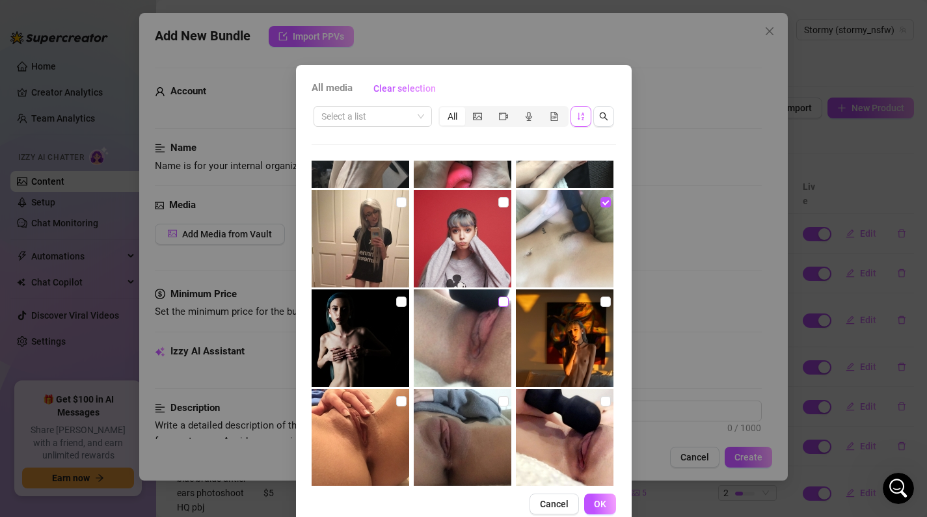
click at [499, 303] on input "checkbox" at bounding box center [504, 302] width 10 height 10
click at [603, 402] on input "checkbox" at bounding box center [606, 401] width 10 height 10
click at [595, 501] on span "OK" at bounding box center [600, 504] width 12 height 10
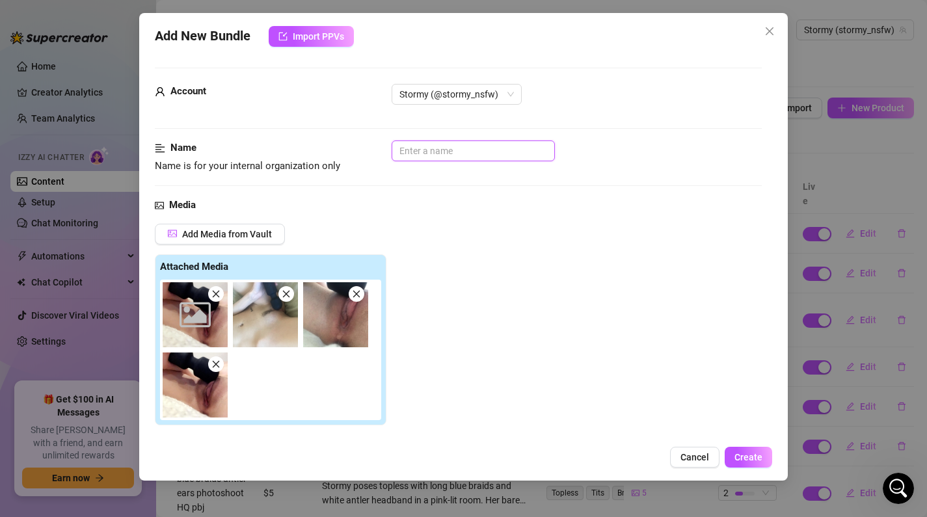
click at [439, 146] on input "text" at bounding box center [473, 151] width 163 height 21
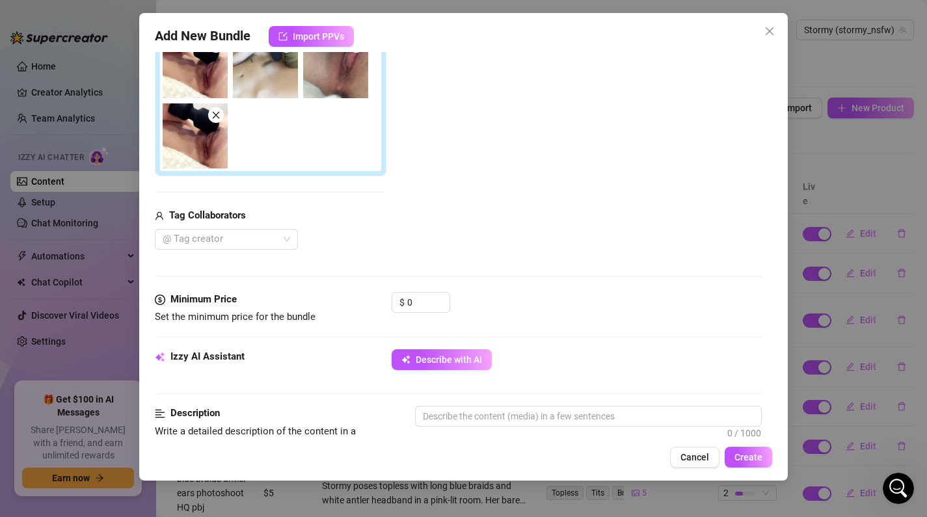
scroll to position [252, 0]
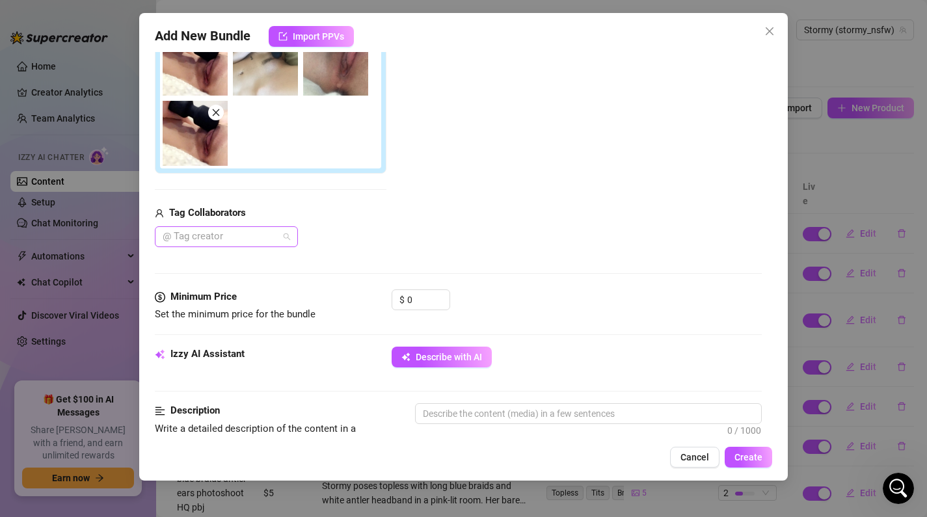
click at [228, 241] on div at bounding box center [219, 237] width 124 height 18
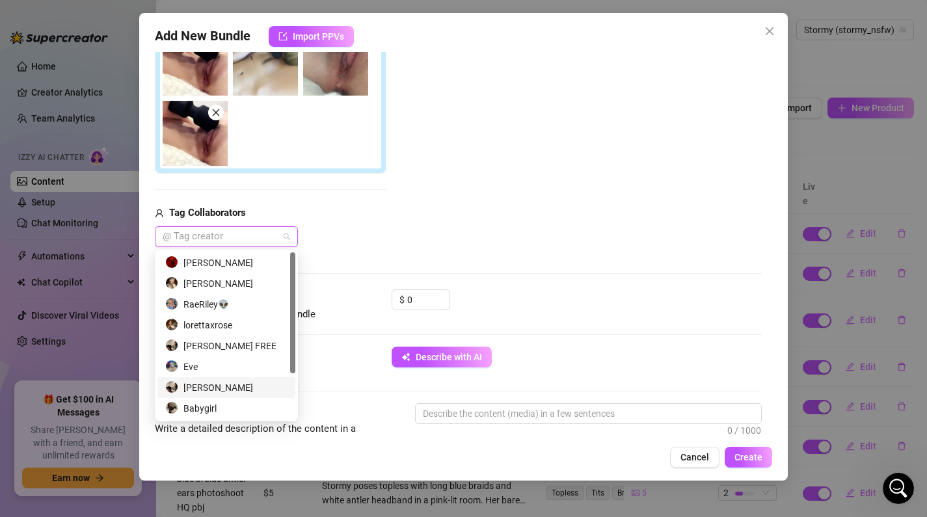
click at [219, 393] on div "[PERSON_NAME]" at bounding box center [226, 388] width 122 height 14
click at [428, 295] on input "0" at bounding box center [428, 300] width 42 height 20
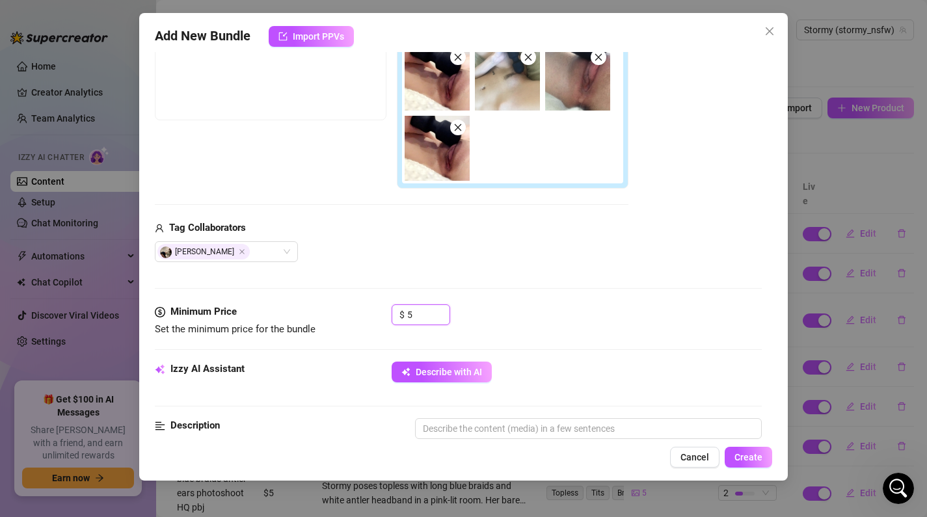
scroll to position [150, 0]
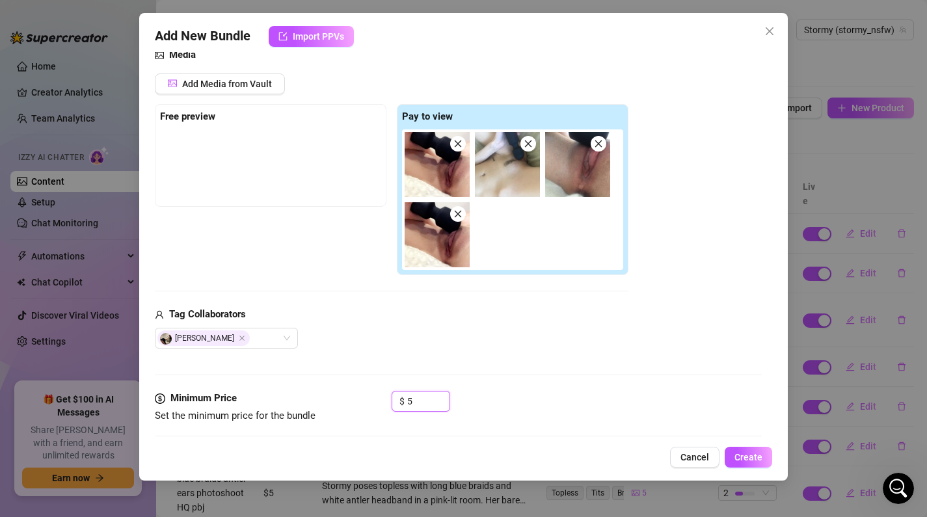
click at [455, 221] on span at bounding box center [458, 214] width 16 height 16
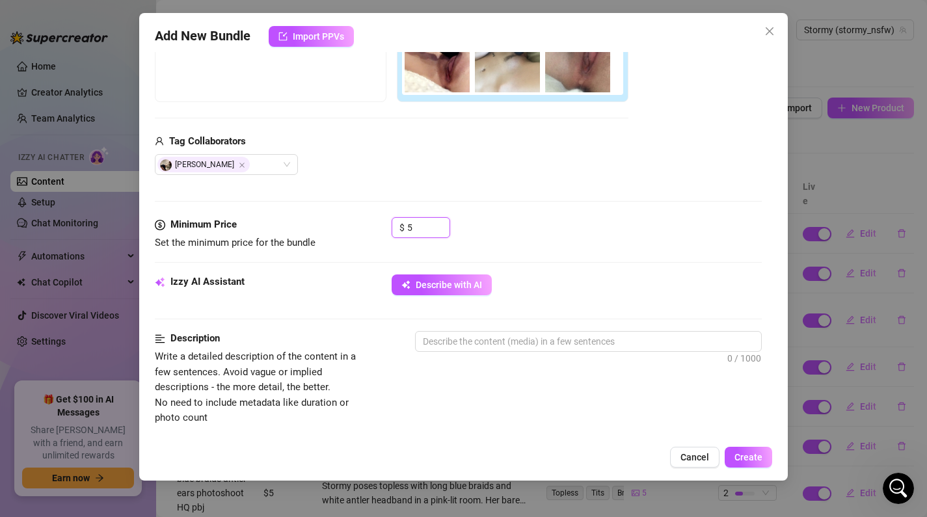
scroll to position [314, 0]
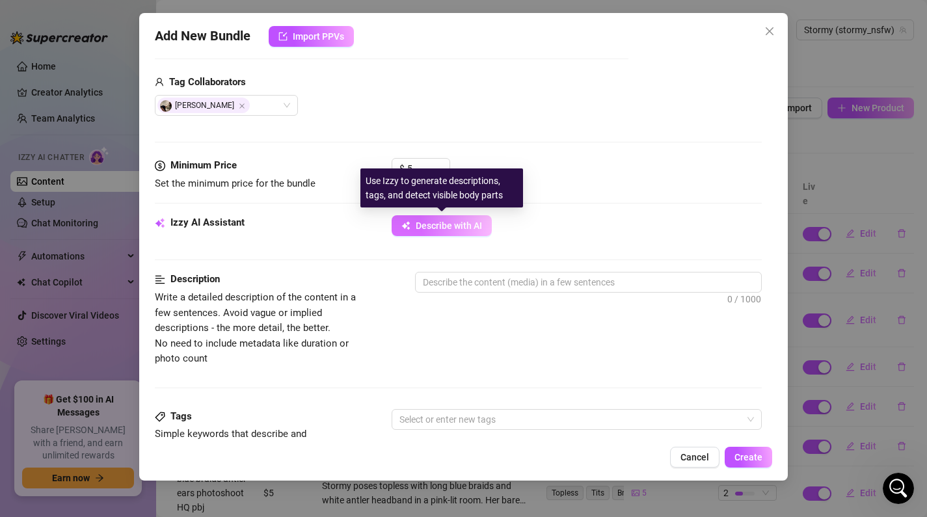
click at [453, 220] on button "Describe with AI" at bounding box center [442, 225] width 100 height 21
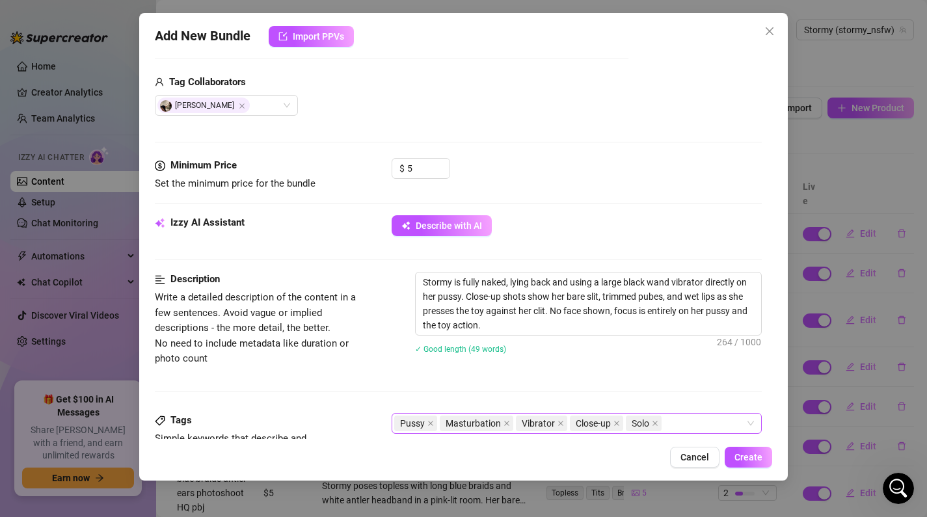
click at [676, 418] on div "Pussy Masturbation Vibrator Close-up Solo" at bounding box center [570, 424] width 352 height 18
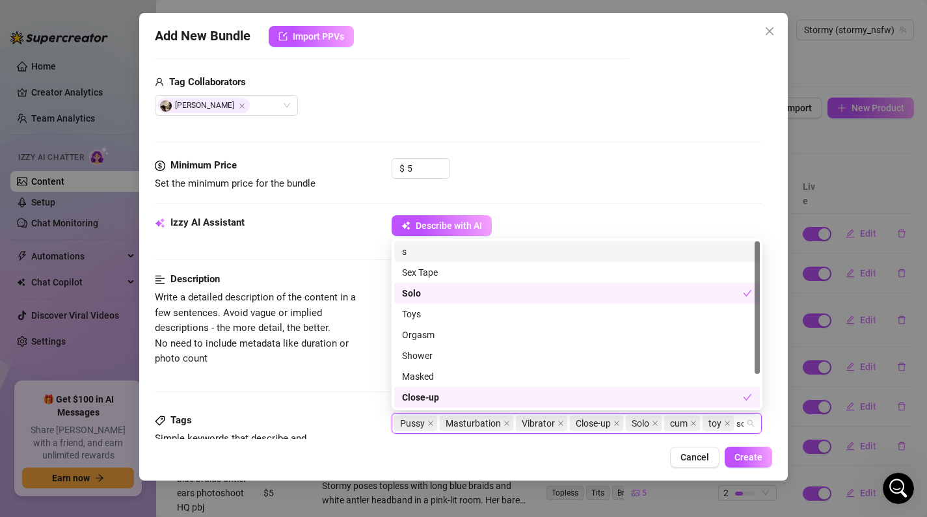
scroll to position [322, 0]
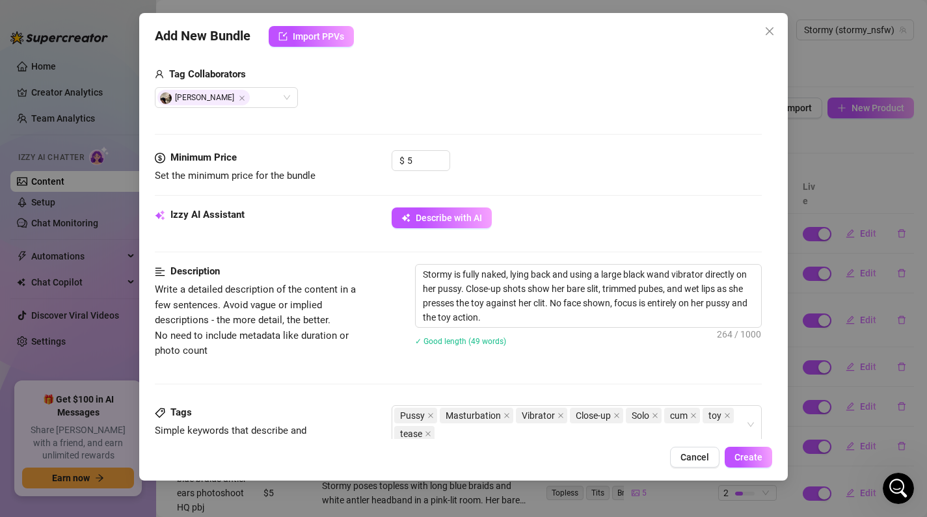
click at [349, 376] on div "Description Write a detailed description of the content in a few sentences. Avo…" at bounding box center [459, 334] width 608 height 141
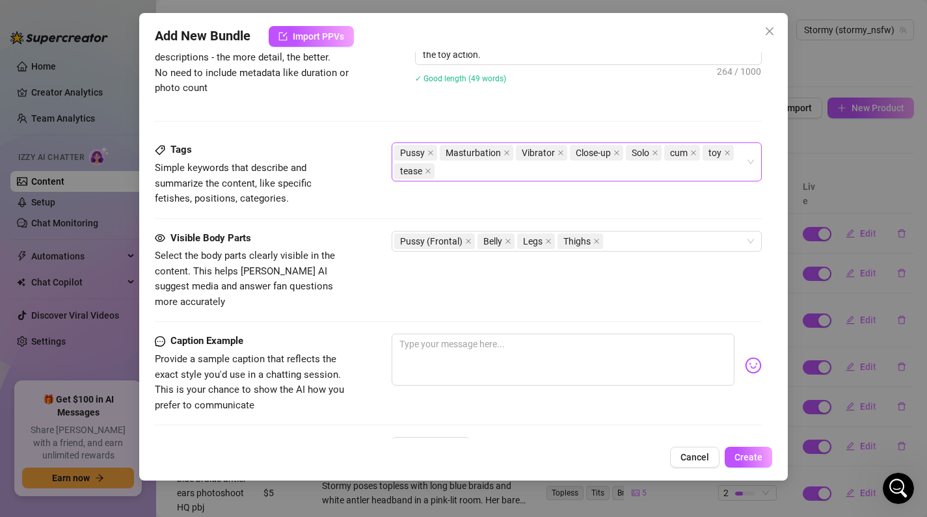
scroll to position [729, 0]
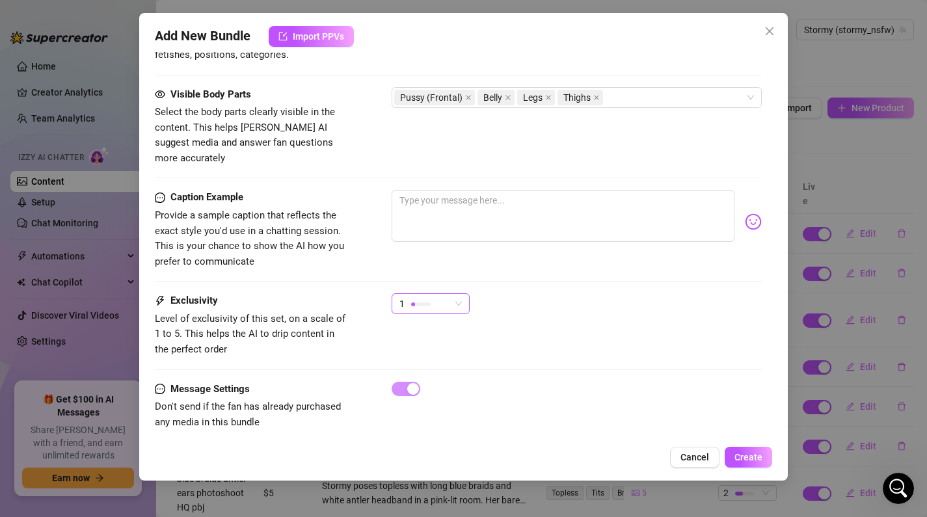
click at [408, 294] on div "1" at bounding box center [425, 304] width 51 height 20
click at [746, 465] on button "Create" at bounding box center [749, 457] width 48 height 21
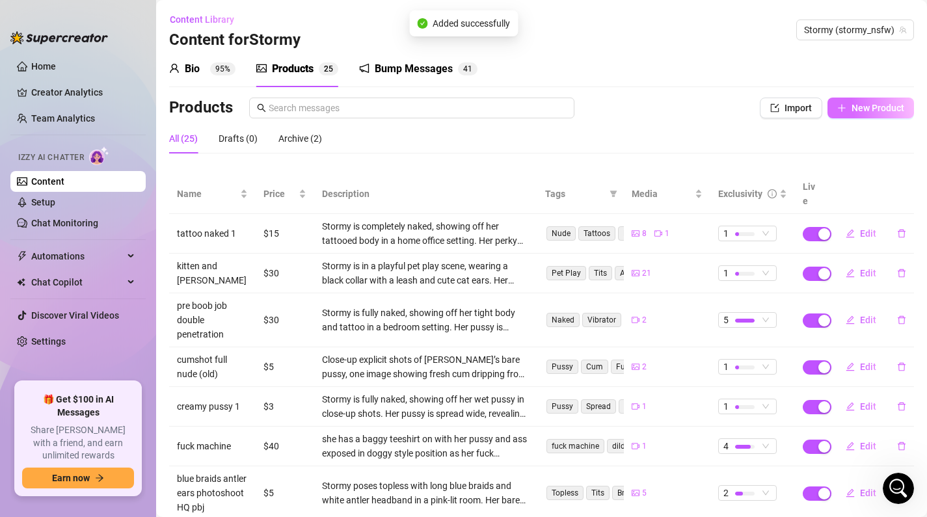
click at [877, 113] on button "New Product" at bounding box center [871, 108] width 87 height 21
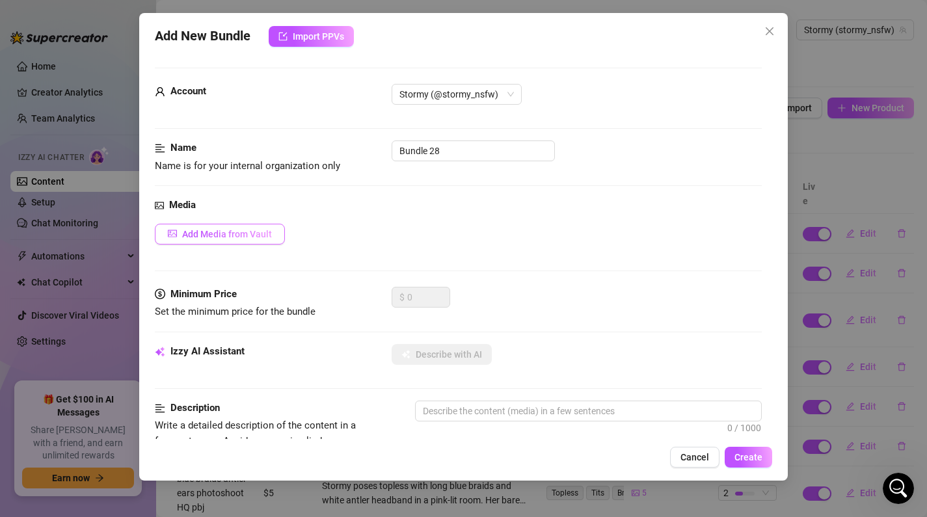
click at [219, 229] on span "Add Media from Vault" at bounding box center [227, 234] width 90 height 10
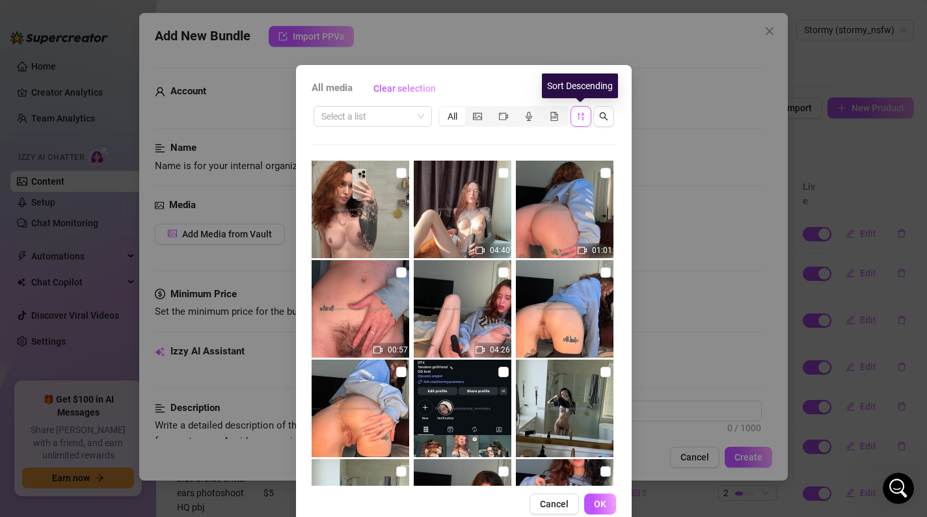
click at [575, 123] on button "button" at bounding box center [581, 116] width 21 height 21
click at [579, 118] on icon "sort-descending" at bounding box center [580, 117] width 7 height 8
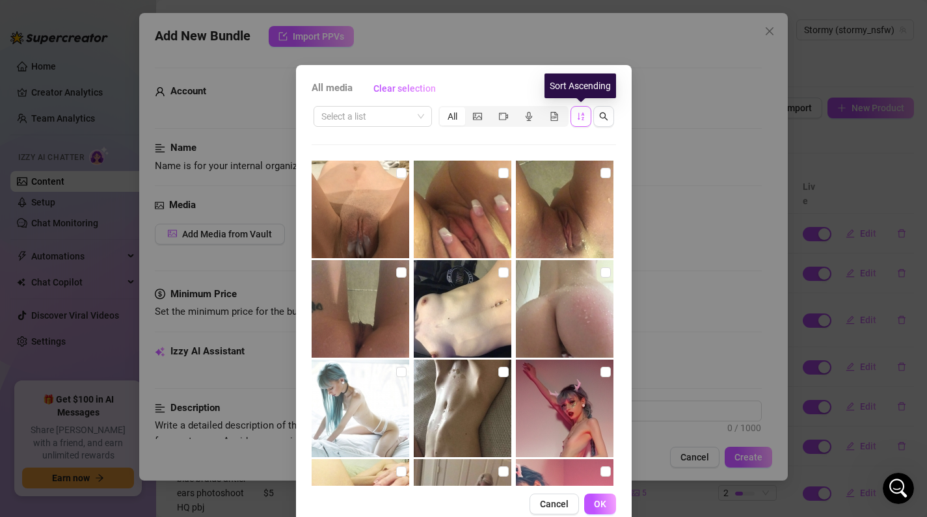
click at [579, 118] on icon "sort-ascending" at bounding box center [580, 117] width 7 height 8
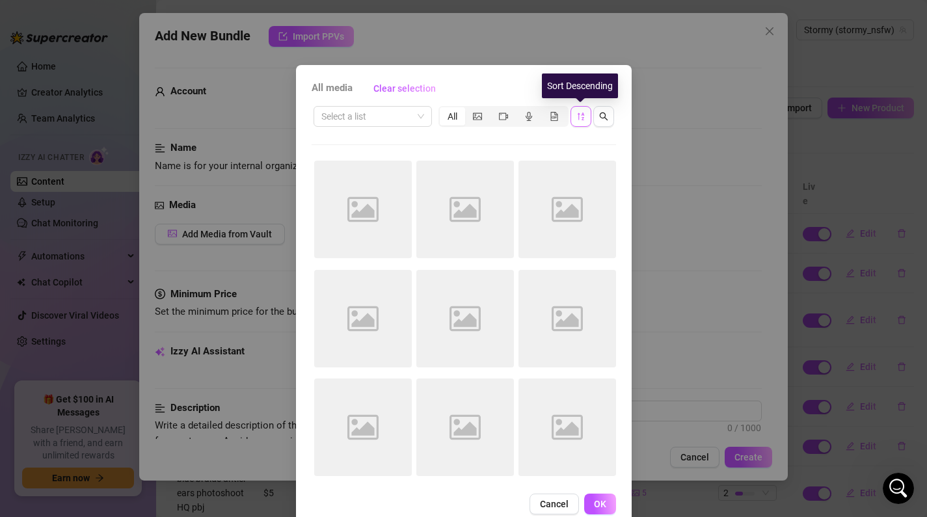
click at [579, 118] on icon "sort-descending" at bounding box center [580, 117] width 7 height 8
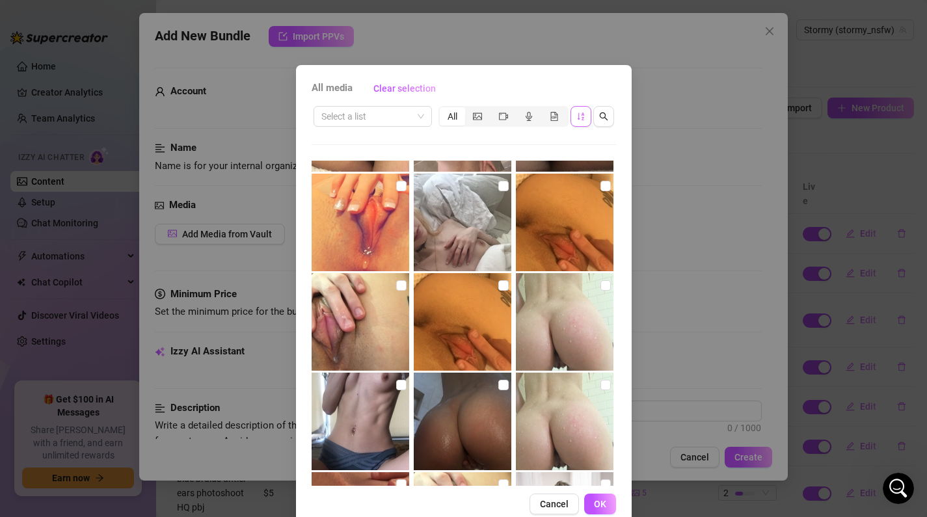
scroll to position [3555, 0]
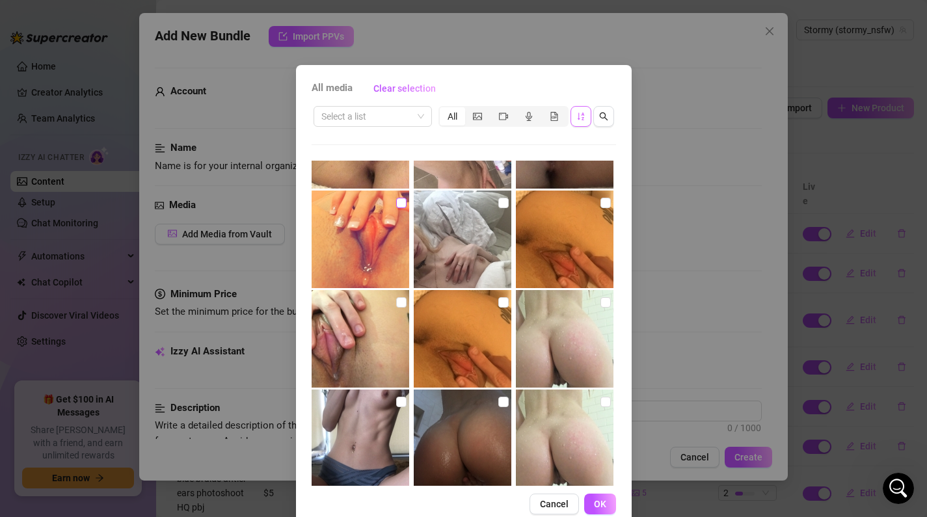
click at [398, 207] on input "checkbox" at bounding box center [401, 203] width 10 height 10
click at [401, 301] on input "checkbox" at bounding box center [401, 302] width 10 height 10
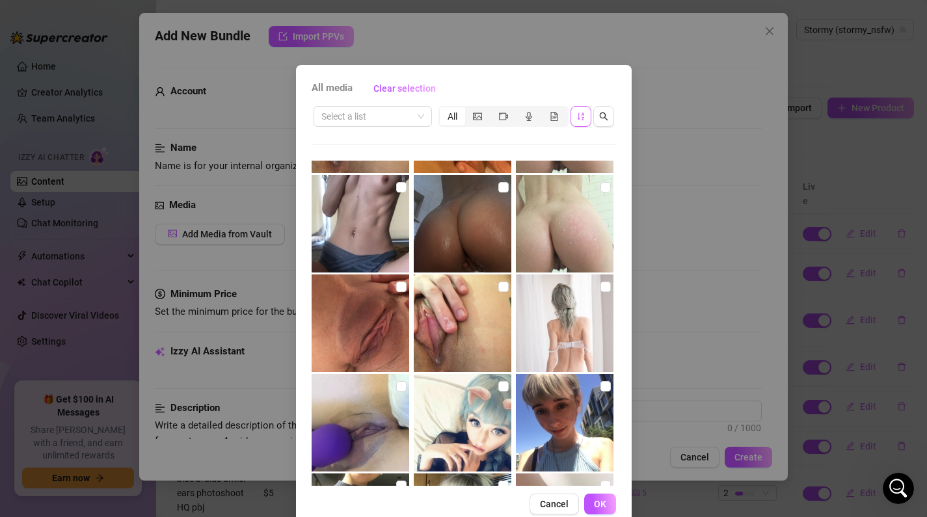
scroll to position [3770, 0]
click at [508, 284] on img at bounding box center [463, 323] width 98 height 98
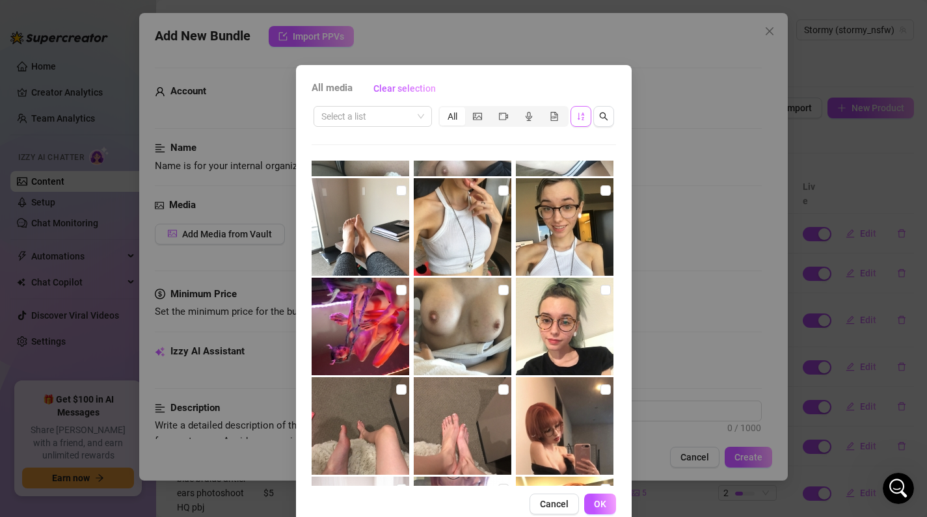
scroll to position [5675, 0]
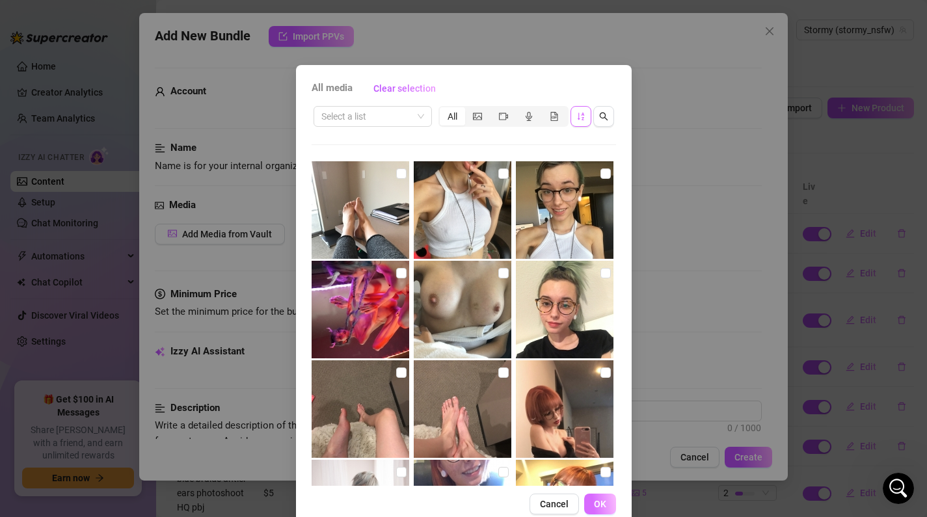
click at [605, 503] on span "OK" at bounding box center [600, 504] width 12 height 10
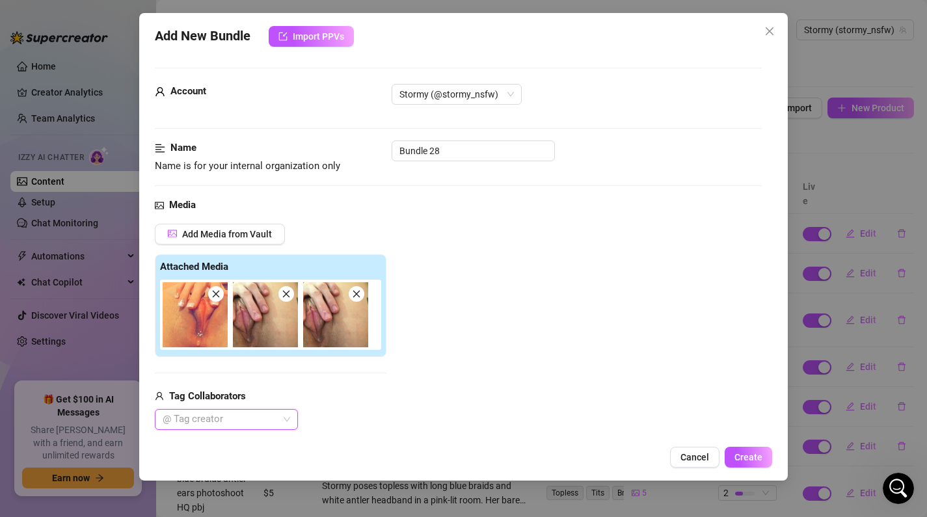
click at [363, 293] on span at bounding box center [357, 294] width 16 height 16
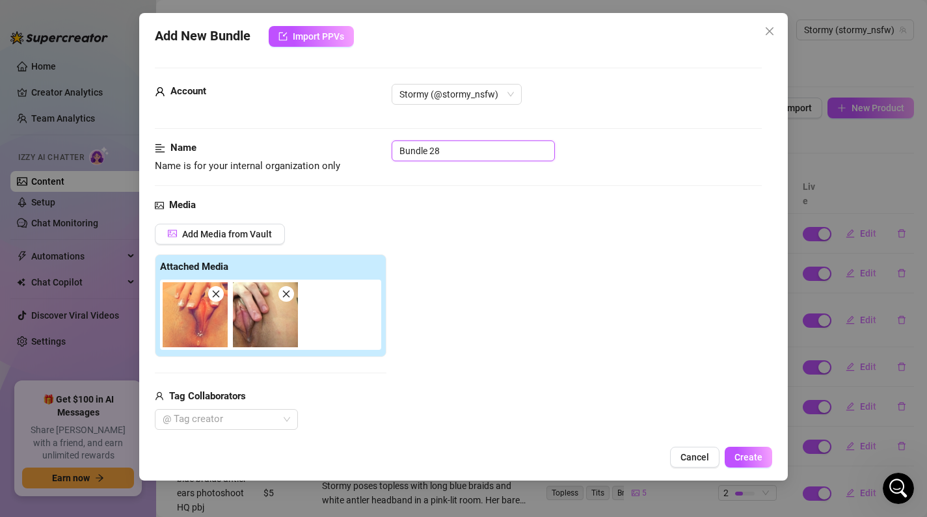
drag, startPoint x: 497, startPoint y: 154, endPoint x: 237, endPoint y: 171, distance: 260.8
click at [237, 171] on div "Name Name is for your internal organization only Bundle 28" at bounding box center [459, 157] width 608 height 33
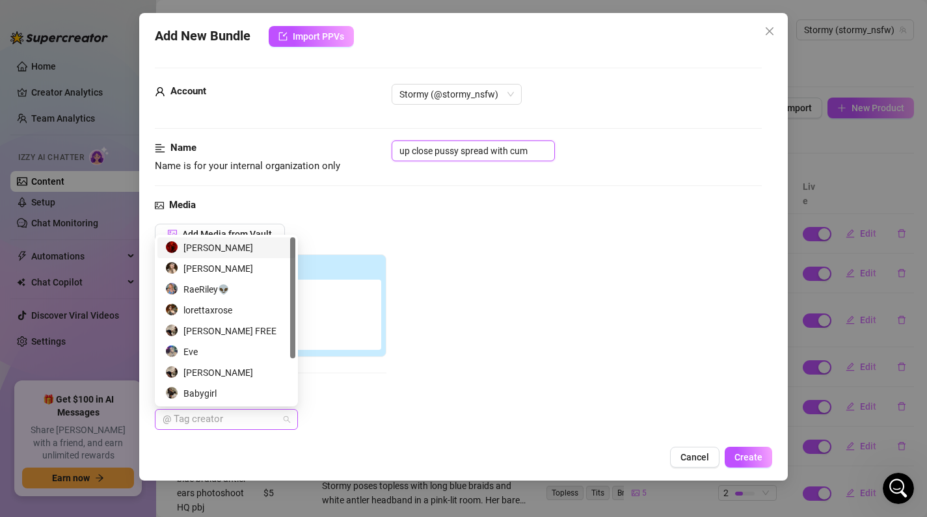
click at [243, 419] on div at bounding box center [219, 420] width 124 height 18
click at [234, 379] on div "[PERSON_NAME]" at bounding box center [226, 373] width 122 height 14
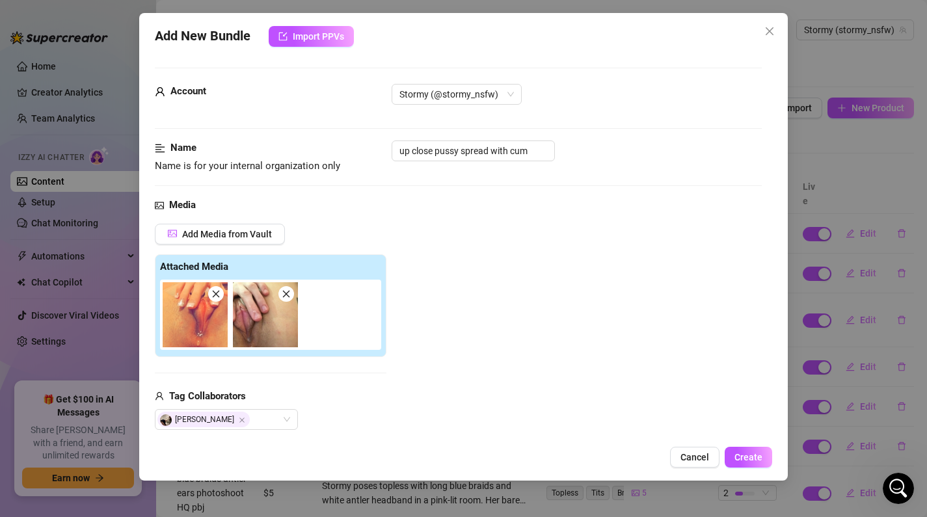
click at [610, 347] on div "Add Media from Vault Attached Media Tag Collaborators [PERSON_NAME]" at bounding box center [459, 327] width 608 height 207
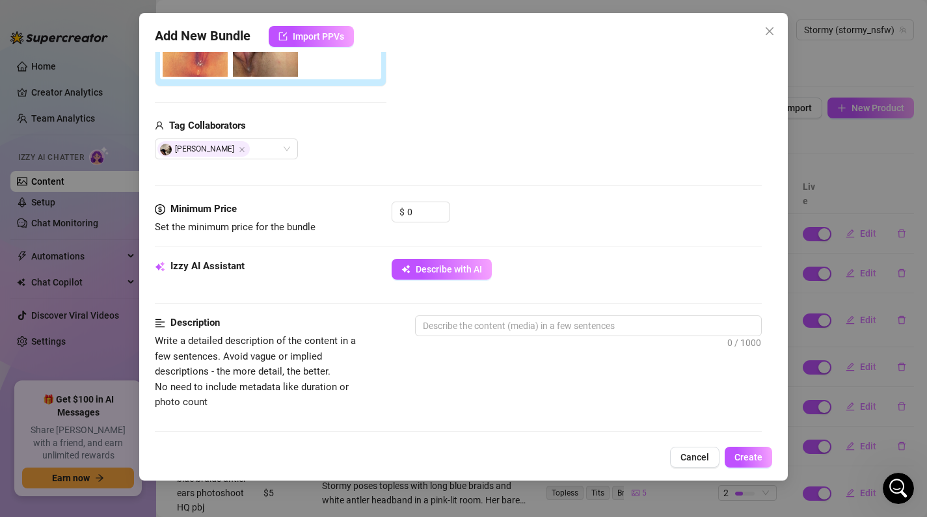
scroll to position [270, 0]
click at [412, 205] on input "0" at bounding box center [428, 213] width 42 height 20
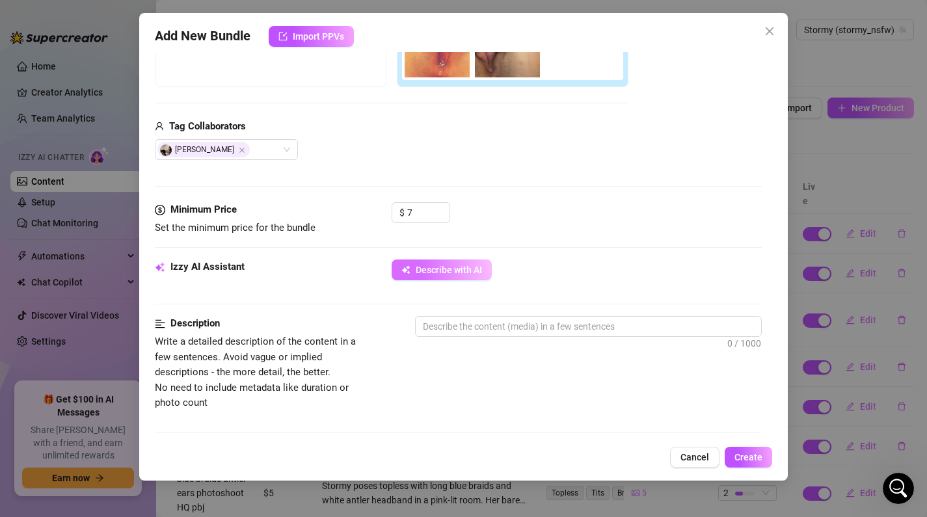
click at [469, 262] on button "Describe with AI" at bounding box center [442, 270] width 100 height 21
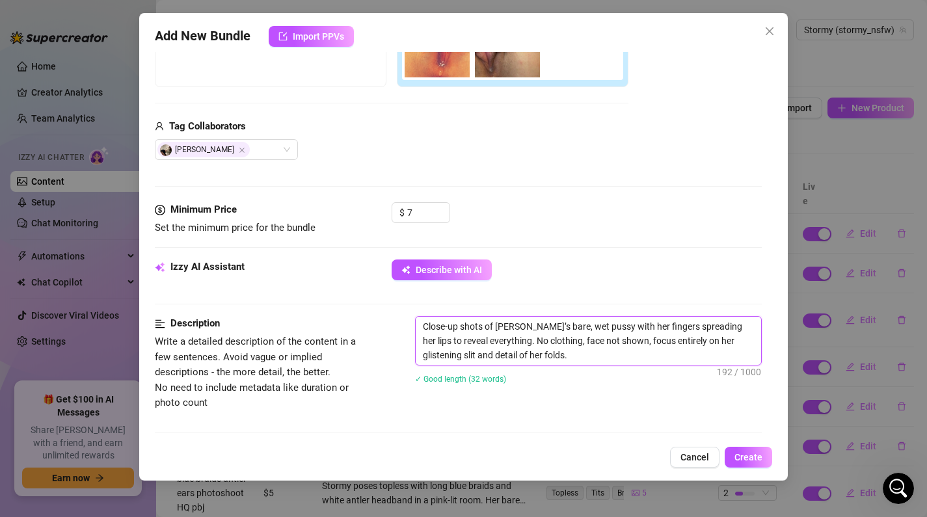
click at [550, 354] on textarea "Close-up shots of [PERSON_NAME]’s bare, wet pussy with her fingers spreading he…" at bounding box center [589, 341] width 346 height 48
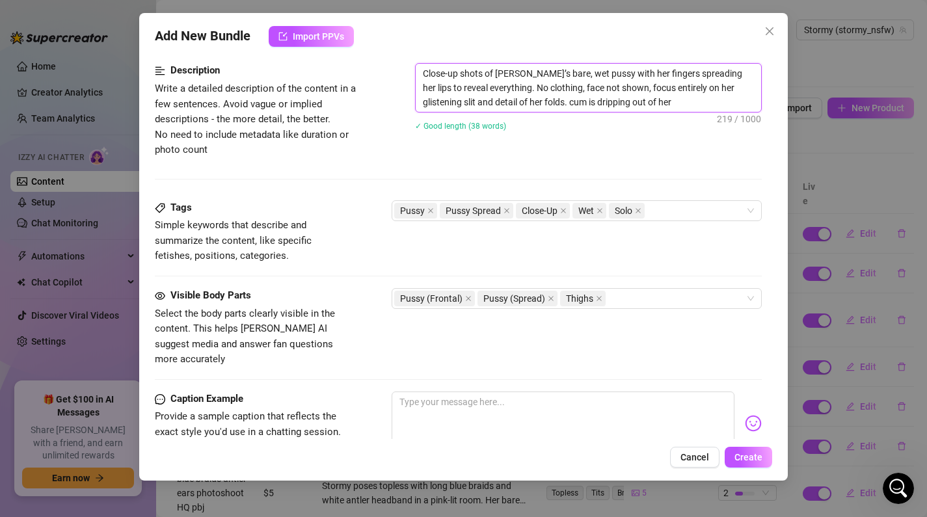
scroll to position [535, 0]
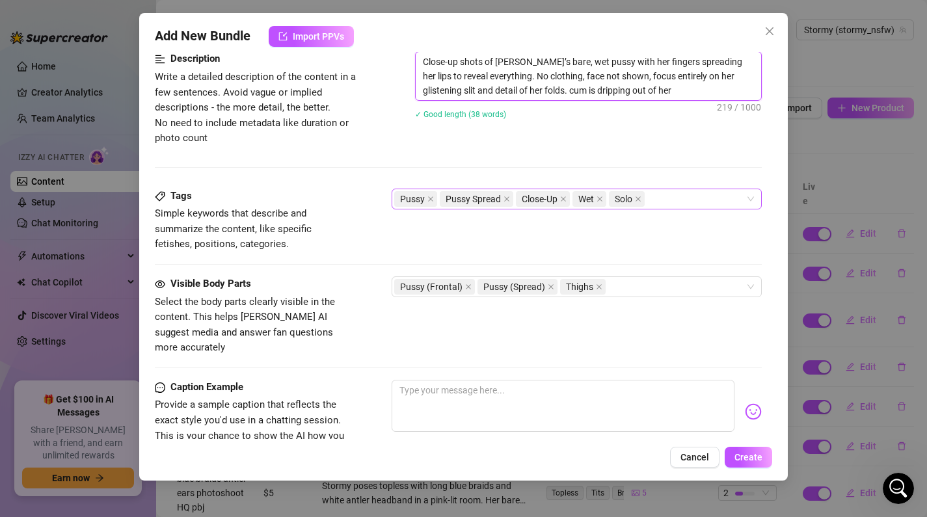
click at [678, 199] on div "Pussy Pussy Spread Close-Up Wet Solo" at bounding box center [570, 199] width 352 height 18
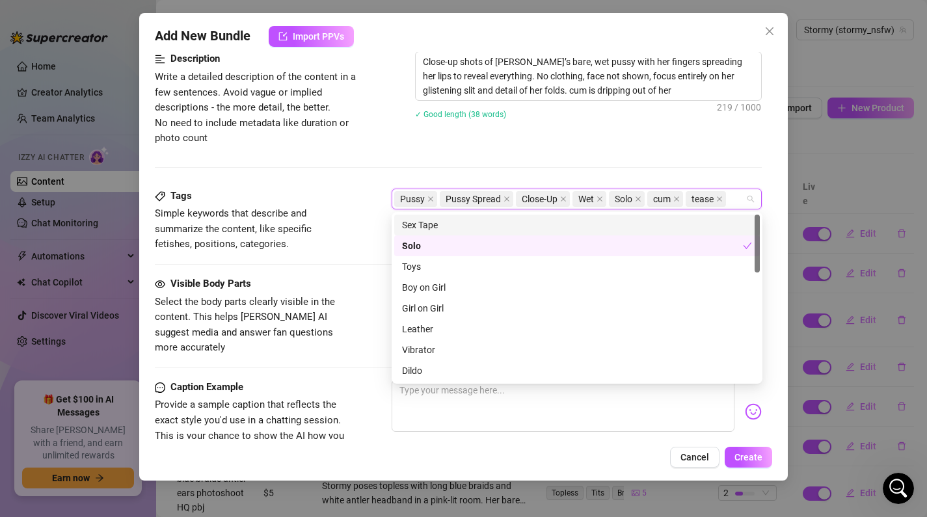
click at [575, 123] on div "✓ Good length (38 words)" at bounding box center [589, 113] width 348 height 21
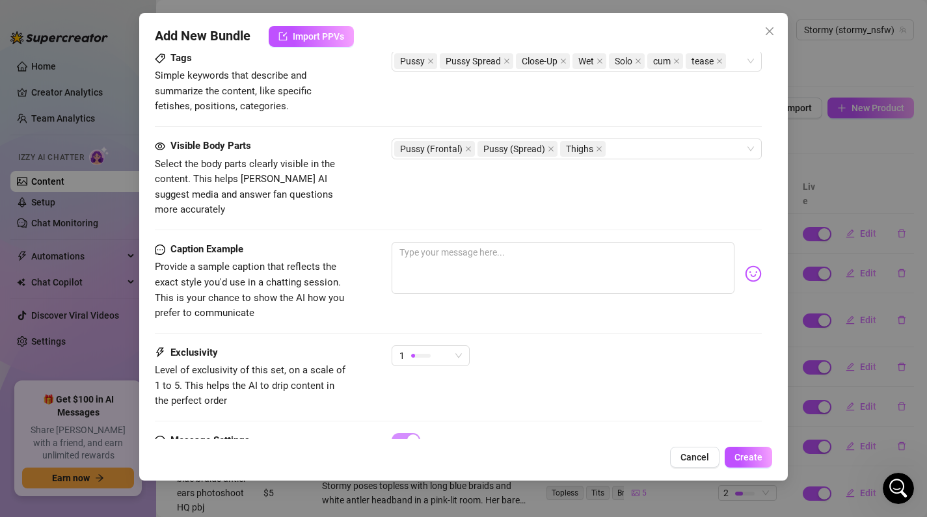
scroll to position [724, 0]
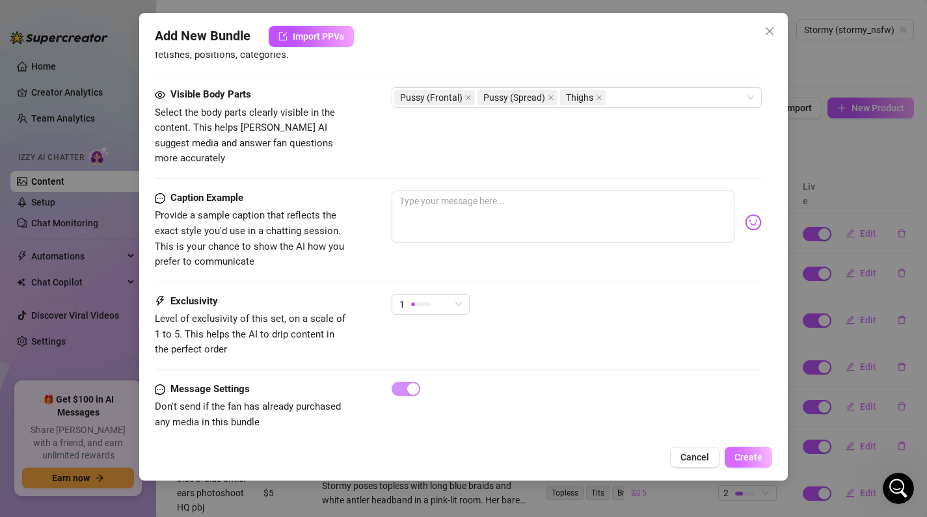
click at [762, 459] on span "Create" at bounding box center [749, 457] width 28 height 10
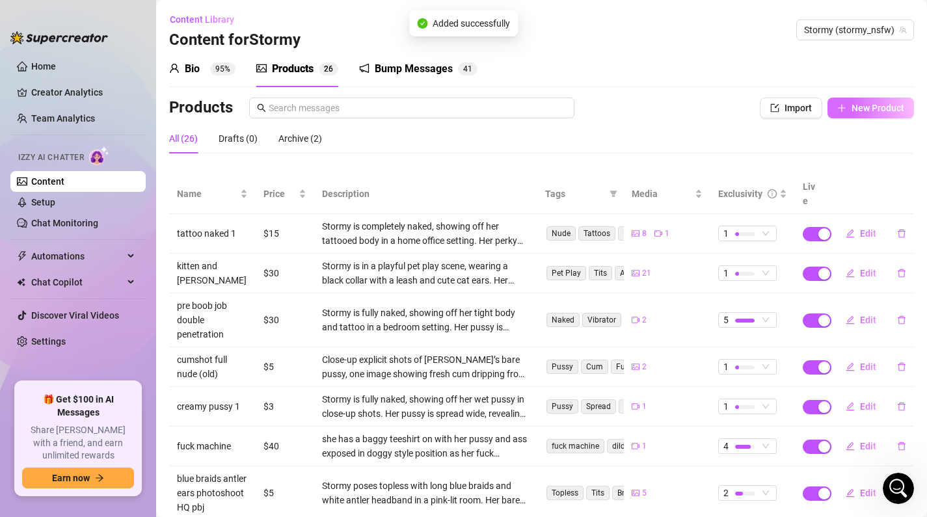
click at [881, 103] on span "New Product" at bounding box center [878, 108] width 53 height 10
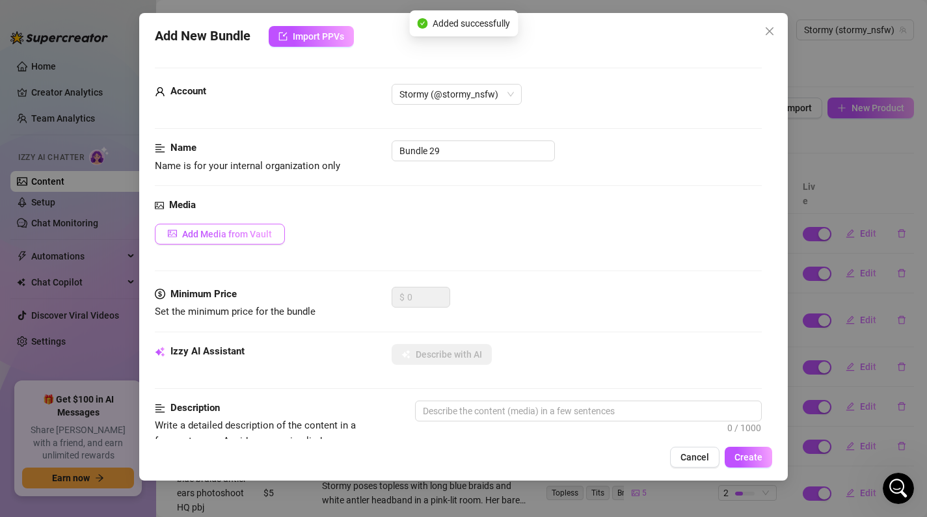
click at [257, 234] on span "Add Media from Vault" at bounding box center [227, 234] width 90 height 10
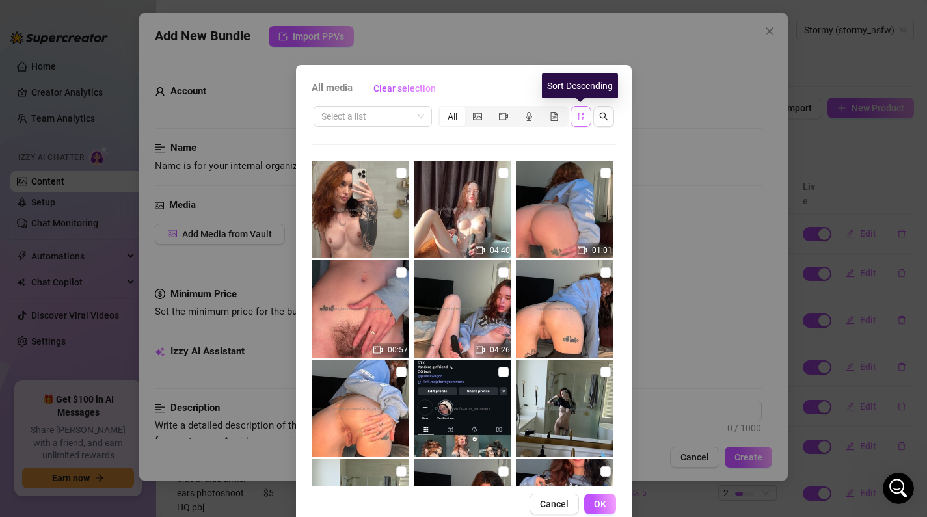
click at [581, 112] on icon "sort-descending" at bounding box center [581, 116] width 9 height 9
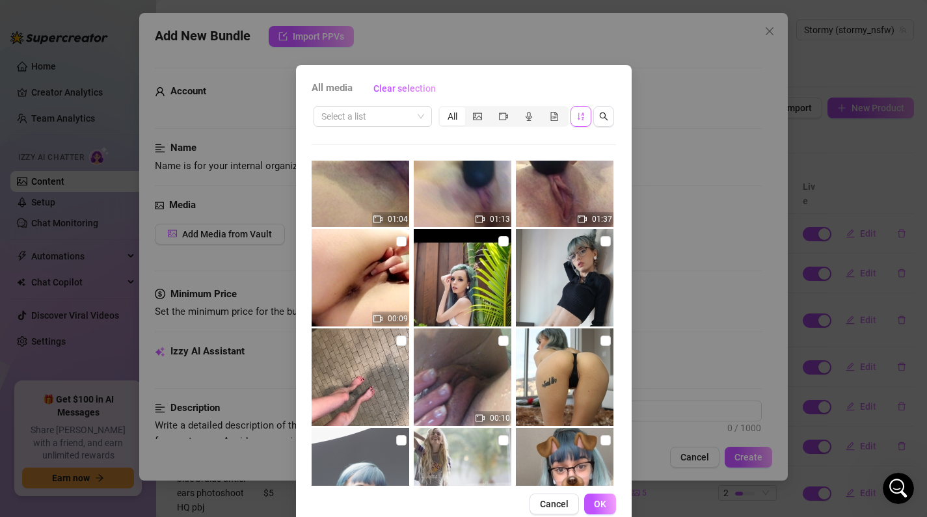
scroll to position [1516, 0]
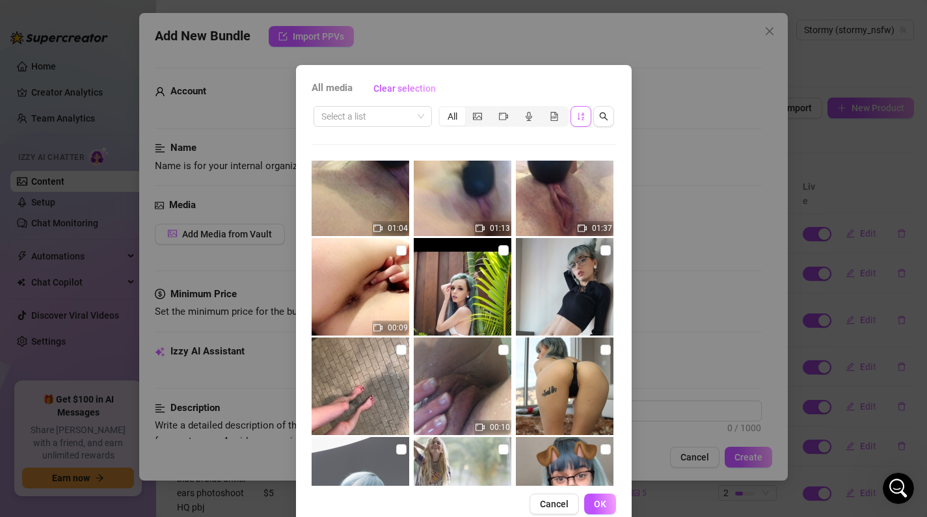
click at [565, 381] on img at bounding box center [565, 387] width 98 height 98
click at [600, 500] on span "OK" at bounding box center [600, 504] width 12 height 10
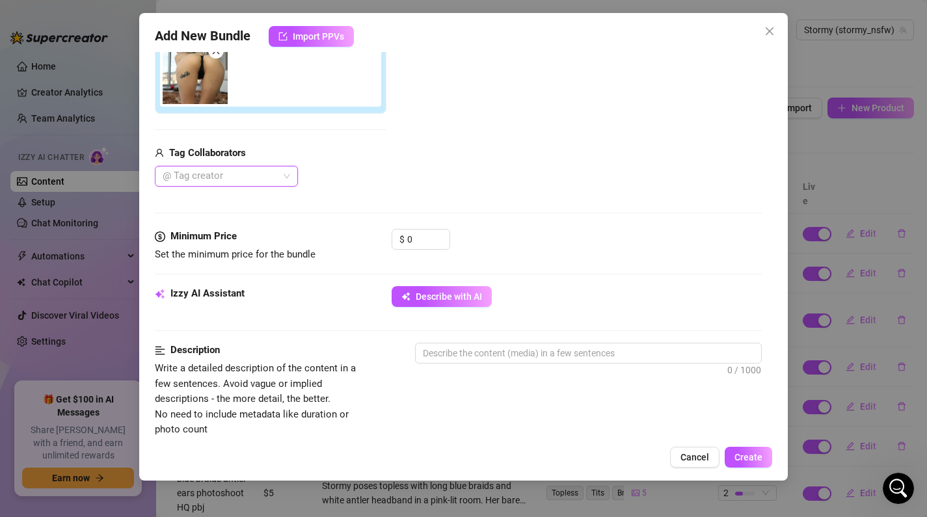
scroll to position [248, 0]
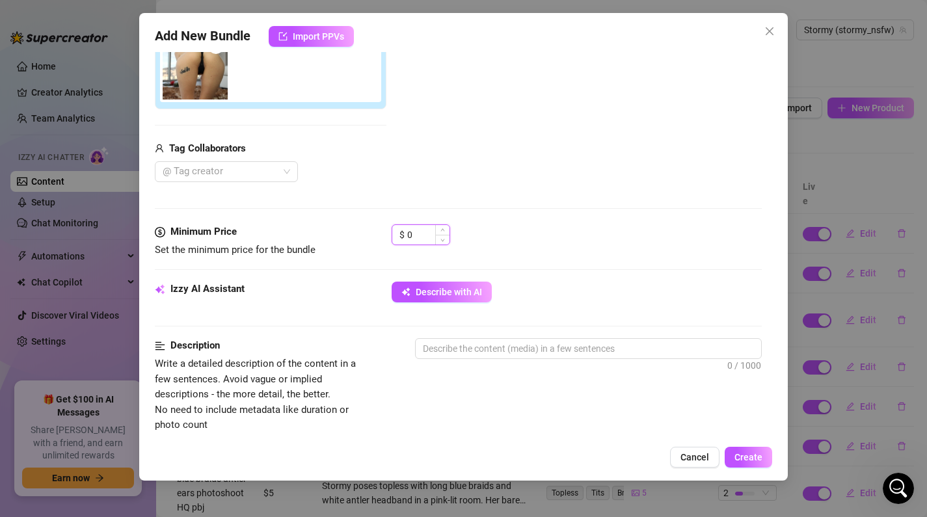
click at [424, 240] on input "0" at bounding box center [428, 235] width 42 height 20
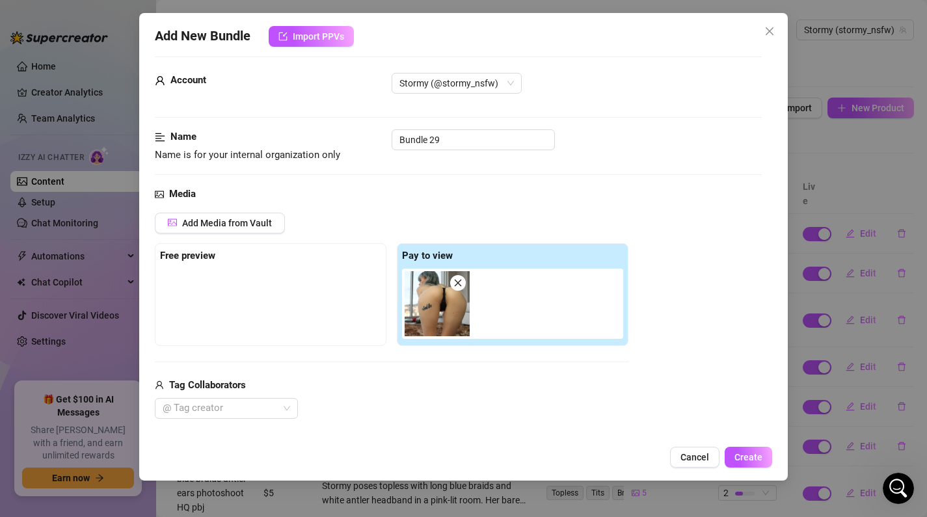
scroll to position [0, 0]
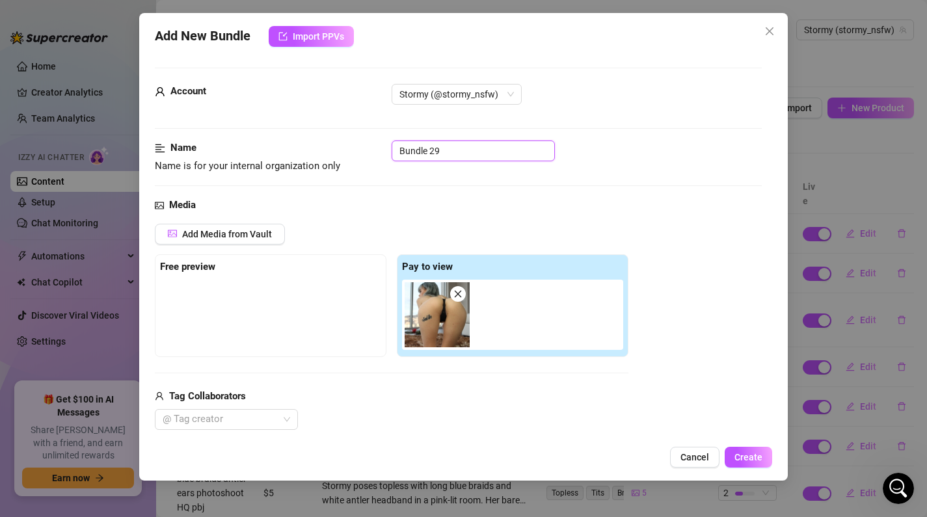
drag, startPoint x: 455, startPoint y: 152, endPoint x: 302, endPoint y: 148, distance: 153.0
click at [302, 150] on div "Name Name is for your internal organization only Bundle 29" at bounding box center [459, 157] width 608 height 33
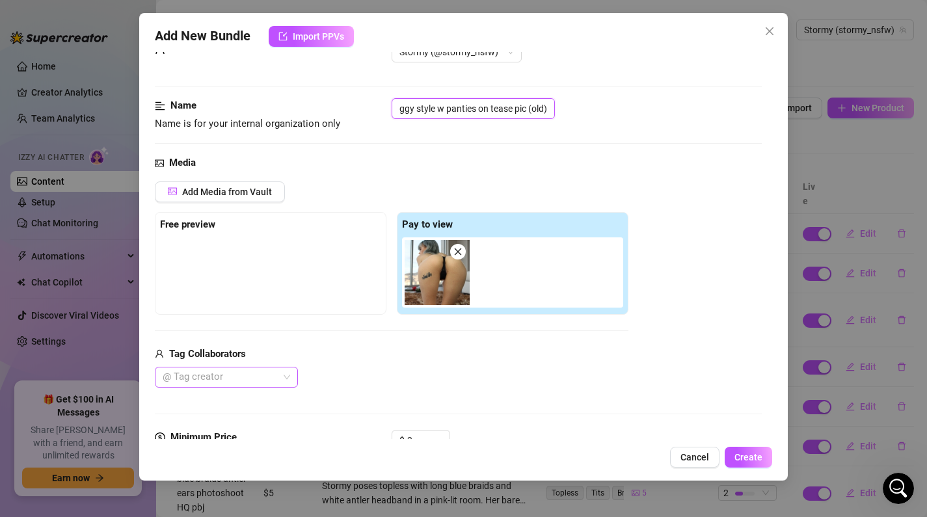
scroll to position [45, 0]
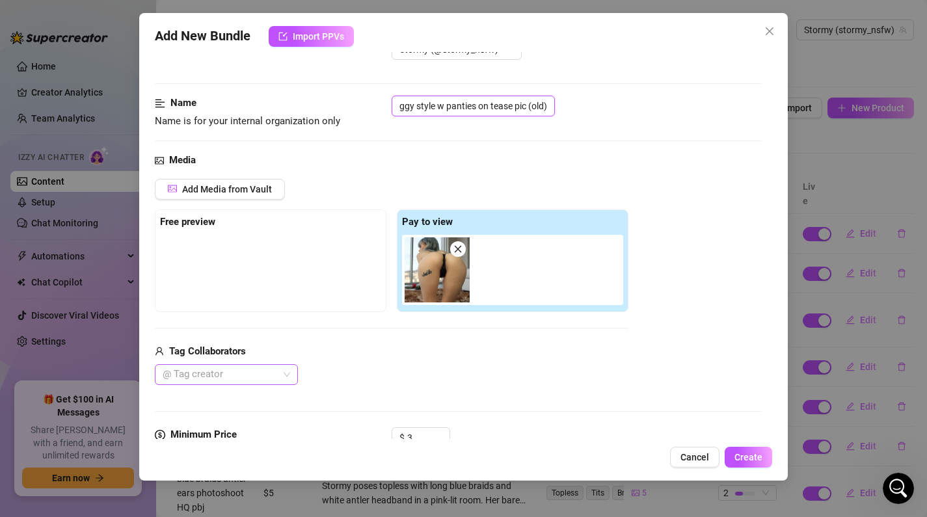
click at [268, 377] on div at bounding box center [219, 375] width 124 height 18
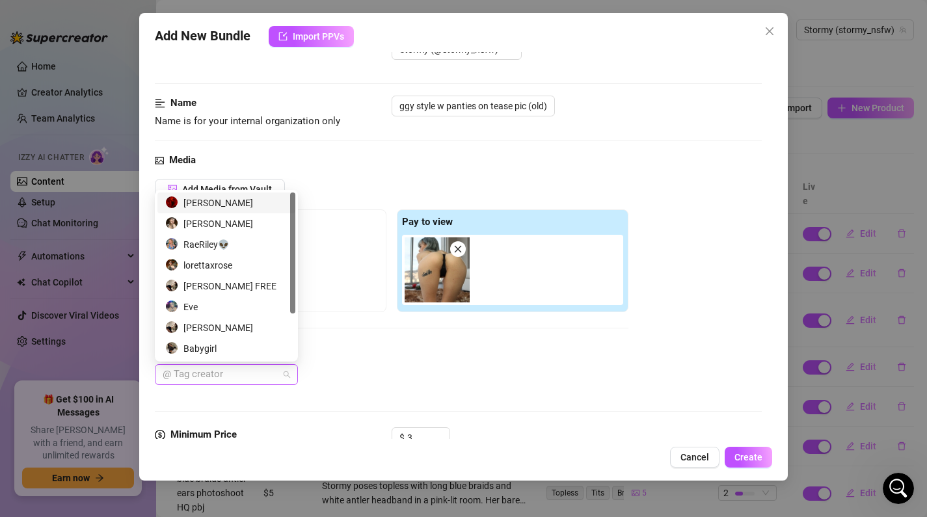
scroll to position [0, 0]
click at [236, 329] on div "[PERSON_NAME]" at bounding box center [226, 328] width 122 height 14
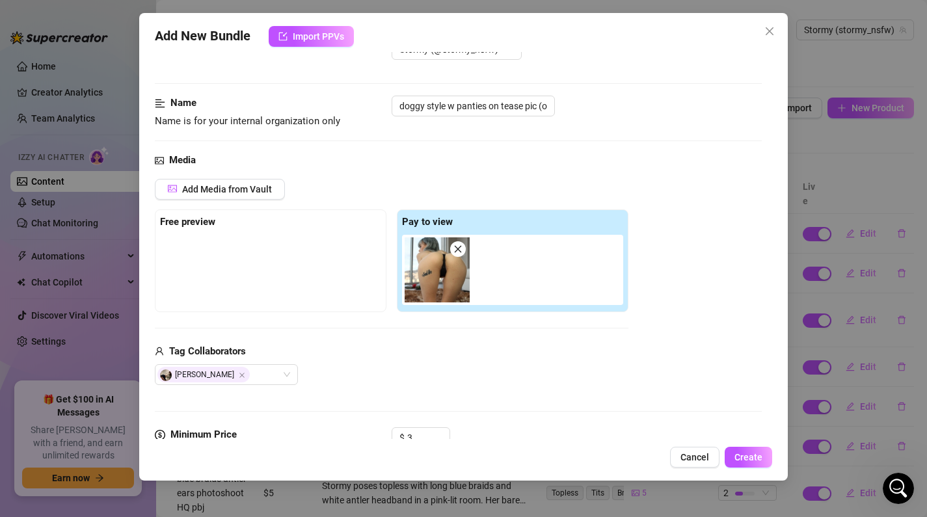
click at [461, 342] on div "Add Media from Vault Free preview Pay to view Tag Collaborators [PERSON_NAME]" at bounding box center [392, 282] width 474 height 207
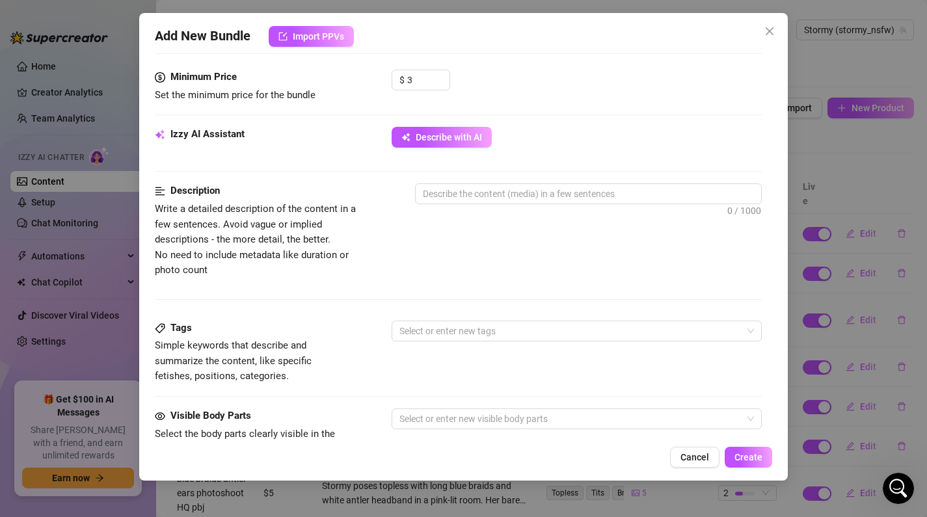
scroll to position [201, 0]
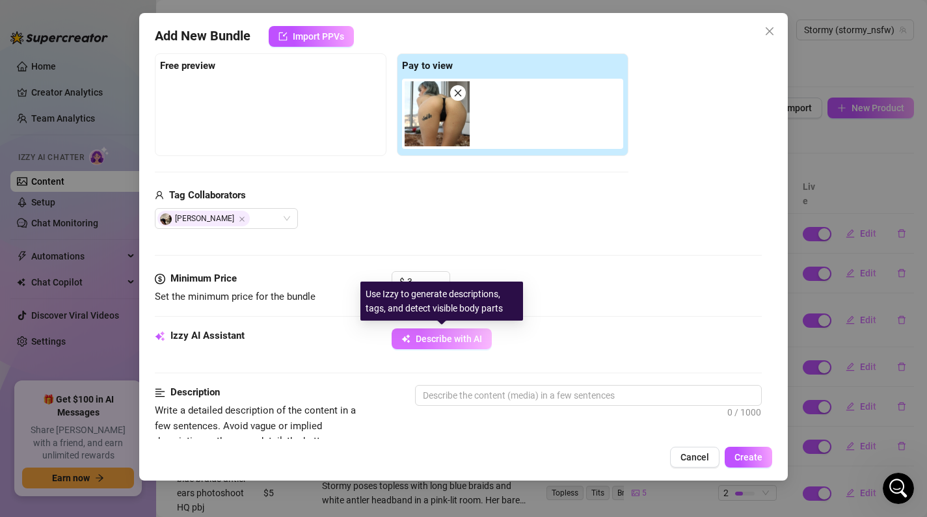
click at [444, 333] on button "Describe with AI" at bounding box center [442, 339] width 100 height 21
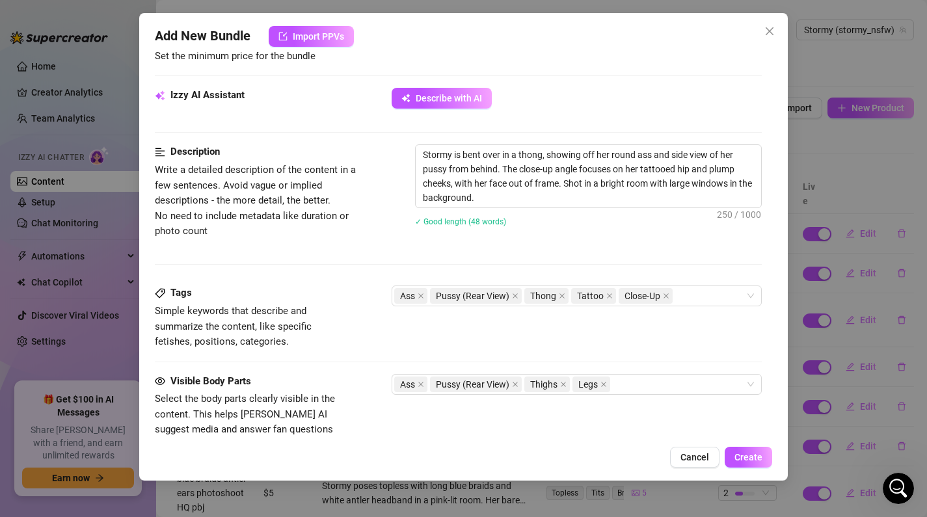
scroll to position [454, 0]
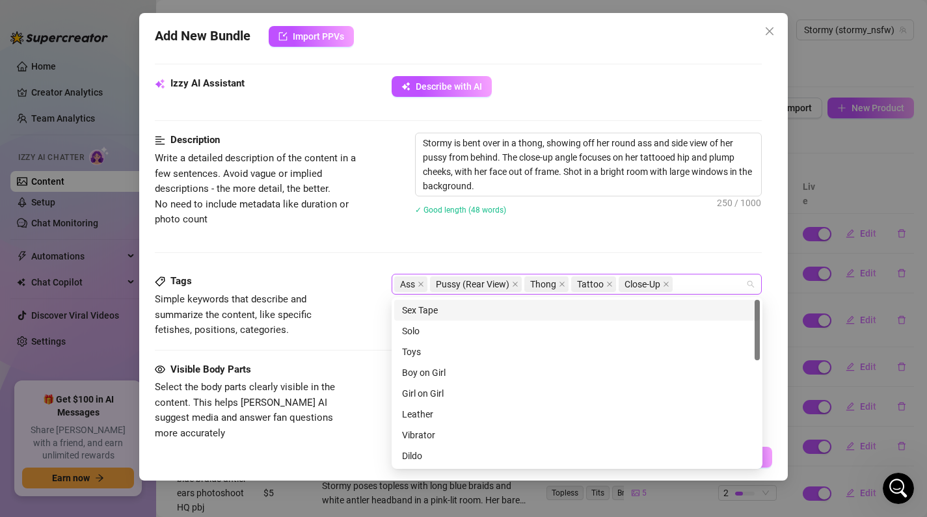
click at [705, 281] on div "Ass Pussy (Rear View) Thong Tattoo Close-Up" at bounding box center [570, 284] width 352 height 18
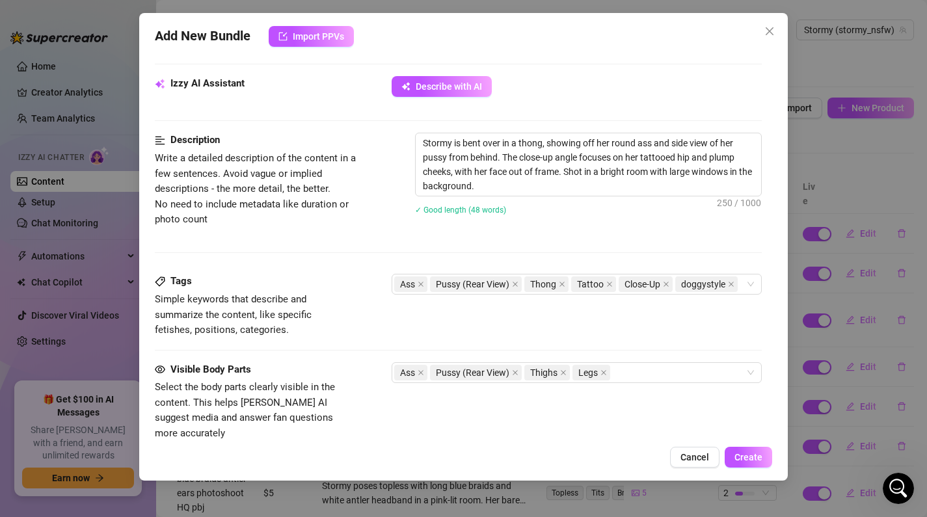
click at [634, 228] on div "Stormy is bent over in a thong, showing off her round ass and side view of her …" at bounding box center [589, 182] width 348 height 99
click at [739, 287] on div "doggystyle" at bounding box center [708, 284] width 65 height 18
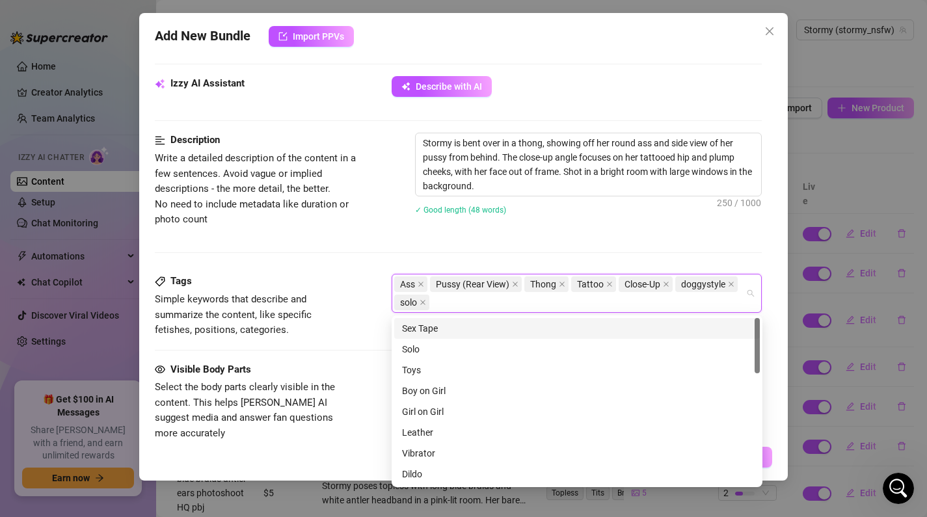
click at [548, 243] on div "Description Write a detailed description of the content in a few sentences. Avo…" at bounding box center [459, 203] width 608 height 141
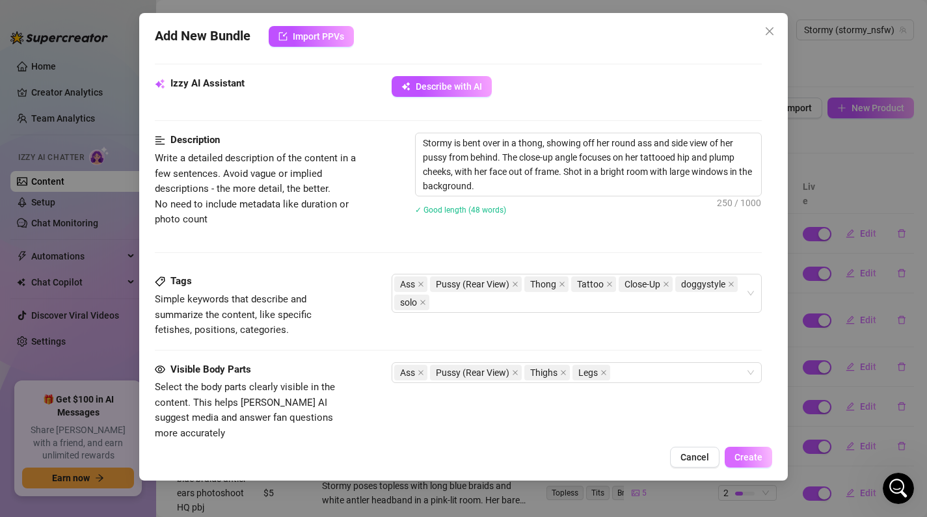
click at [750, 463] on button "Create" at bounding box center [749, 457] width 48 height 21
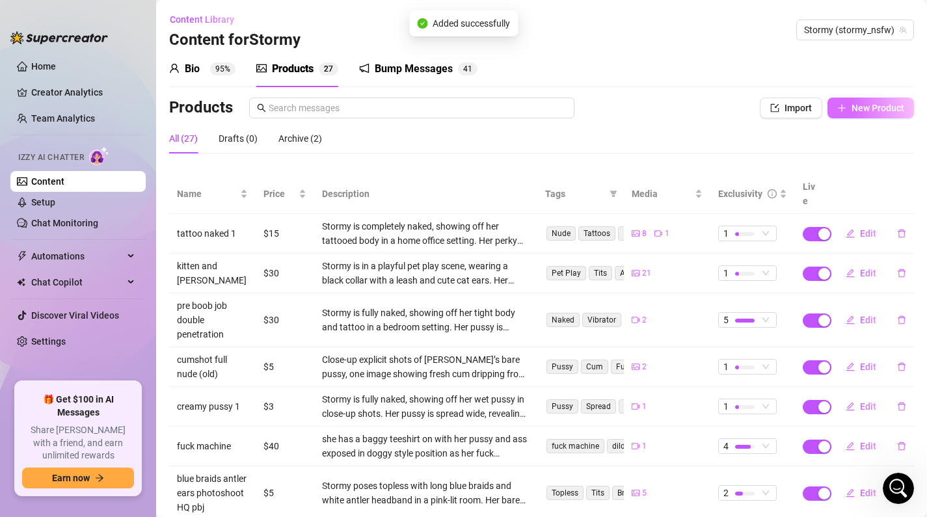
click at [877, 112] on span "New Product" at bounding box center [878, 108] width 53 height 10
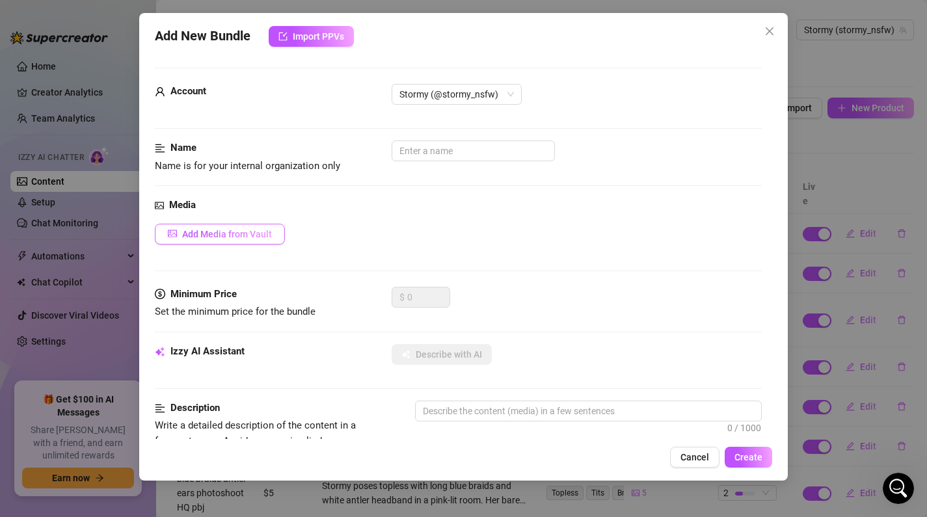
click at [217, 243] on button "Add Media from Vault" at bounding box center [220, 234] width 130 height 21
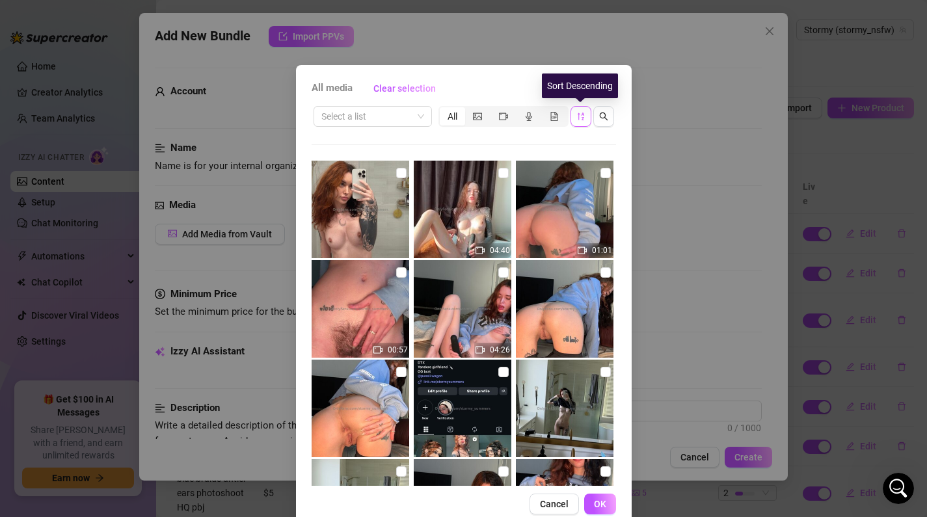
click at [583, 114] on icon "sort-descending" at bounding box center [580, 117] width 7 height 8
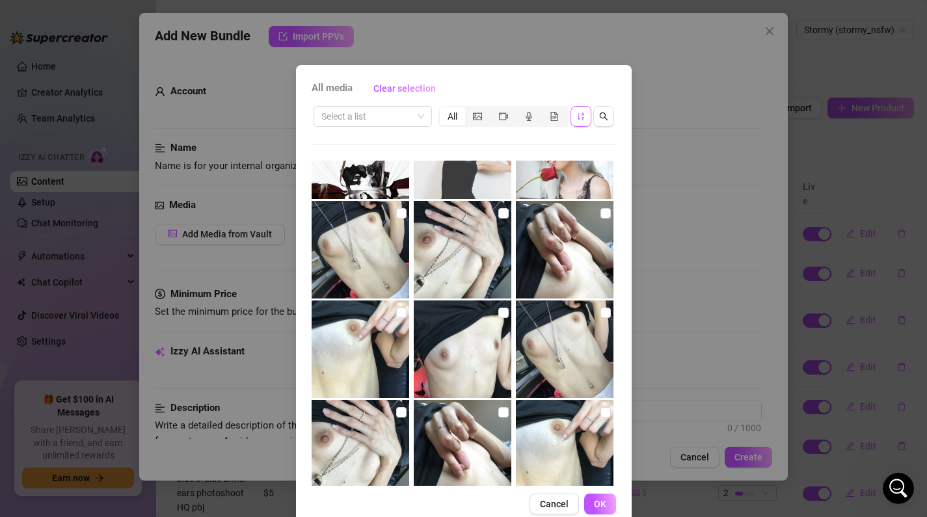
scroll to position [2248, 0]
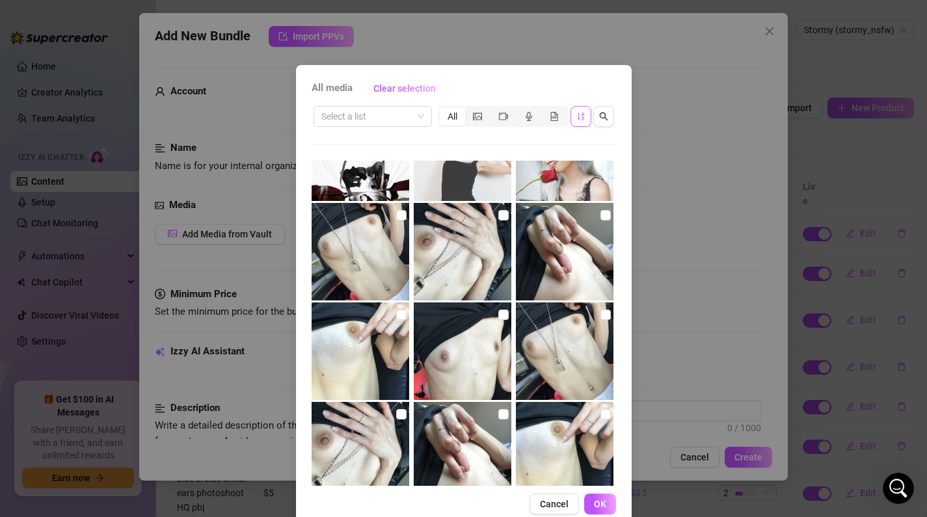
click at [395, 262] on img at bounding box center [361, 252] width 98 height 98
click at [602, 215] on input "checkbox" at bounding box center [606, 215] width 10 height 10
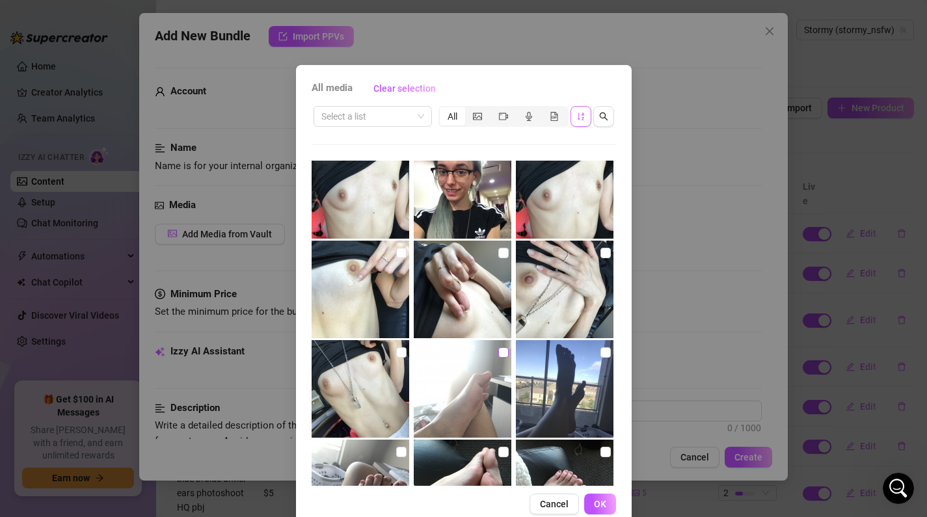
scroll to position [2594, 0]
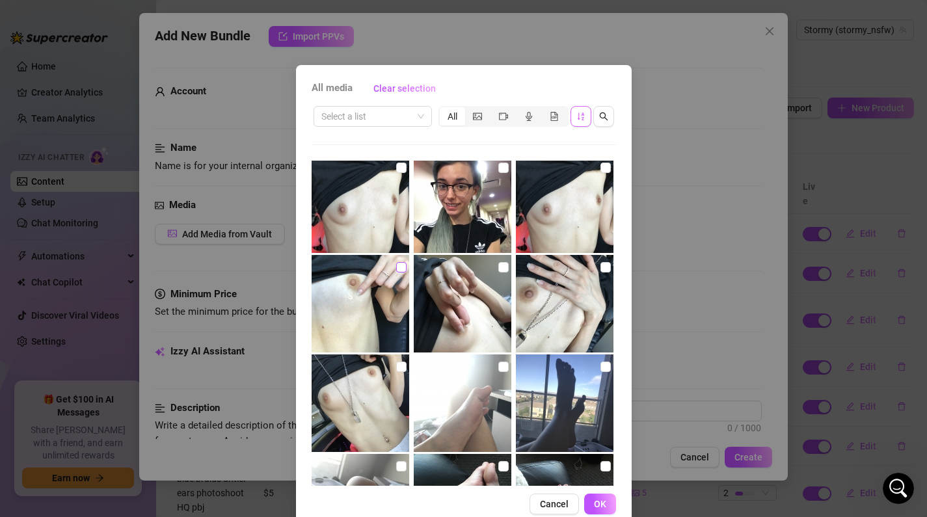
click at [405, 267] on input "checkbox" at bounding box center [401, 267] width 10 height 10
click at [609, 499] on button "OK" at bounding box center [600, 504] width 32 height 21
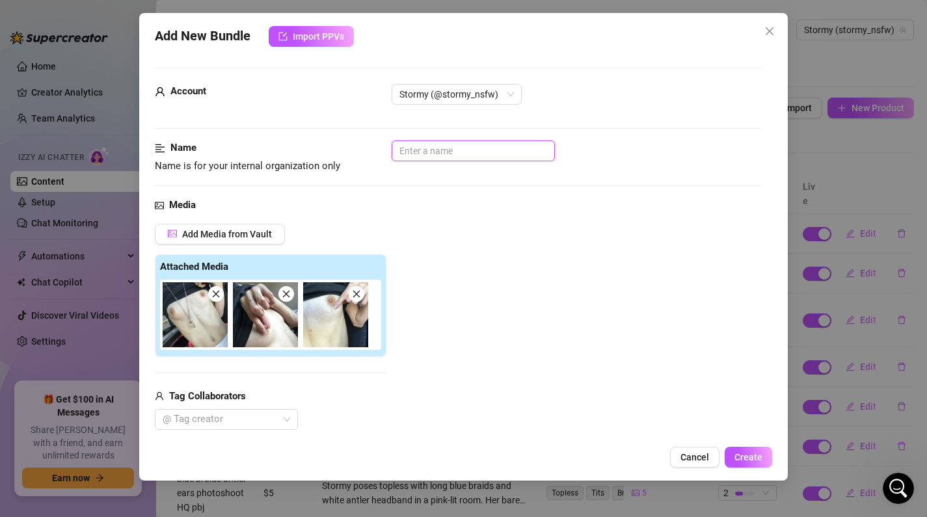
click at [467, 157] on input "text" at bounding box center [473, 151] width 163 height 21
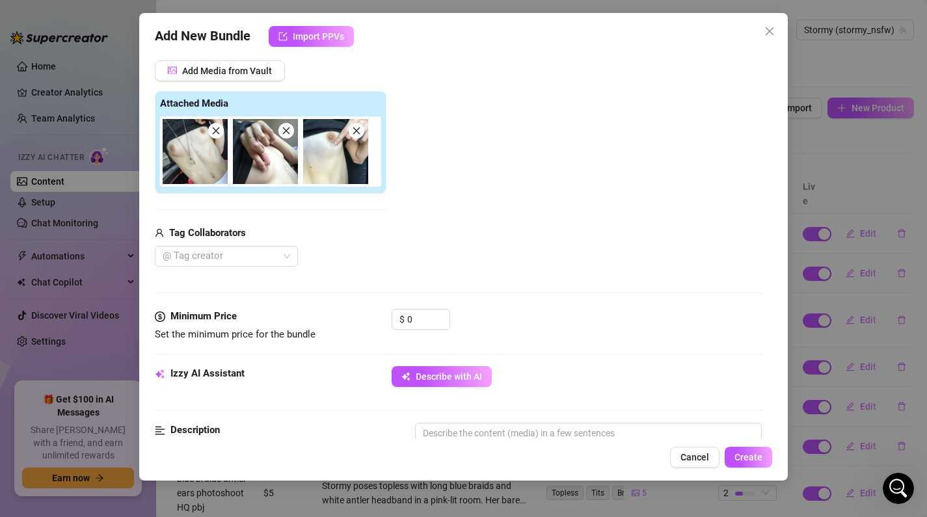
scroll to position [169, 0]
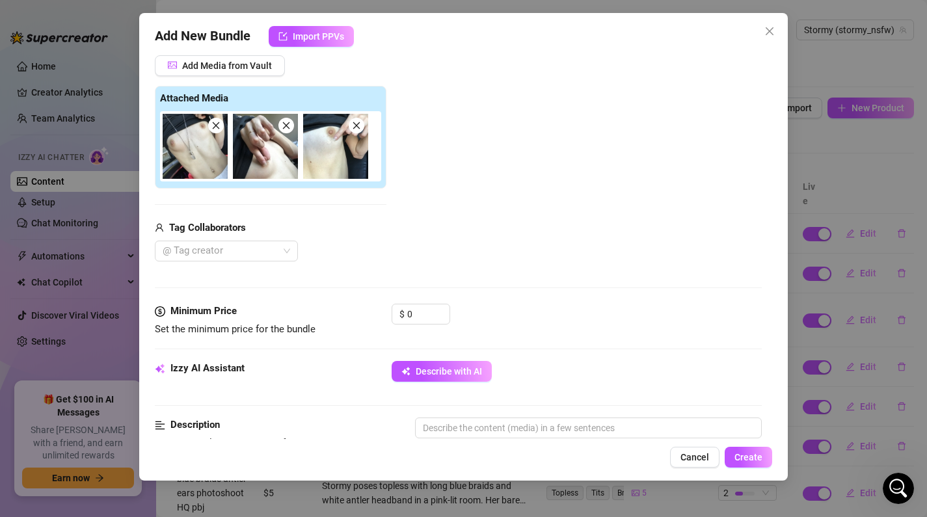
click at [275, 239] on div "Tag Collaborators @ Tag creator" at bounding box center [271, 242] width 232 height 42
click at [272, 253] on div at bounding box center [219, 251] width 124 height 18
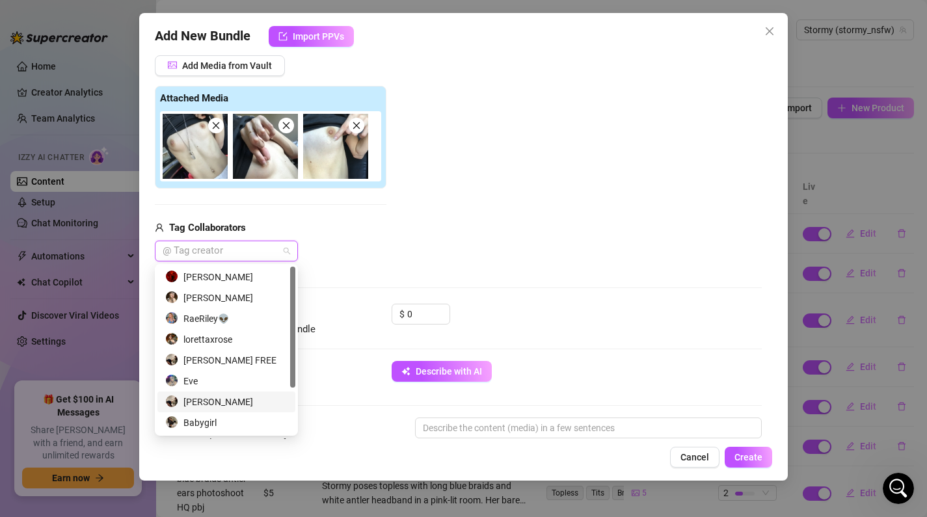
click at [251, 405] on div "[PERSON_NAME]" at bounding box center [226, 402] width 122 height 14
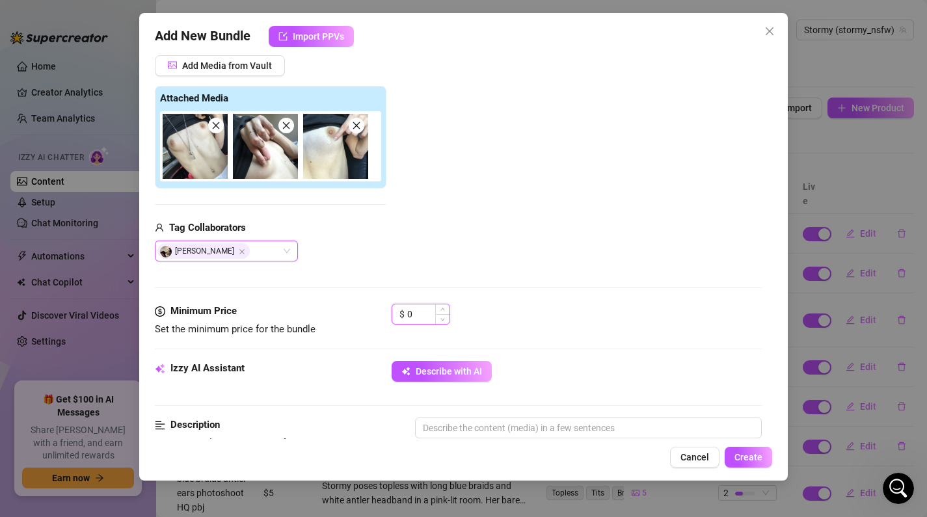
click at [420, 318] on input "0" at bounding box center [428, 315] width 42 height 20
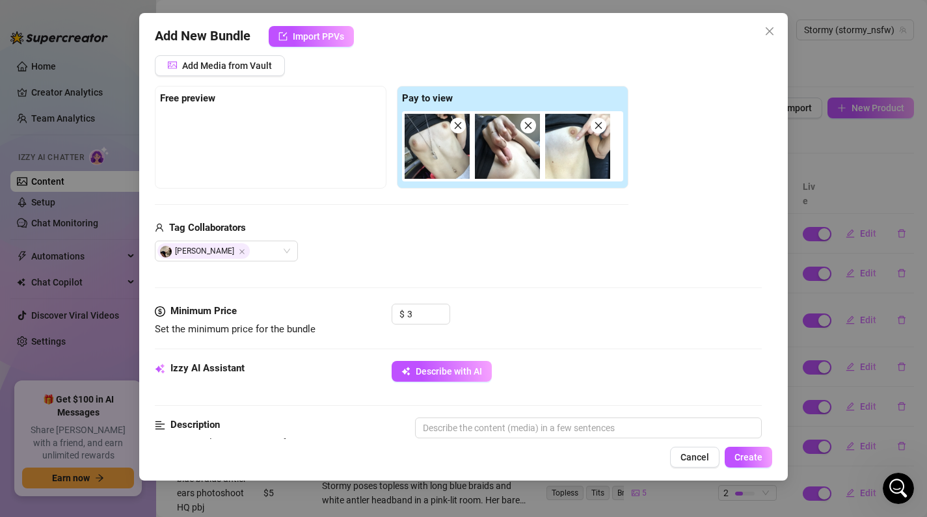
click at [531, 330] on div "$ 3" at bounding box center [577, 320] width 371 height 33
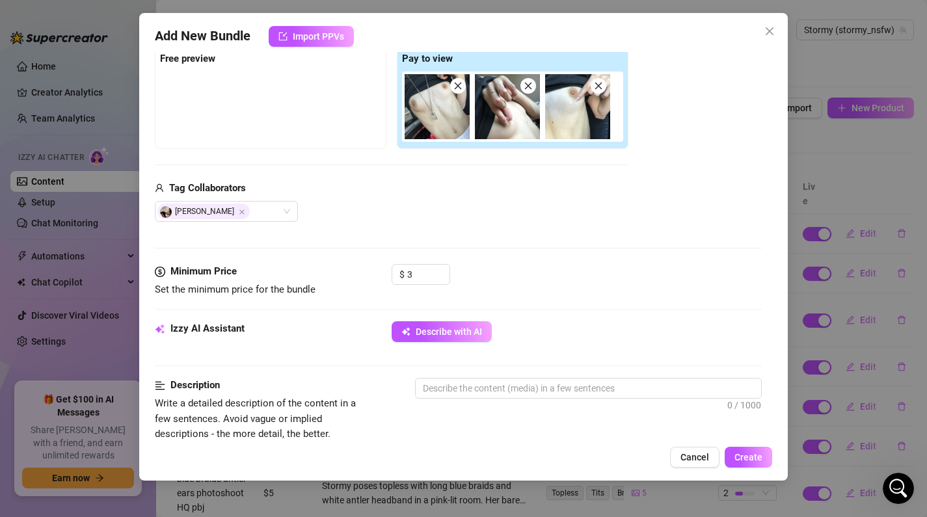
scroll to position [209, 0]
click at [456, 343] on div "Izzy AI Assistant Describe with AI" at bounding box center [459, 337] width 608 height 33
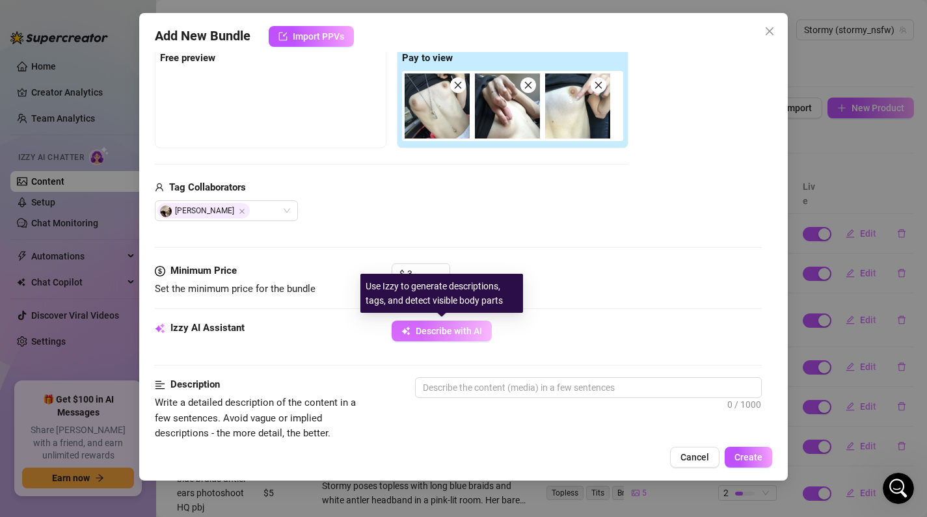
click at [456, 333] on span "Describe with AI" at bounding box center [449, 331] width 66 height 10
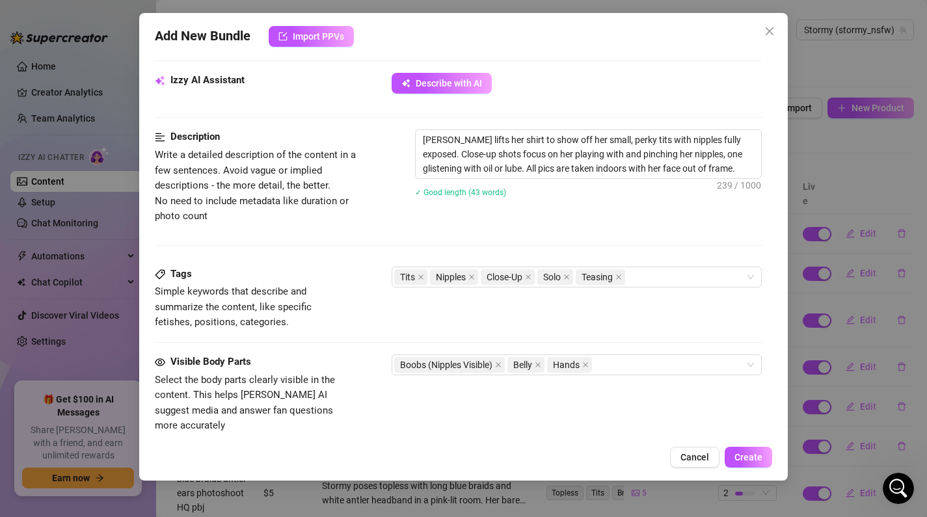
scroll to position [467, 0]
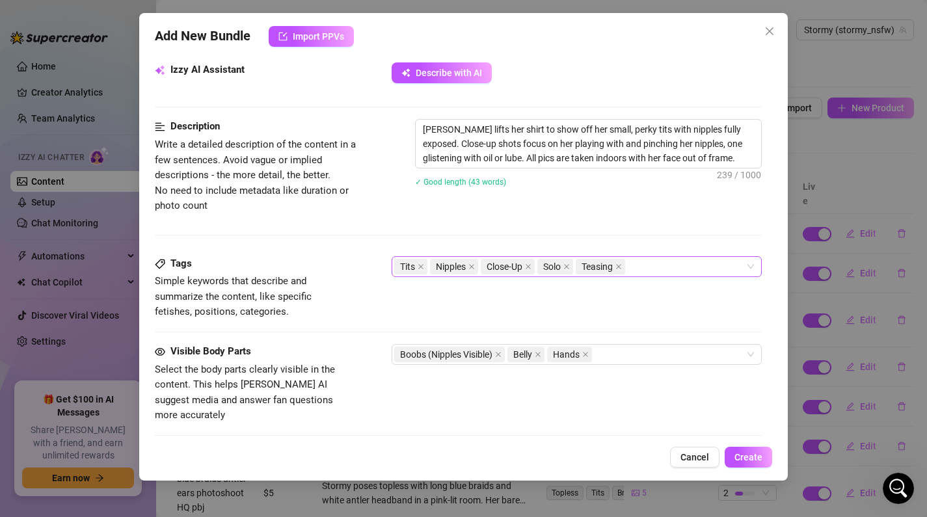
click at [657, 266] on div "Tits Nipples Close-Up Solo Teasing" at bounding box center [570, 267] width 352 height 18
click at [586, 209] on div "Description Write a detailed description of the content in a few sentences. Avo…" at bounding box center [459, 166] width 608 height 94
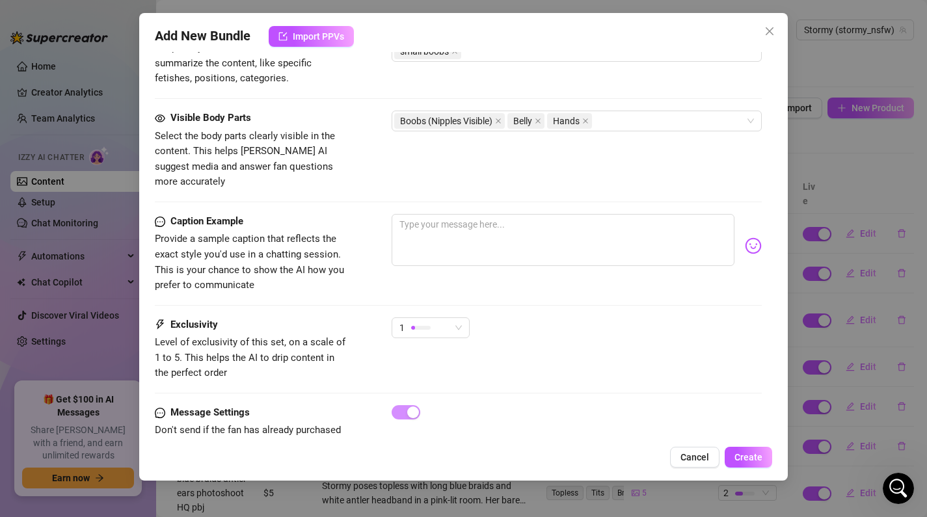
scroll to position [722, 0]
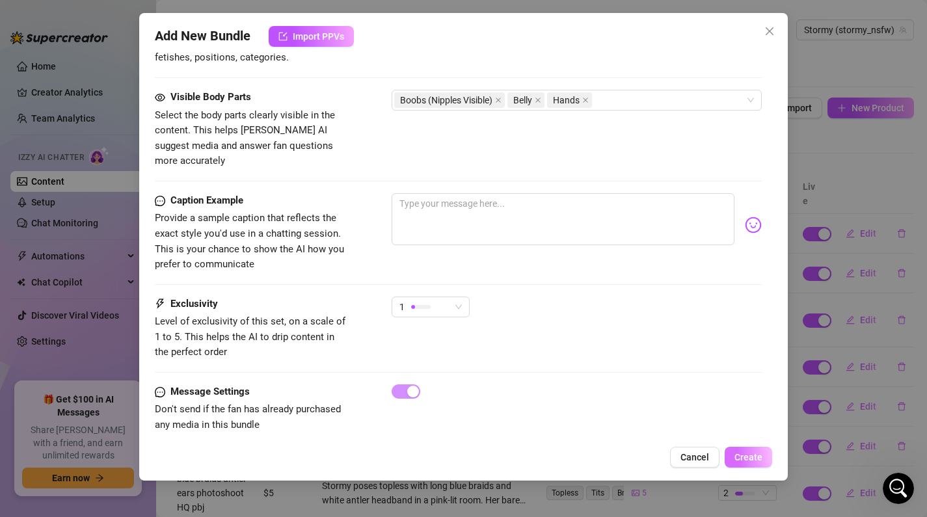
click at [761, 459] on span "Create" at bounding box center [749, 457] width 28 height 10
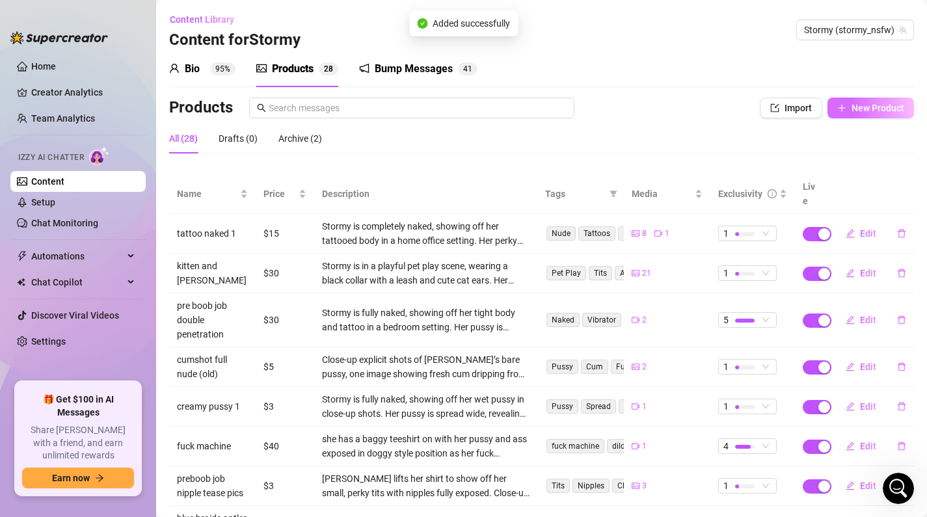
click at [860, 100] on button "New Product" at bounding box center [871, 108] width 87 height 21
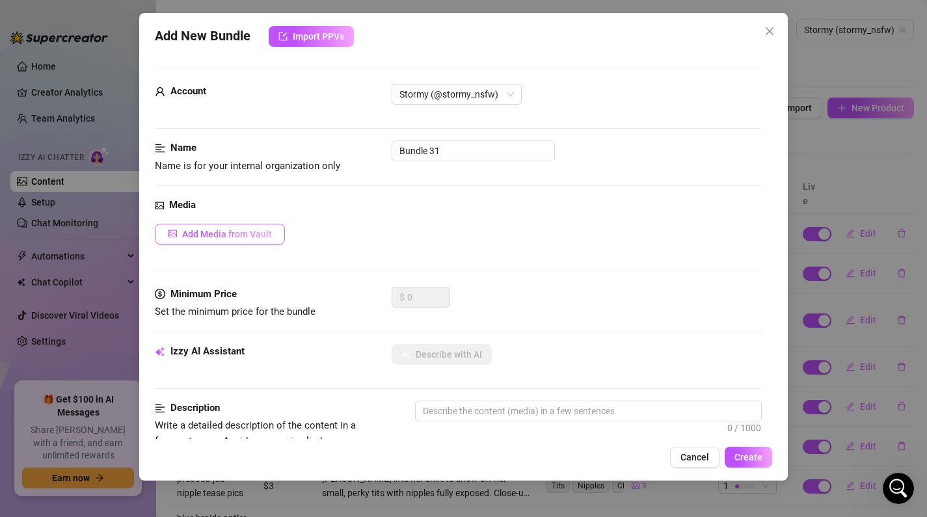
click at [239, 232] on span "Add Media from Vault" at bounding box center [227, 234] width 90 height 10
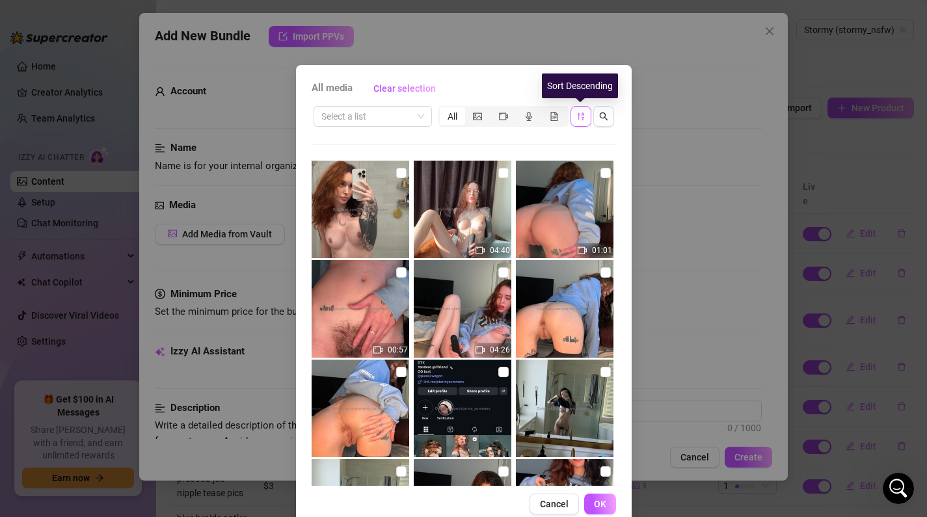
click at [582, 116] on icon "sort-descending" at bounding box center [581, 116] width 9 height 9
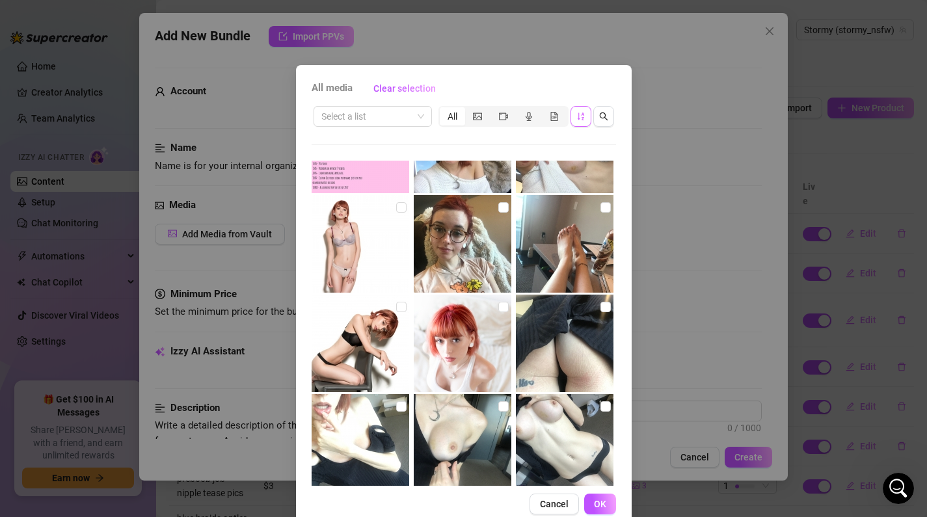
scroll to position [6150, 0]
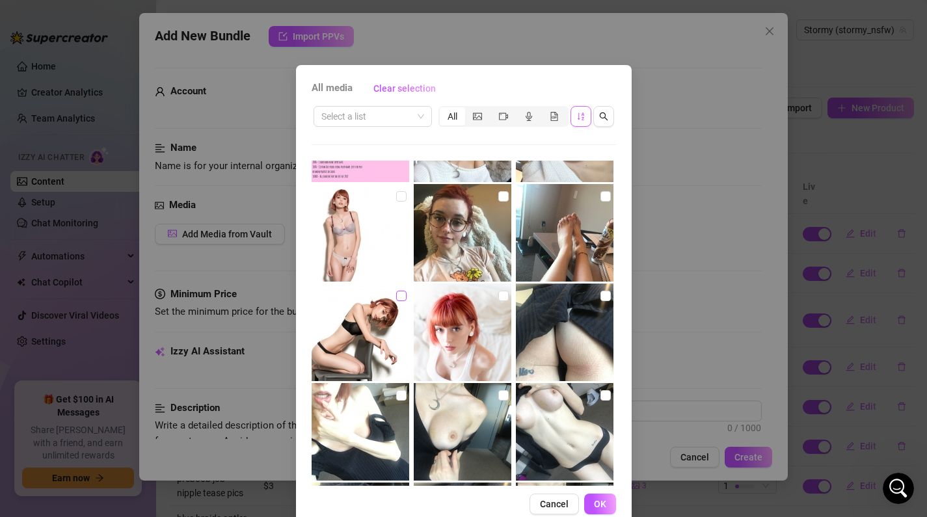
click at [403, 297] on input "checkbox" at bounding box center [401, 296] width 10 height 10
click at [504, 303] on label at bounding box center [504, 296] width 10 height 14
click at [504, 301] on input "checkbox" at bounding box center [504, 296] width 10 height 10
click at [402, 200] on input "checkbox" at bounding box center [401, 196] width 10 height 10
click at [608, 499] on button "OK" at bounding box center [600, 504] width 32 height 21
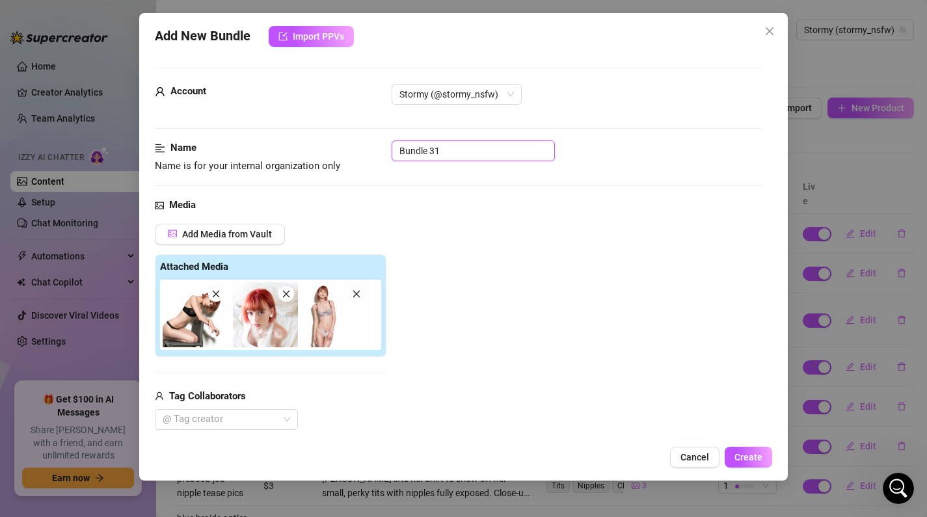
drag, startPoint x: 482, startPoint y: 156, endPoint x: 219, endPoint y: 146, distance: 262.5
click at [219, 146] on div "Name Name is for your internal organization only Bundle 31" at bounding box center [459, 157] width 608 height 33
click at [540, 155] on input "red hair photoshoot pics lingerie" at bounding box center [473, 151] width 163 height 21
click at [243, 412] on div at bounding box center [219, 420] width 124 height 18
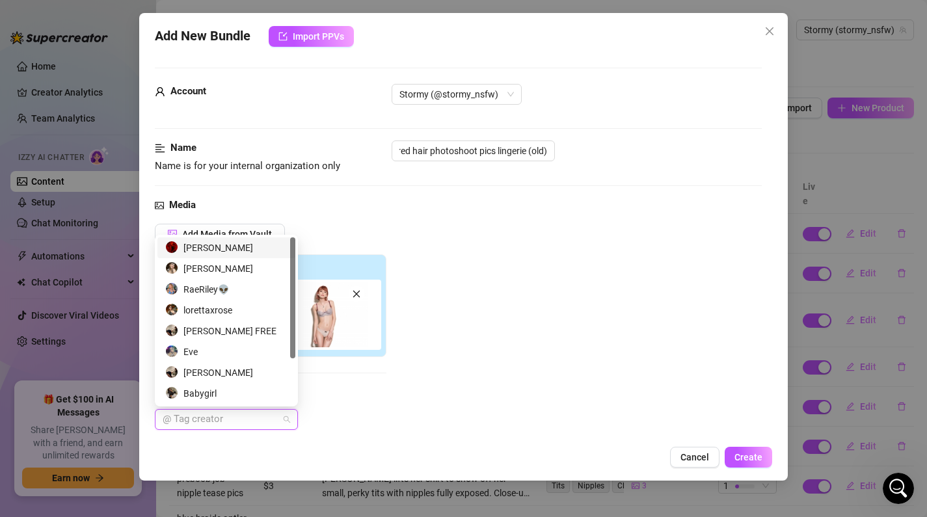
scroll to position [0, 0]
click at [227, 377] on div "[PERSON_NAME]" at bounding box center [226, 373] width 122 height 14
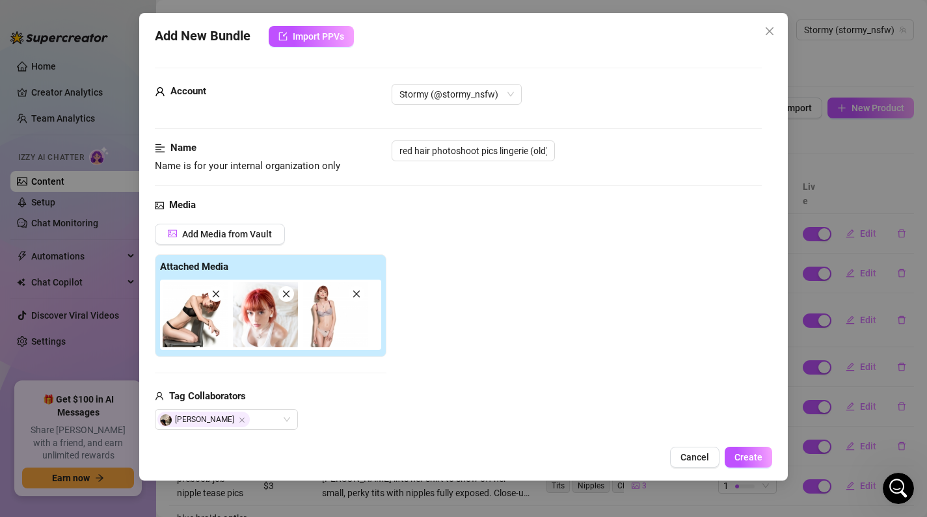
click at [515, 316] on div "Add Media from Vault Attached Media Tag Collaborators [PERSON_NAME]" at bounding box center [459, 327] width 608 height 207
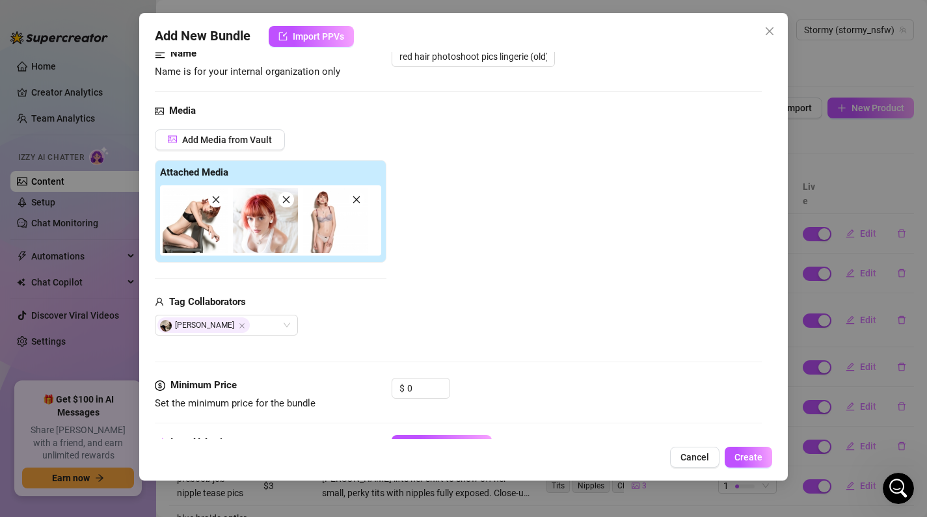
scroll to position [144, 0]
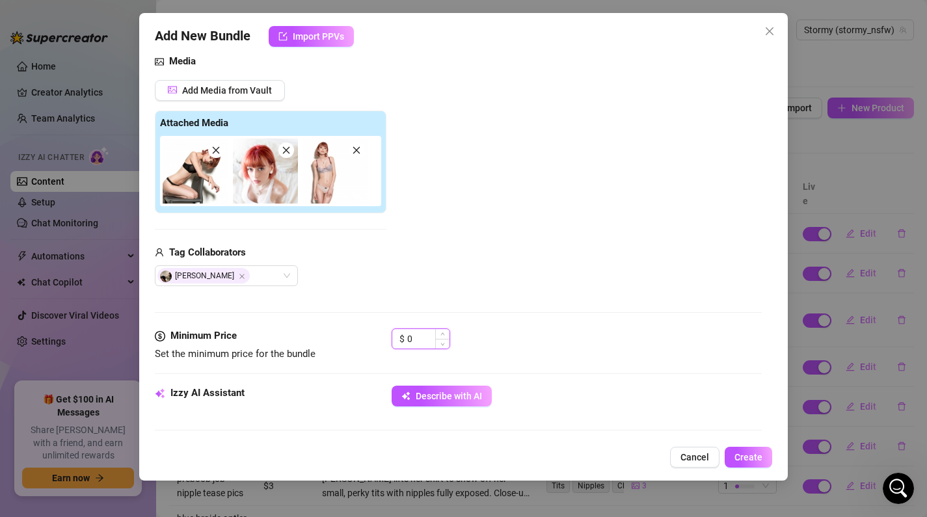
click at [419, 344] on input "0" at bounding box center [428, 339] width 42 height 20
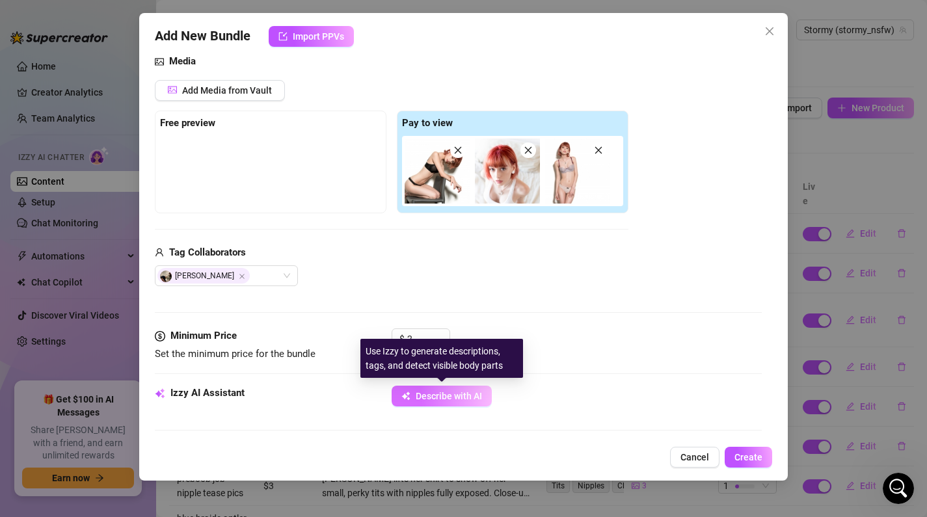
click at [463, 394] on span "Describe with AI" at bounding box center [449, 396] width 66 height 10
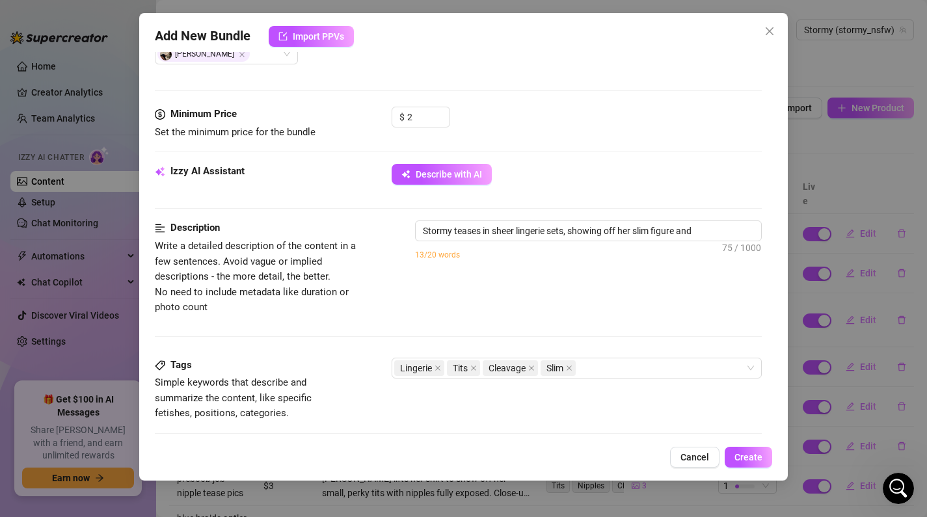
scroll to position [406, 0]
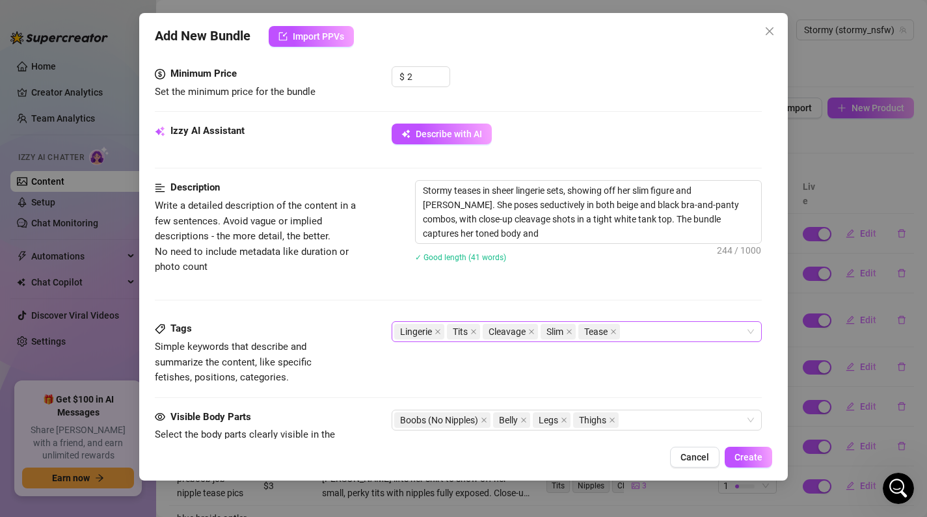
click at [635, 330] on div "Lingerie Tits Cleavage Slim Tease" at bounding box center [570, 332] width 352 height 18
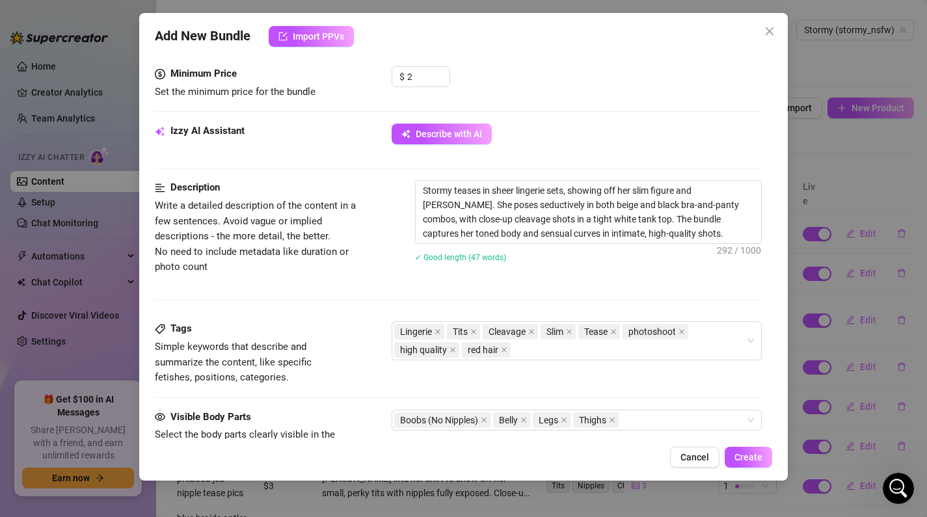
click at [679, 392] on div "Tags Simple keywords that describe and summarize the content, like specific fet…" at bounding box center [459, 365] width 608 height 88
click at [748, 458] on span "Create" at bounding box center [749, 457] width 28 height 10
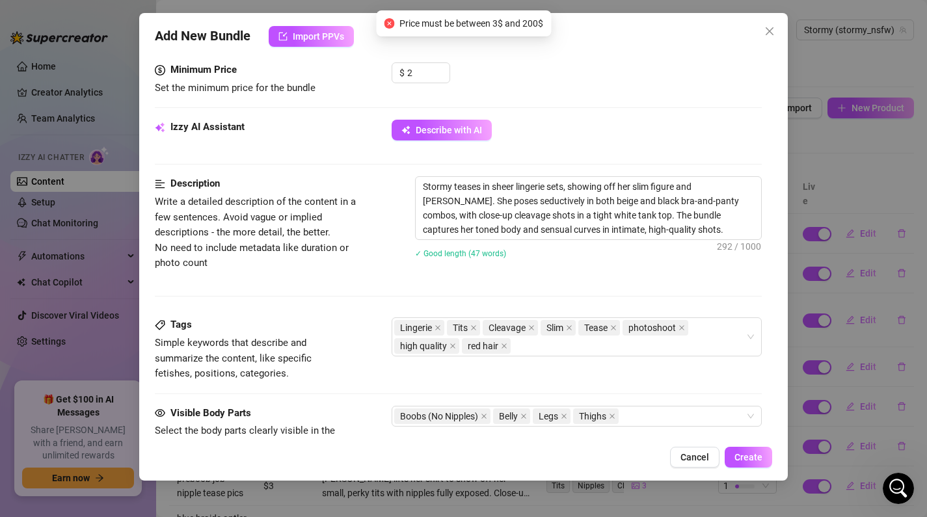
scroll to position [409, 0]
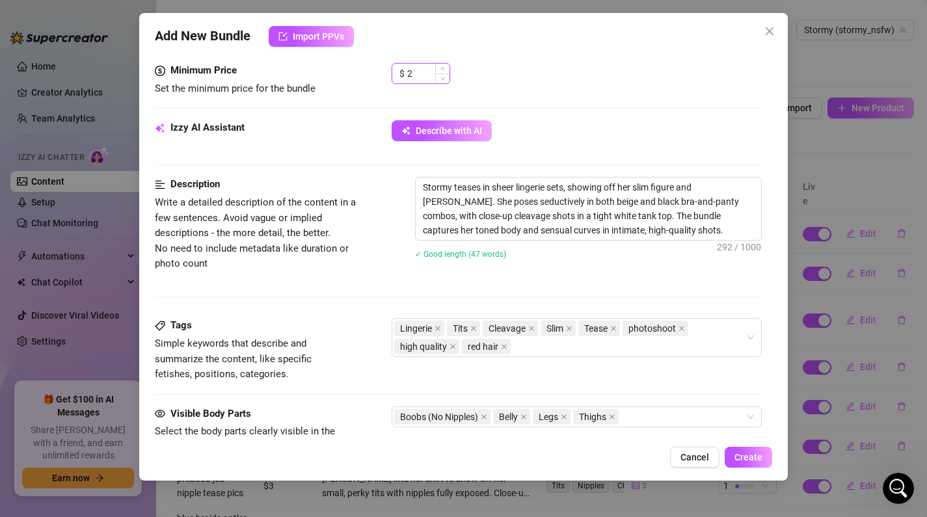
click at [422, 67] on input "2" at bounding box center [428, 74] width 42 height 20
click at [746, 467] on button "Create" at bounding box center [749, 457] width 48 height 21
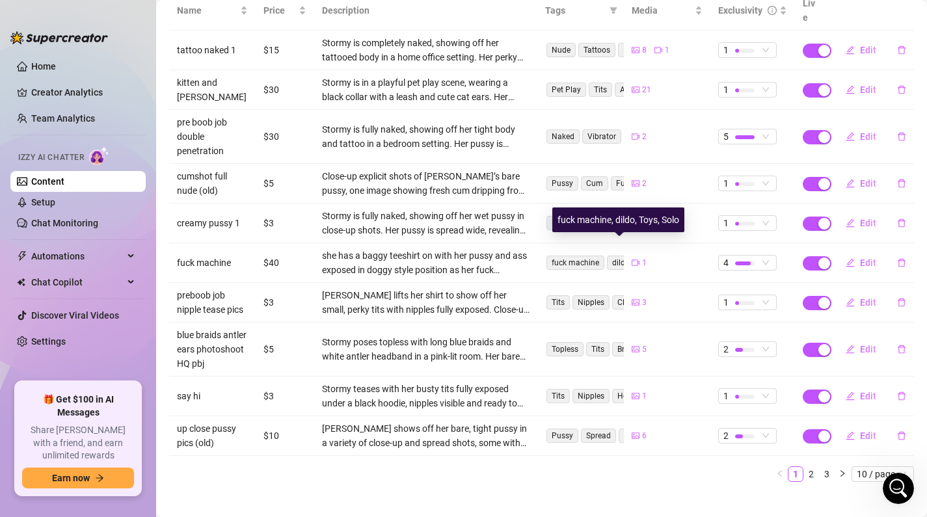
scroll to position [0, 0]
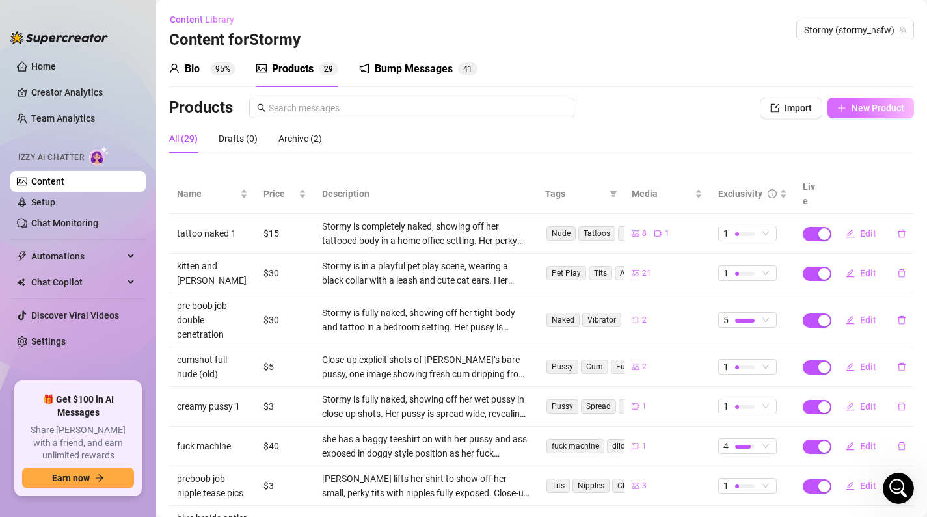
click at [873, 116] on button "New Product" at bounding box center [871, 108] width 87 height 21
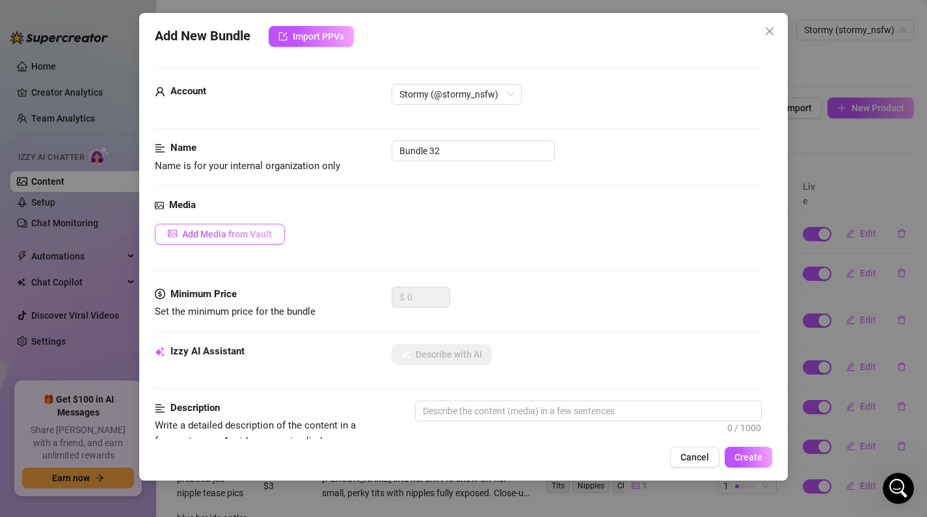
click at [269, 238] on span "Add Media from Vault" at bounding box center [227, 234] width 90 height 10
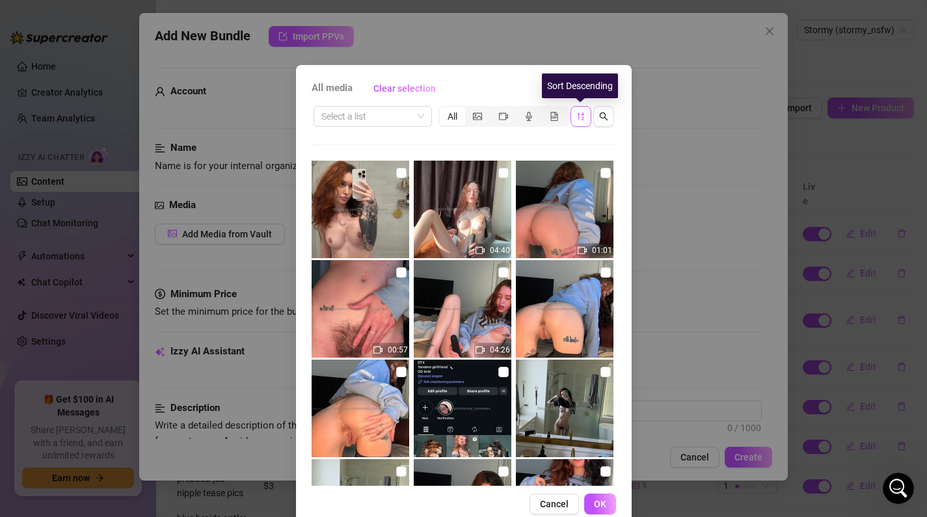
click at [580, 122] on button "button" at bounding box center [581, 116] width 21 height 21
click at [575, 115] on button "button" at bounding box center [581, 116] width 21 height 21
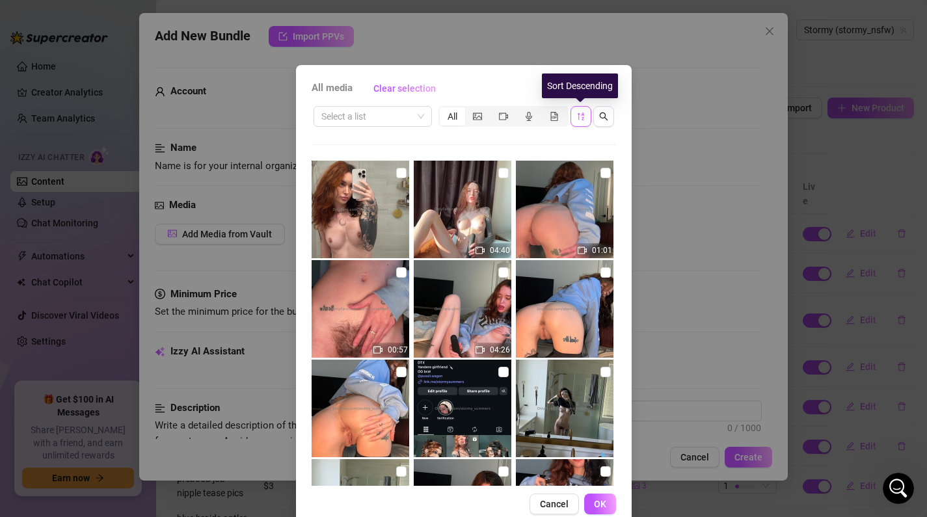
click at [575, 115] on button "button" at bounding box center [581, 116] width 21 height 21
click at [585, 107] on button "button" at bounding box center [581, 116] width 21 height 21
click at [588, 92] on div "Sort Descending" at bounding box center [580, 86] width 76 height 25
click at [587, 120] on button "button" at bounding box center [581, 116] width 21 height 21
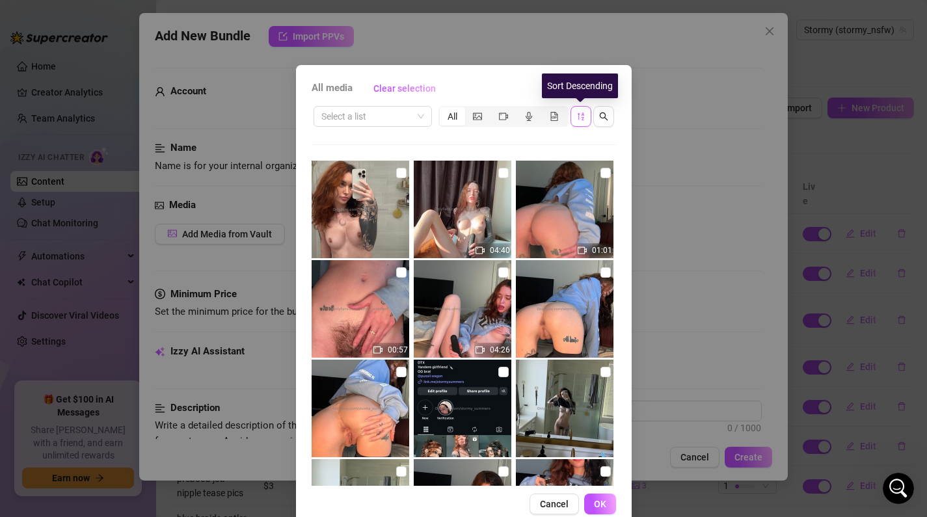
click at [587, 119] on button "button" at bounding box center [581, 116] width 21 height 21
click at [587, 118] on button "button" at bounding box center [581, 116] width 21 height 21
click at [589, 120] on button "button" at bounding box center [581, 116] width 21 height 21
click at [579, 121] on span "button" at bounding box center [581, 116] width 9 height 10
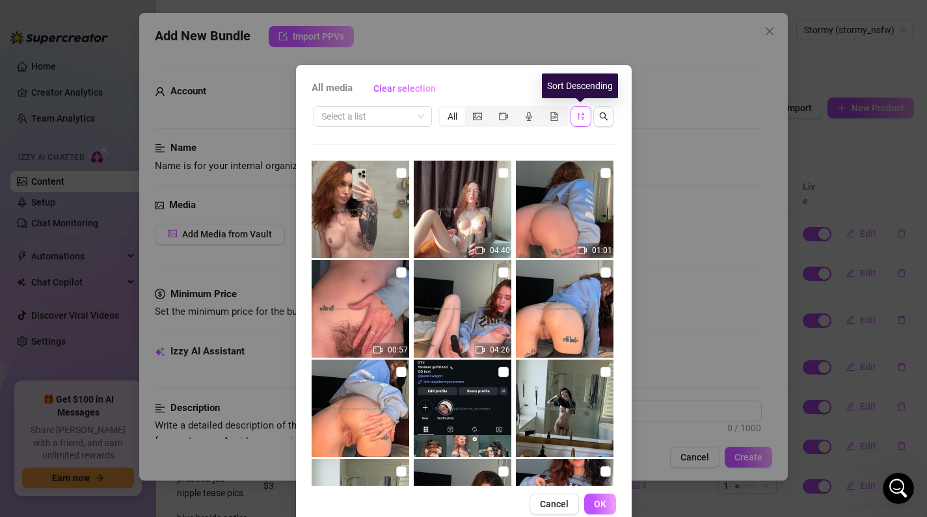
click at [581, 118] on icon "sort-descending" at bounding box center [581, 116] width 9 height 9
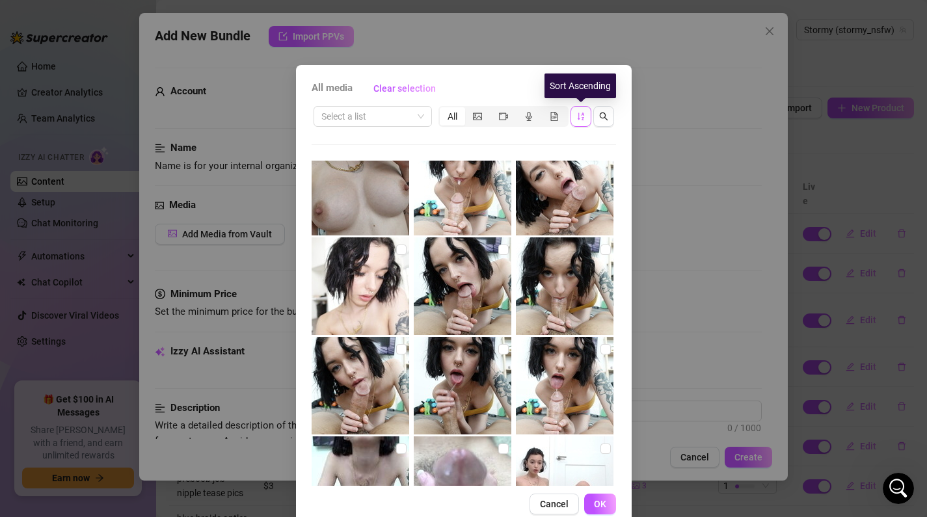
scroll to position [21185, 0]
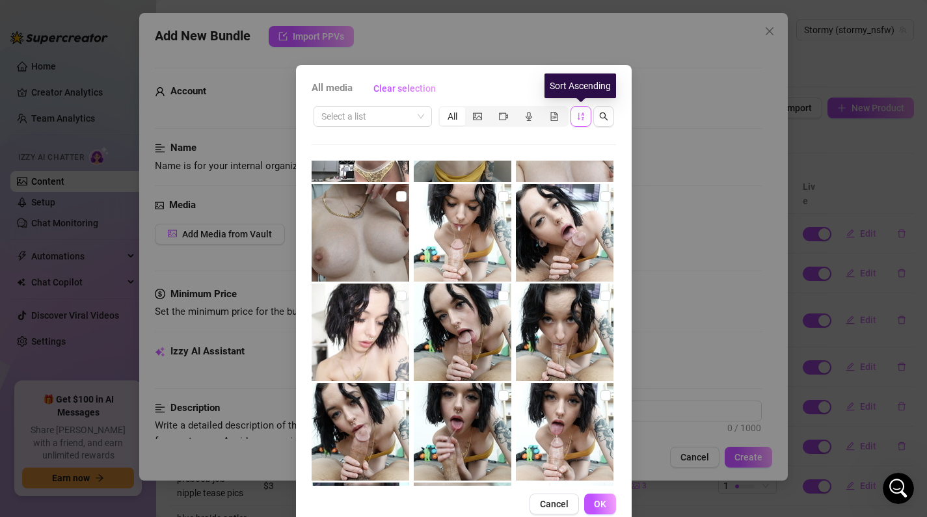
click at [465, 253] on img at bounding box center [463, 233] width 98 height 98
click at [605, 202] on label at bounding box center [606, 196] width 10 height 14
click at [605, 202] on input "checkbox" at bounding box center [606, 196] width 10 height 10
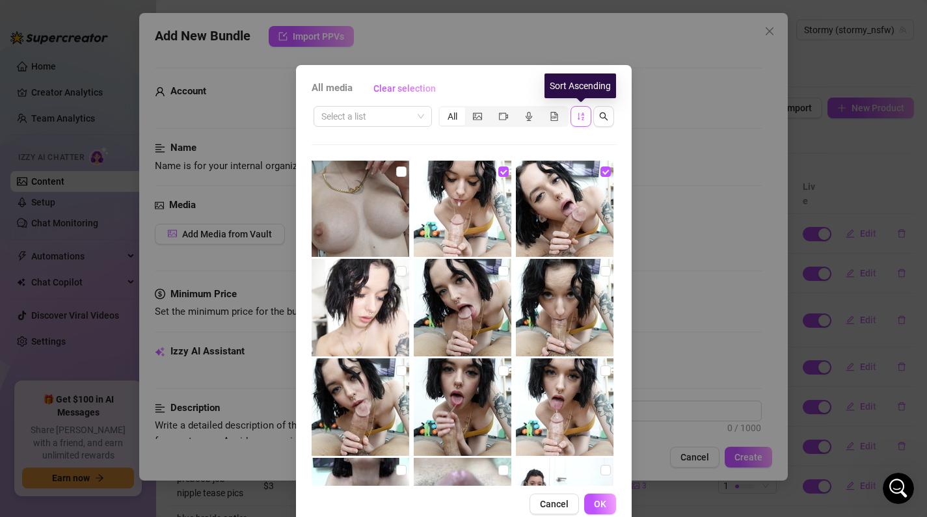
scroll to position [21233, 0]
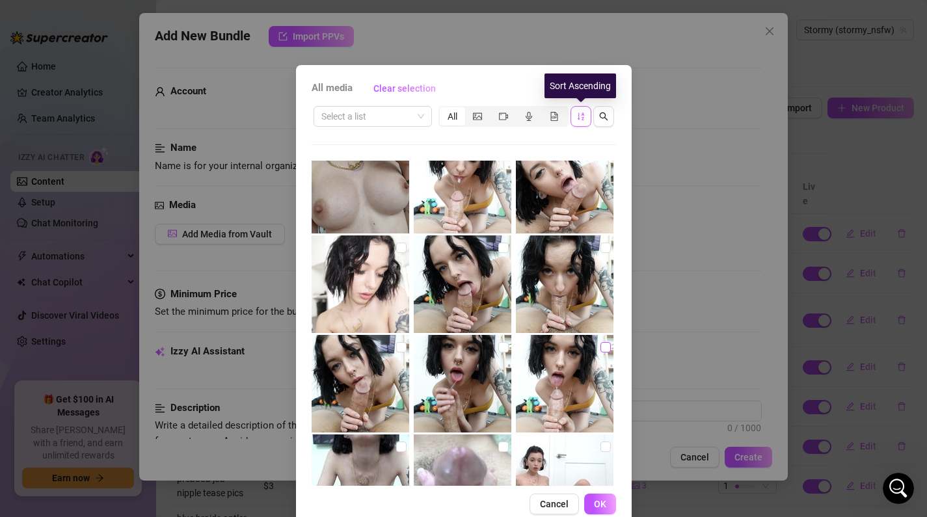
click at [606, 348] on input "checkbox" at bounding box center [606, 347] width 10 height 10
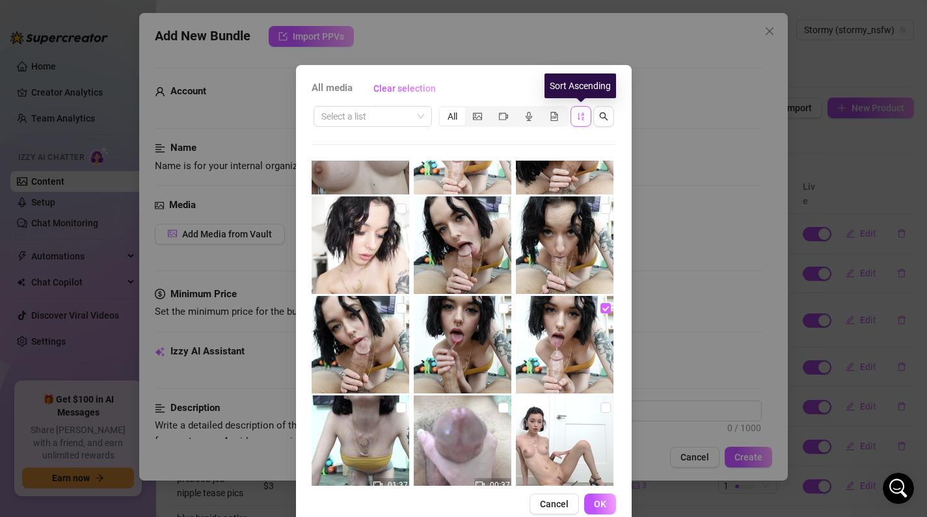
scroll to position [21275, 0]
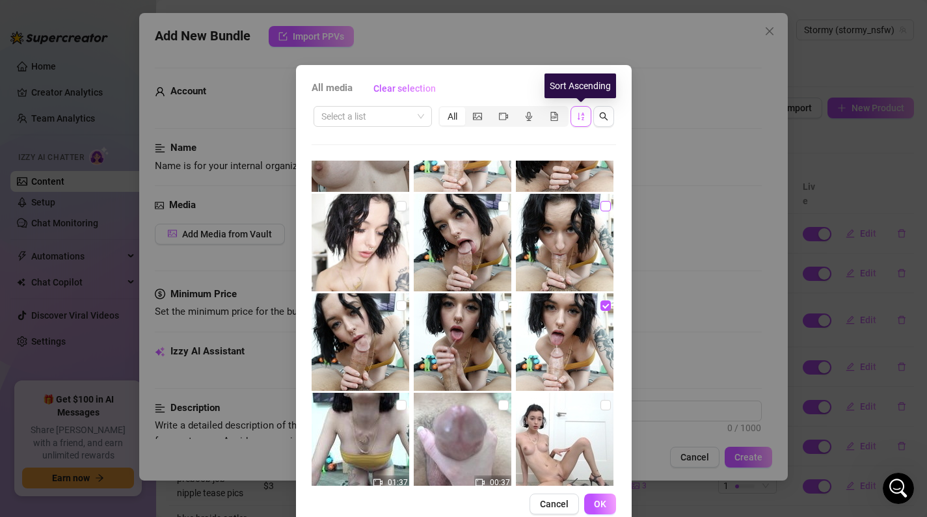
click at [605, 200] on label at bounding box center [606, 206] width 10 height 14
click at [605, 201] on input "checkbox" at bounding box center [606, 206] width 10 height 10
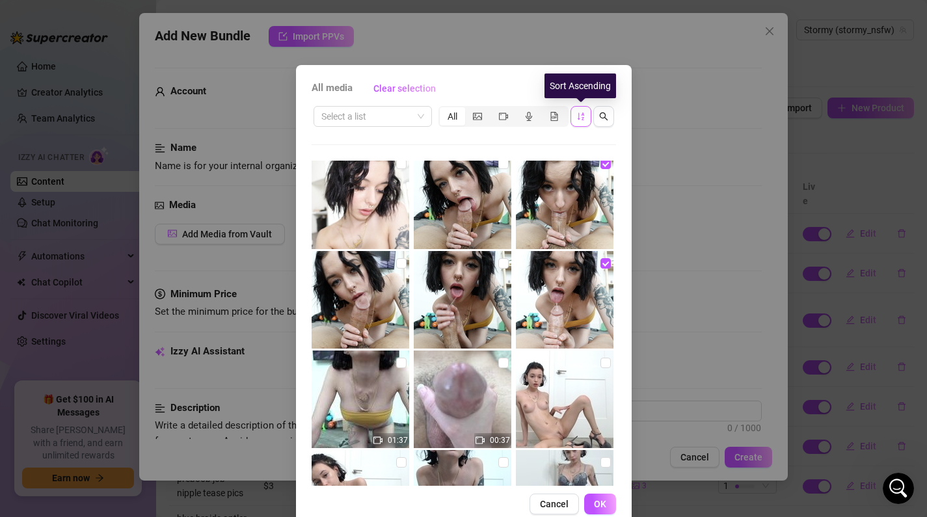
scroll to position [21310, 0]
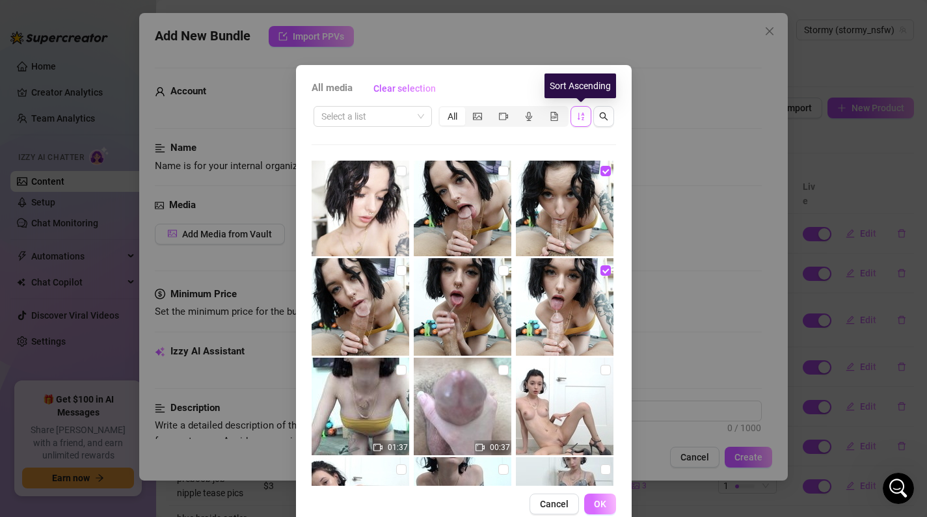
click at [595, 505] on span "OK" at bounding box center [600, 504] width 12 height 10
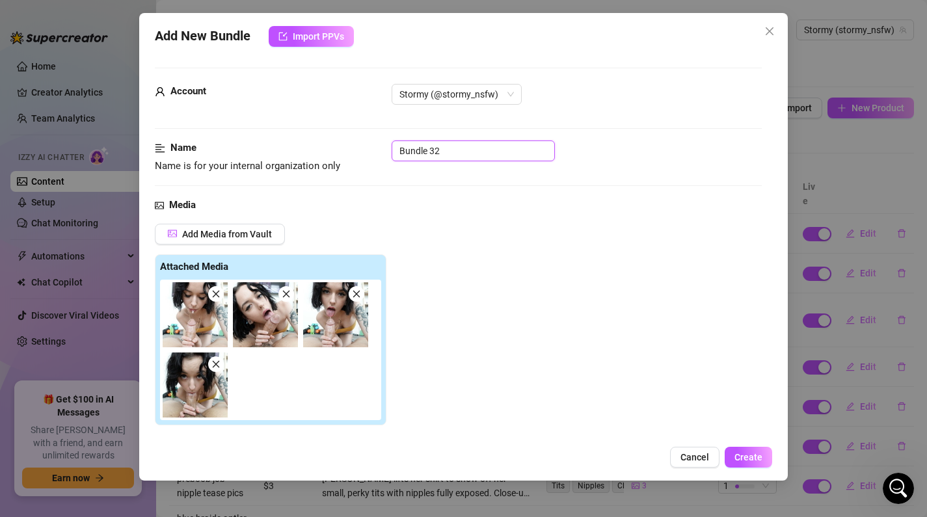
drag, startPoint x: 485, startPoint y: 153, endPoint x: 218, endPoint y: 154, distance: 266.8
click at [218, 154] on div "Name Name is for your internal organization only Bundle 32" at bounding box center [459, 157] width 608 height 33
click at [485, 153] on input "b/g blowjob up close (old)" at bounding box center [473, 151] width 163 height 21
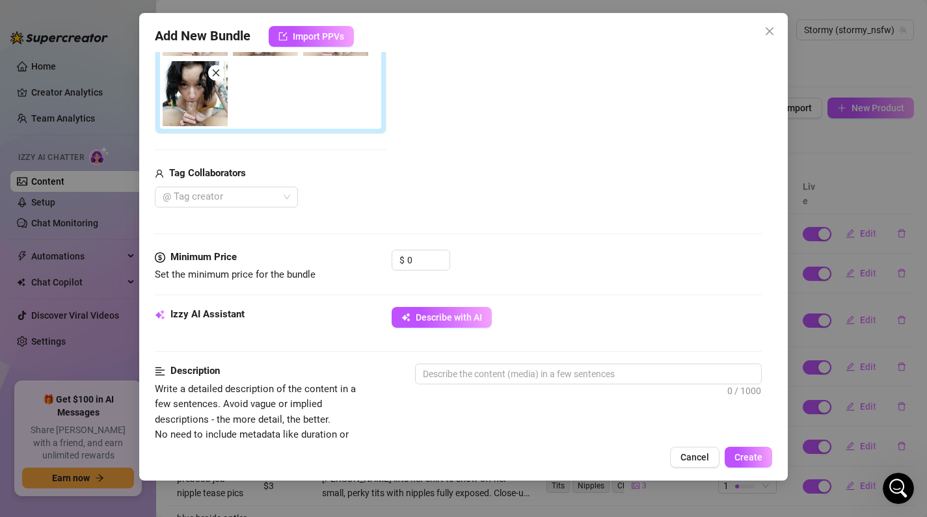
scroll to position [301, 0]
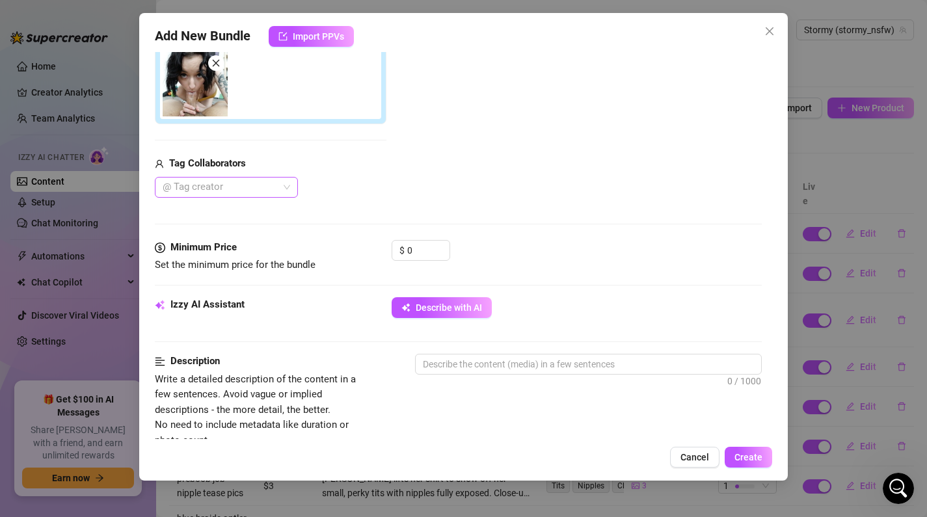
click at [261, 182] on div at bounding box center [219, 187] width 124 height 18
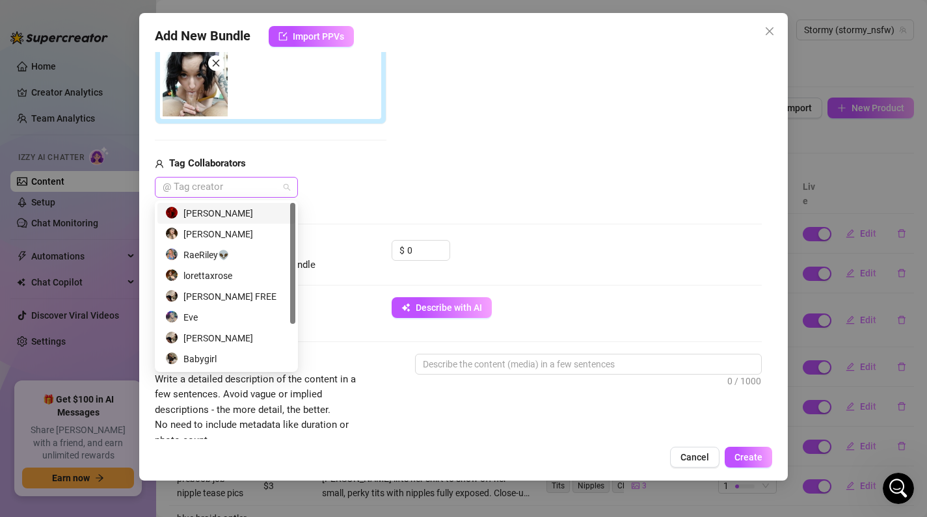
scroll to position [0, 0]
click at [253, 342] on div "[PERSON_NAME]" at bounding box center [226, 338] width 122 height 14
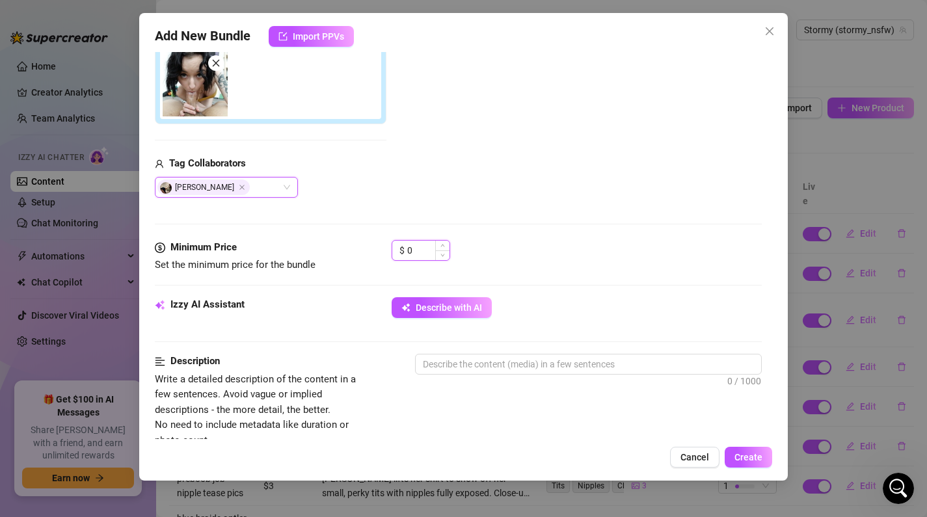
click at [412, 253] on input "0" at bounding box center [428, 251] width 42 height 20
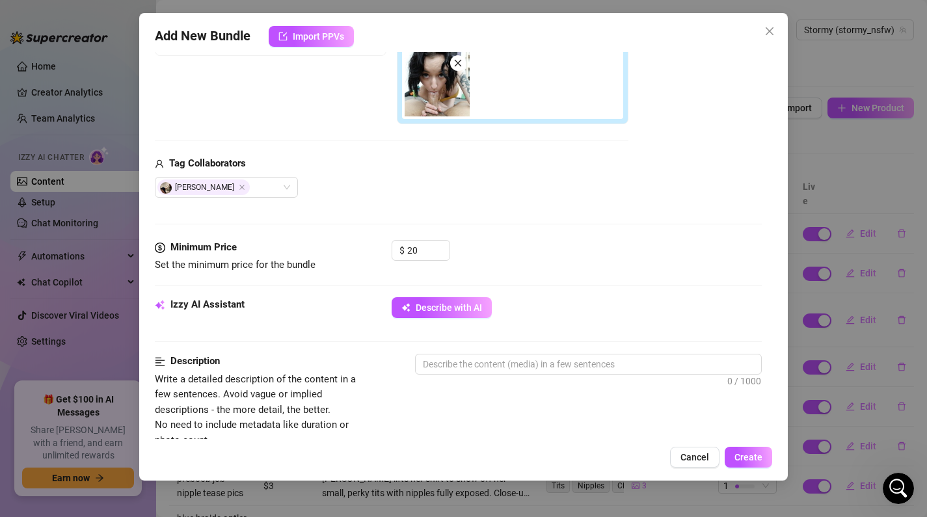
click at [556, 211] on div "Media Add Media from Vault Free preview Pay to view Tag Collaborators [PERSON_N…" at bounding box center [459, 69] width 608 height 344
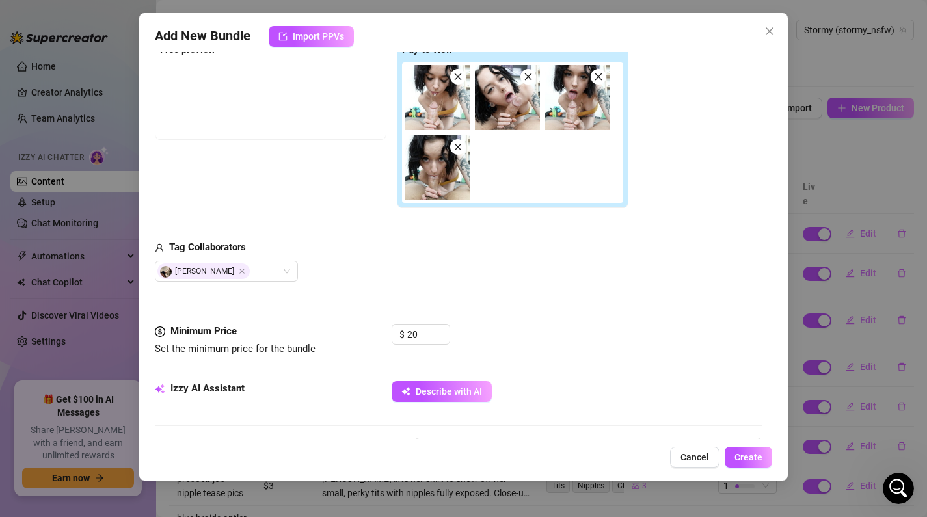
scroll to position [200, 0]
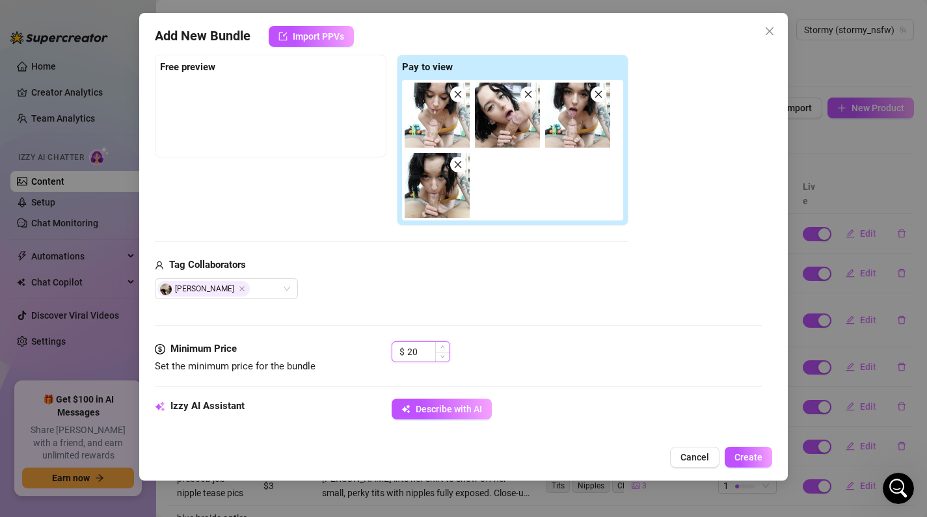
click at [428, 353] on input "20" at bounding box center [428, 352] width 42 height 20
click at [505, 335] on div "Media Add Media from Vault Free preview Pay to view Tag Collaborators [PERSON_N…" at bounding box center [459, 170] width 608 height 344
click at [424, 348] on input "15" at bounding box center [428, 352] width 42 height 20
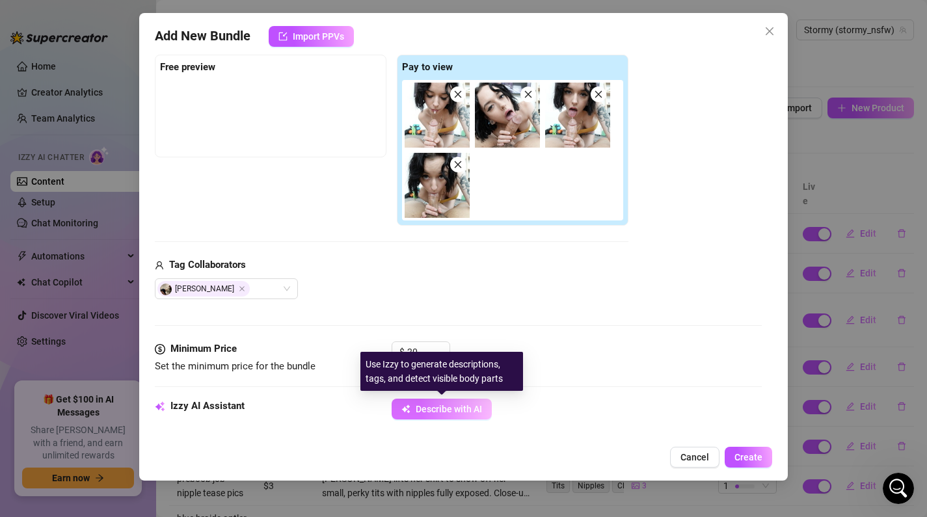
click at [455, 415] on button "Describe with AI" at bounding box center [442, 409] width 100 height 21
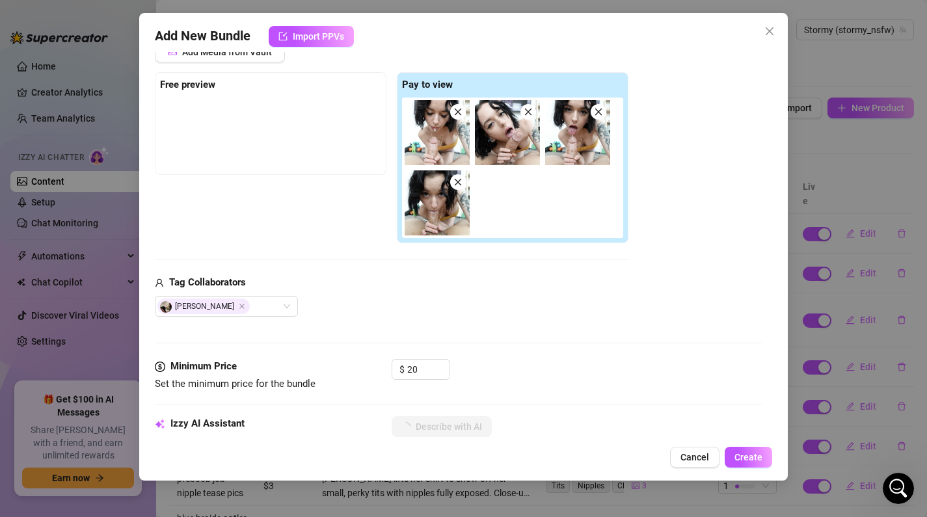
scroll to position [184, 0]
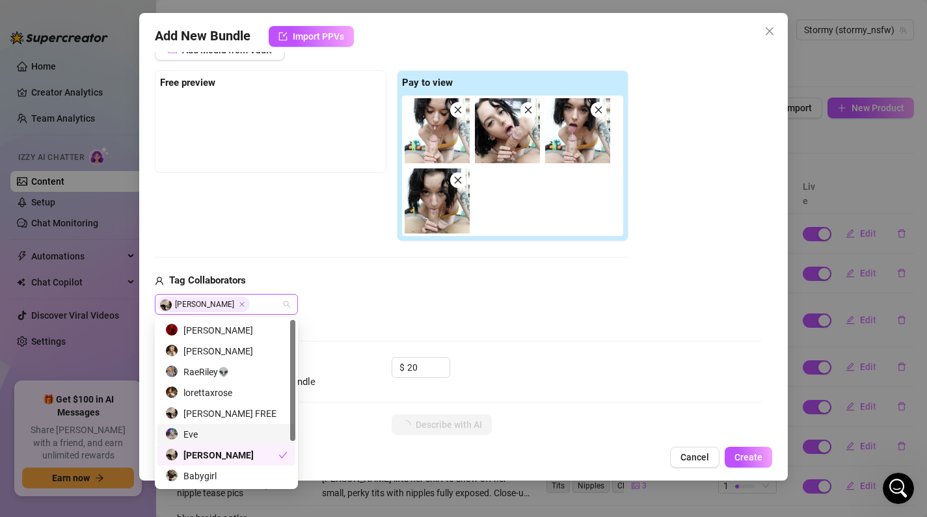
click at [260, 310] on div "[PERSON_NAME]" at bounding box center [219, 304] width 124 height 18
click at [254, 335] on div "[PERSON_NAME]" at bounding box center [226, 330] width 122 height 14
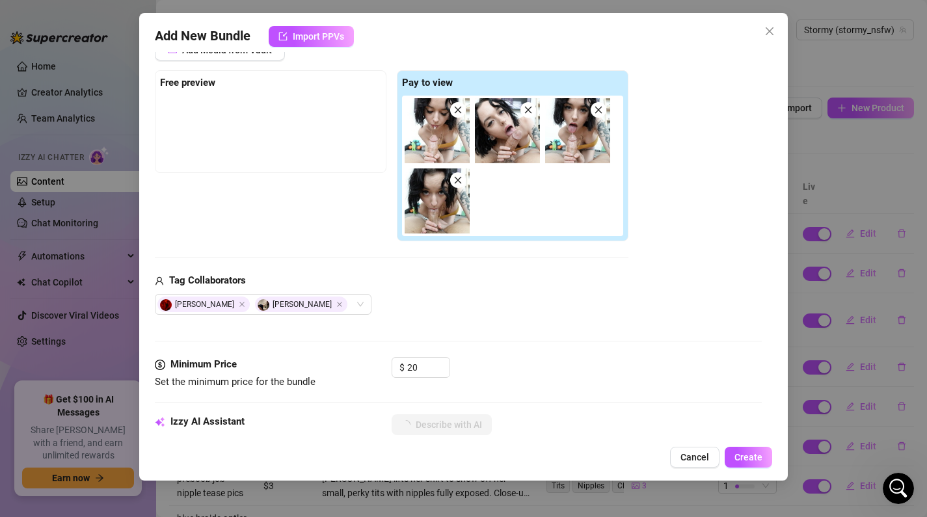
click at [460, 295] on div "[PERSON_NAME] [PERSON_NAME]" at bounding box center [392, 304] width 474 height 21
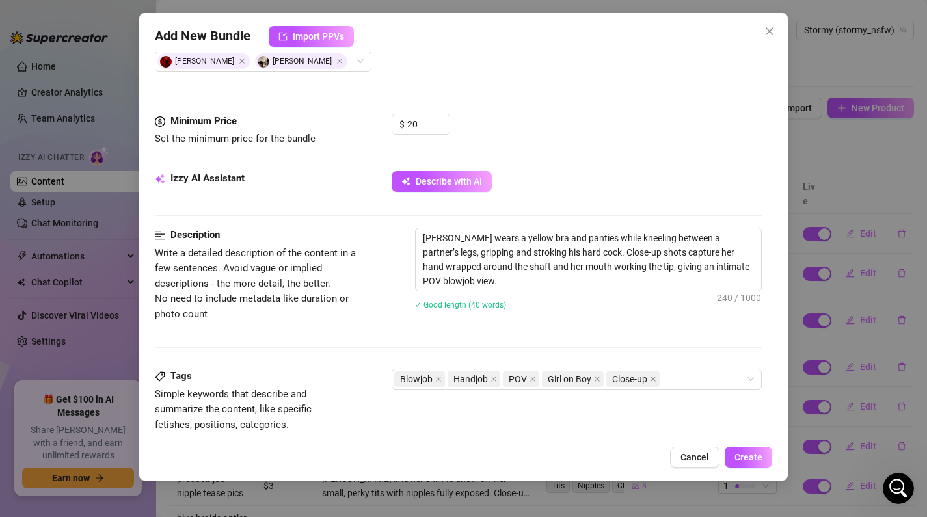
scroll to position [432, 0]
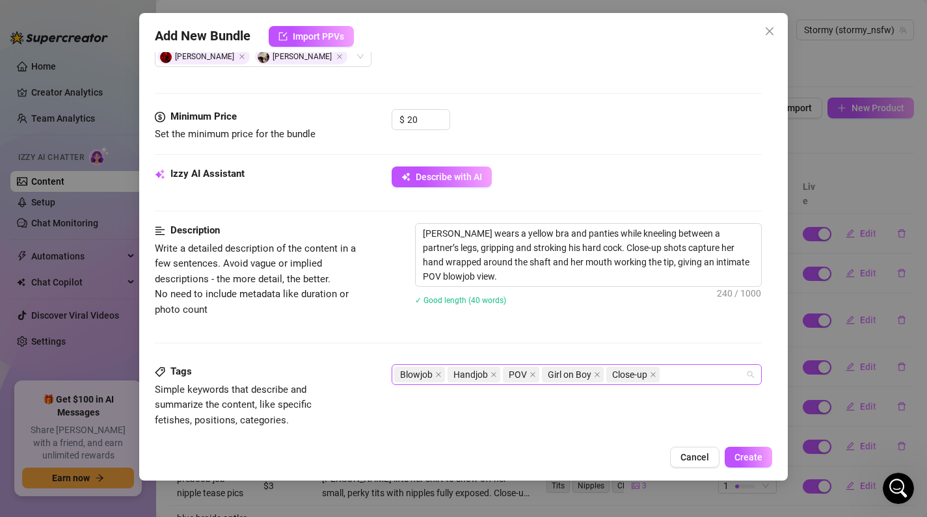
click at [692, 379] on div "Blowjob Handjob POV Girl on Boy Close-up" at bounding box center [570, 375] width 352 height 18
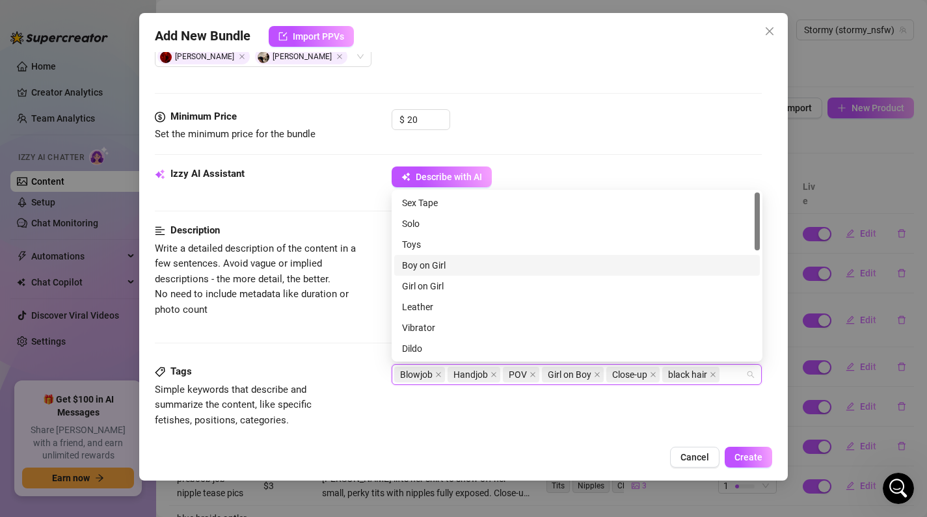
click at [475, 267] on div "Boy on Girl" at bounding box center [577, 265] width 350 height 14
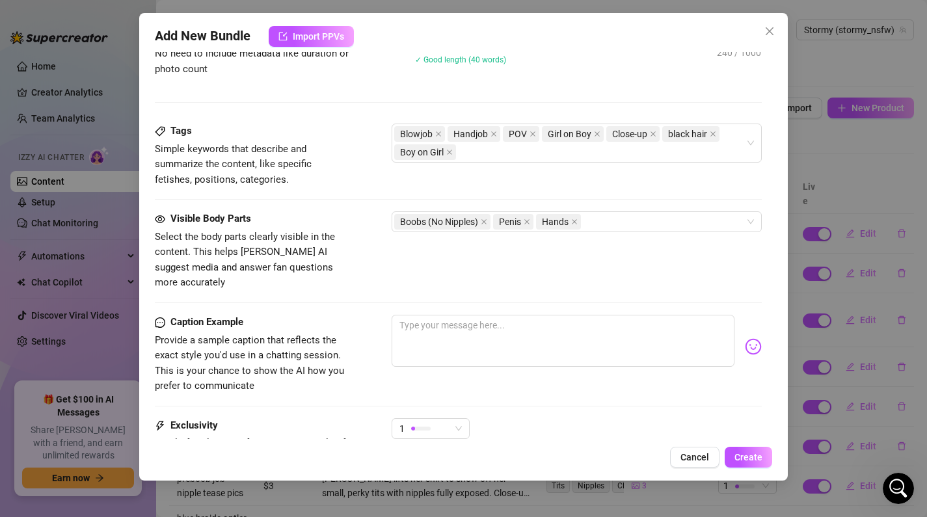
scroll to position [686, 0]
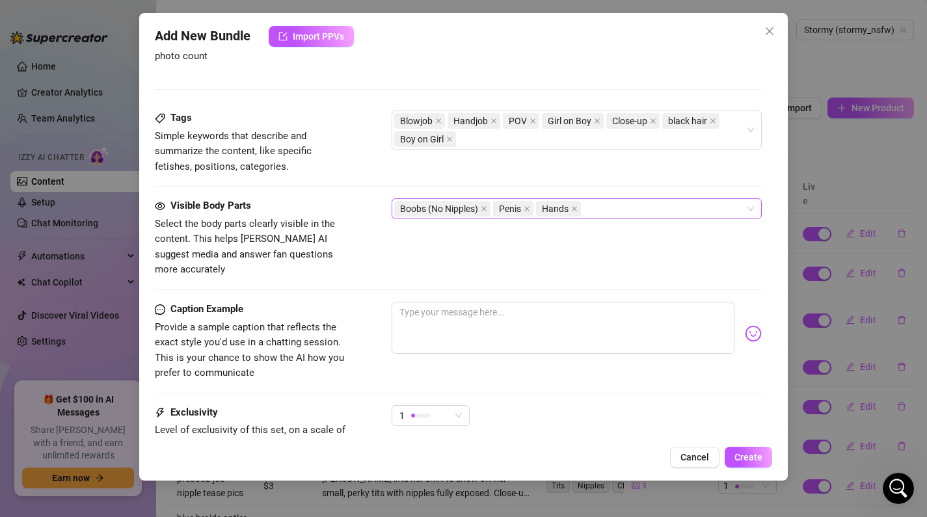
click at [608, 207] on div "Boobs (No Nipples) Penis Hands" at bounding box center [570, 209] width 352 height 18
click at [629, 157] on div "Tags Simple keywords that describe and summarize the content, like specific fet…" at bounding box center [459, 143] width 608 height 64
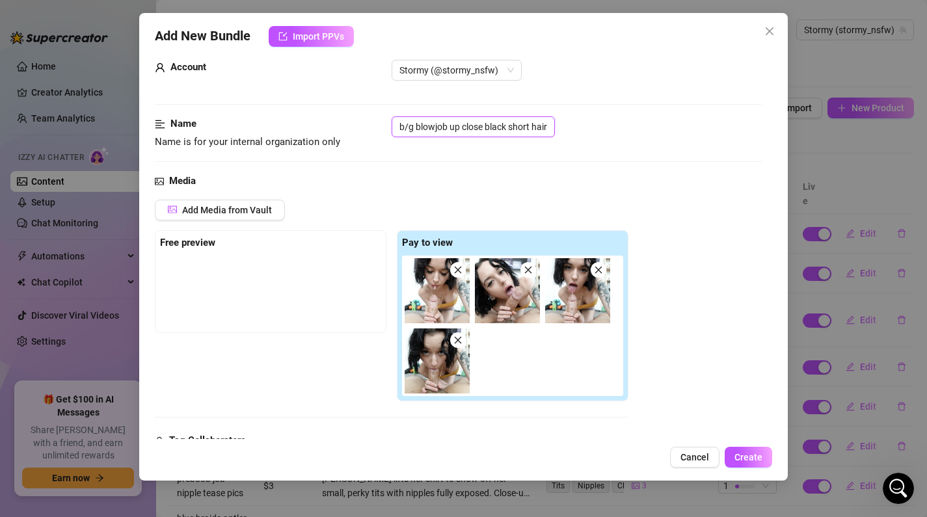
scroll to position [0, 23]
drag, startPoint x: 439, startPoint y: 128, endPoint x: 536, endPoint y: 121, distance: 97.2
click at [551, 121] on input "b/g blowjob up close black short hair (old)" at bounding box center [473, 126] width 163 height 21
click at [526, 122] on input "b/g blowjob up close black short hair (old)" at bounding box center [473, 126] width 163 height 21
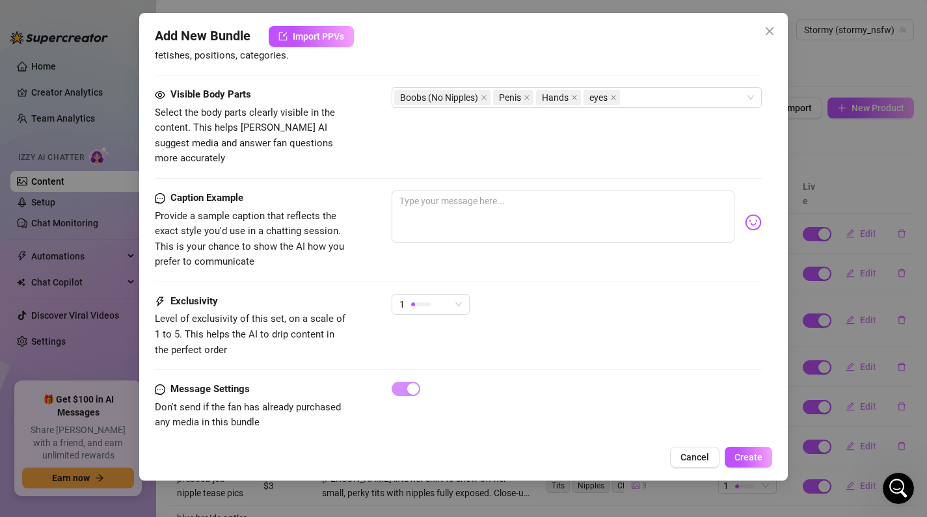
scroll to position [797, 0]
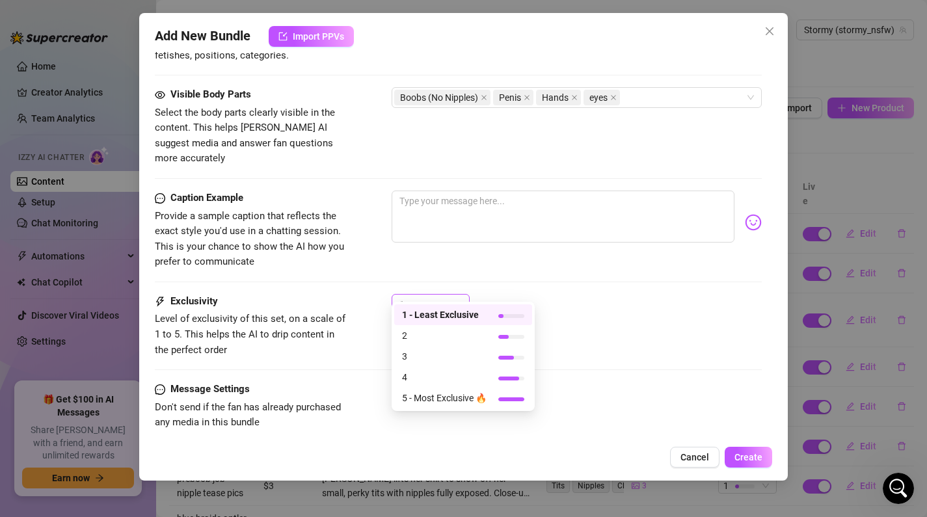
click at [441, 295] on div "1" at bounding box center [425, 305] width 51 height 20
click at [438, 377] on span "4" at bounding box center [444, 377] width 85 height 14
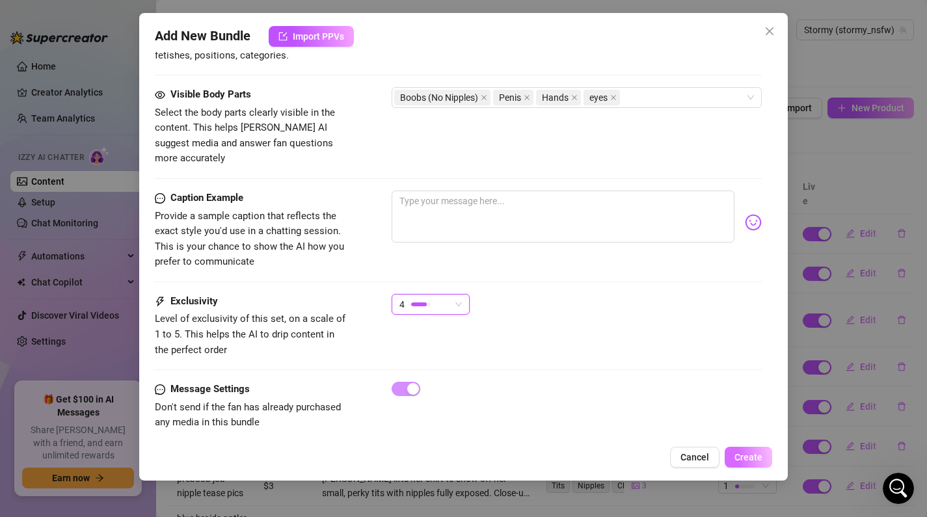
click at [750, 467] on button "Create" at bounding box center [749, 457] width 48 height 21
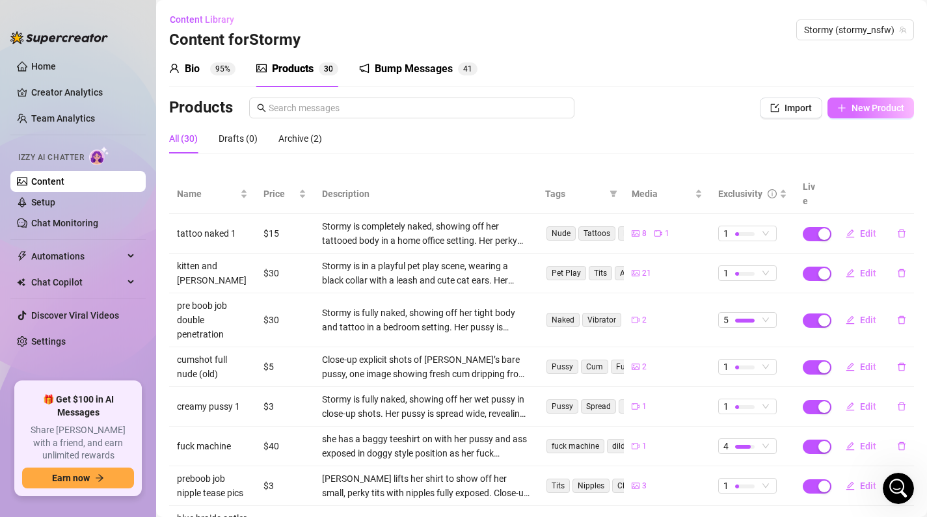
click at [890, 100] on button "New Product" at bounding box center [871, 108] width 87 height 21
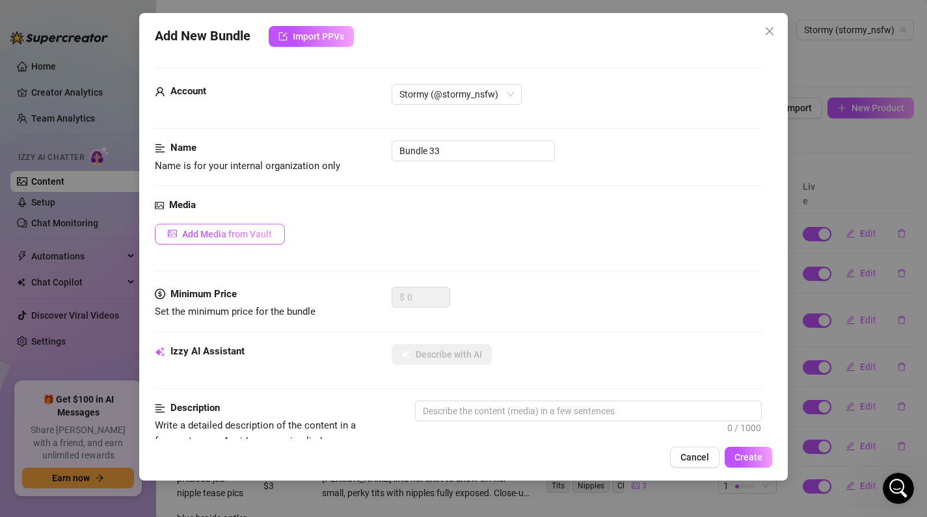
click at [266, 226] on button "Add Media from Vault" at bounding box center [220, 234] width 130 height 21
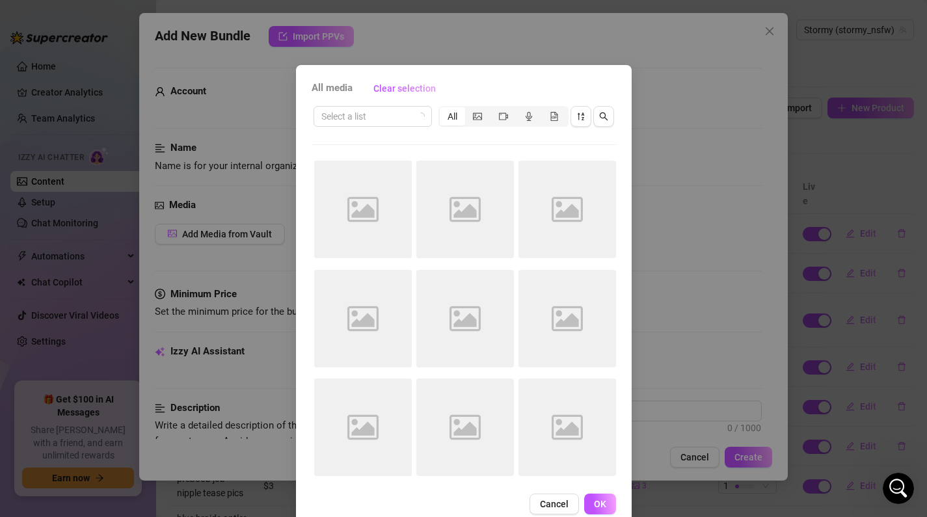
click at [741, 36] on div "All media Clear selection Select a list All Image placeholder Image placeholder…" at bounding box center [463, 258] width 927 height 517
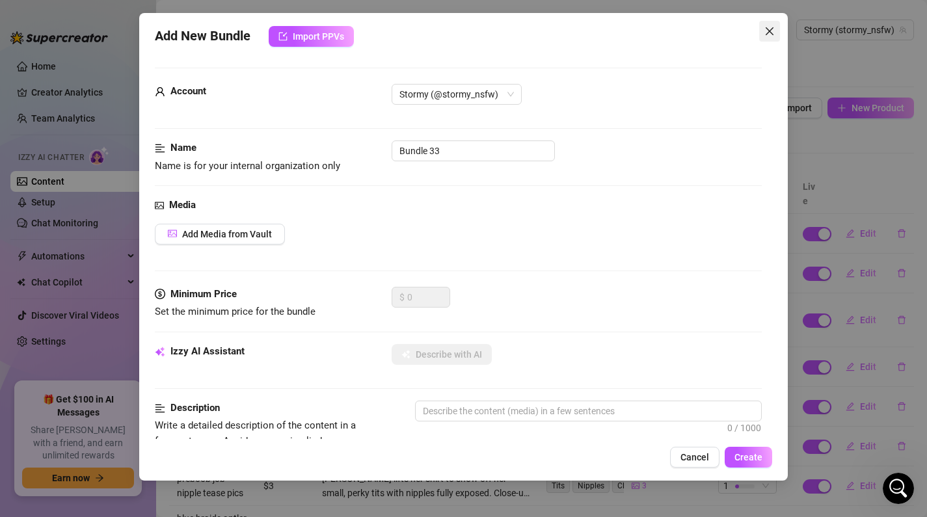
click at [769, 34] on icon "close" at bounding box center [770, 31] width 10 height 10
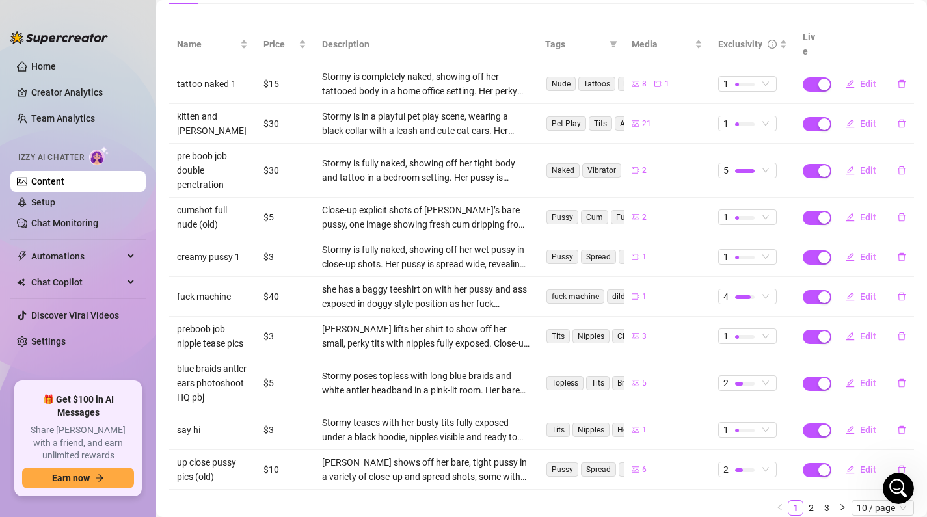
scroll to position [184, 0]
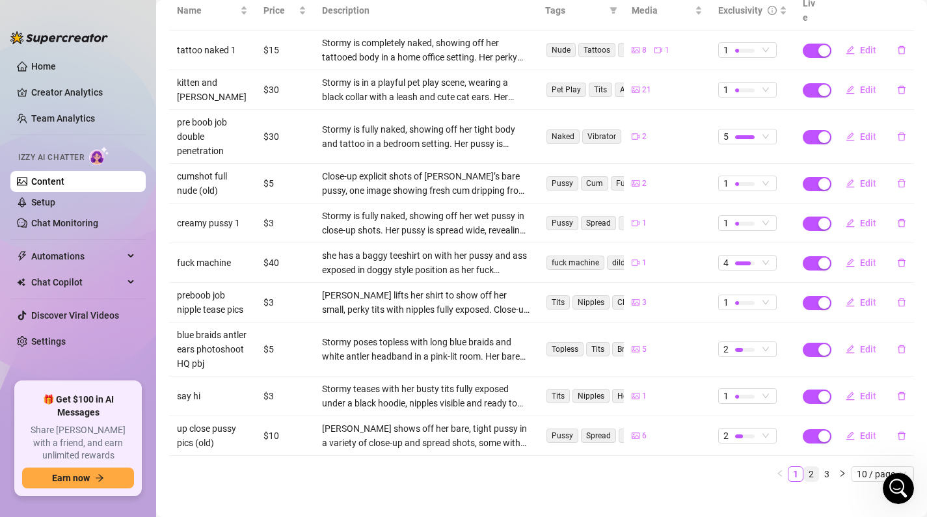
click at [812, 467] on link "2" at bounding box center [811, 474] width 14 height 14
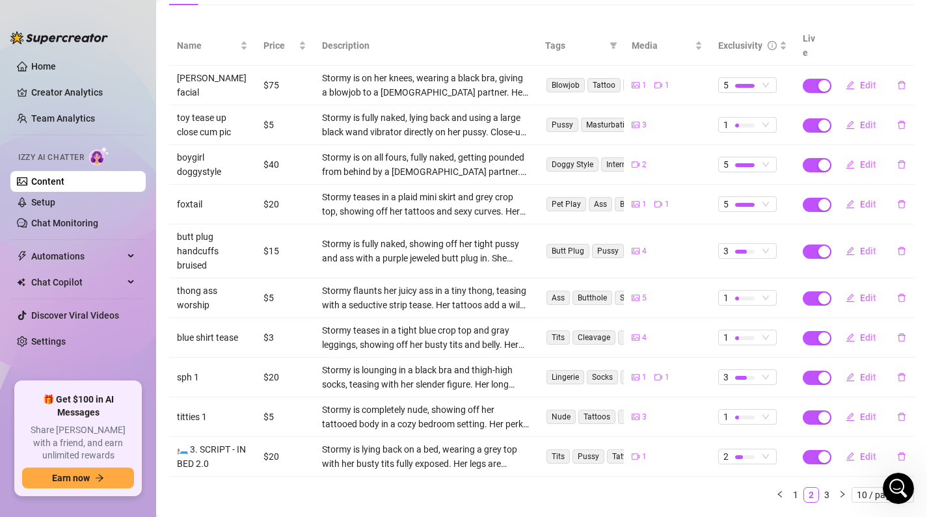
scroll to position [162, 0]
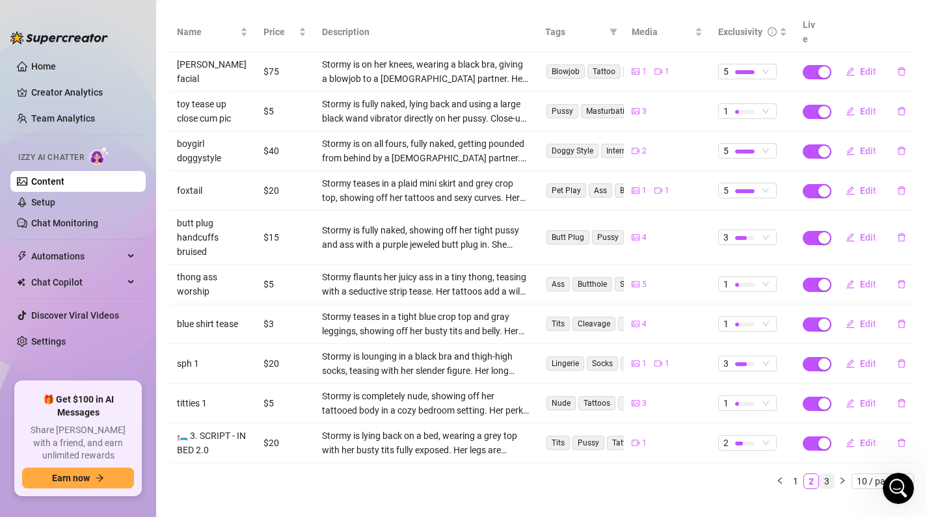
click at [822, 474] on link "3" at bounding box center [827, 481] width 14 height 14
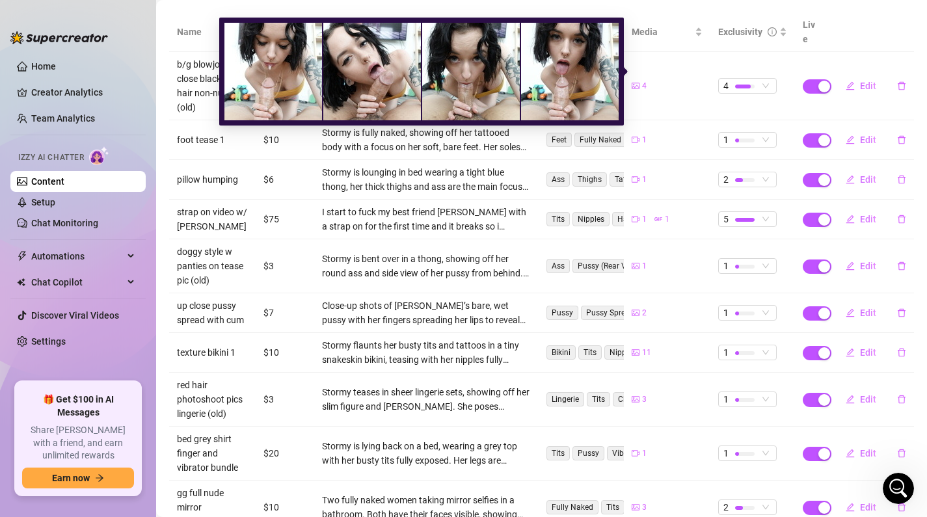
click at [636, 82] on icon "picture" at bounding box center [636, 86] width 8 height 8
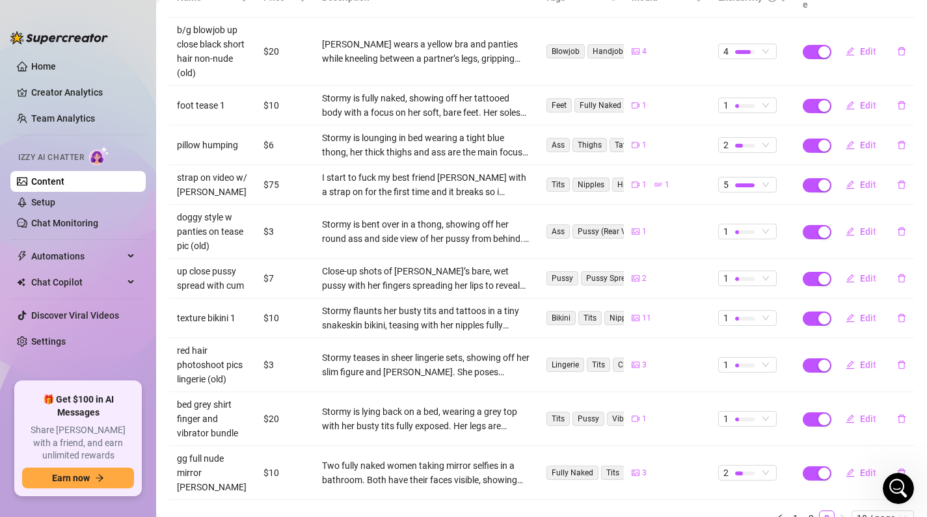
scroll to position [226, 0]
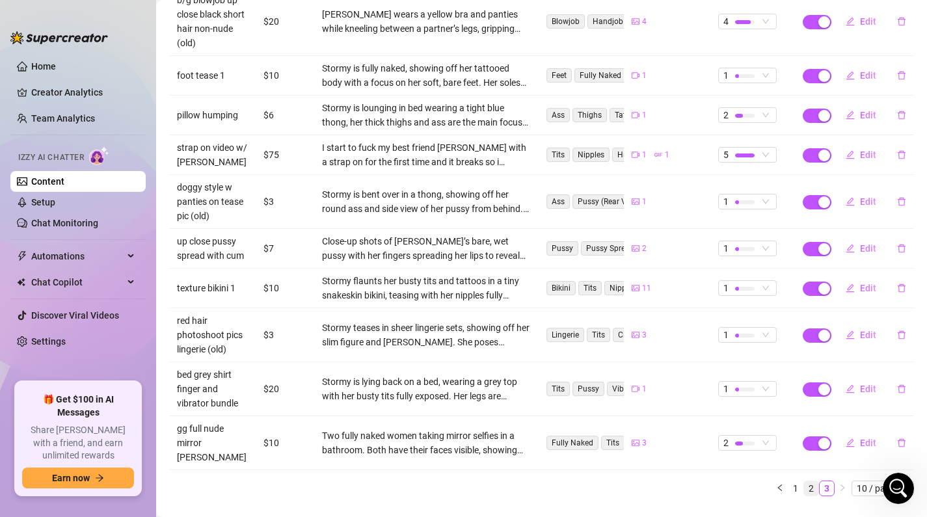
click at [817, 482] on link "2" at bounding box center [811, 489] width 14 height 14
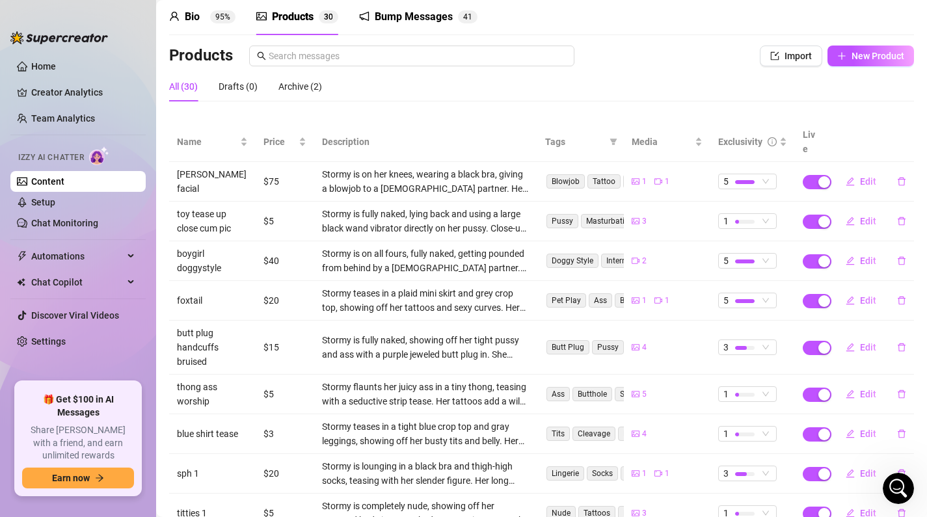
scroll to position [169, 0]
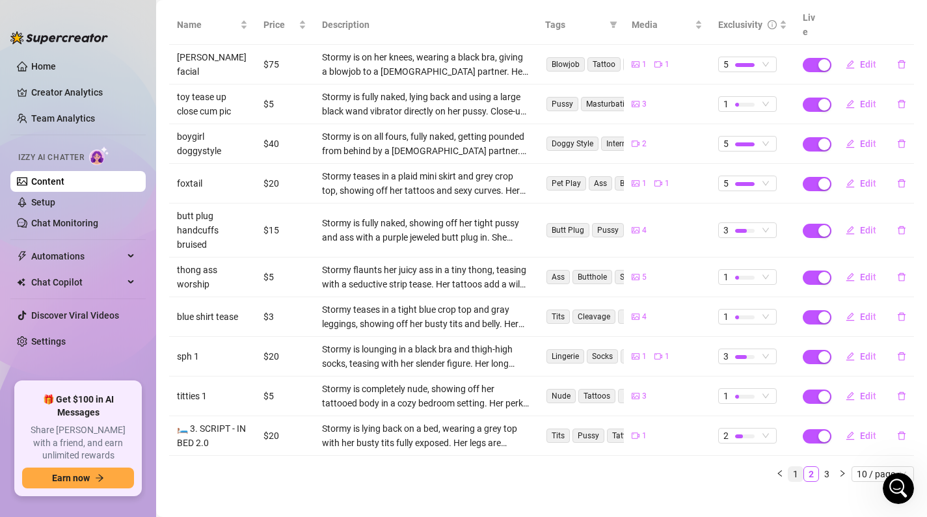
click at [800, 467] on link "1" at bounding box center [796, 474] width 14 height 14
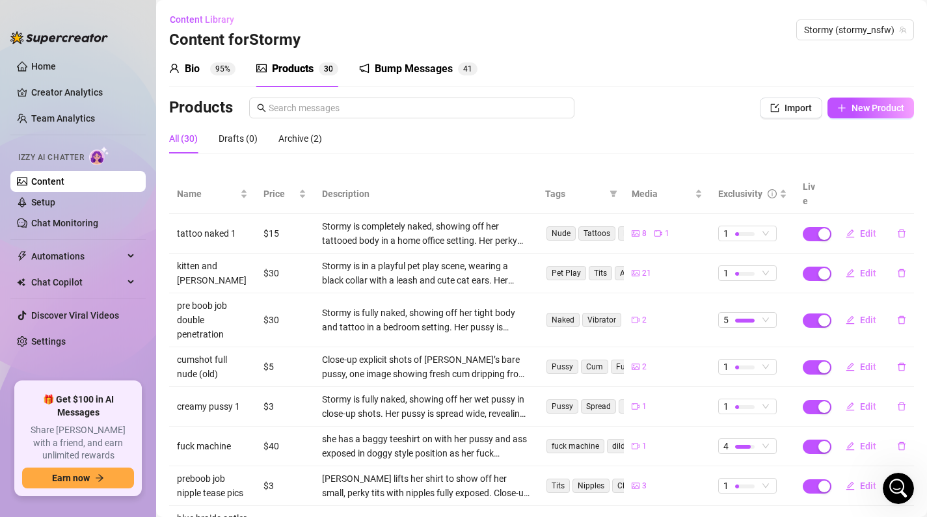
scroll to position [3, 0]
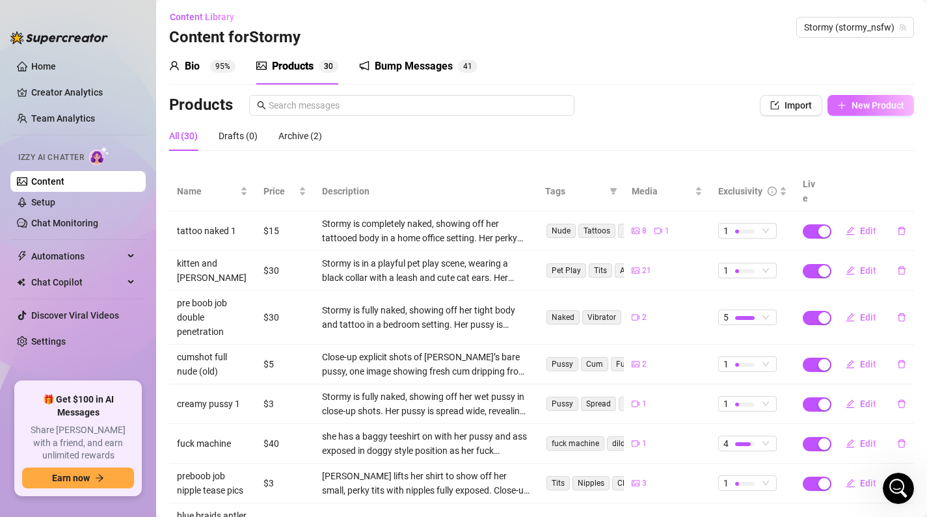
click at [853, 113] on button "New Product" at bounding box center [871, 105] width 87 height 21
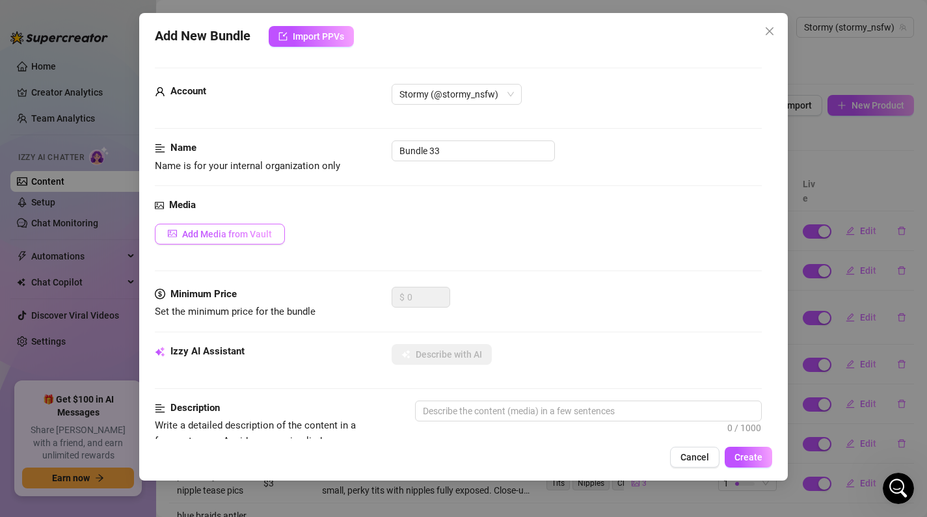
click at [210, 235] on span "Add Media from Vault" at bounding box center [227, 234] width 90 height 10
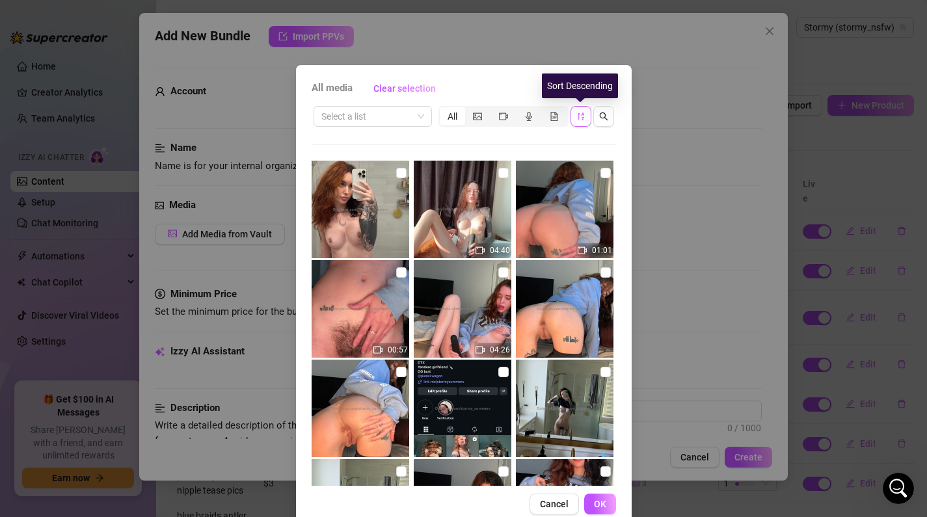
click at [581, 115] on icon "sort-descending" at bounding box center [581, 116] width 9 height 9
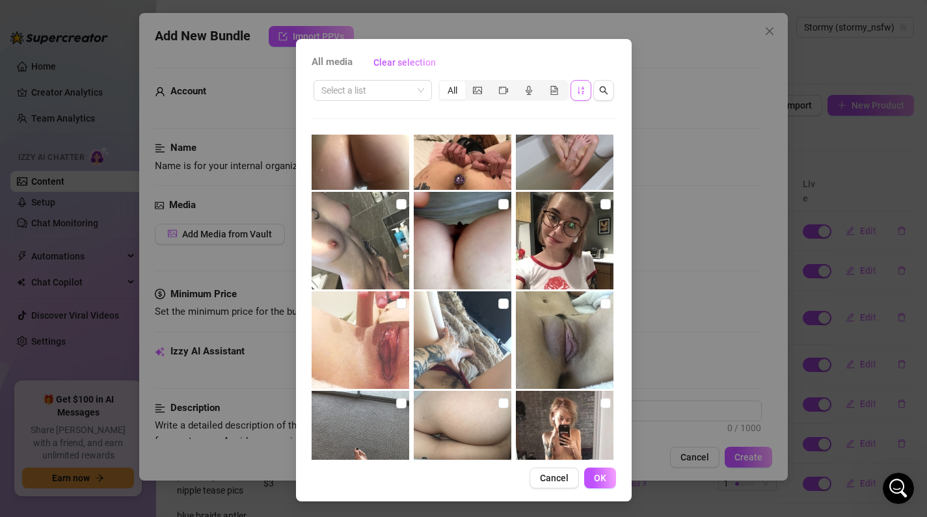
scroll to position [10036, 0]
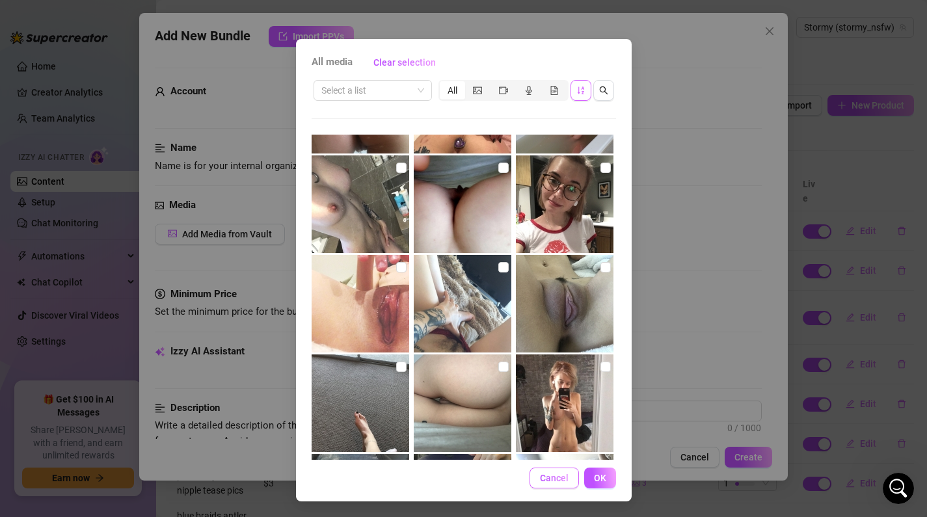
drag, startPoint x: 554, startPoint y: 460, endPoint x: 554, endPoint y: 470, distance: 9.8
click at [554, 467] on div "All media Clear selection Select a list All 00:38 00:30 00:15 00:20 01:00 00:55…" at bounding box center [464, 270] width 336 height 463
click at [554, 470] on button "Cancel" at bounding box center [554, 478] width 49 height 21
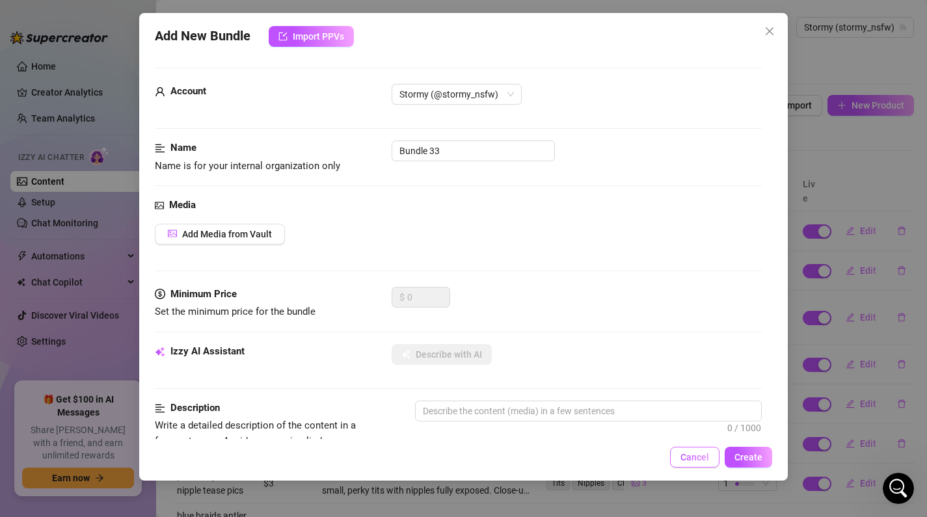
click at [677, 463] on button "Cancel" at bounding box center [694, 457] width 49 height 21
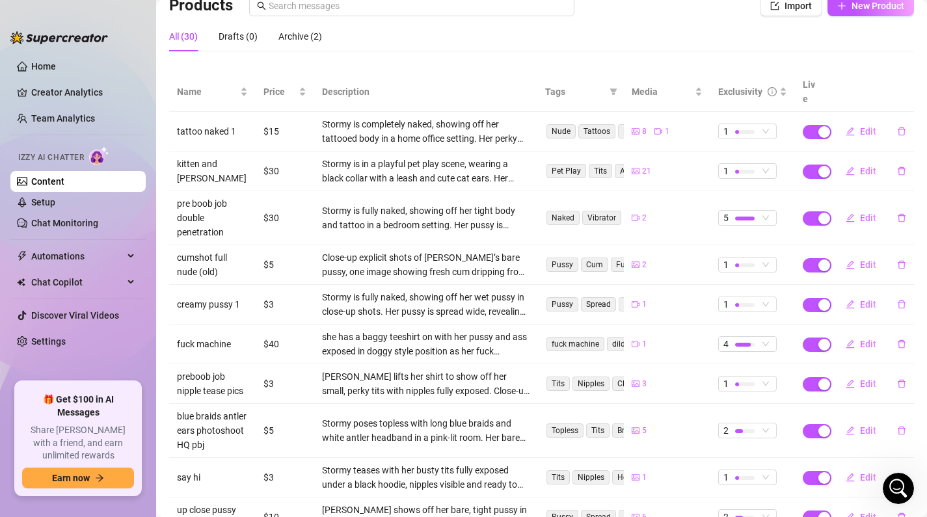
scroll to position [99, 0]
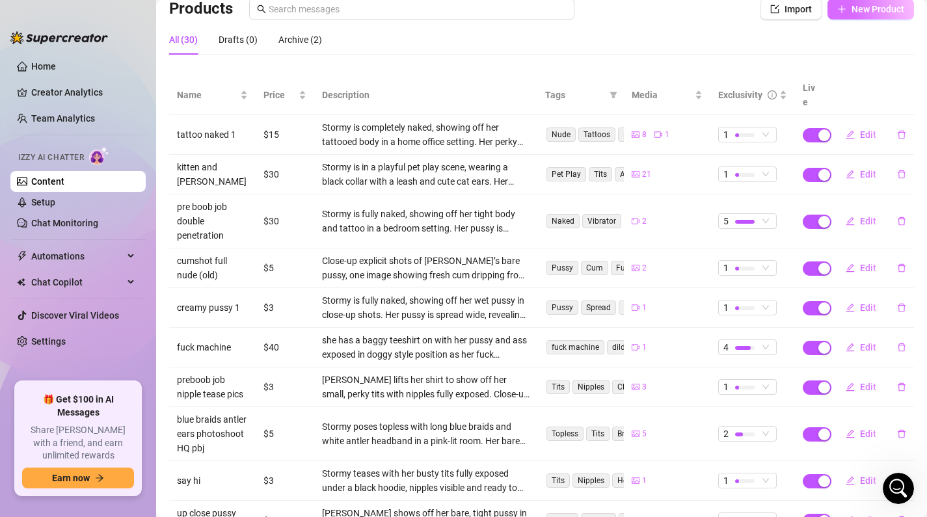
click at [857, 14] on span "New Product" at bounding box center [878, 9] width 53 height 10
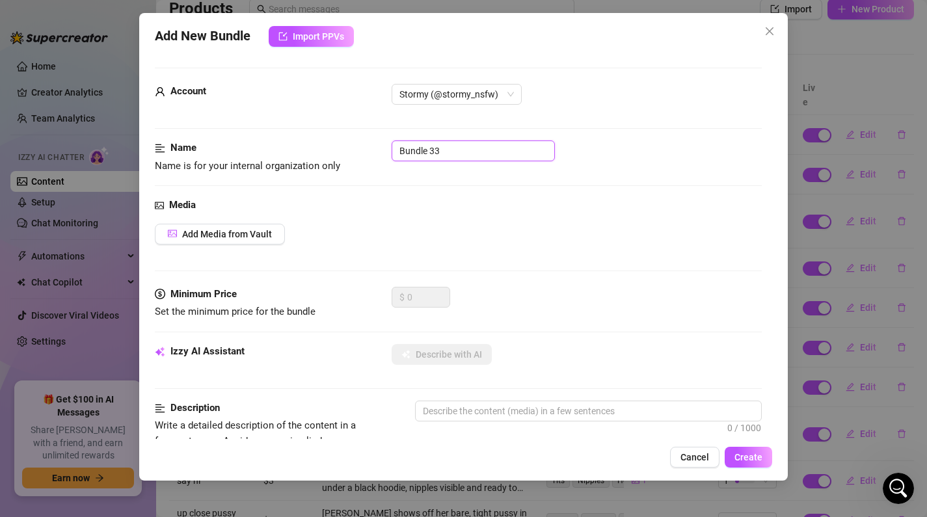
click at [444, 151] on input "Bundle 33" at bounding box center [473, 151] width 163 height 21
drag, startPoint x: 444, startPoint y: 151, endPoint x: 291, endPoint y: 127, distance: 155.5
click at [236, 230] on span "Add Media from Vault" at bounding box center [227, 234] width 90 height 10
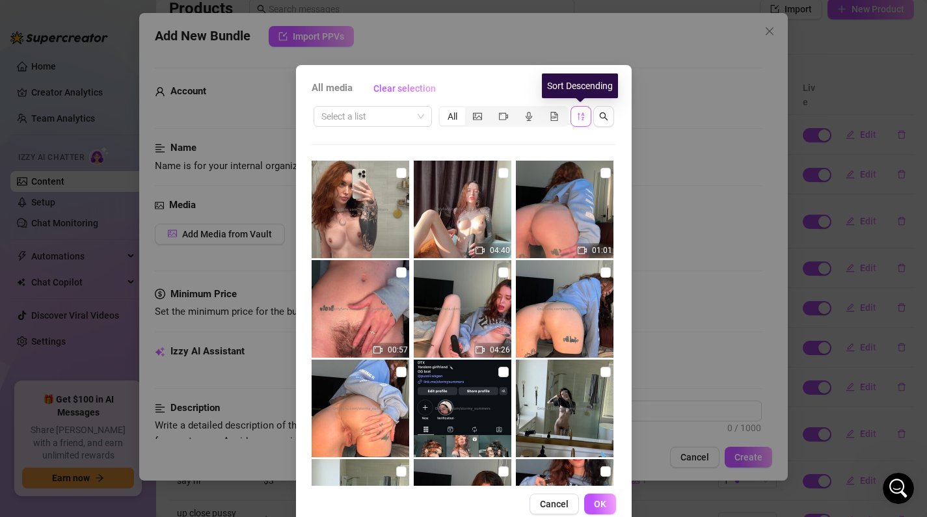
click at [584, 112] on icon "sort-descending" at bounding box center [581, 116] width 9 height 9
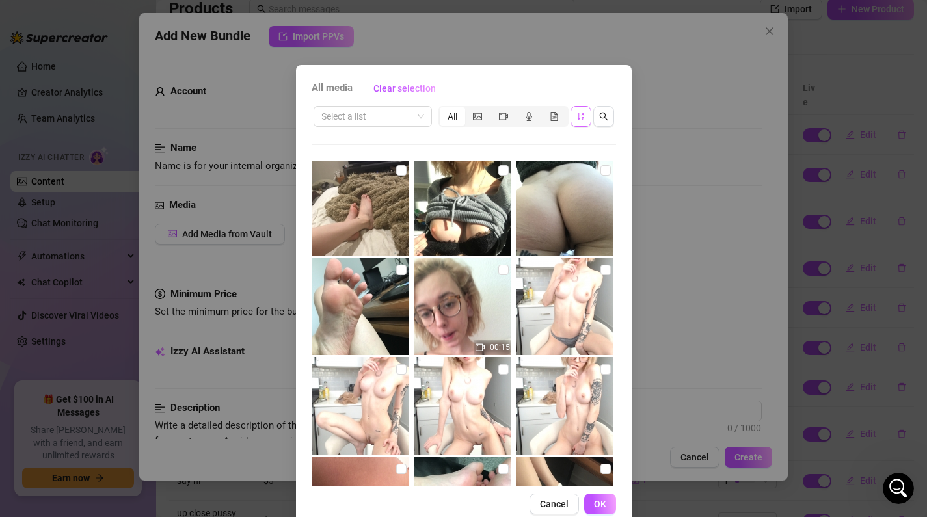
scroll to position [10955, 0]
click at [586, 112] on button "button" at bounding box center [581, 116] width 21 height 21
drag, startPoint x: 586, startPoint y: 114, endPoint x: 586, endPoint y: 100, distance: 14.3
click at [585, 102] on div "All media Clear selection Select a list All 00:38 00:30 00:15 00:20 01:00 00:55…" at bounding box center [464, 296] width 336 height 463
click at [579, 116] on icon "sort-ascending" at bounding box center [581, 116] width 9 height 9
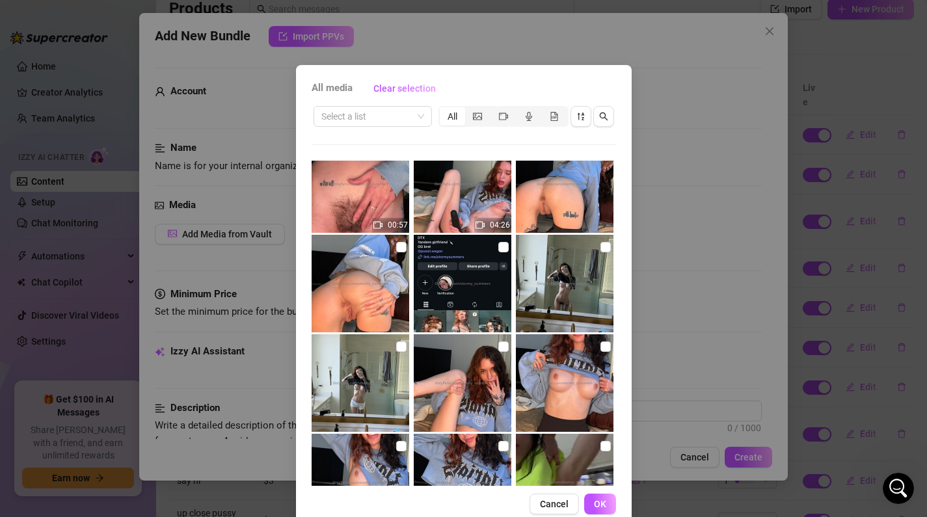
scroll to position [0, 0]
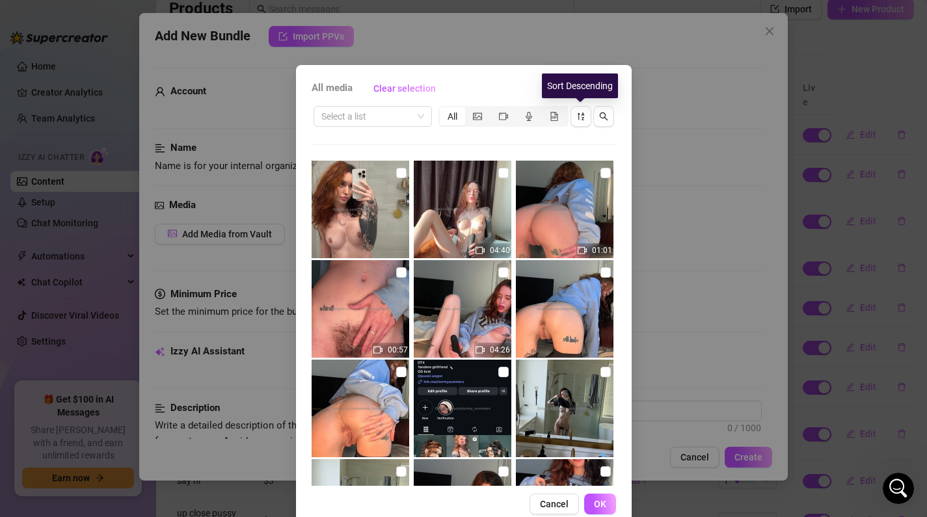
click at [580, 113] on icon "sort-descending" at bounding box center [581, 116] width 9 height 9
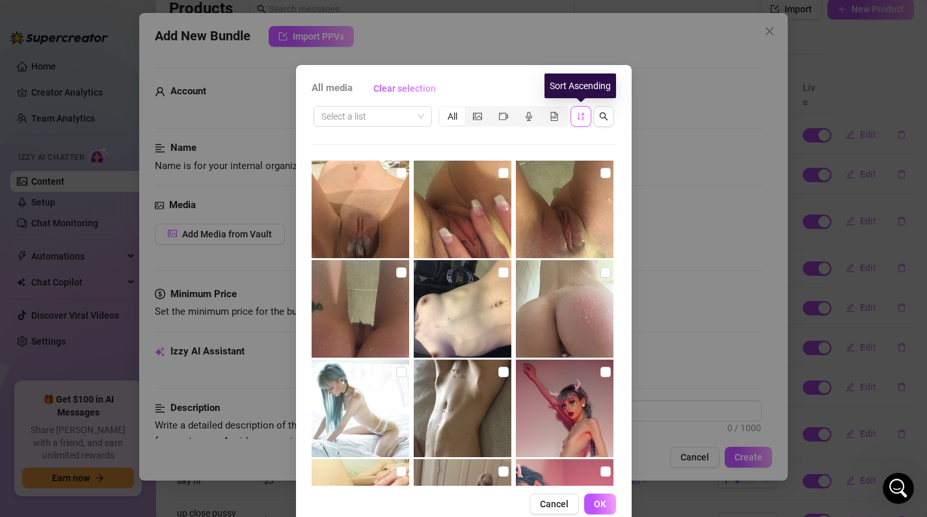
click at [580, 109] on button "button" at bounding box center [581, 116] width 21 height 21
click at [582, 121] on span "button" at bounding box center [581, 116] width 9 height 10
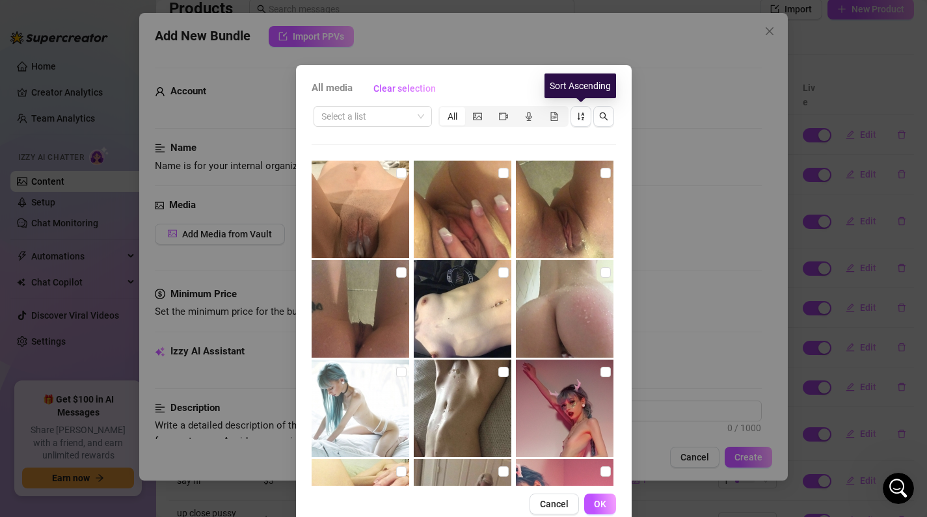
click at [577, 116] on icon "sort-ascending" at bounding box center [581, 116] width 9 height 9
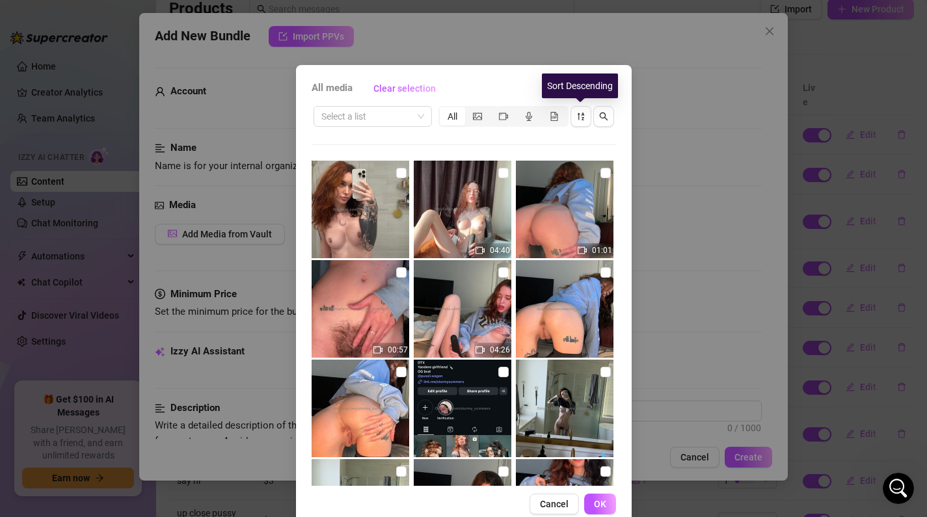
click at [577, 116] on icon "sort-descending" at bounding box center [581, 116] width 9 height 9
